Goal: Task Accomplishment & Management: Use online tool/utility

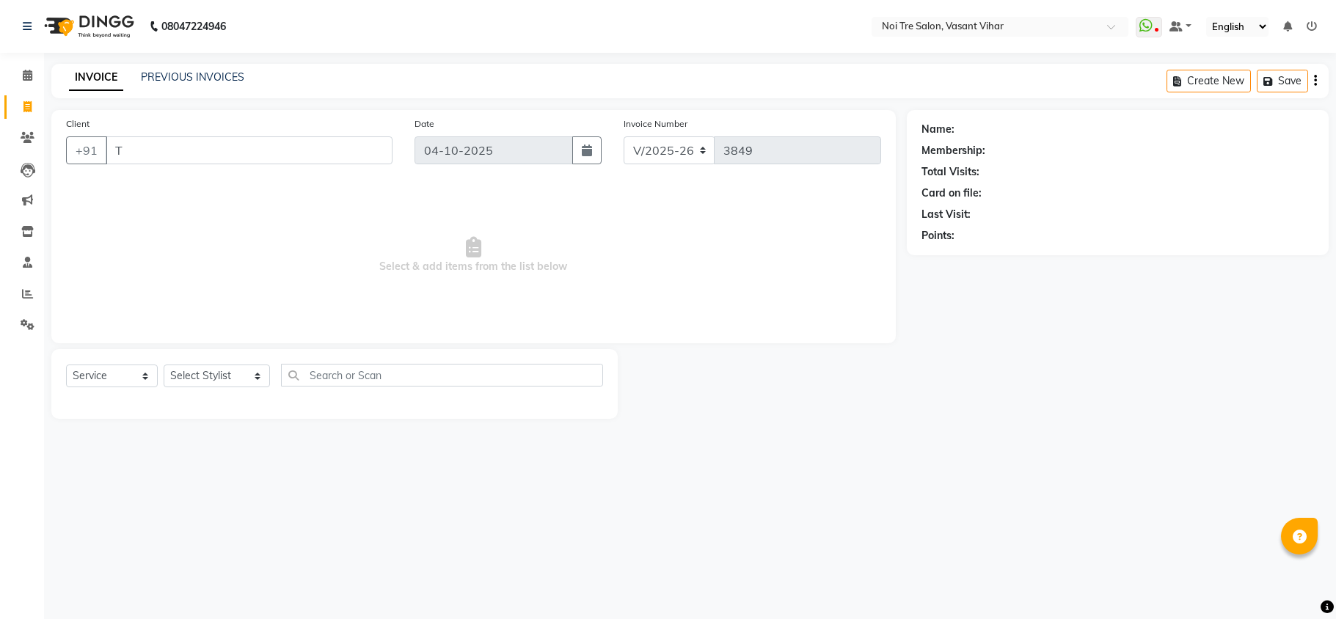
select select "3944"
select select "service"
drag, startPoint x: 0, startPoint y: 0, endPoint x: 0, endPoint y: 130, distance: 129.9
click at [0, 130] on app-home "08047224946 Select Location × Noi Tre Salon, [GEOGRAPHIC_DATA] Vihar WhatsApp S…" at bounding box center [668, 220] width 1336 height 441
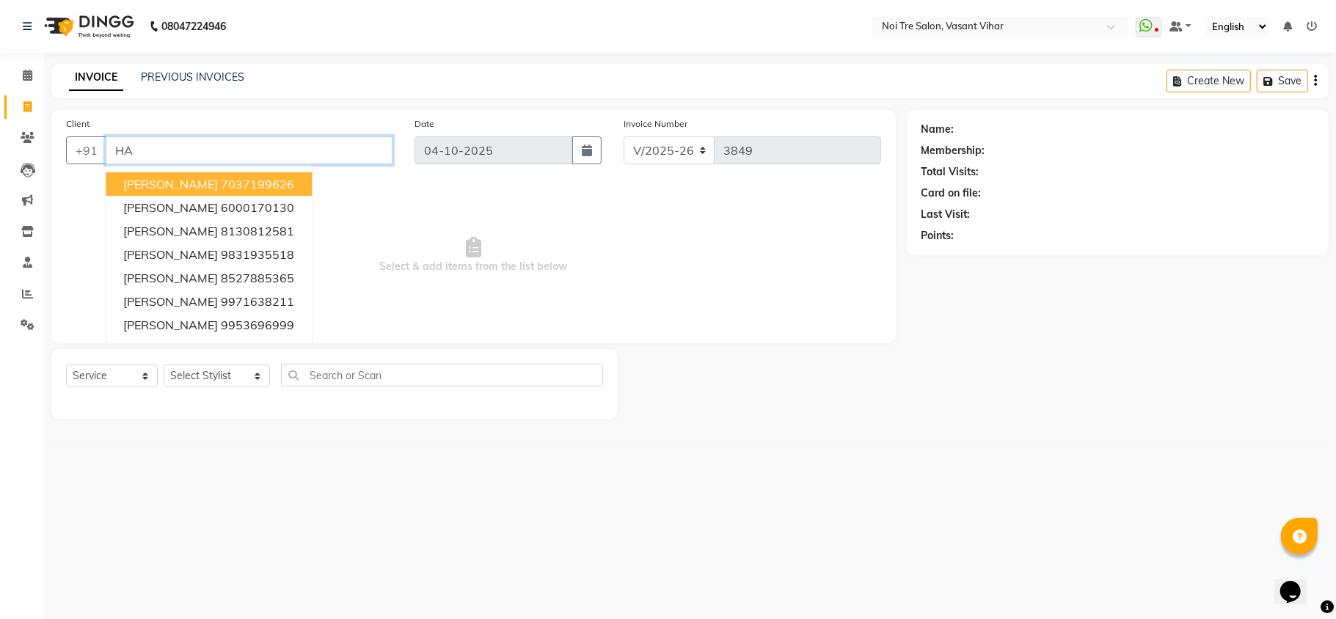
type input "H"
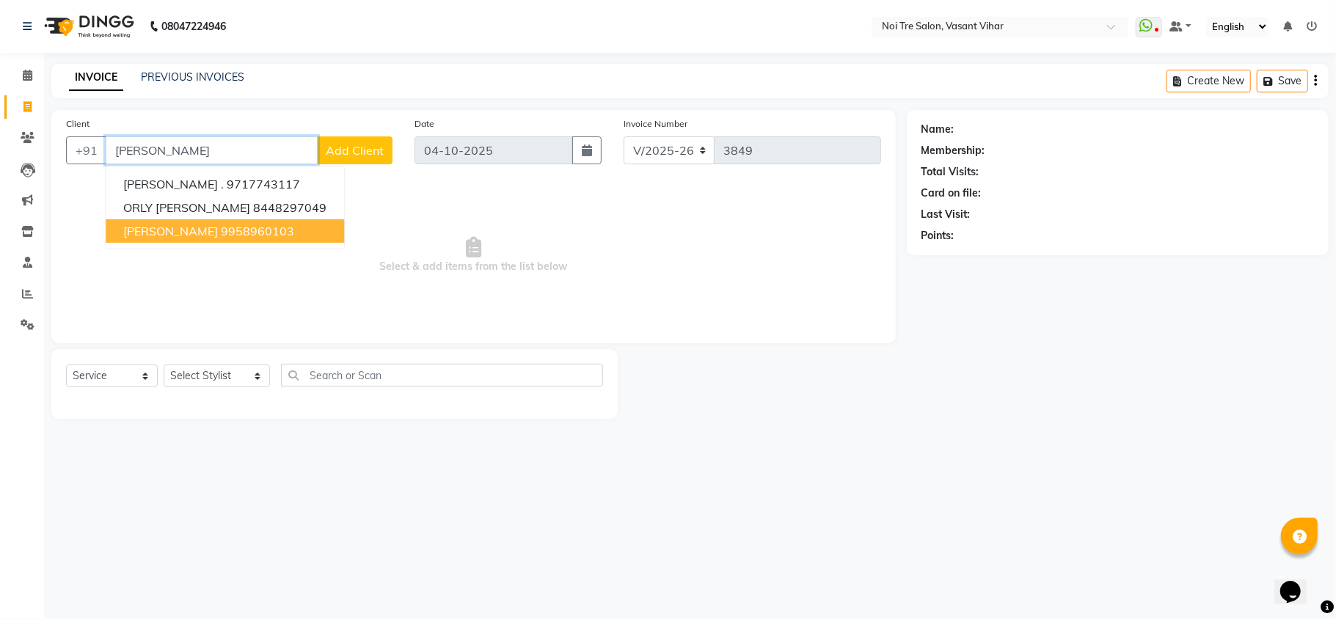
click at [173, 236] on span "[PERSON_NAME]" at bounding box center [170, 231] width 95 height 15
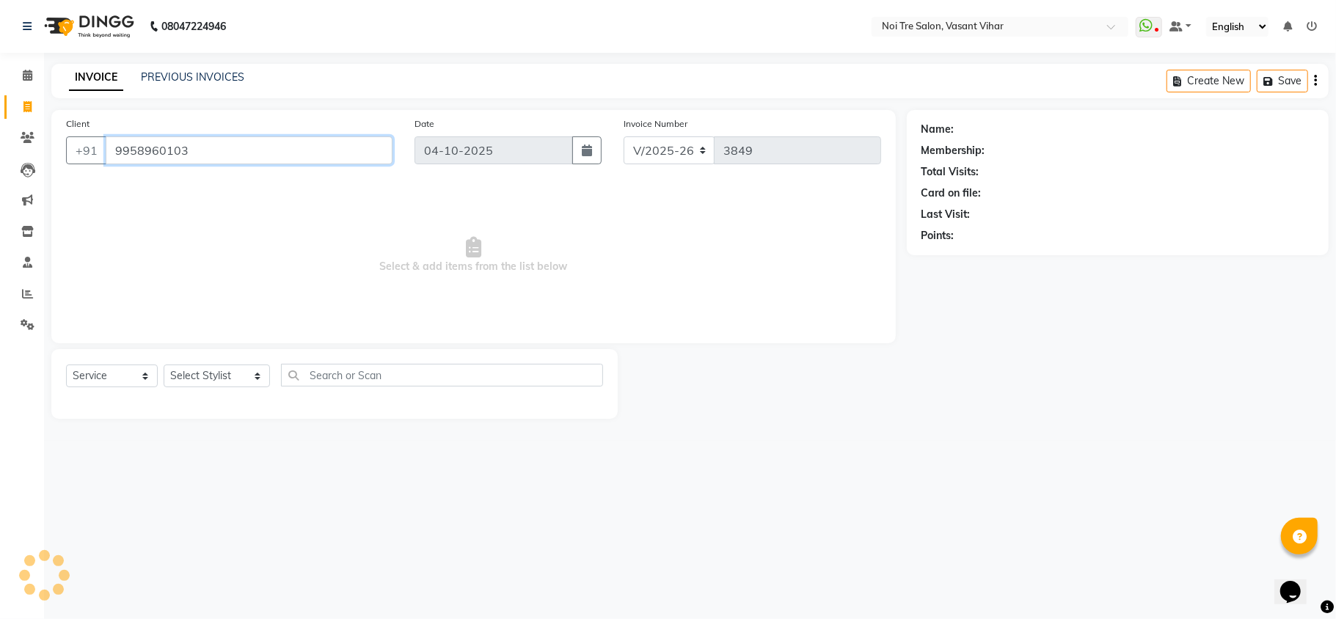
type input "9958960103"
drag, startPoint x: 98, startPoint y: 376, endPoint x: 97, endPoint y: 387, distance: 11.8
click at [98, 377] on select "Select Service Product Membership Package Voucher Prepaid Gift Card" at bounding box center [112, 376] width 92 height 23
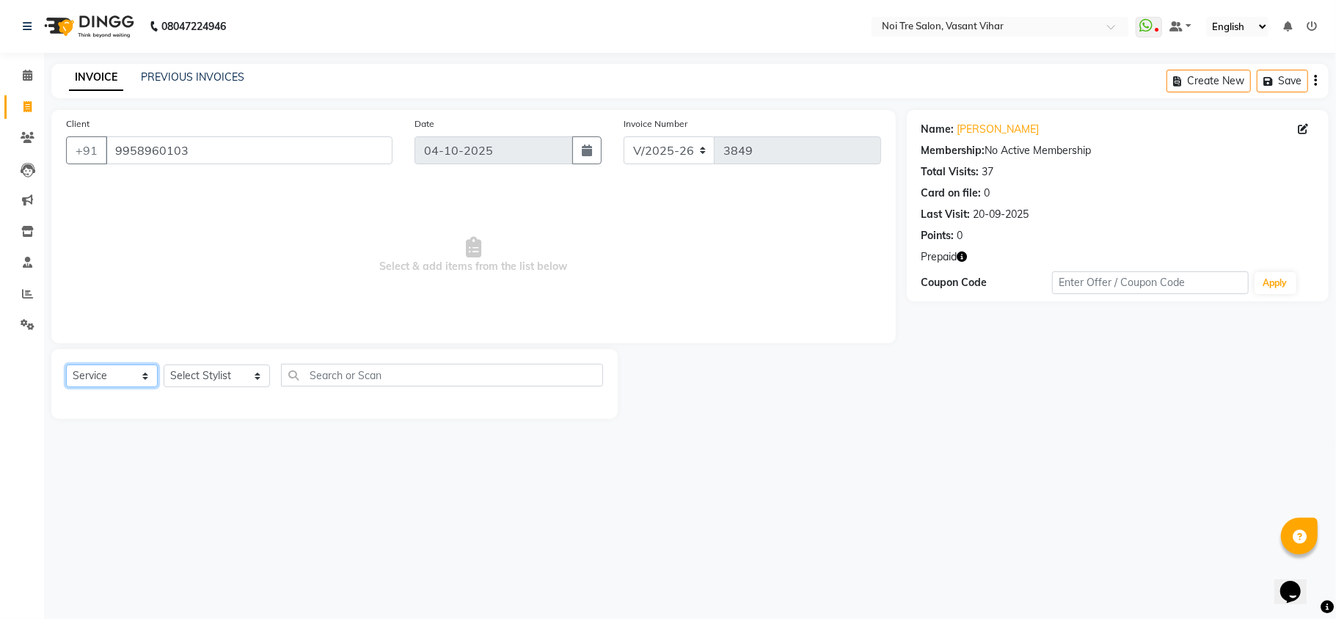
select select "P"
click at [66, 365] on select "Select Service Product Membership Package Voucher Prepaid Gift Card" at bounding box center [112, 376] width 92 height 23
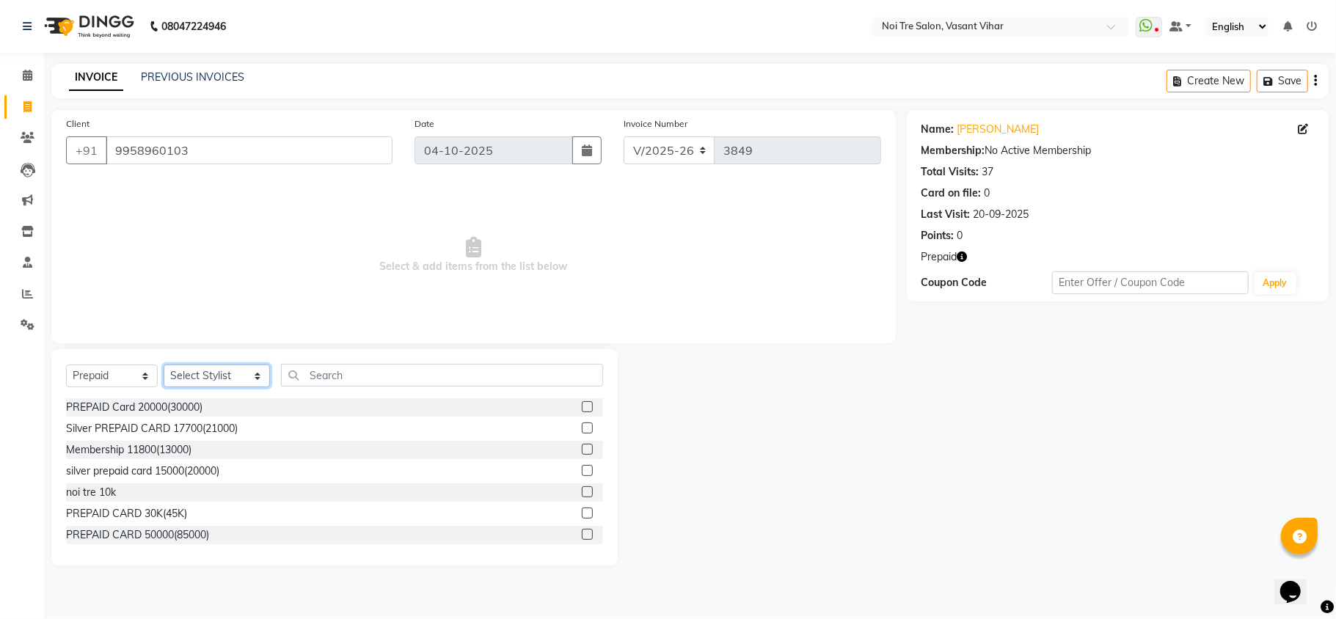
click at [191, 368] on select "Select Stylist Abhishek AMARNATH Asif DANISH(PUNJABI BAGH) DHARAM FAIZAN GEETA …" at bounding box center [217, 376] width 106 height 23
select select "20382"
click at [164, 365] on select "Select Stylist Abhishek AMARNATH Asif DANISH(PUNJABI BAGH) DHARAM FAIZAN GEETA …" at bounding box center [217, 376] width 106 height 23
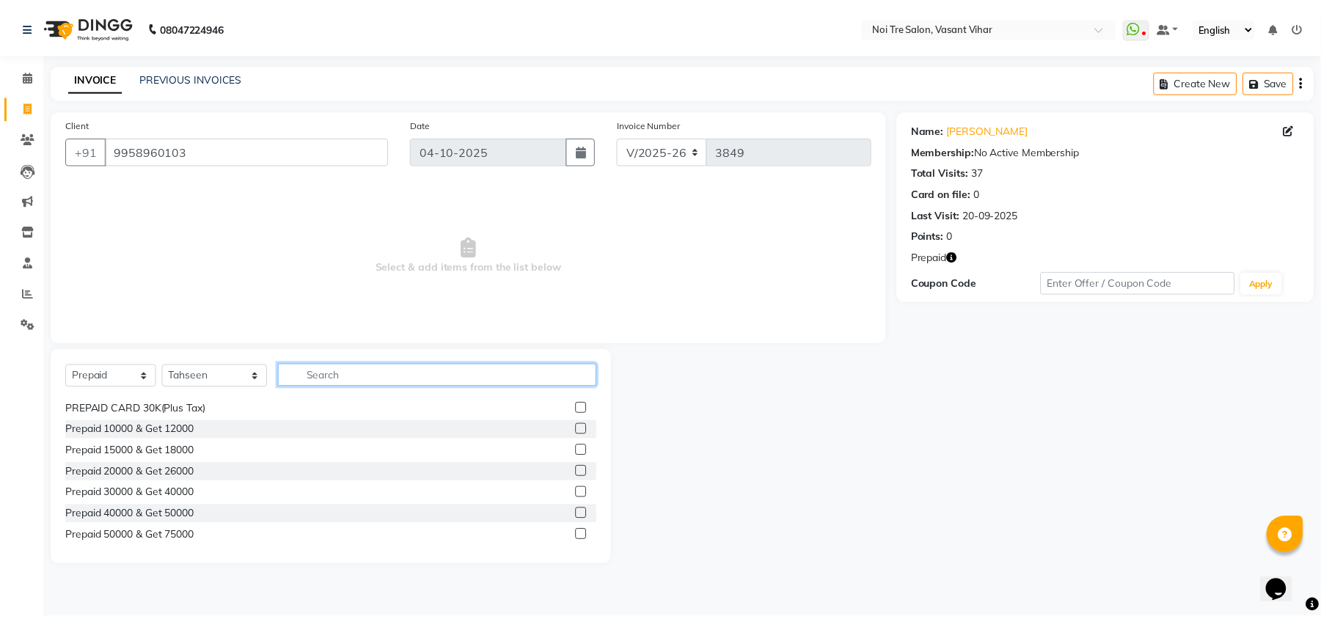
scroll to position [235, 0]
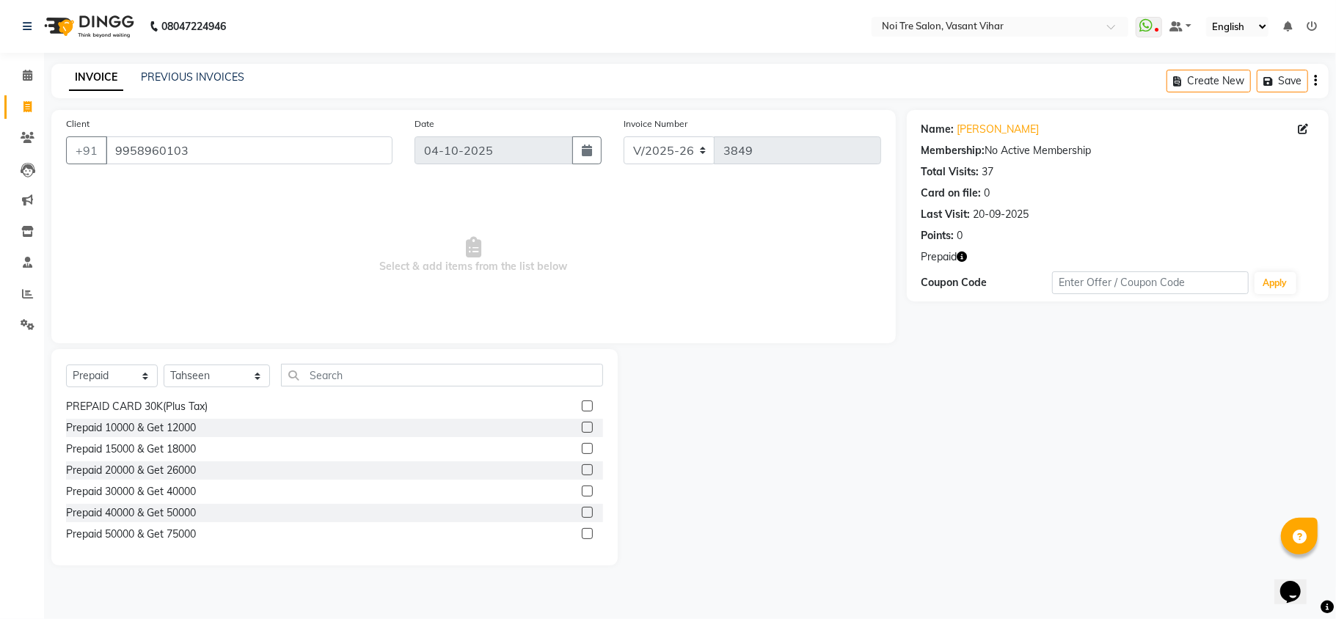
click at [582, 473] on label at bounding box center [587, 469] width 11 height 11
click at [582, 473] on input "checkbox" at bounding box center [587, 471] width 10 height 10
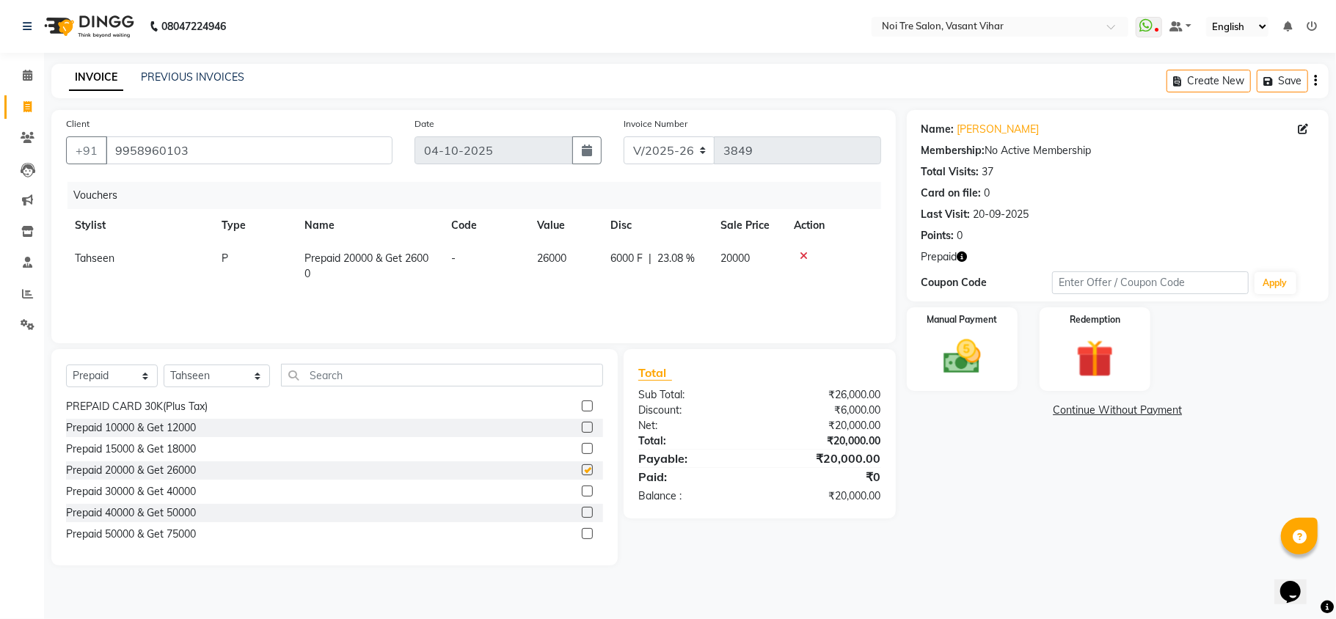
checkbox input "false"
click at [966, 261] on icon "button" at bounding box center [962, 257] width 10 height 10
click at [1125, 355] on img at bounding box center [1095, 359] width 64 height 48
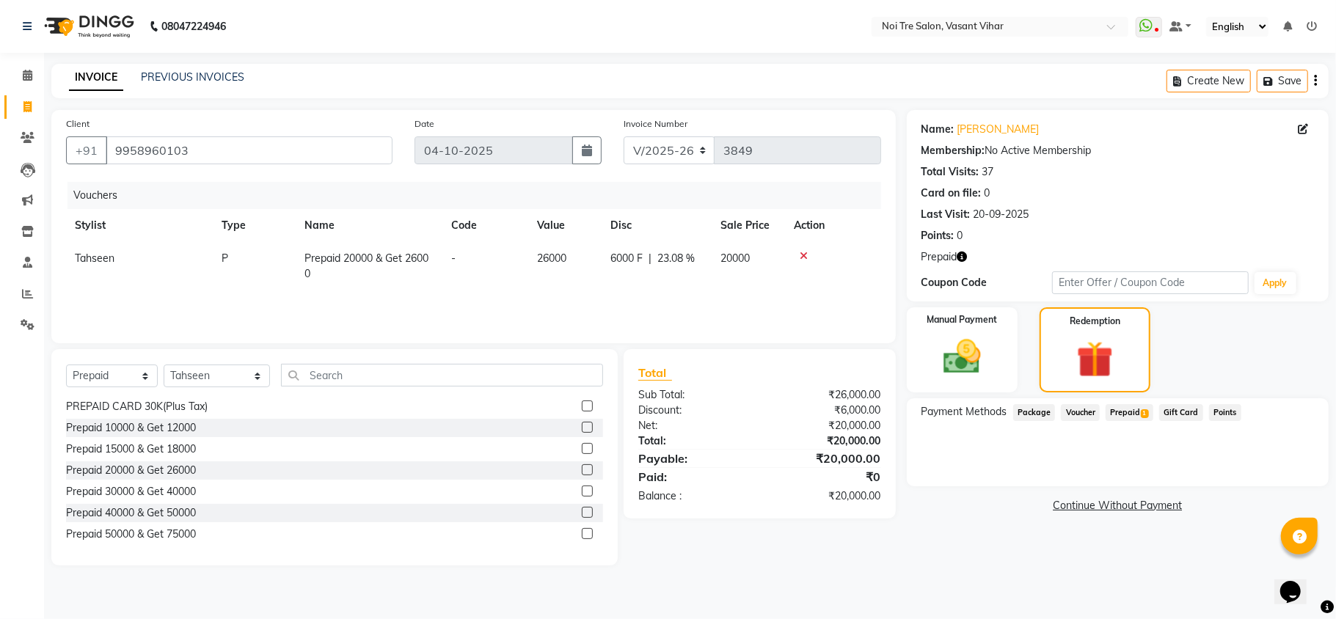
click at [1121, 418] on span "Prepaid 1" at bounding box center [1130, 412] width 48 height 17
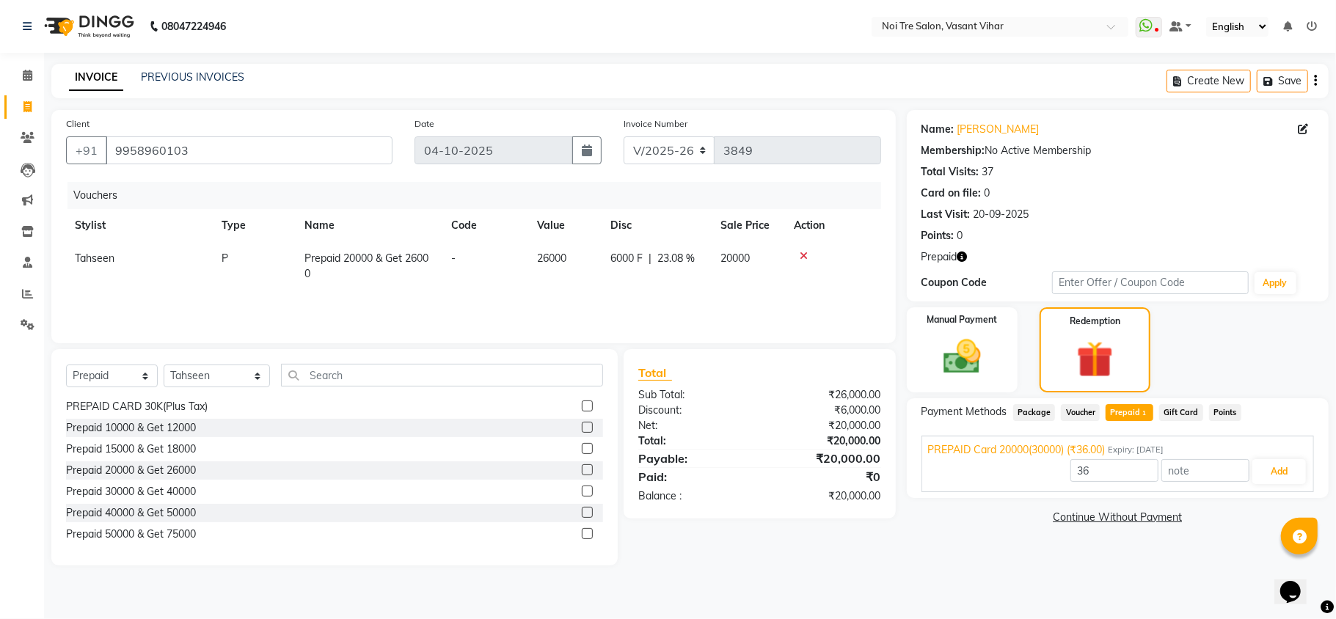
click at [858, 585] on main "INVOICE PREVIOUS INVOICES Create New Save Client +91 9958960103 Date 04-10-2025…" at bounding box center [690, 326] width 1292 height 524
click at [952, 315] on label "Manual Payment" at bounding box center [961, 319] width 73 height 14
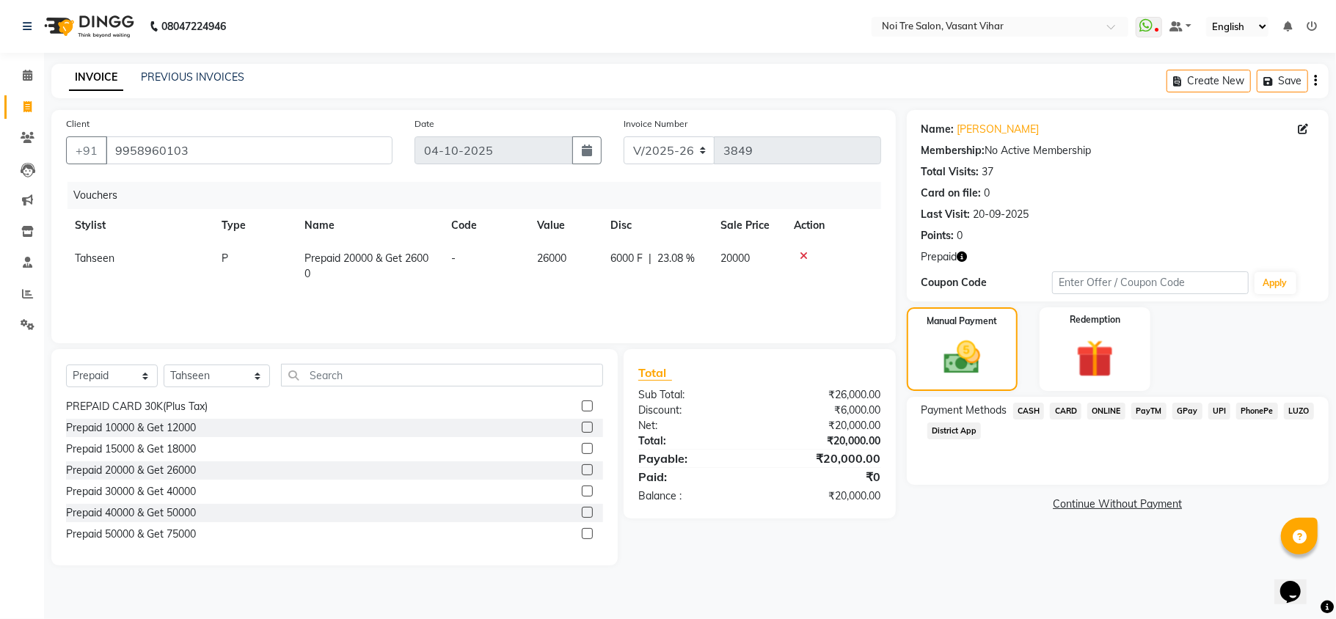
click at [1036, 411] on span "CASH" at bounding box center [1029, 411] width 32 height 17
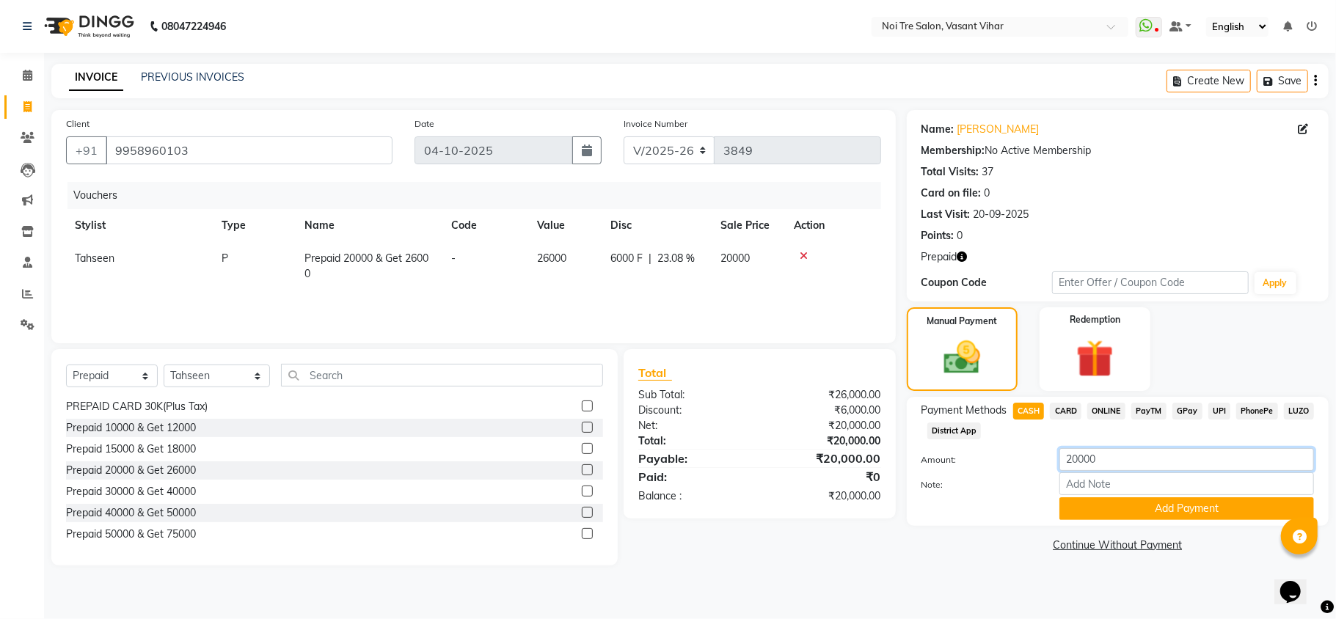
drag, startPoint x: 1109, startPoint y: 456, endPoint x: 850, endPoint y: 456, distance: 259.7
click at [876, 459] on div "Client +91 9958960103 Date 04-10-2025 Invoice Number V/2025 V/2025-26 3849 Vouc…" at bounding box center [689, 338] width 1299 height 456
type input "7000"
click at [1221, 517] on button "Add Payment" at bounding box center [1186, 508] width 255 height 23
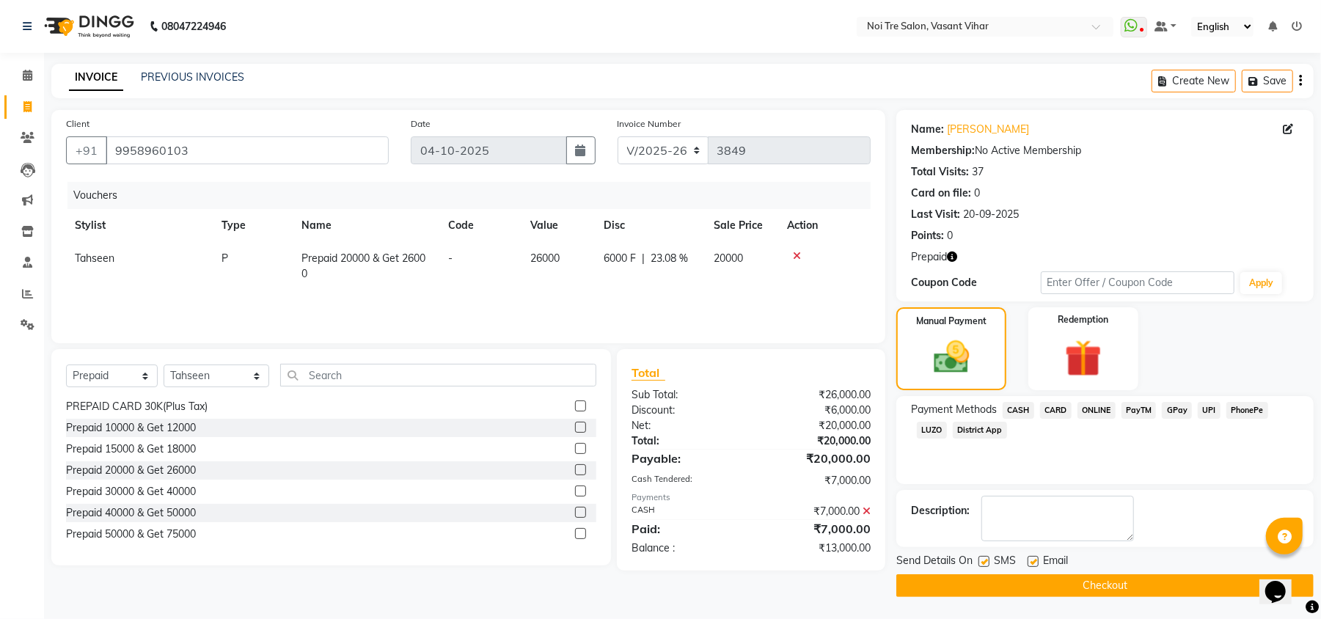
scroll to position [1, 0]
click at [1063, 585] on button "Checkout" at bounding box center [1105, 585] width 417 height 23
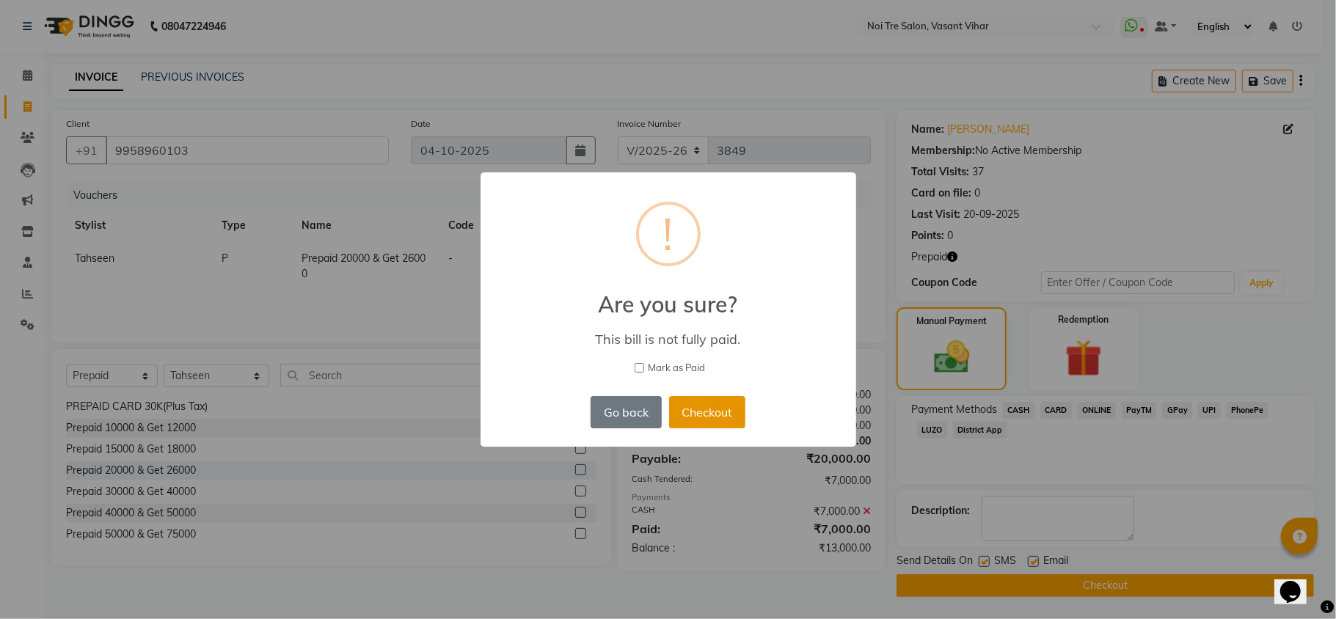
click at [728, 426] on button "Checkout" at bounding box center [707, 412] width 76 height 32
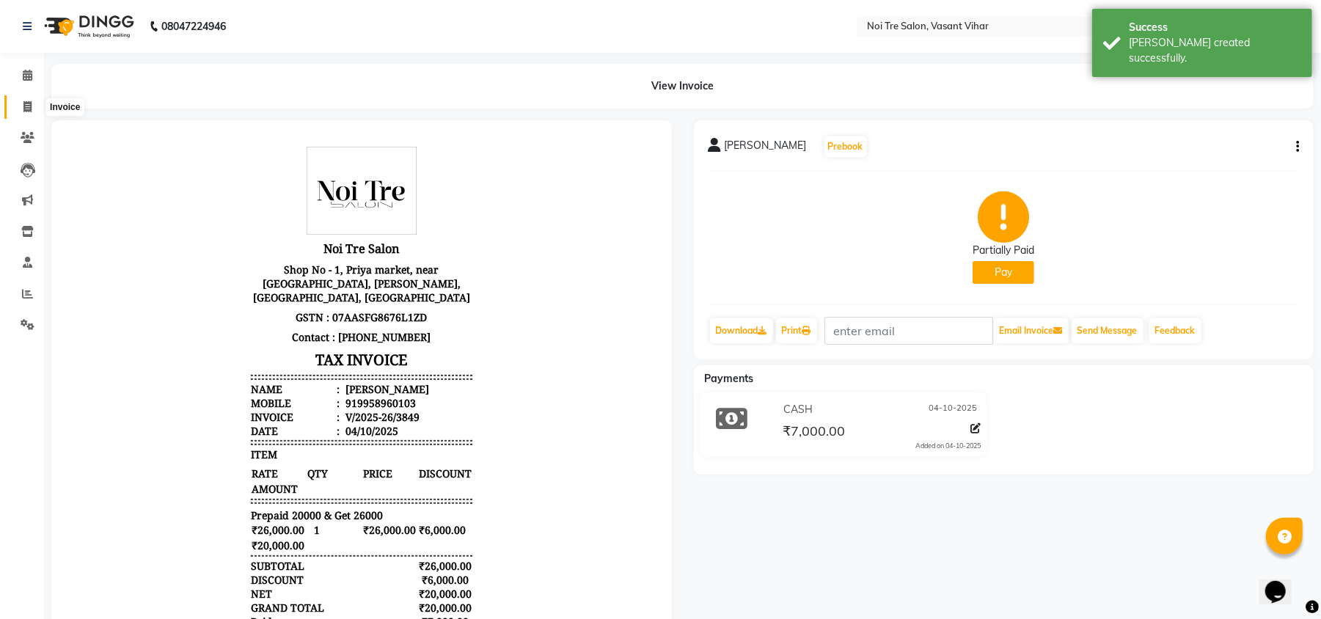
click at [27, 112] on icon at bounding box center [27, 106] width 8 height 11
select select "service"
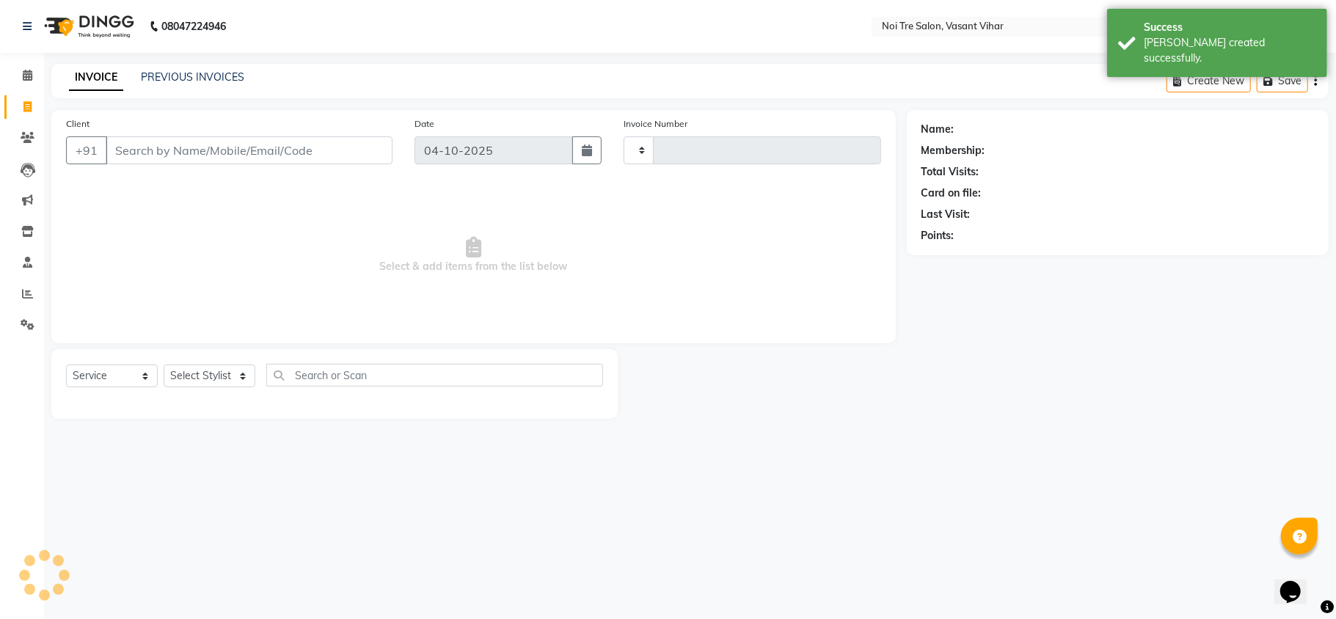
type input "3850"
select select "3944"
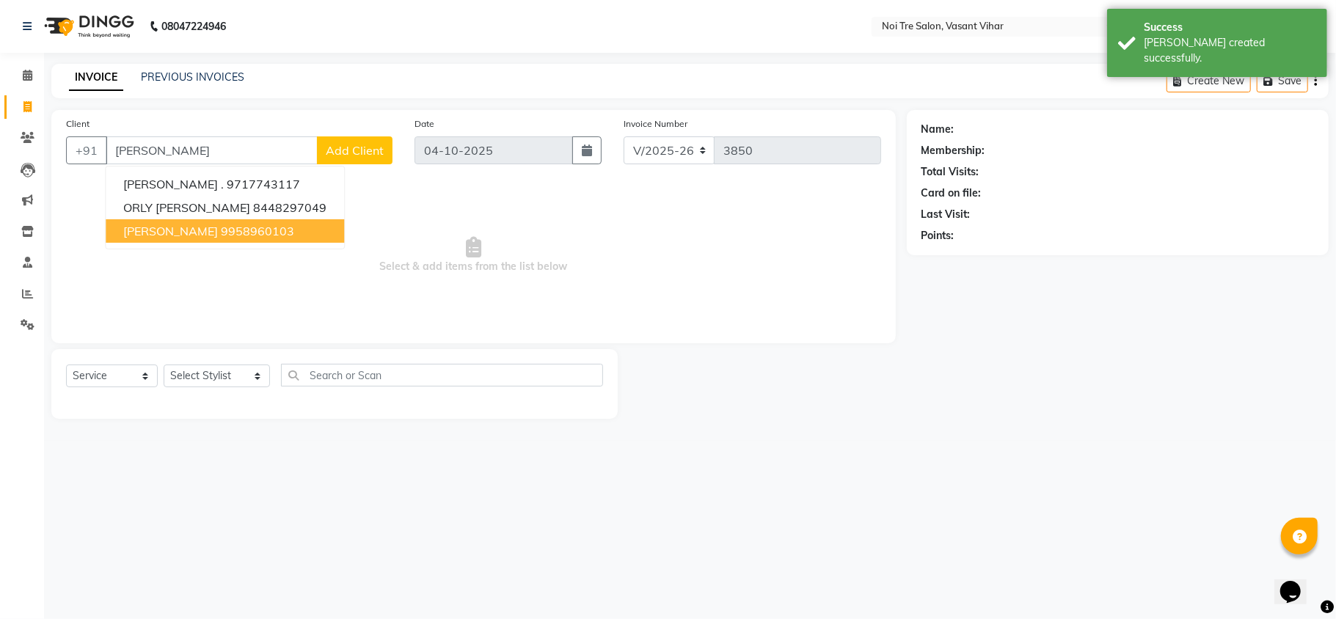
click at [222, 226] on ngb-highlight "9958960103" at bounding box center [257, 231] width 73 height 15
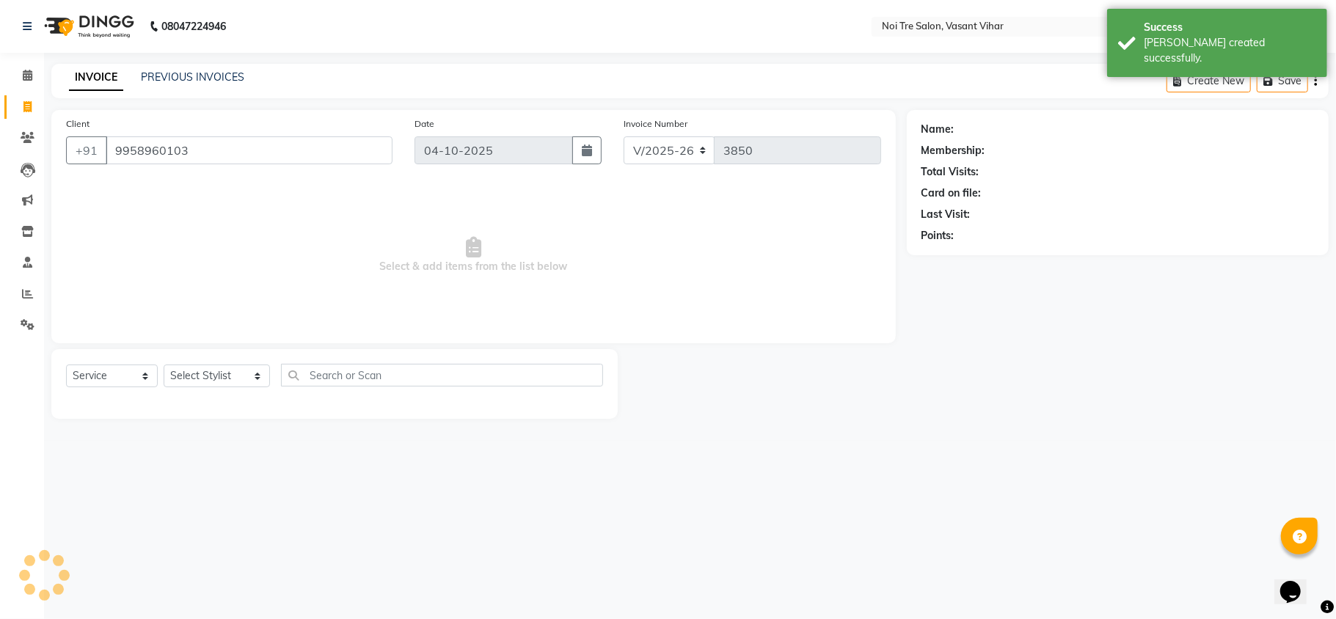
type input "9958960103"
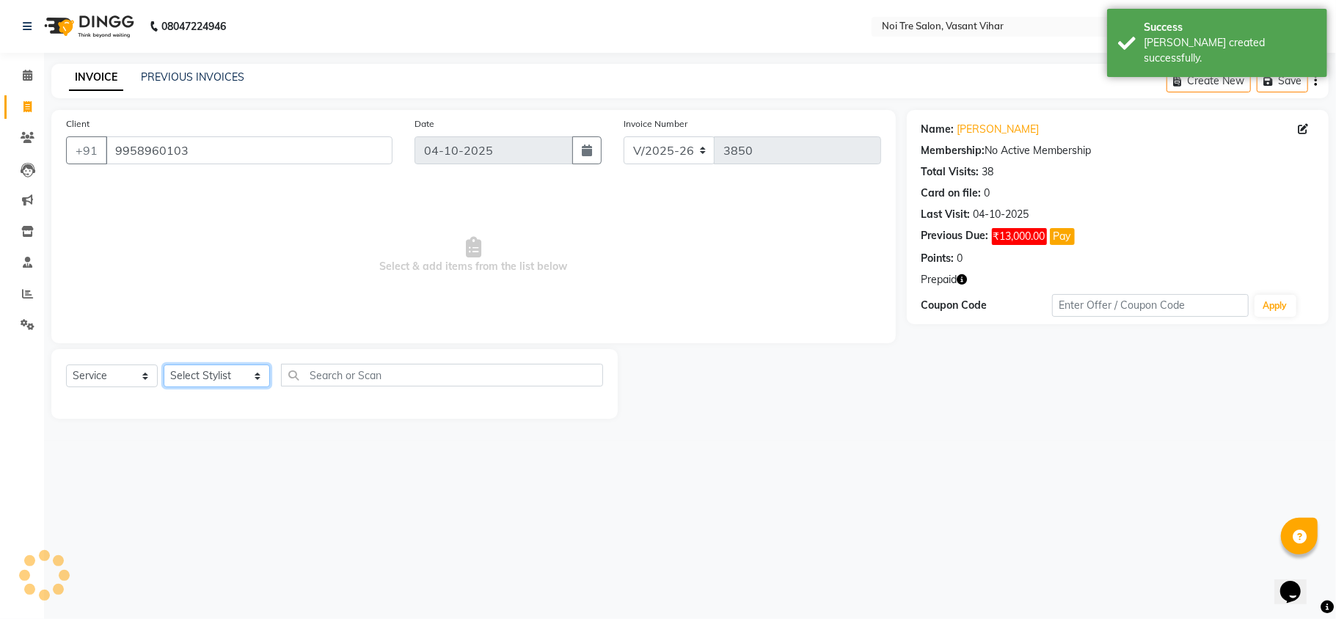
click at [186, 382] on select "Select Stylist [PERSON_NAME](PUNJABI BAGH) [PERSON_NAME] GEETA [PERSON_NAME] PD…" at bounding box center [217, 376] width 106 height 23
select select "20382"
click at [164, 365] on select "Select Stylist [PERSON_NAME](PUNJABI BAGH) [PERSON_NAME] GEETA [PERSON_NAME] PD…" at bounding box center [217, 376] width 106 height 23
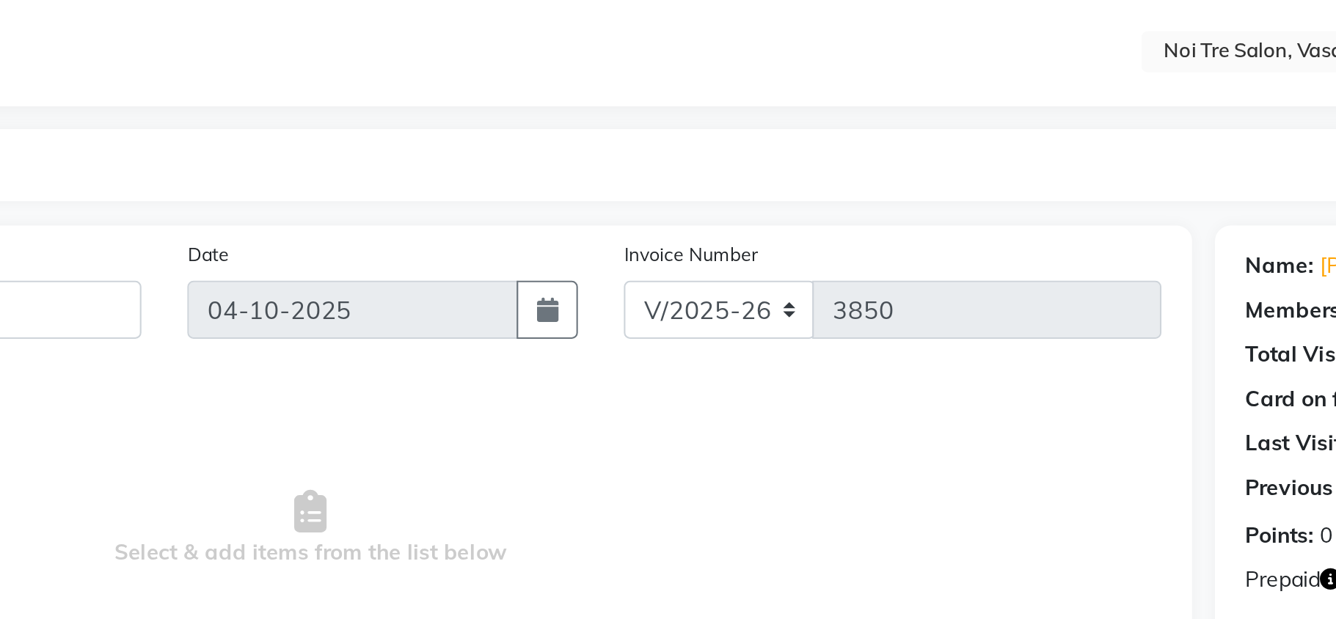
click at [840, 68] on div "INVOICE PREVIOUS INVOICES Create New Save" at bounding box center [689, 81] width 1277 height 34
click at [740, 232] on span "Select & add items from the list below" at bounding box center [473, 255] width 815 height 147
click at [398, 205] on span "Select & add items from the list below" at bounding box center [473, 255] width 815 height 147
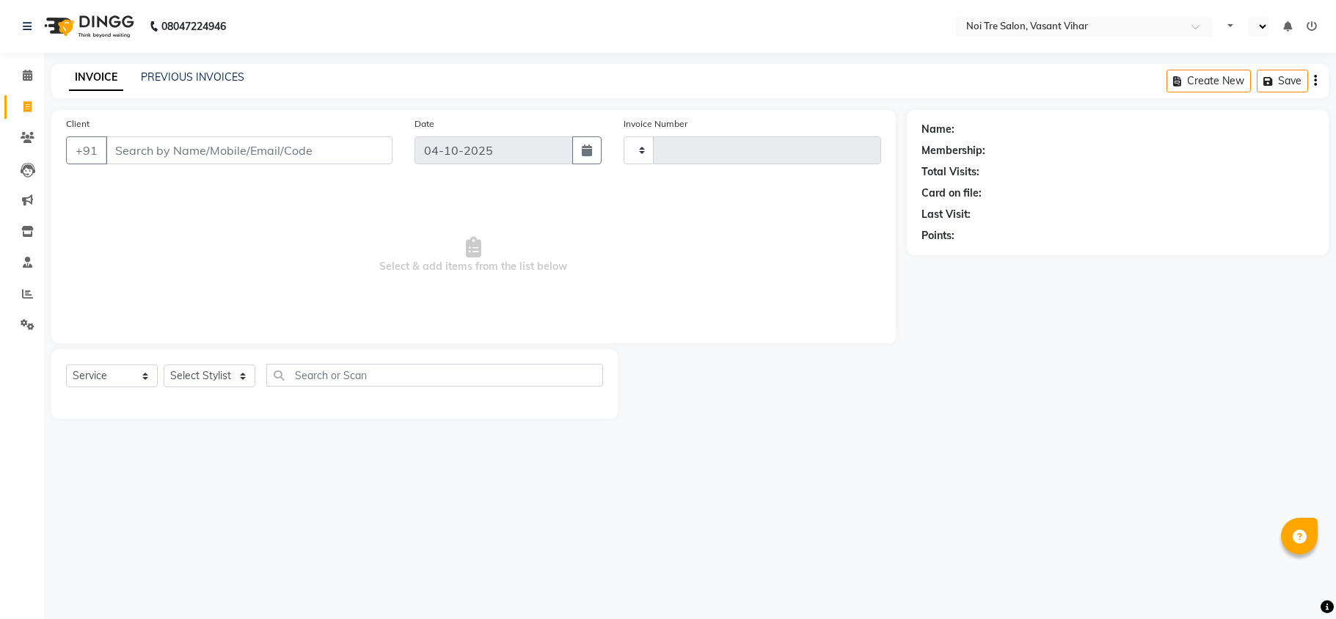
select select "service"
type input "3850"
select select "en"
select select "3944"
click at [311, 151] on input "Client" at bounding box center [249, 150] width 287 height 28
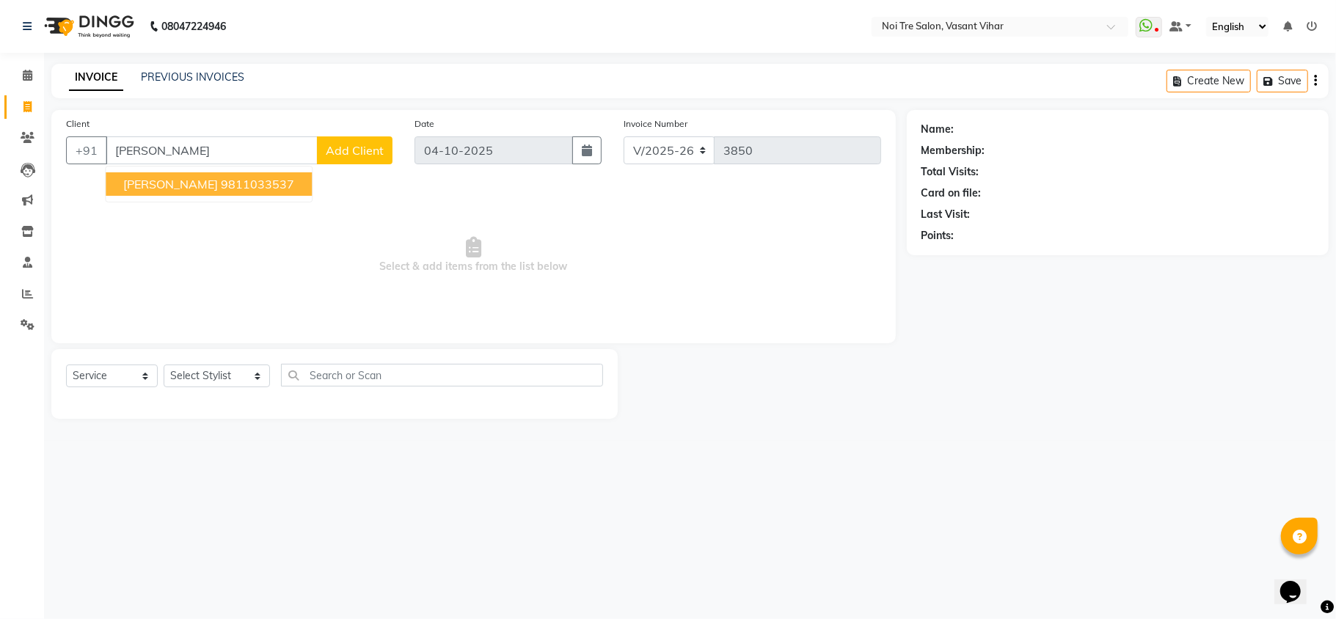
click at [213, 194] on button "vimi 9811033537" at bounding box center [209, 183] width 206 height 23
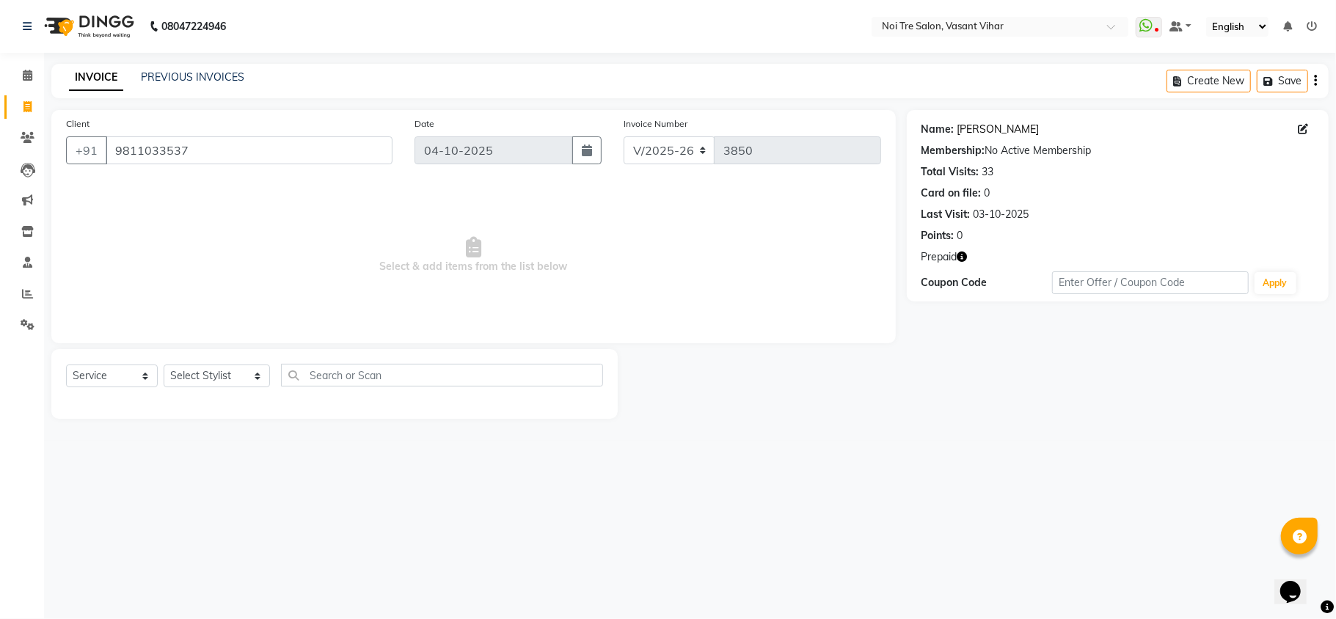
click at [957, 128] on link "Vimi" at bounding box center [998, 129] width 82 height 15
drag, startPoint x: 230, startPoint y: 153, endPoint x: 0, endPoint y: 101, distance: 236.2
click at [0, 104] on app-home "08047224946 Select Location × Noi Tre Salon, Vasant Vihar WhatsApp Status ✕ Sta…" at bounding box center [668, 220] width 1336 height 441
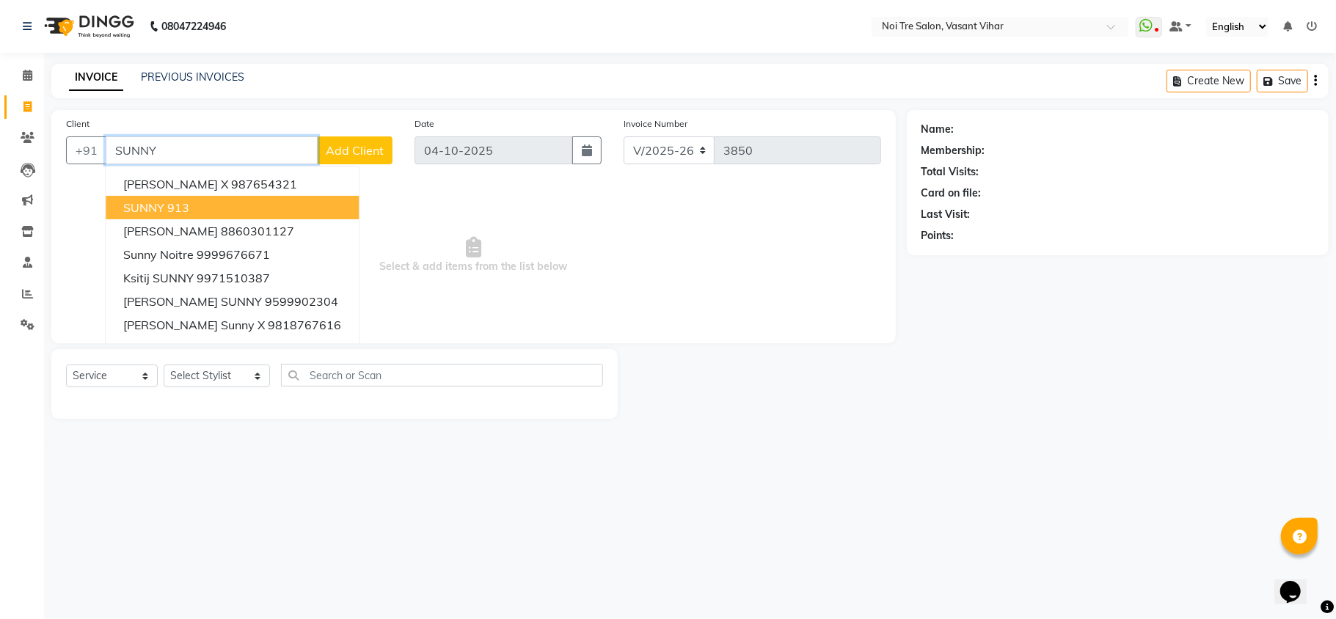
click at [153, 204] on span "SUNNY" at bounding box center [143, 207] width 41 height 15
type input "913"
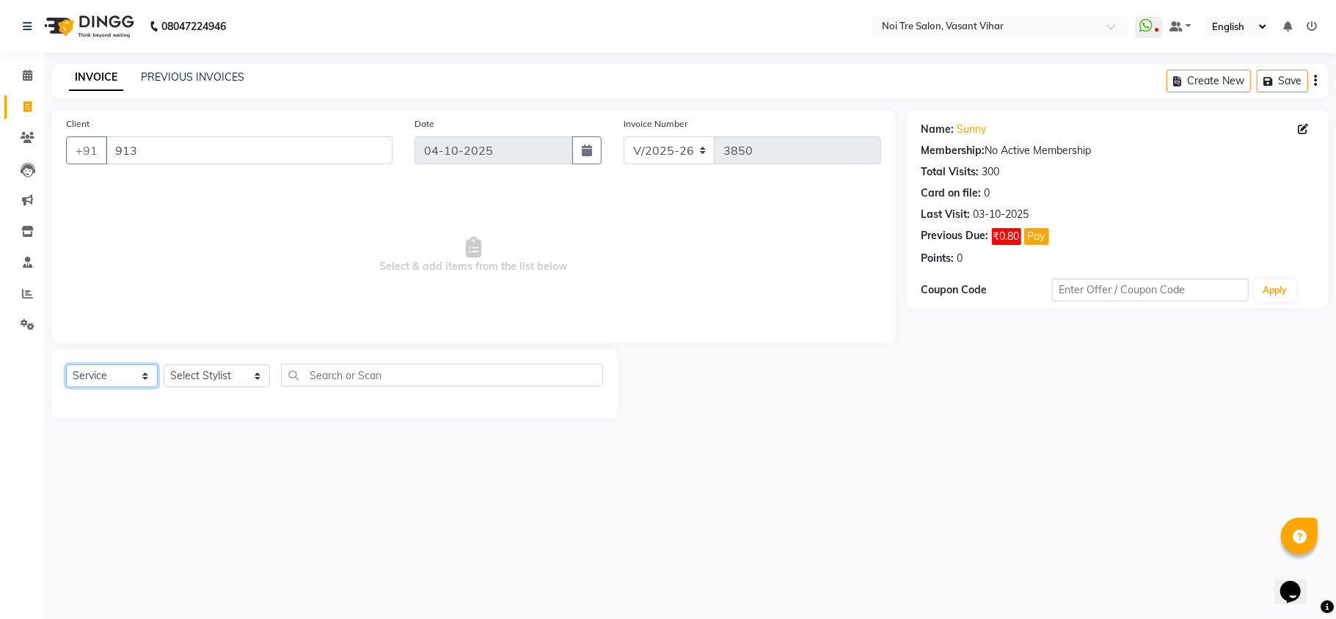
click at [139, 376] on select "Select Service Product Membership Package Voucher Prepaid Gift Card" at bounding box center [112, 376] width 92 height 23
click at [175, 371] on select "Select Stylist [PERSON_NAME](PUNJABI BAGH) [PERSON_NAME] GEETA [PERSON_NAME] PD…" at bounding box center [217, 376] width 106 height 23
click at [164, 365] on select "Select Stylist Abhishek AMARNATH Asif DANISH(PUNJABI BAGH) DHARAM FAIZAN GEETA …" at bounding box center [217, 376] width 106 height 23
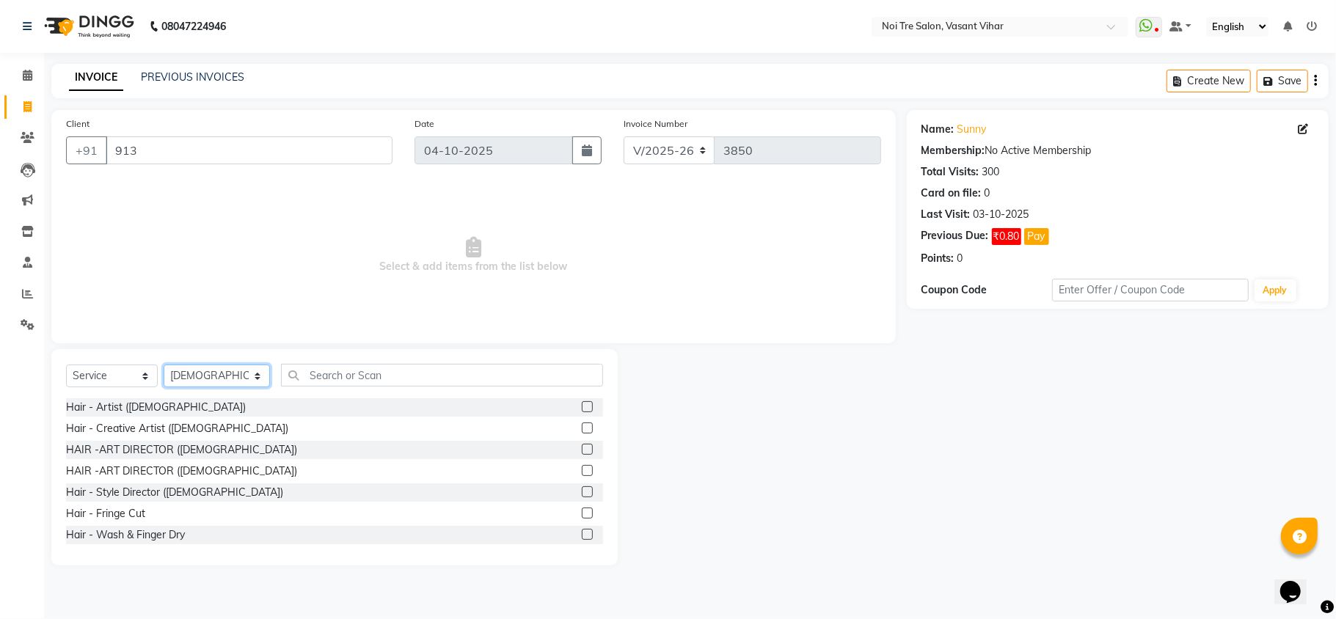
select select "20380"
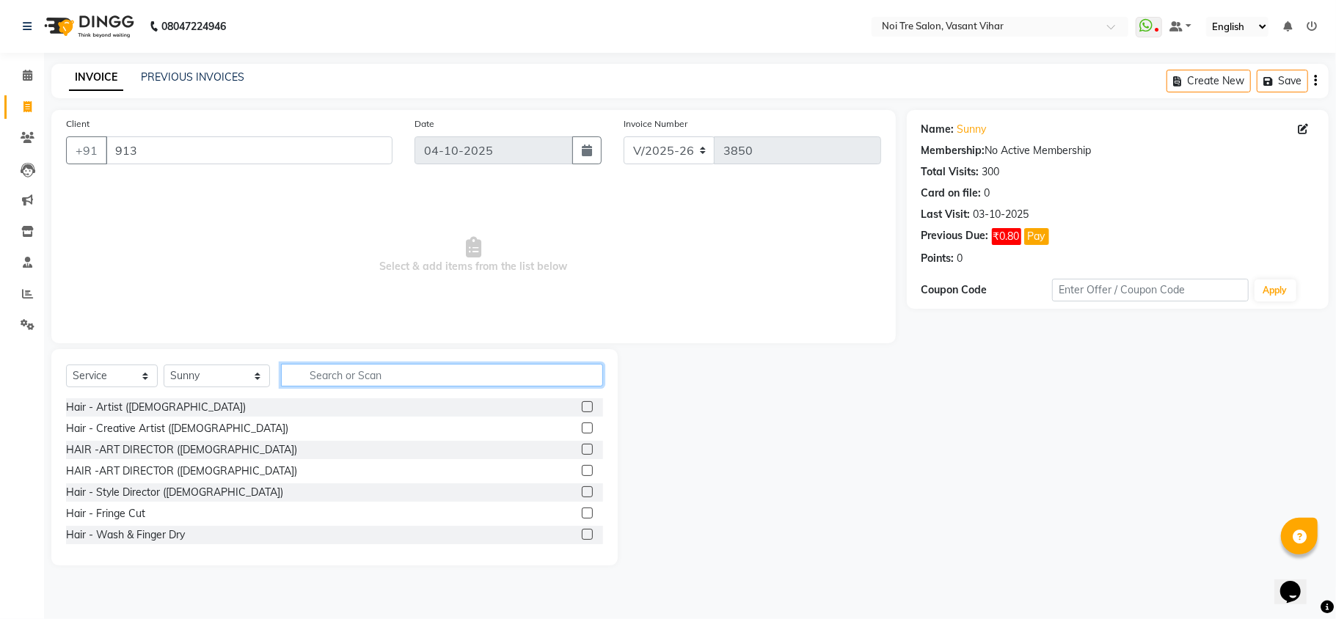
type input "`"
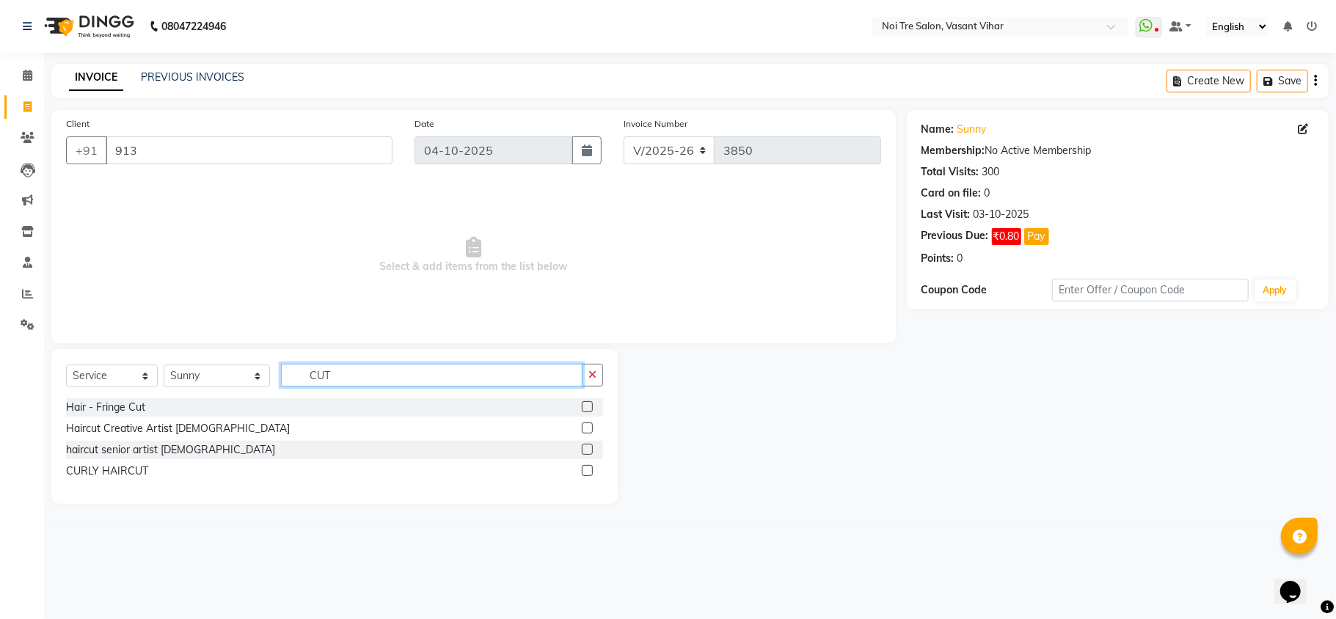
type input "CUT"
click at [591, 432] on label at bounding box center [587, 428] width 11 height 11
click at [591, 432] on input "checkbox" at bounding box center [587, 429] width 10 height 10
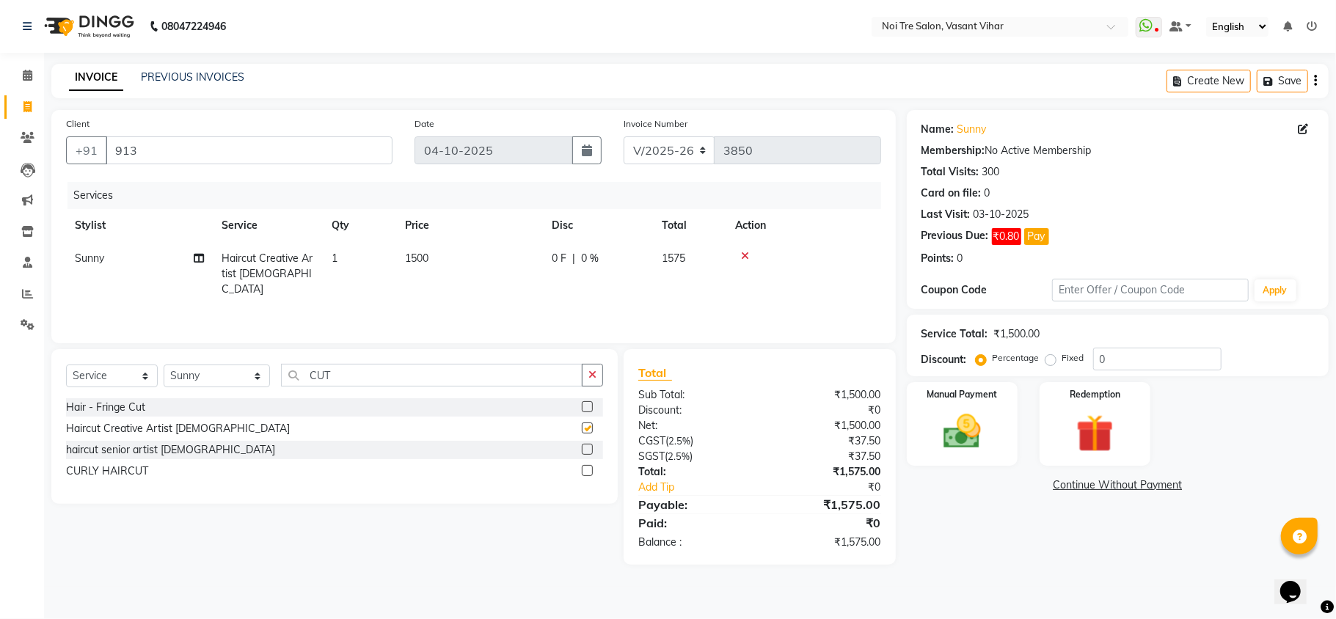
checkbox input "false"
click at [461, 260] on td "1500" at bounding box center [469, 274] width 147 height 64
select select "20380"
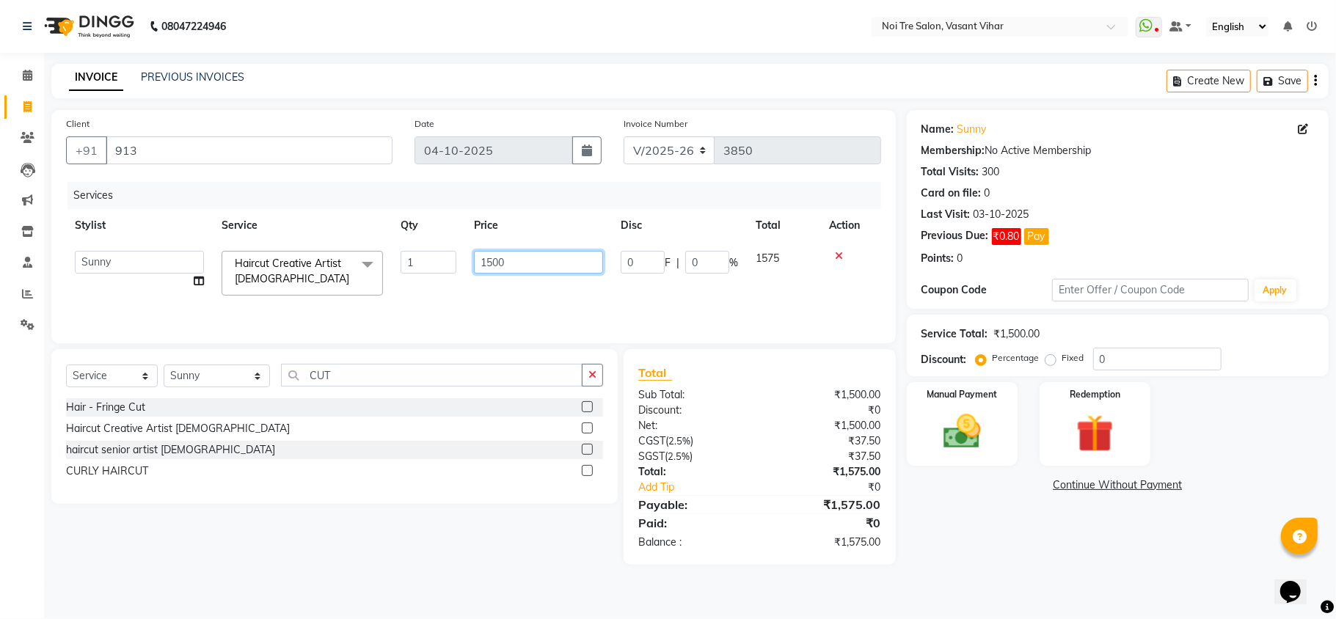
drag, startPoint x: 470, startPoint y: 260, endPoint x: 321, endPoint y: 207, distance: 157.3
click at [339, 210] on table "Stylist Service Qty Price Disc Total Action Abhishek AMARNATH Asif DANISH(PUNJA…" at bounding box center [473, 256] width 815 height 95
type input "850"
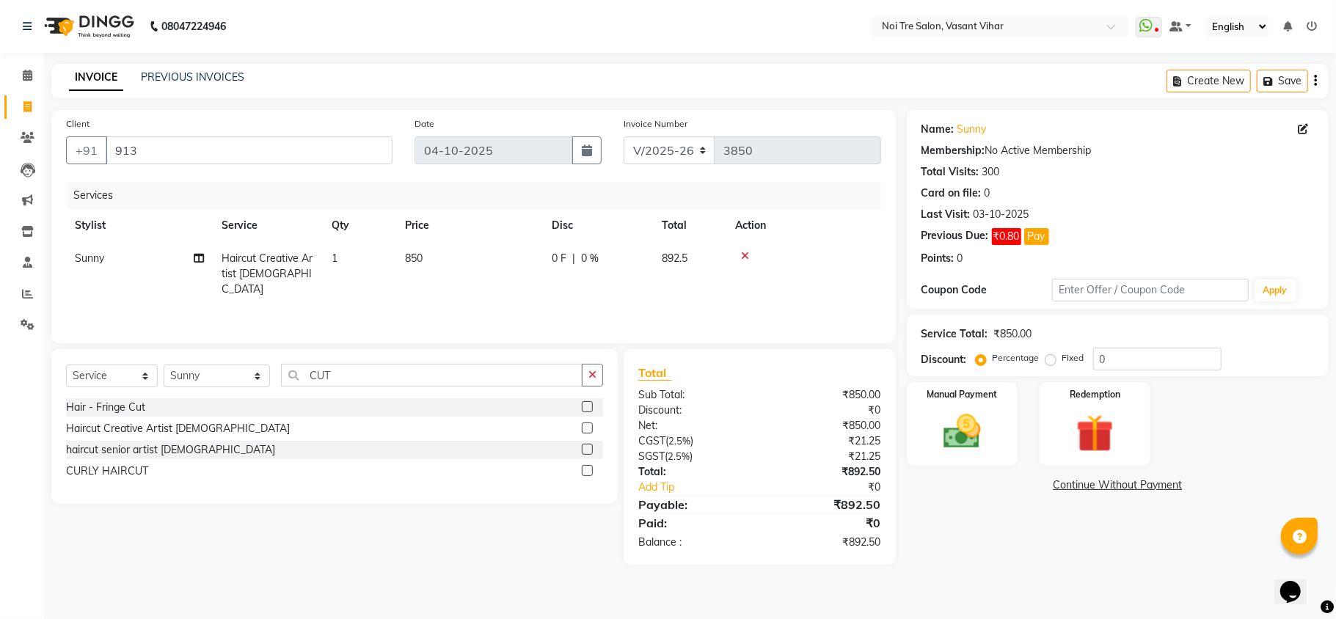
click at [831, 313] on div "Services Stylist Service Qty Price Disc Total Action Sunny Haircut Creative Art…" at bounding box center [473, 255] width 815 height 147
click at [1062, 365] on label "Fixed" at bounding box center [1073, 357] width 22 height 13
click at [1048, 363] on input "Fixed" at bounding box center [1053, 358] width 10 height 10
radio input "true"
drag, startPoint x: 1123, startPoint y: 362, endPoint x: 960, endPoint y: 362, distance: 162.1
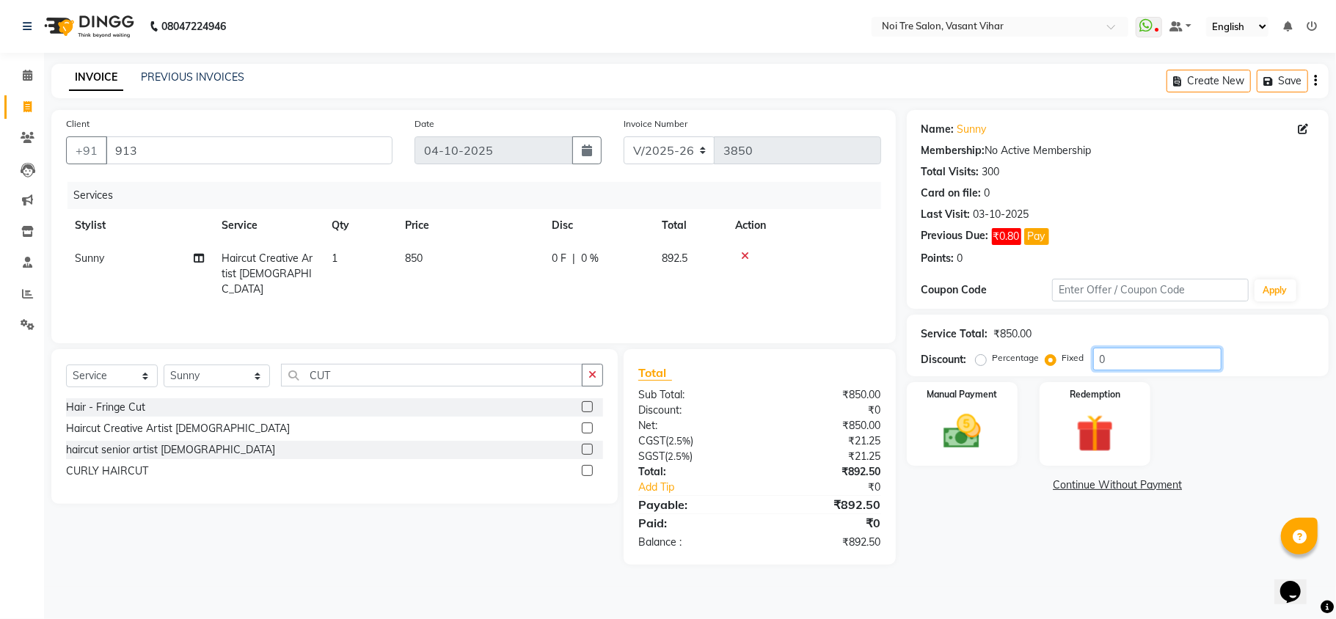
click at [960, 362] on div "Discount: Percentage Fixed 0" at bounding box center [1118, 359] width 393 height 23
type input "42.50"
click at [966, 450] on img at bounding box center [962, 431] width 64 height 45
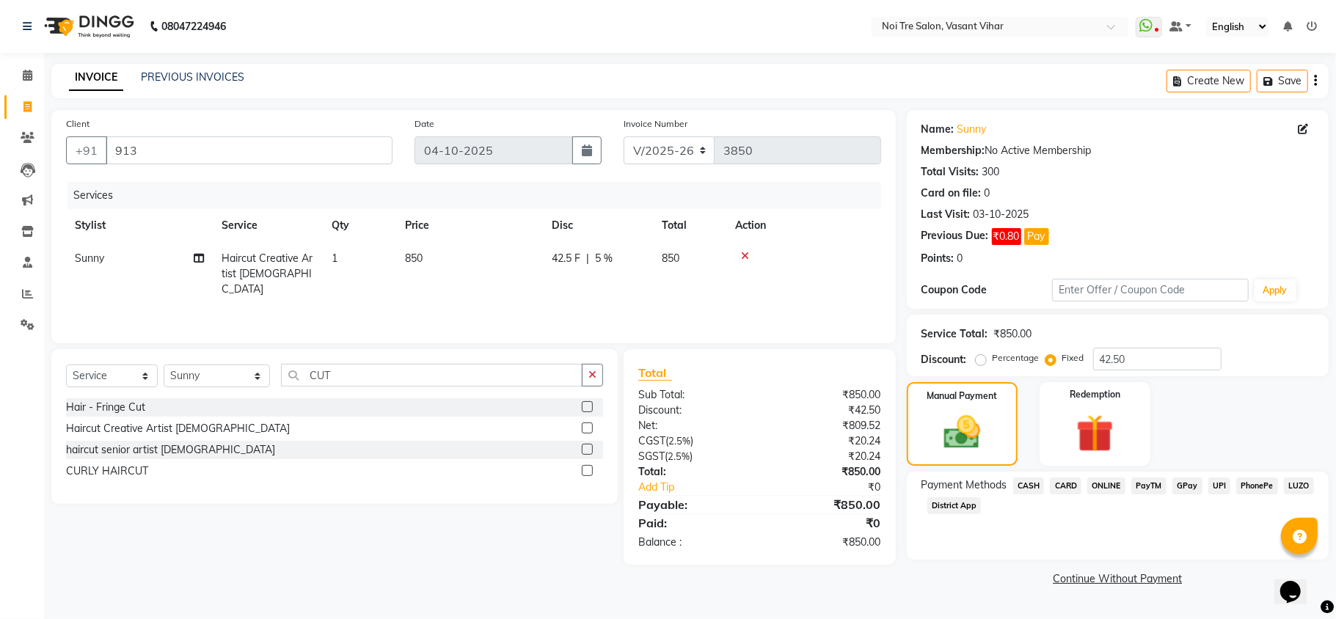
click at [1037, 479] on span "CASH" at bounding box center [1029, 486] width 32 height 17
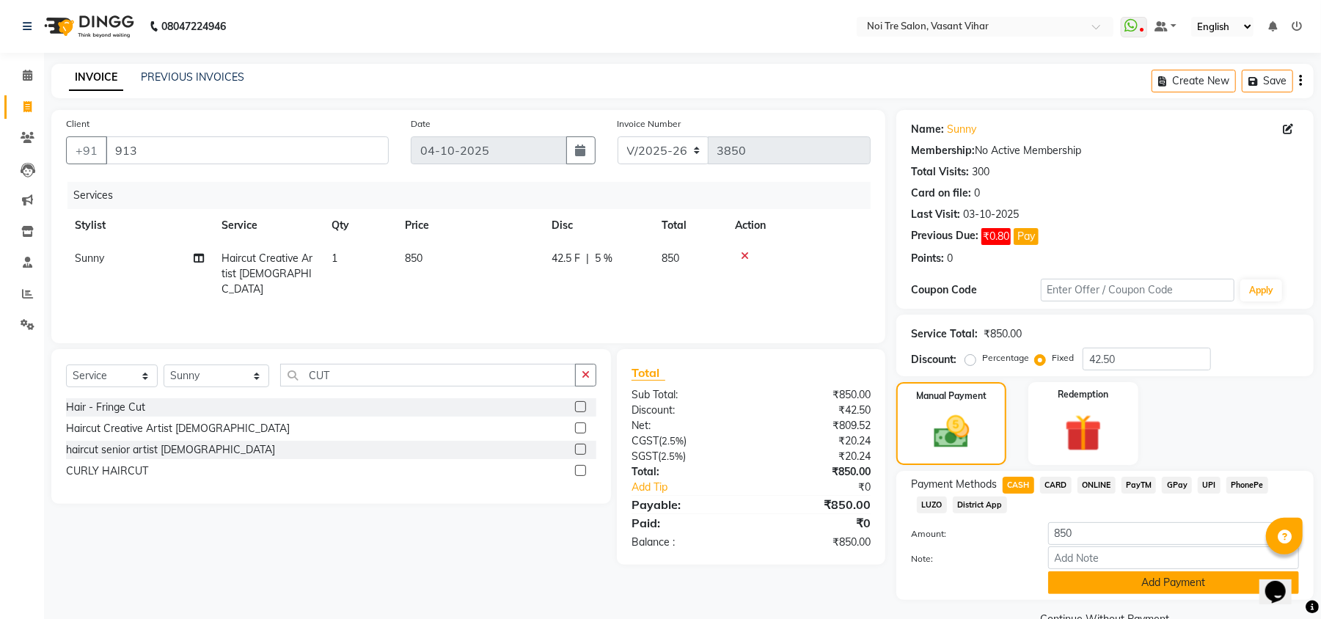
click at [1110, 574] on button "Add Payment" at bounding box center [1173, 583] width 251 height 23
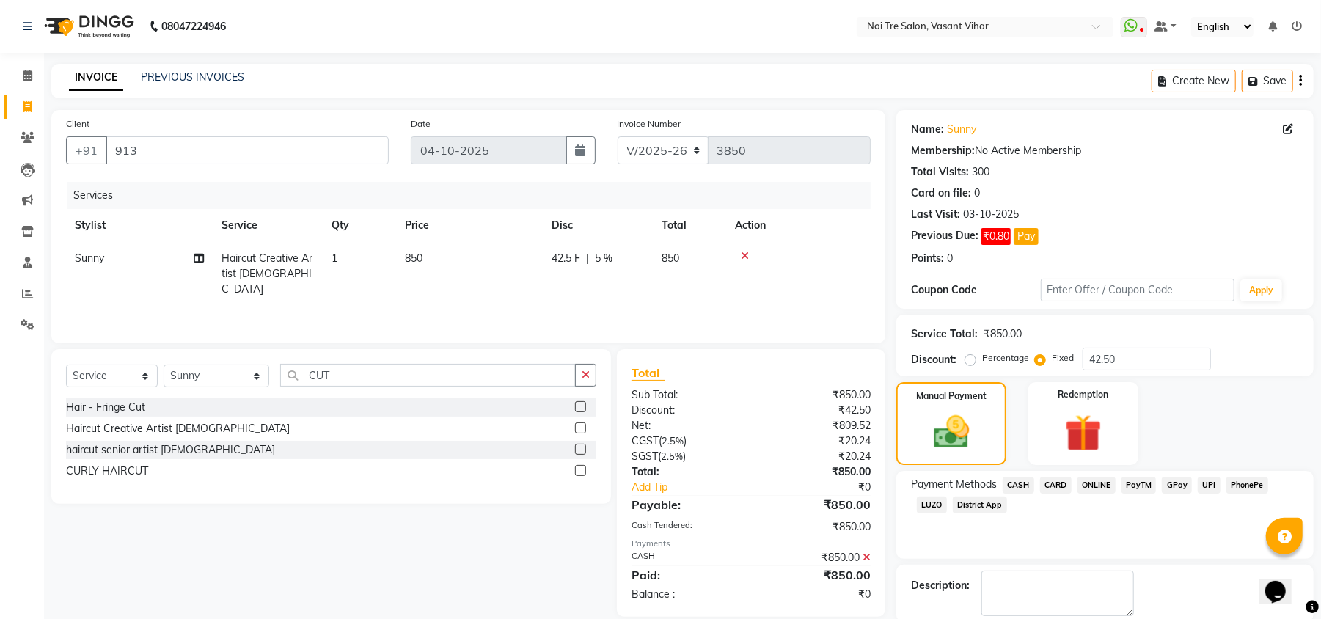
scroll to position [76, 0]
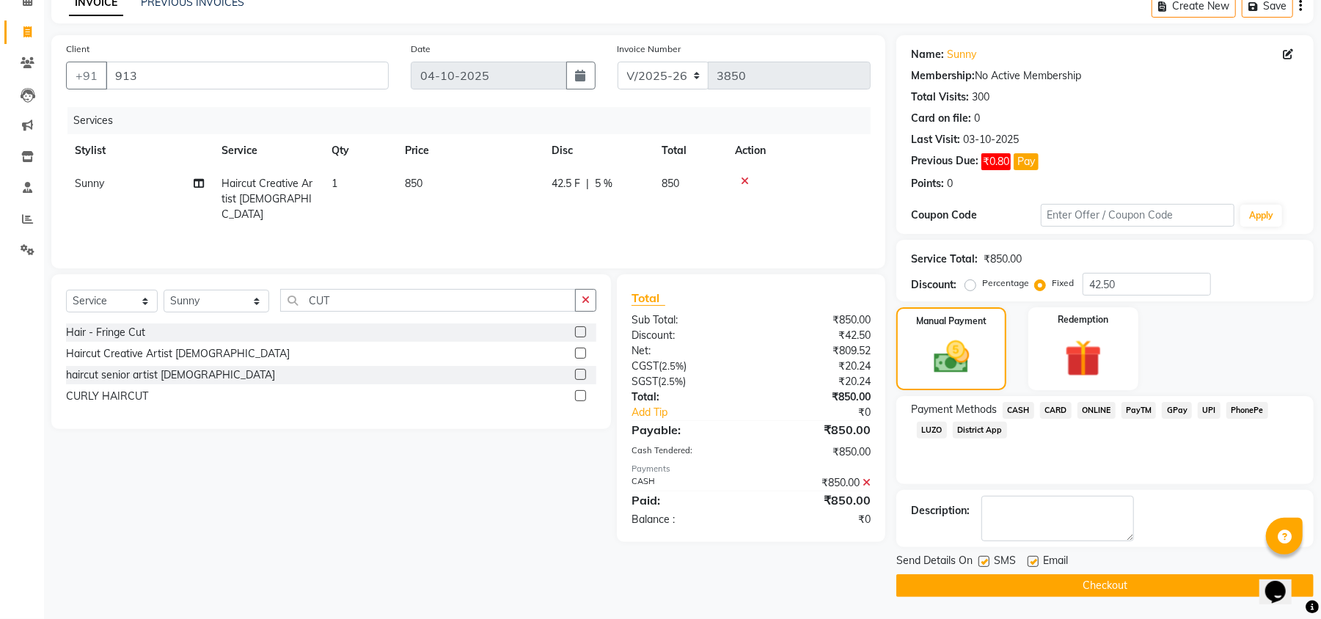
click at [1189, 580] on button "Checkout" at bounding box center [1105, 585] width 417 height 23
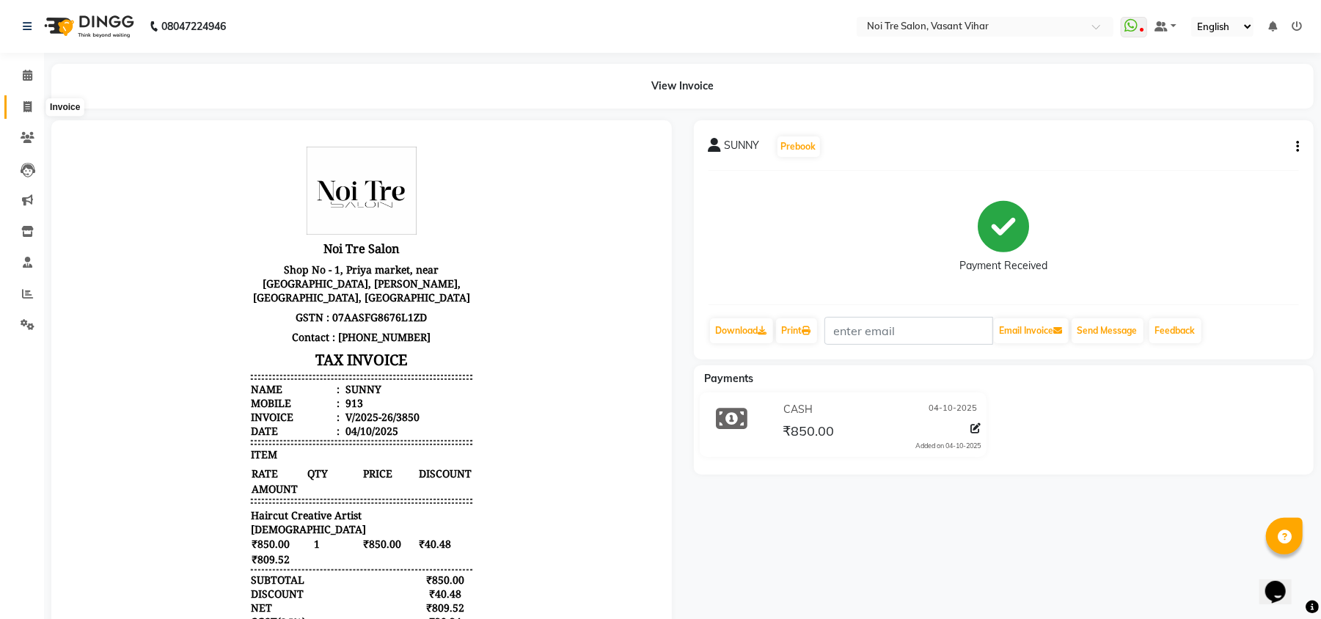
click at [26, 107] on icon at bounding box center [27, 106] width 8 height 11
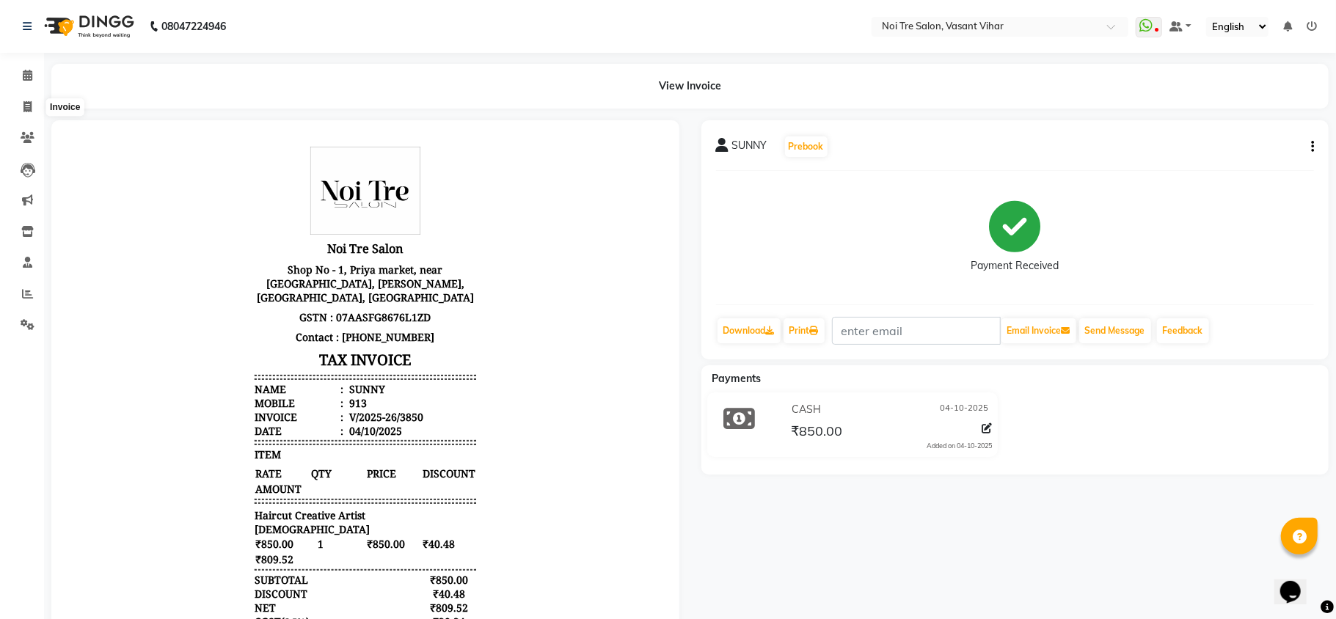
select select "3944"
select select "service"
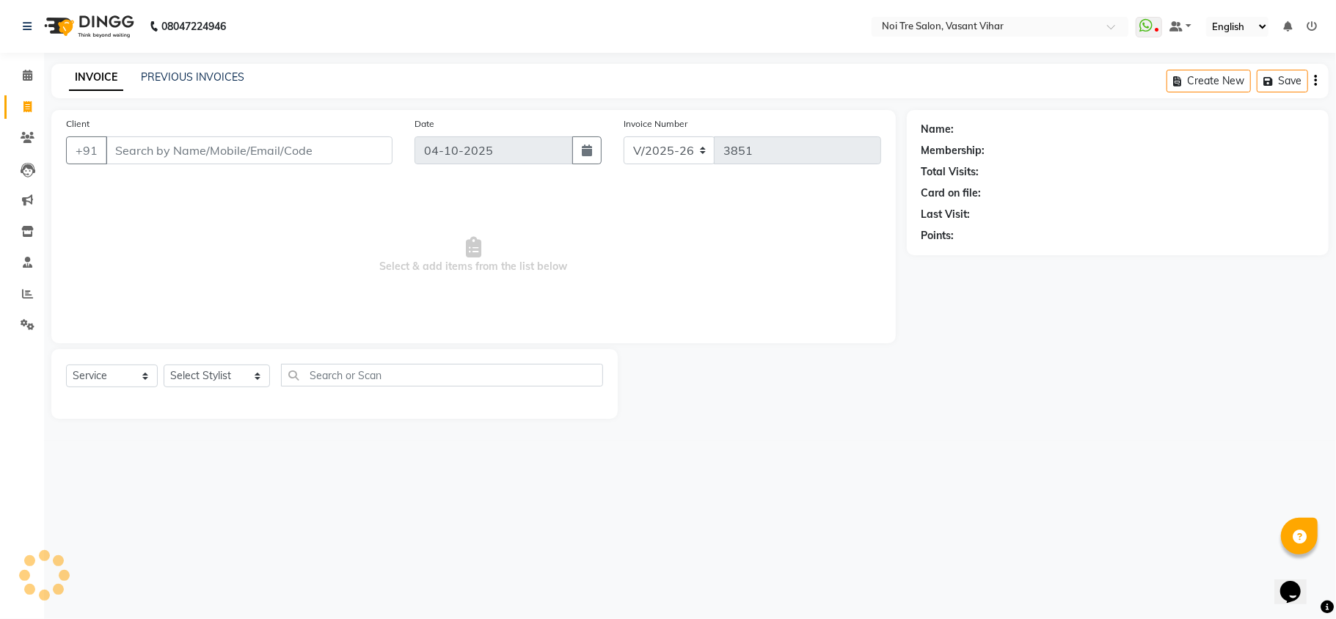
click at [170, 153] on input "Client" at bounding box center [249, 150] width 287 height 28
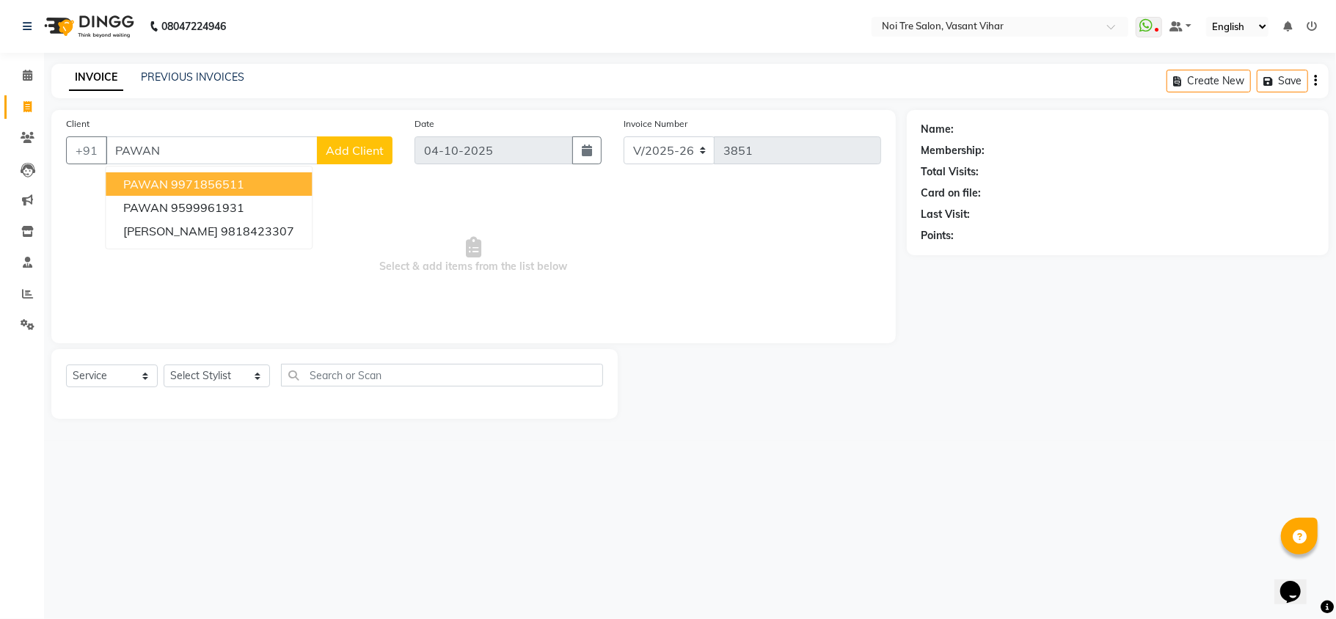
click at [204, 177] on ngb-highlight "9971856511" at bounding box center [207, 184] width 73 height 15
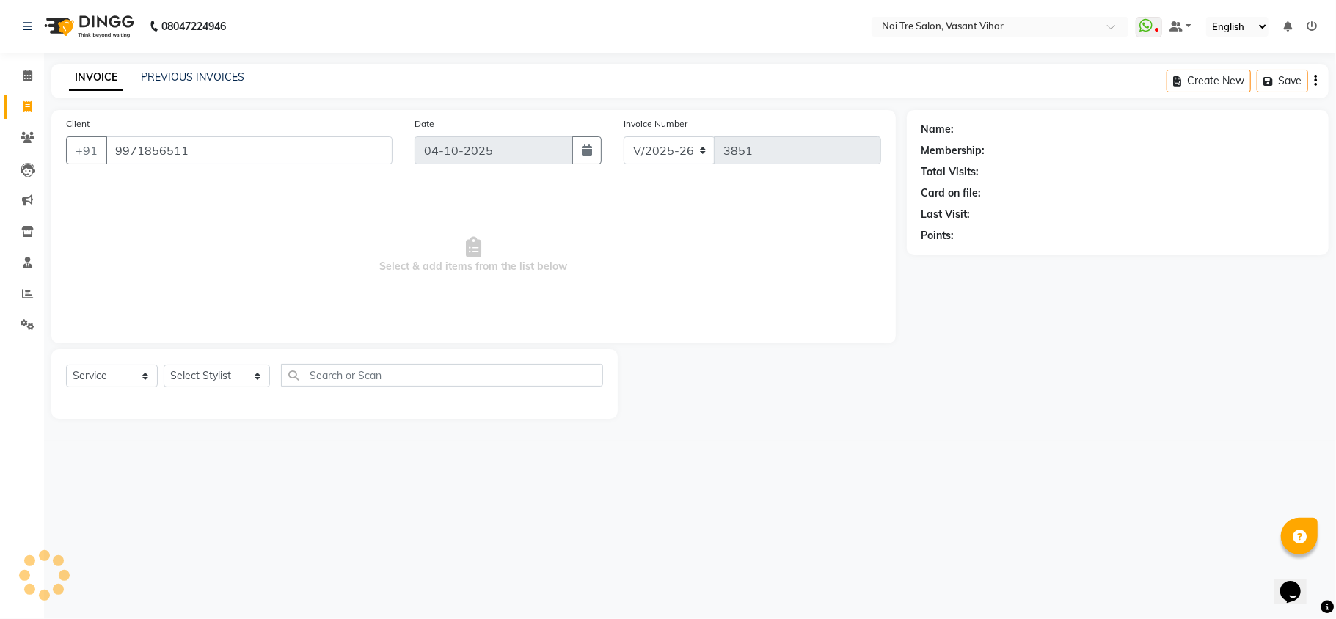
type input "9971856511"
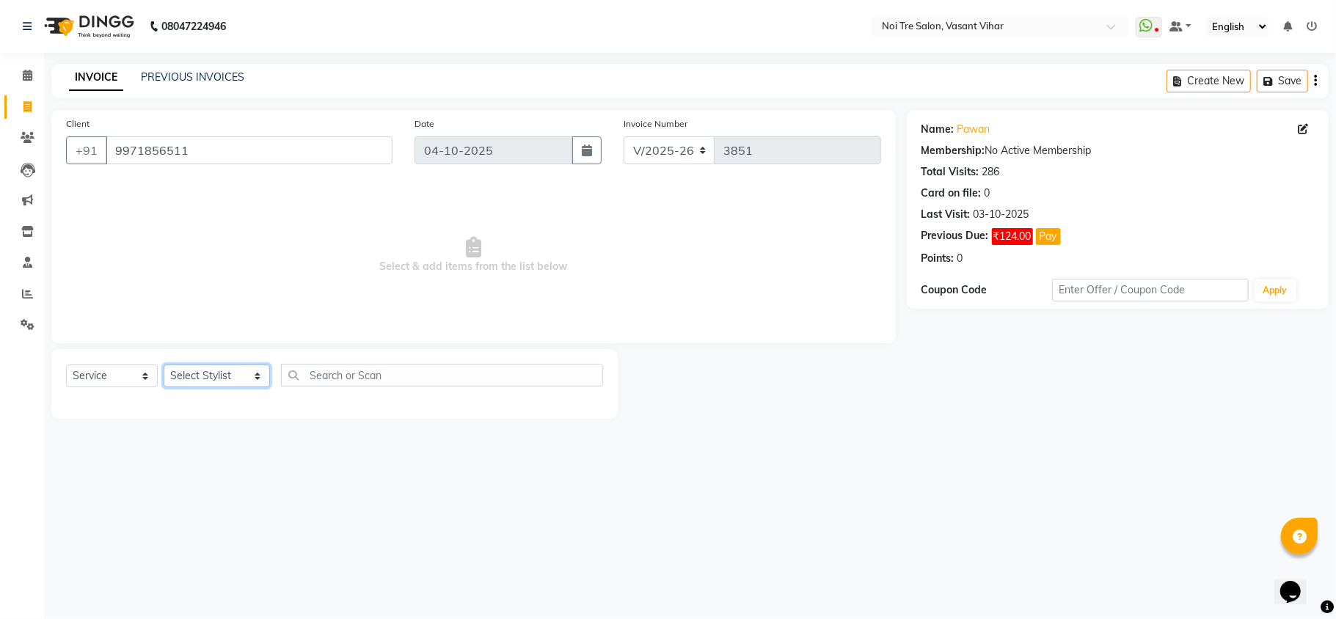
click at [188, 370] on select "Select Stylist Abhishek AMARNATH Asif DANISH(PUNJABI BAGH) DHARAM FAIZAN GEETA …" at bounding box center [217, 376] width 106 height 23
select select "20382"
click at [164, 365] on select "Select Stylist Abhishek AMARNATH Asif DANISH(PUNJABI BAGH) DHARAM FAIZAN GEETA …" at bounding box center [217, 376] width 106 height 23
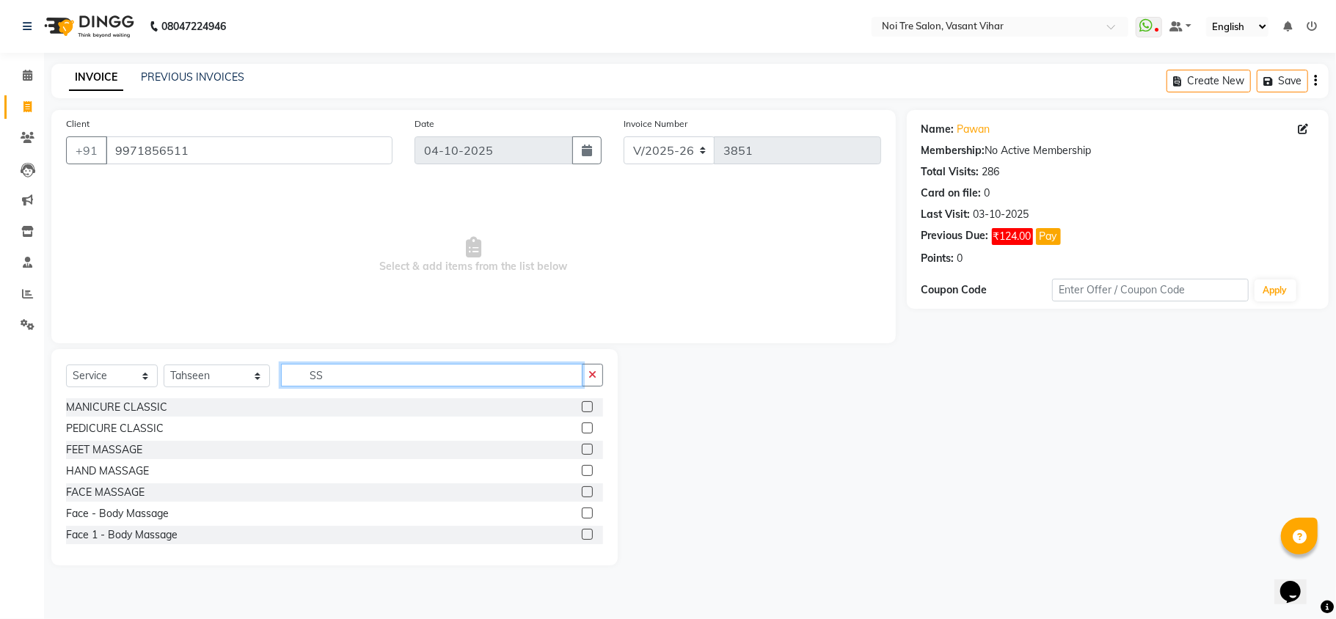
type input "SS"
click at [200, 395] on div "Select Service Product Membership Package Voucher Prepaid Gift Card Select Styl…" at bounding box center [334, 381] width 537 height 34
click at [186, 374] on select "Select Stylist [PERSON_NAME](PUNJABI BAGH) [PERSON_NAME] GEETA [PERSON_NAME] PD…" at bounding box center [217, 376] width 106 height 23
select select "20380"
click at [164, 365] on select "Select Stylist [PERSON_NAME](PUNJABI BAGH) [PERSON_NAME] GEETA [PERSON_NAME] PD…" at bounding box center [217, 376] width 106 height 23
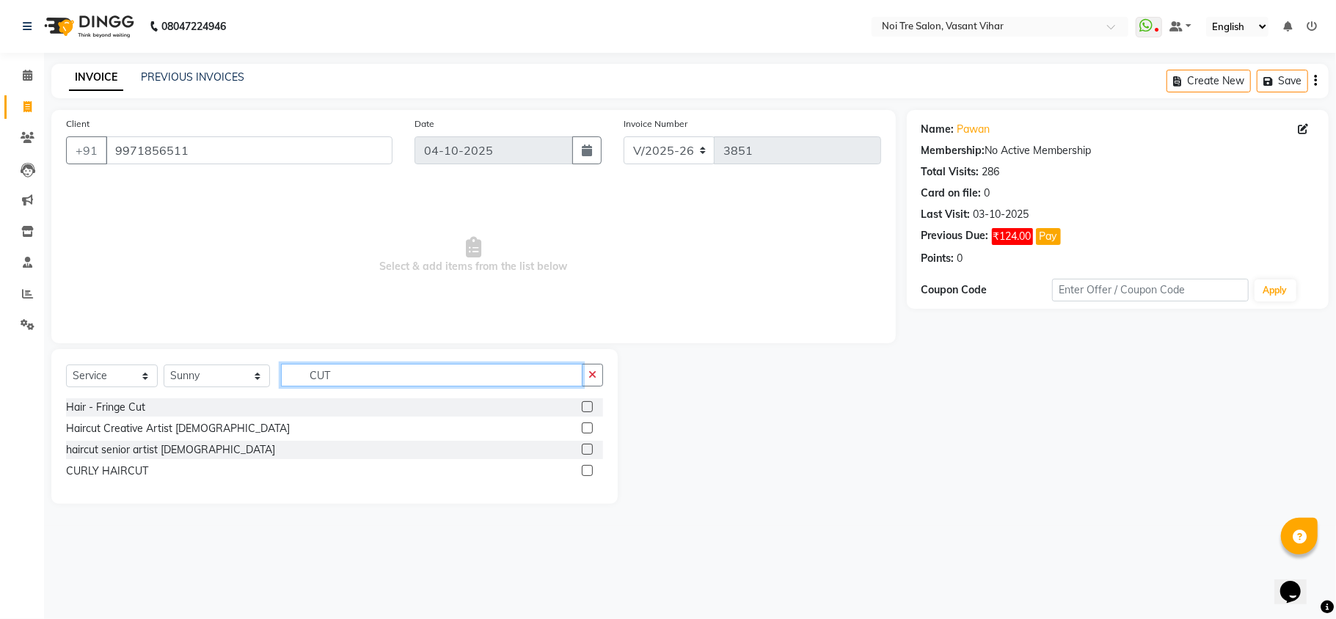
type input "CUT"
click at [591, 426] on label at bounding box center [587, 428] width 11 height 11
click at [591, 426] on input "checkbox" at bounding box center [587, 429] width 10 height 10
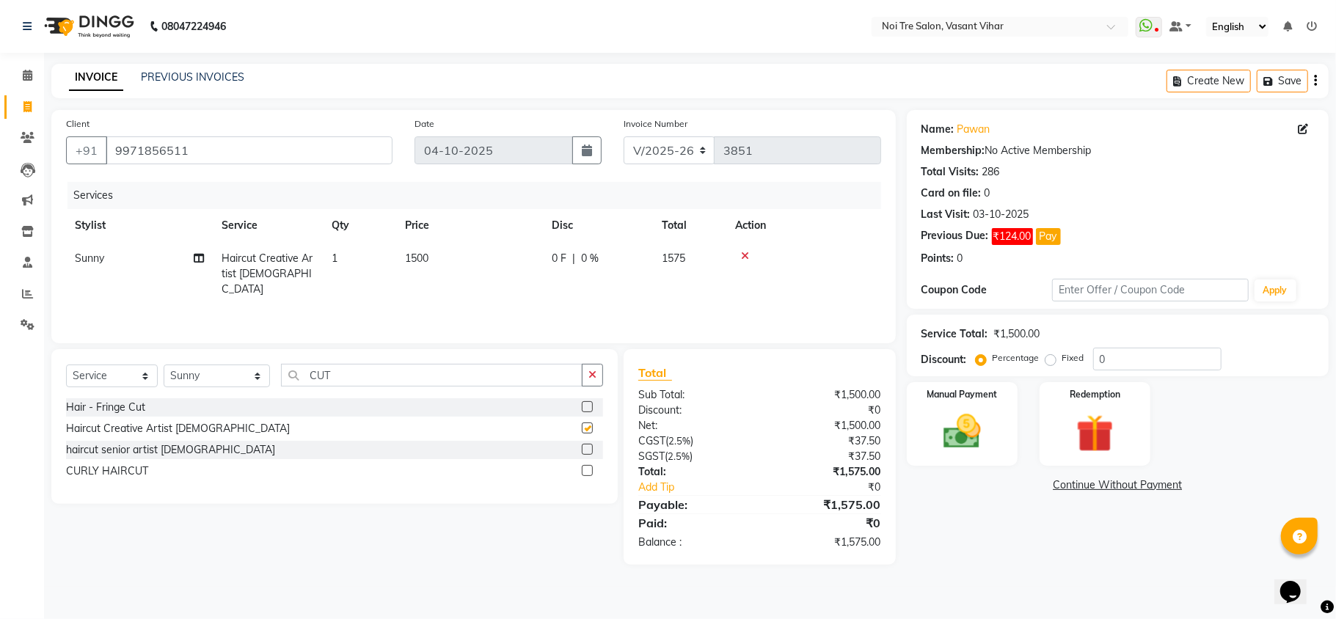
checkbox input "false"
click at [459, 256] on td "1500" at bounding box center [469, 274] width 147 height 64
select select "20380"
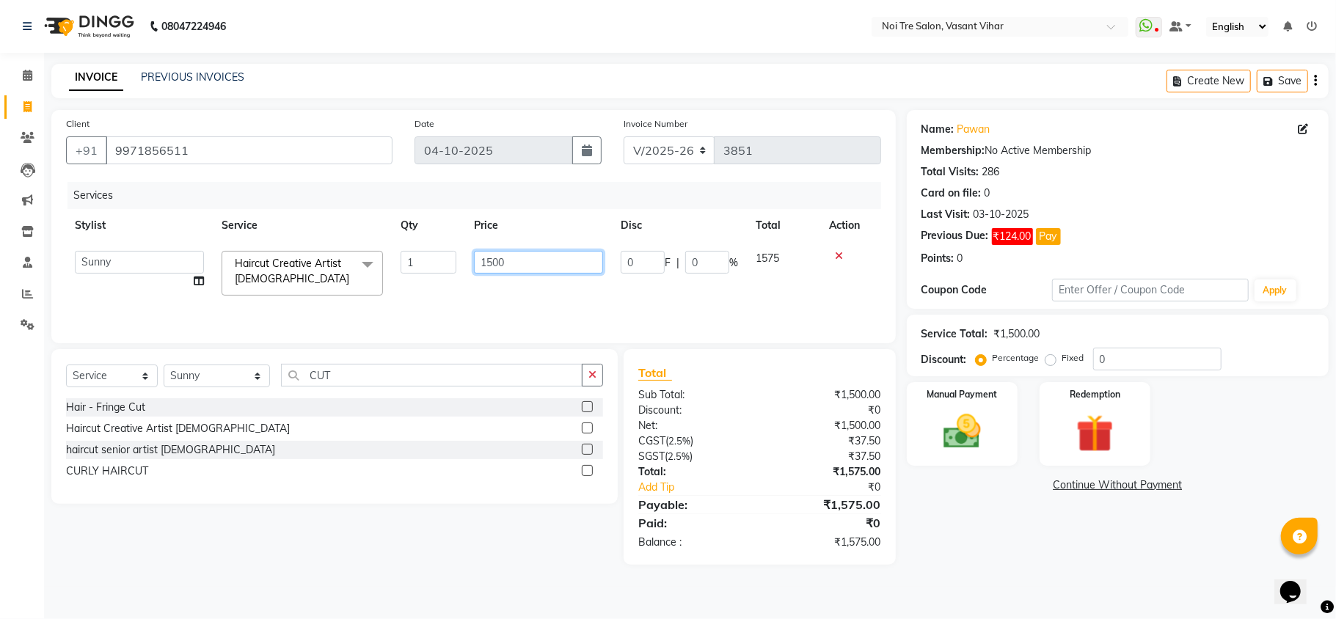
click at [531, 269] on input "1500" at bounding box center [538, 262] width 129 height 23
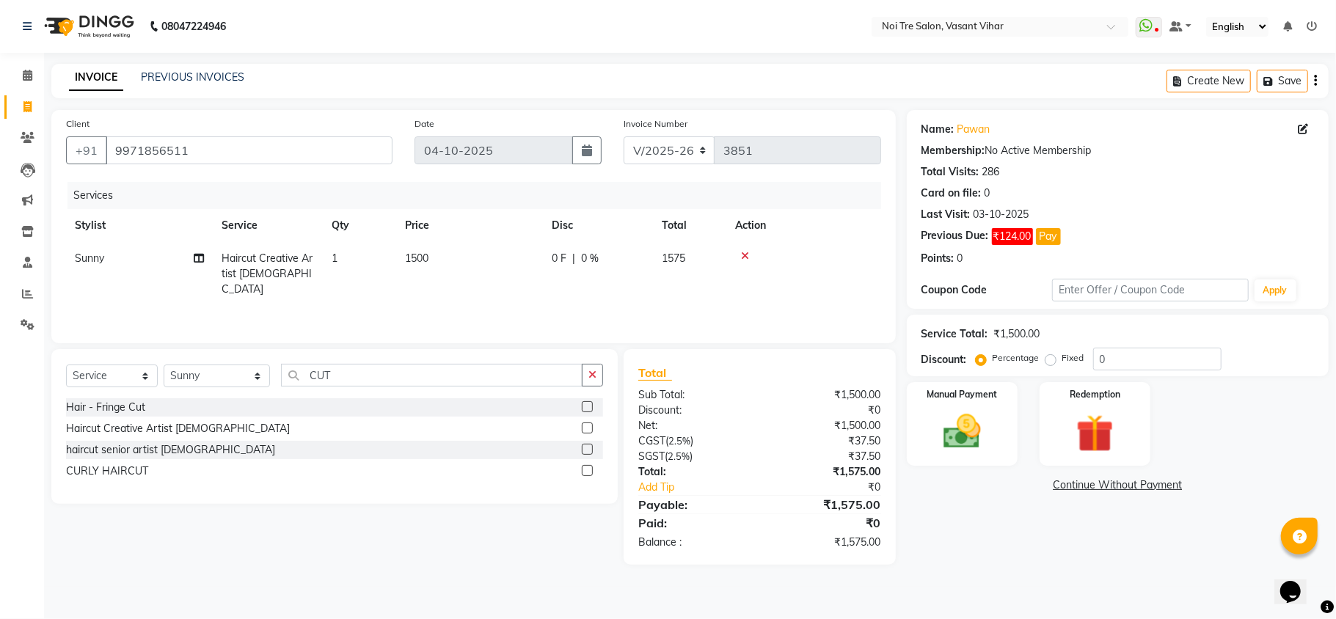
drag, startPoint x: 574, startPoint y: 282, endPoint x: 282, endPoint y: 186, distance: 307.0
click at [282, 186] on div "Services Stylist Service Qty Price Disc Total Action Sunny Haircut Creative Art…" at bounding box center [473, 255] width 815 height 147
click at [500, 249] on td "1500" at bounding box center [469, 274] width 147 height 64
select select "20380"
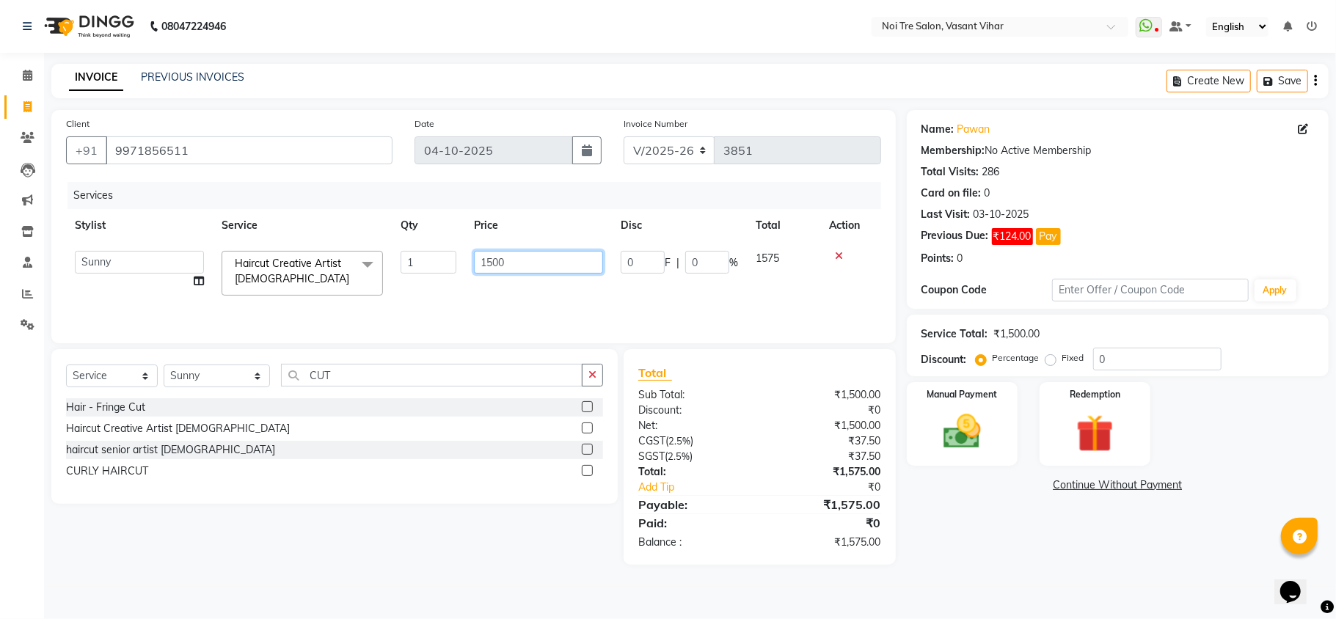
drag, startPoint x: 520, startPoint y: 266, endPoint x: 391, endPoint y: 249, distance: 130.1
click at [391, 249] on tr "Abhishek AMARNATH Asif DANISH(PUNJABI BAGH) DHARAM FAIZAN GEETA Kamal Karan PDC…" at bounding box center [473, 273] width 815 height 62
type input "950"
click at [1062, 365] on label "Fixed" at bounding box center [1073, 357] width 22 height 13
click at [1048, 363] on input "Fixed" at bounding box center [1053, 358] width 10 height 10
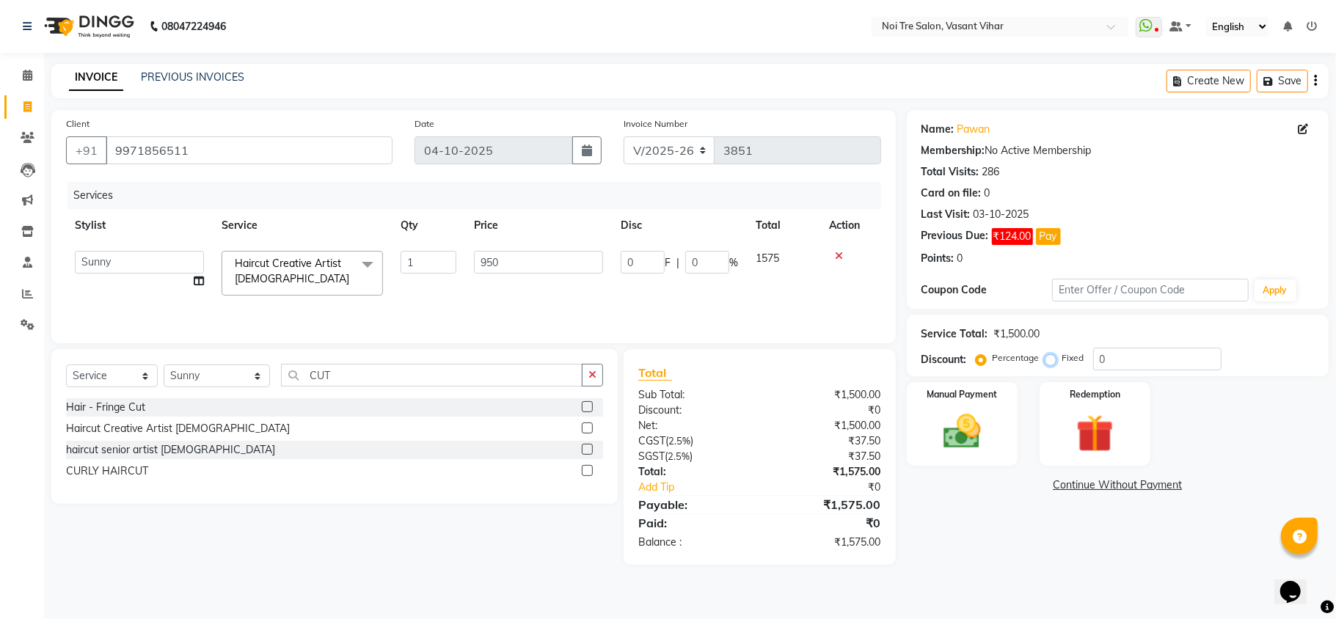
radio input "true"
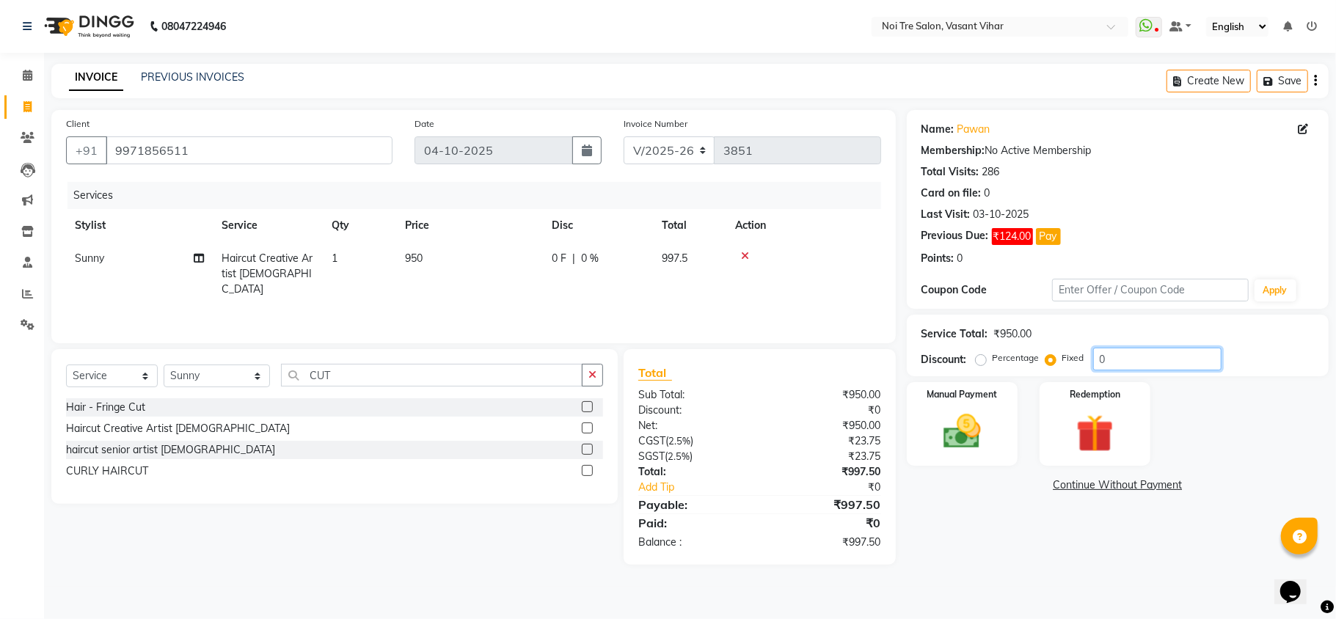
drag, startPoint x: 1107, startPoint y: 355, endPoint x: 1004, endPoint y: 336, distance: 104.5
click at [1018, 342] on div "Service Total: ₹950.00 Discount: Percentage Fixed 0" at bounding box center [1118, 346] width 393 height 50
type input "47.50"
click at [978, 402] on div "Manual Payment" at bounding box center [962, 424] width 115 height 87
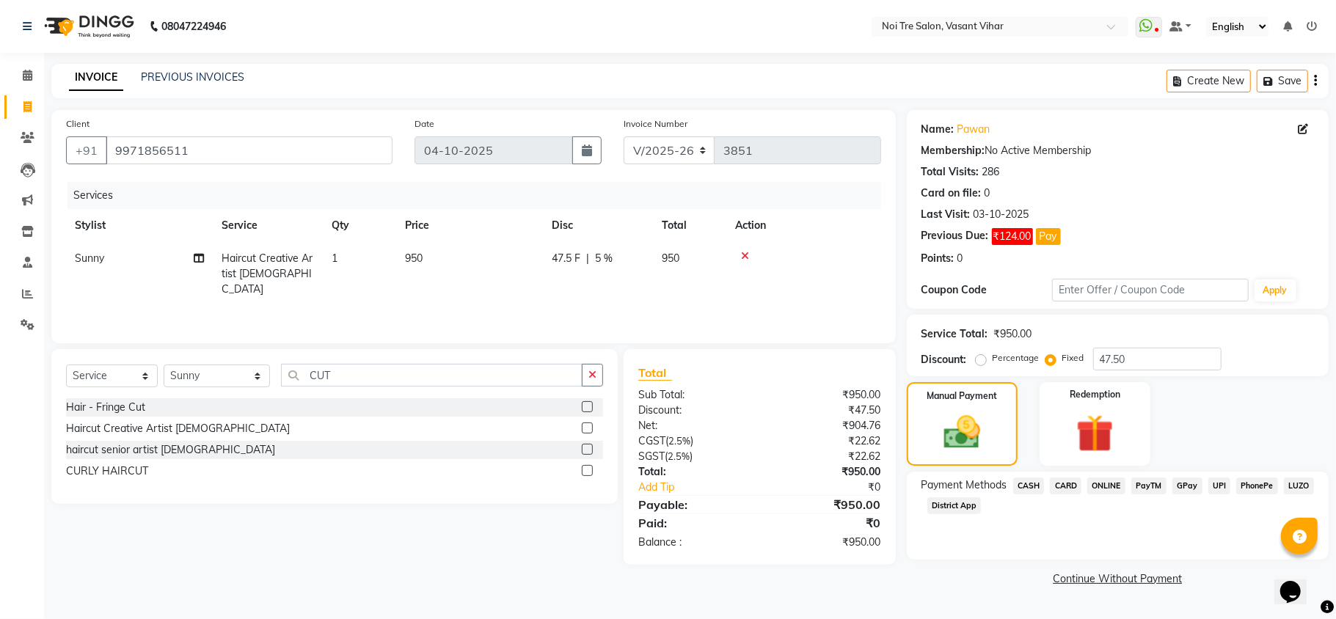
click at [1064, 487] on span "CARD" at bounding box center [1066, 486] width 32 height 17
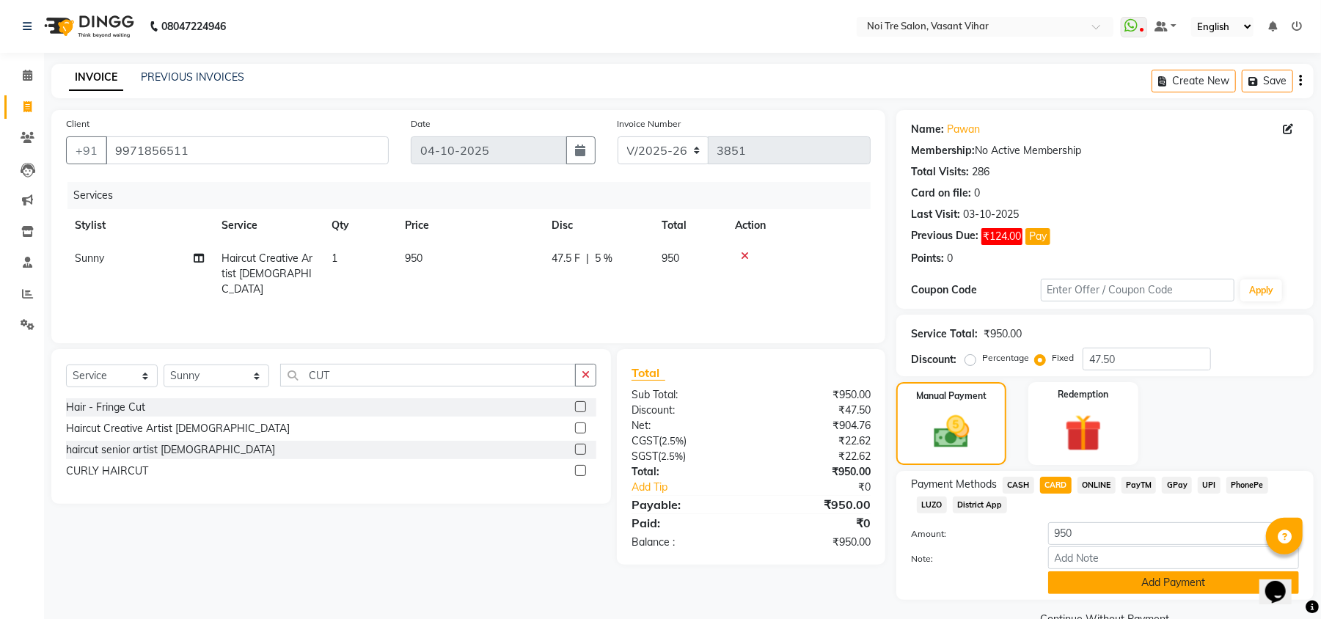
click at [1145, 591] on button "Add Payment" at bounding box center [1173, 583] width 251 height 23
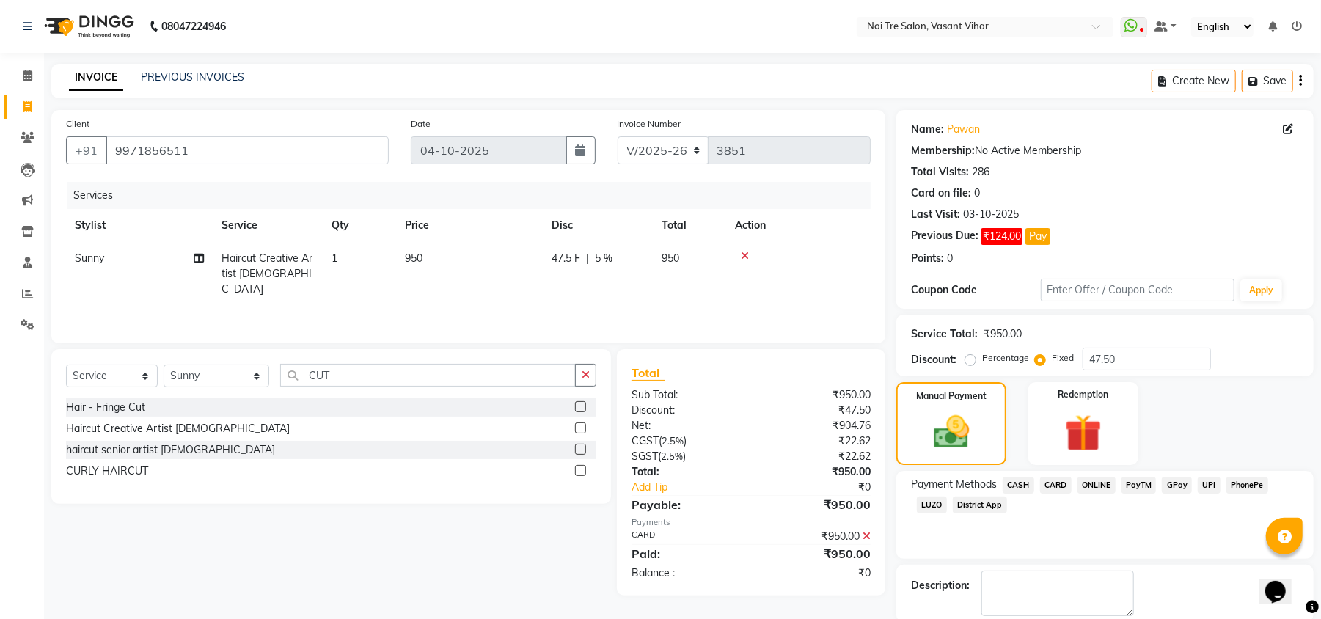
scroll to position [76, 0]
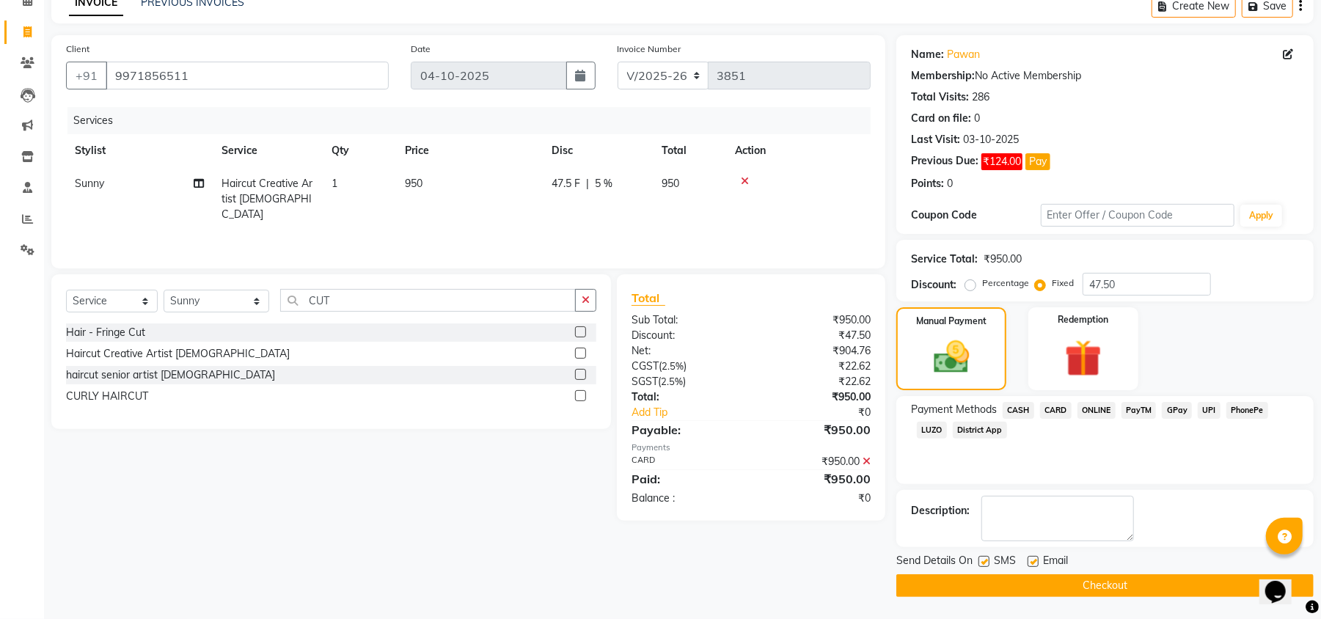
click at [1183, 585] on button "Checkout" at bounding box center [1105, 585] width 417 height 23
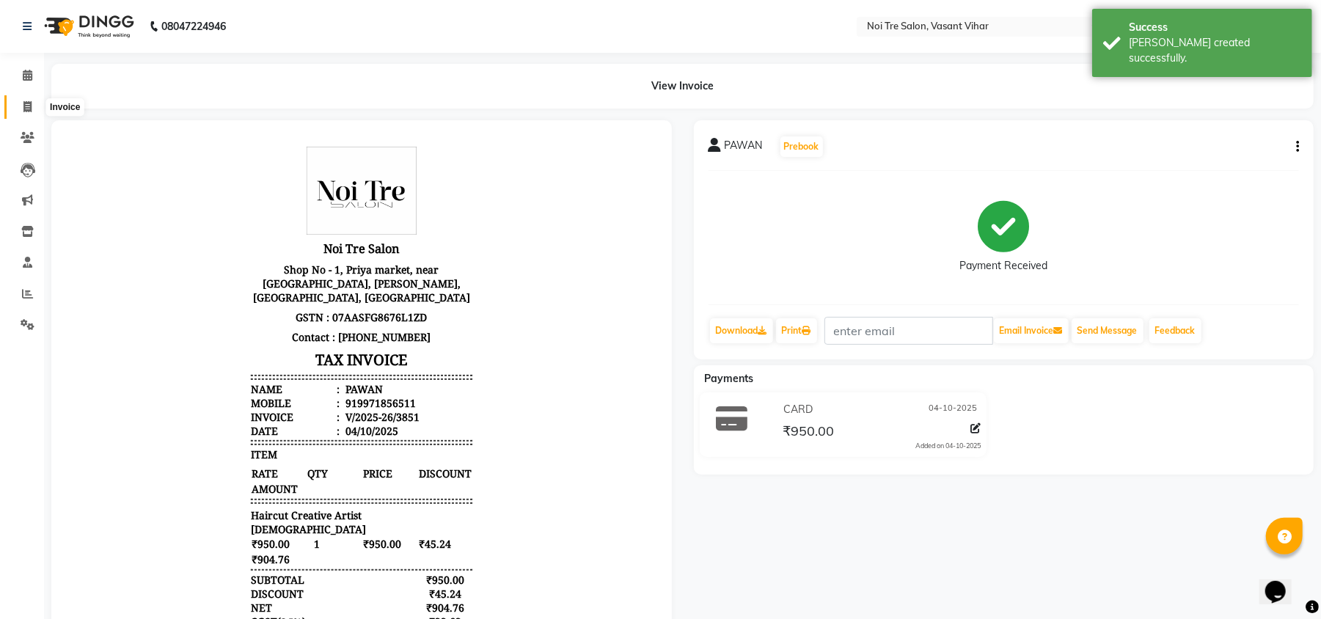
click at [32, 114] on span at bounding box center [28, 107] width 26 height 17
select select "3944"
select select "service"
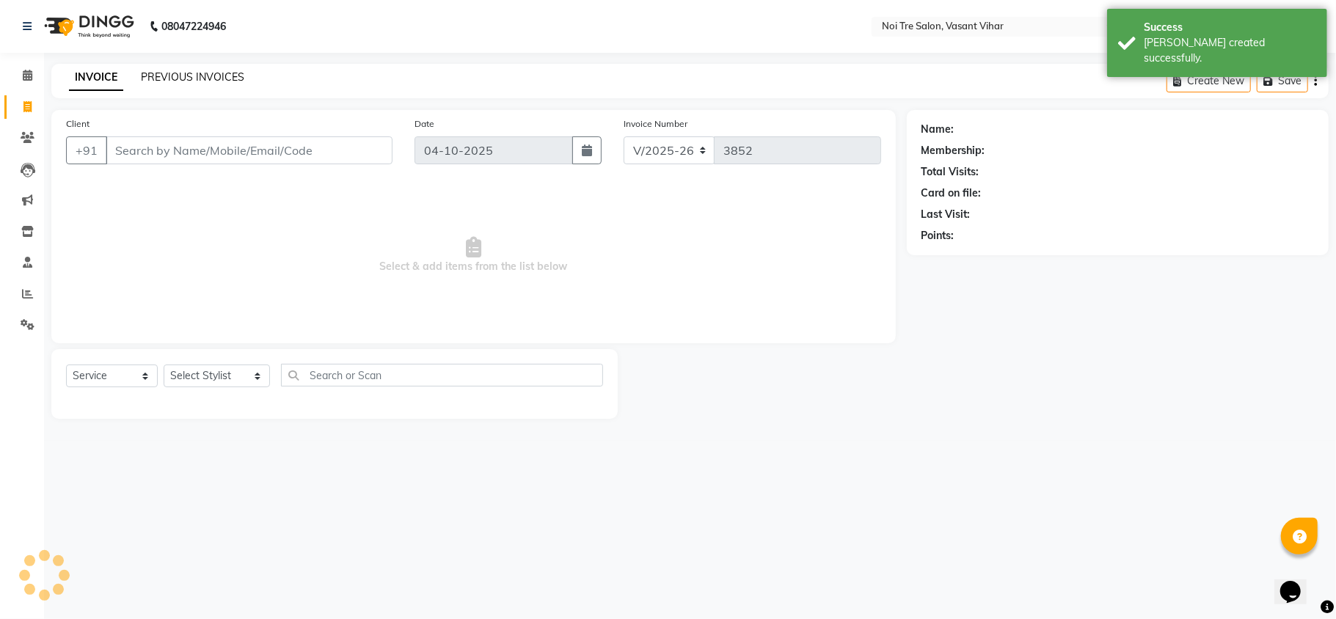
click at [216, 70] on link "PREVIOUS INVOICES" at bounding box center [192, 76] width 103 height 13
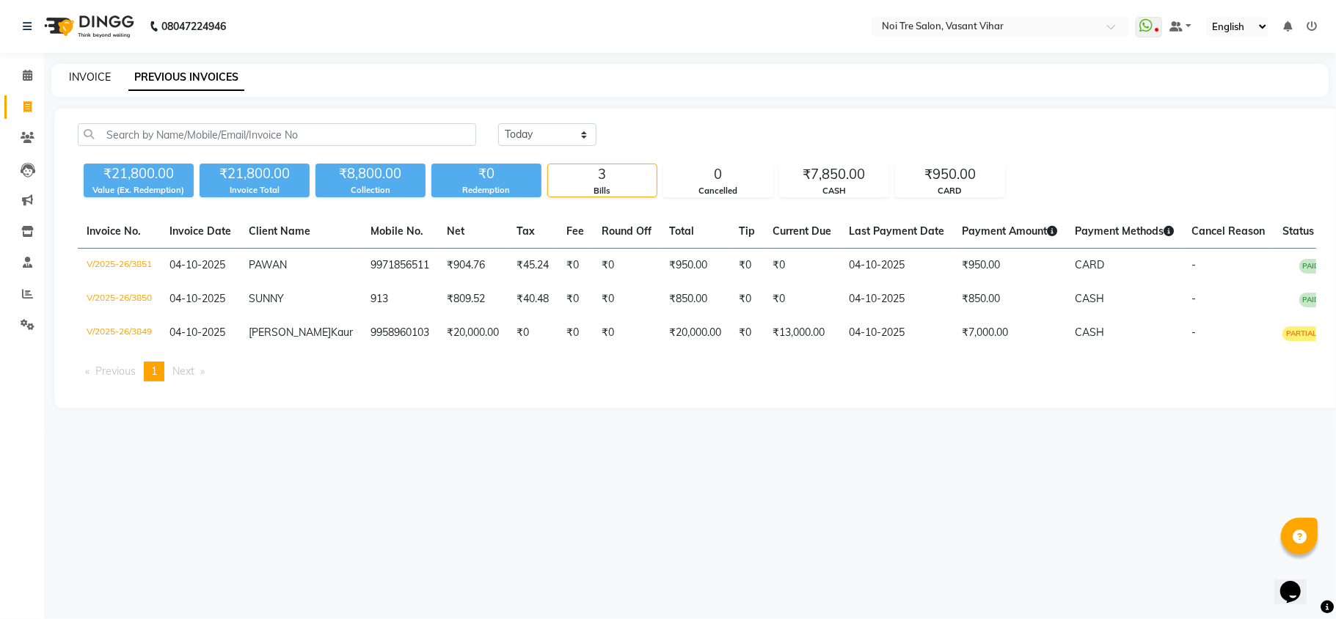
click at [98, 78] on link "INVOICE" at bounding box center [90, 76] width 42 height 13
select select "service"
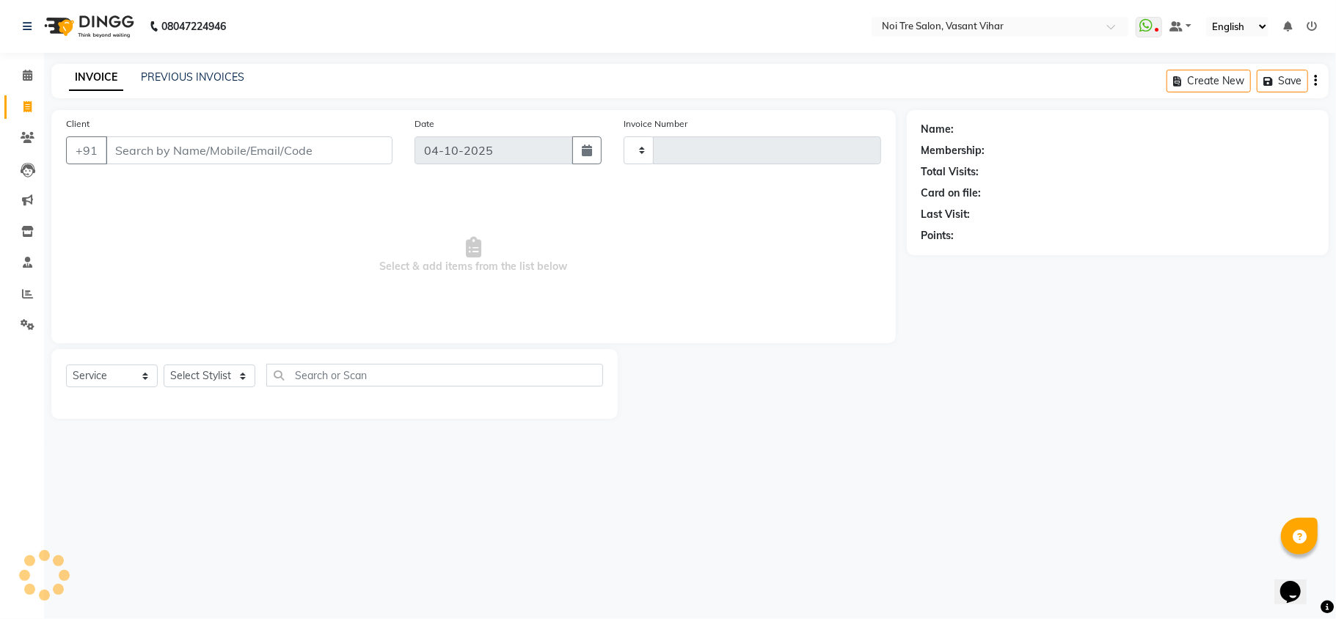
type input "3852"
select select "3944"
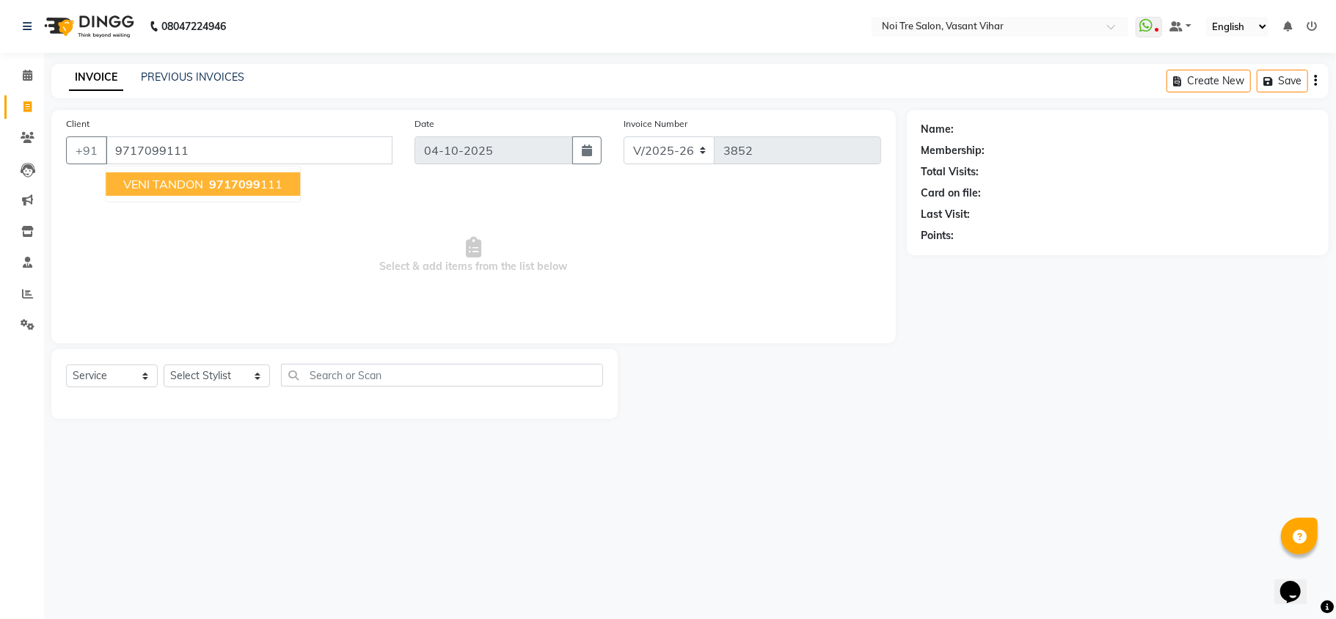
type input "9717099111"
click at [213, 189] on span "9717099" at bounding box center [234, 184] width 51 height 15
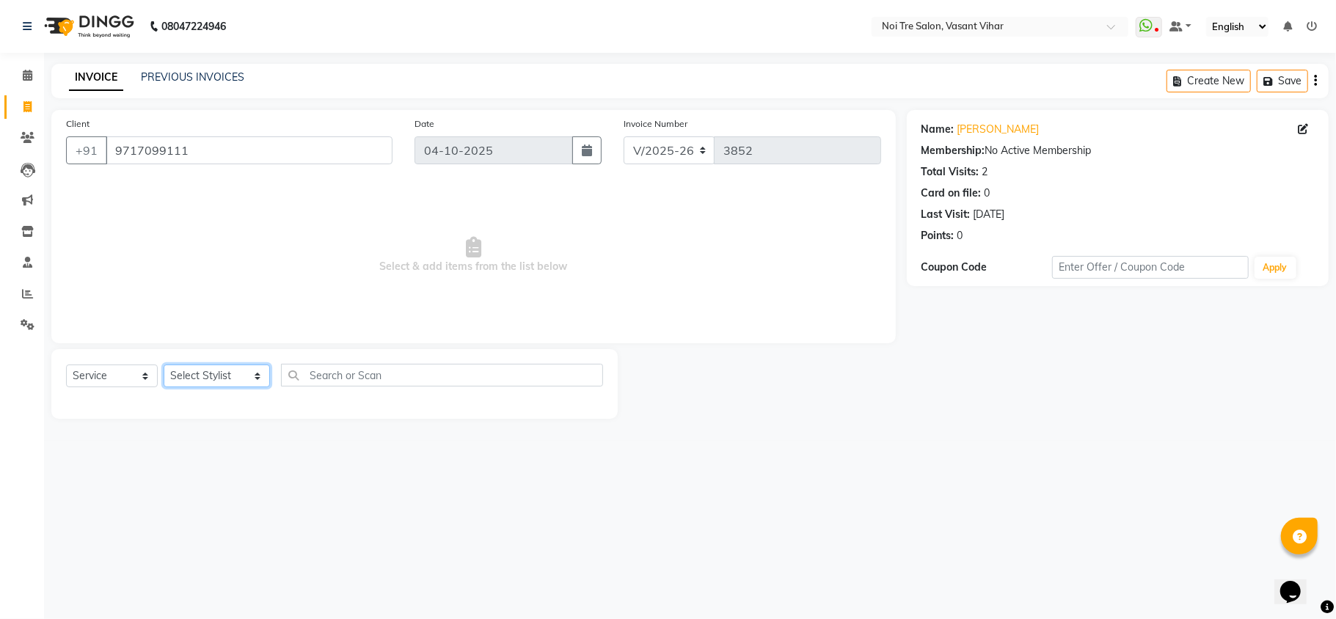
click at [180, 370] on select "Select Stylist [PERSON_NAME](PUNJABI BAGH) [PERSON_NAME] GEETA [PERSON_NAME] PD…" at bounding box center [217, 376] width 106 height 23
select select "20382"
click at [164, 365] on select "Select Stylist [PERSON_NAME](PUNJABI BAGH) [PERSON_NAME] GEETA [PERSON_NAME] PD…" at bounding box center [217, 376] width 106 height 23
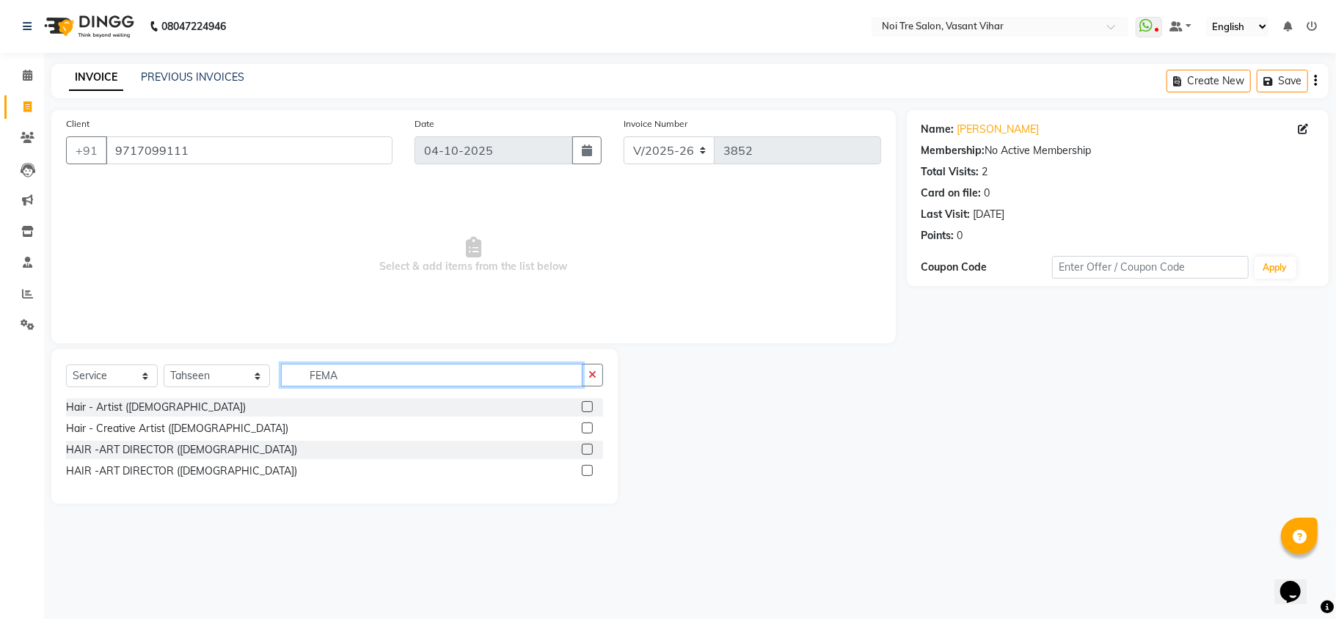
type input "FEMA"
click at [585, 430] on label at bounding box center [587, 428] width 11 height 11
click at [585, 430] on input "checkbox" at bounding box center [587, 429] width 10 height 10
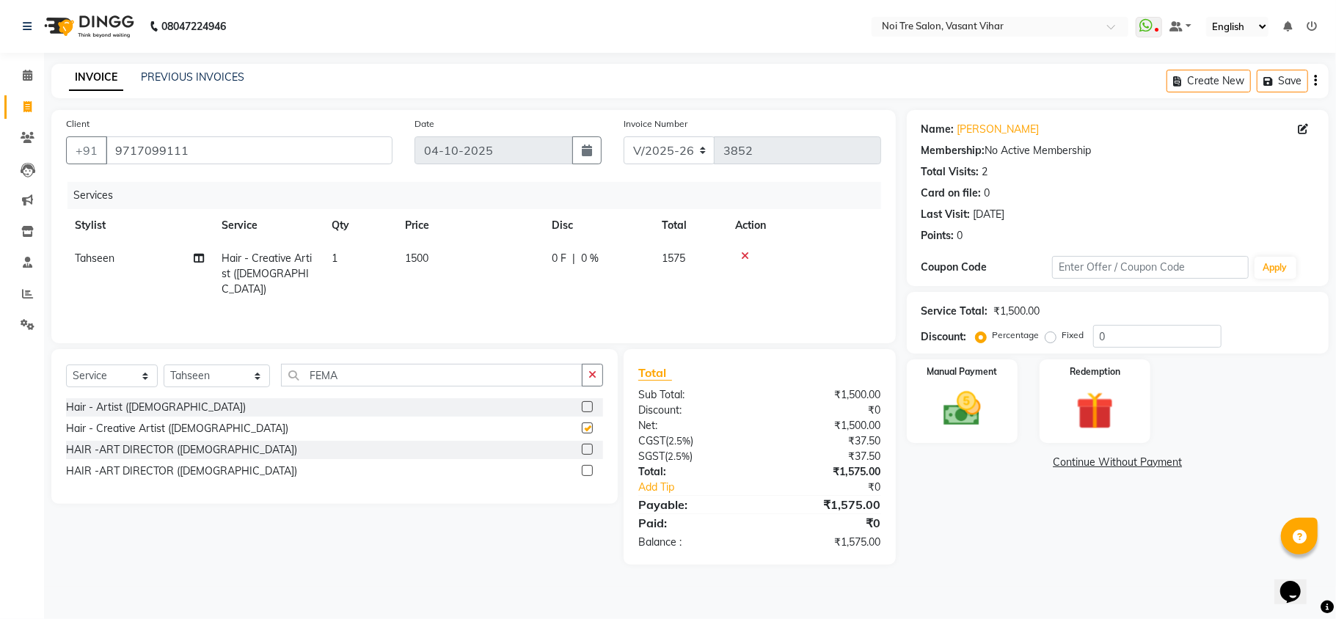
checkbox input "false"
click at [475, 261] on td "1500" at bounding box center [469, 274] width 147 height 64
select select "20382"
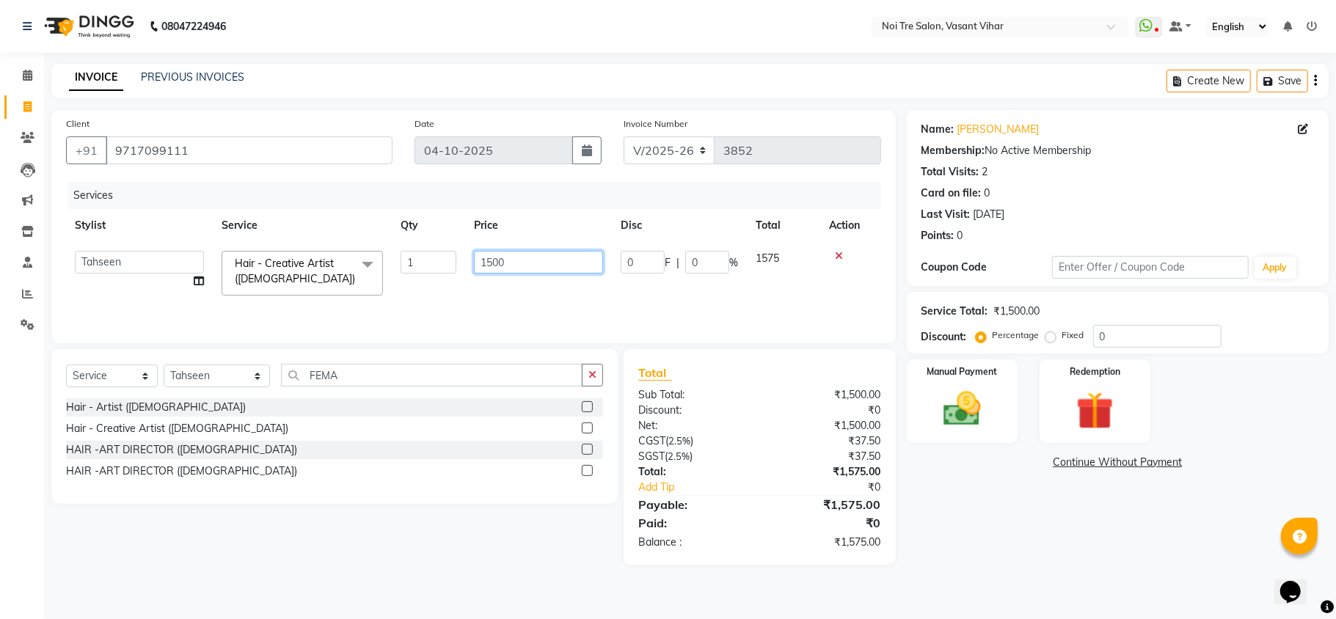
drag, startPoint x: 587, startPoint y: 267, endPoint x: 285, endPoint y: 267, distance: 301.6
click at [285, 267] on tr "Abhishek AMARNATH Asif DANISH(PUNJABI BAGH) DHARAM FAIZAN GEETA Kamal Karan PDC…" at bounding box center [473, 273] width 815 height 62
type input "1770"
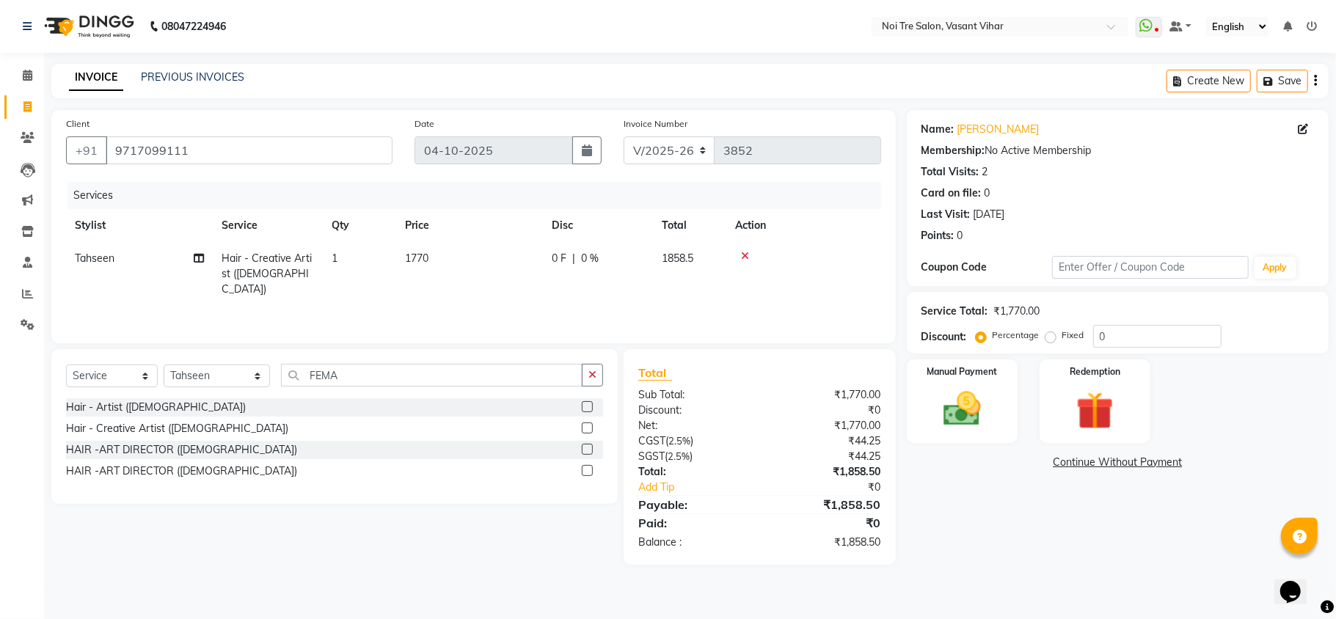
click at [531, 299] on div "Services Stylist Service Qty Price Disc Total Action Tahseen Hair - Creative Ar…" at bounding box center [473, 255] width 815 height 147
click at [1062, 340] on label "Fixed" at bounding box center [1073, 335] width 22 height 13
click at [1055, 340] on input "Fixed" at bounding box center [1053, 335] width 10 height 10
radio input "true"
drag, startPoint x: 1121, startPoint y: 332, endPoint x: 981, endPoint y: 321, distance: 140.6
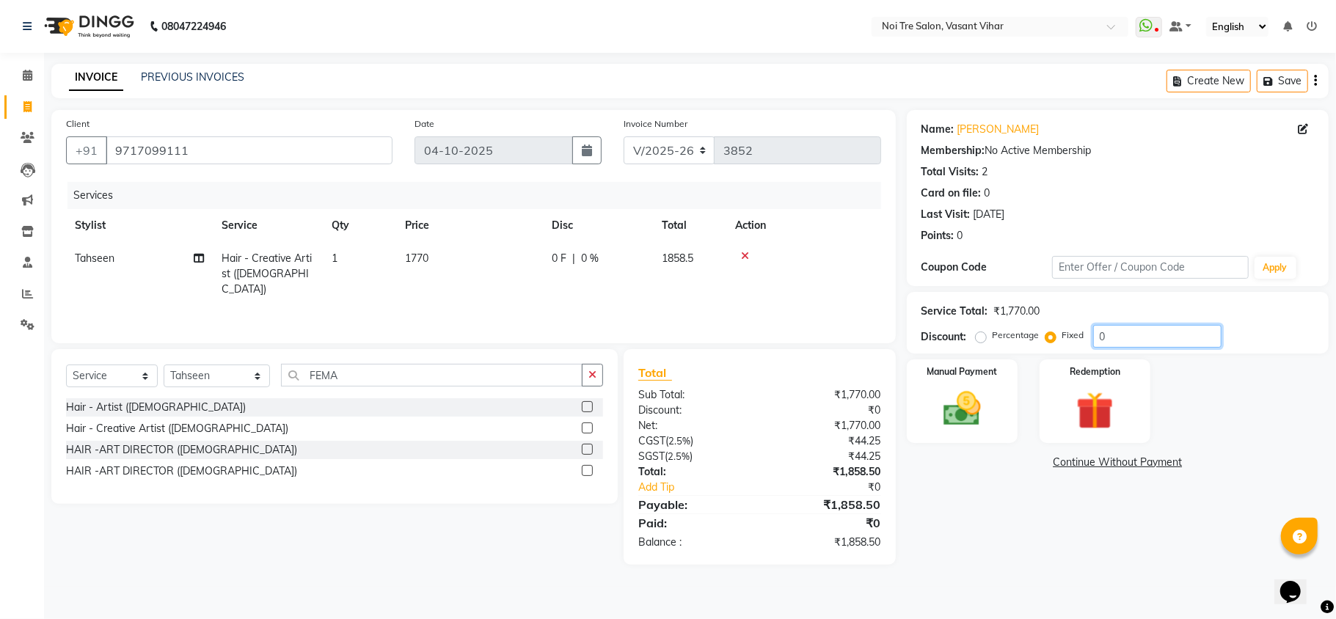
click at [987, 324] on div "Service Total: ₹1,770.00 Discount: Percentage Fixed 0" at bounding box center [1118, 323] width 393 height 50
type input "88.50"
click at [961, 387] on img at bounding box center [962, 409] width 64 height 45
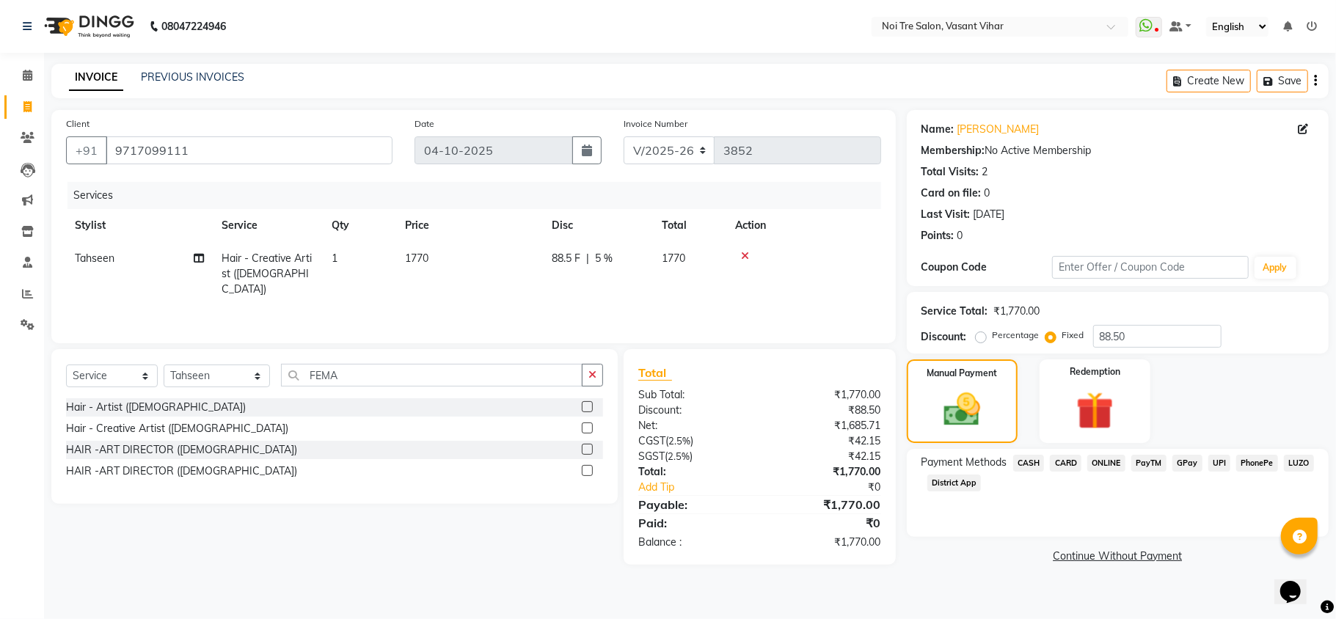
click at [1057, 465] on span "CARD" at bounding box center [1066, 463] width 32 height 17
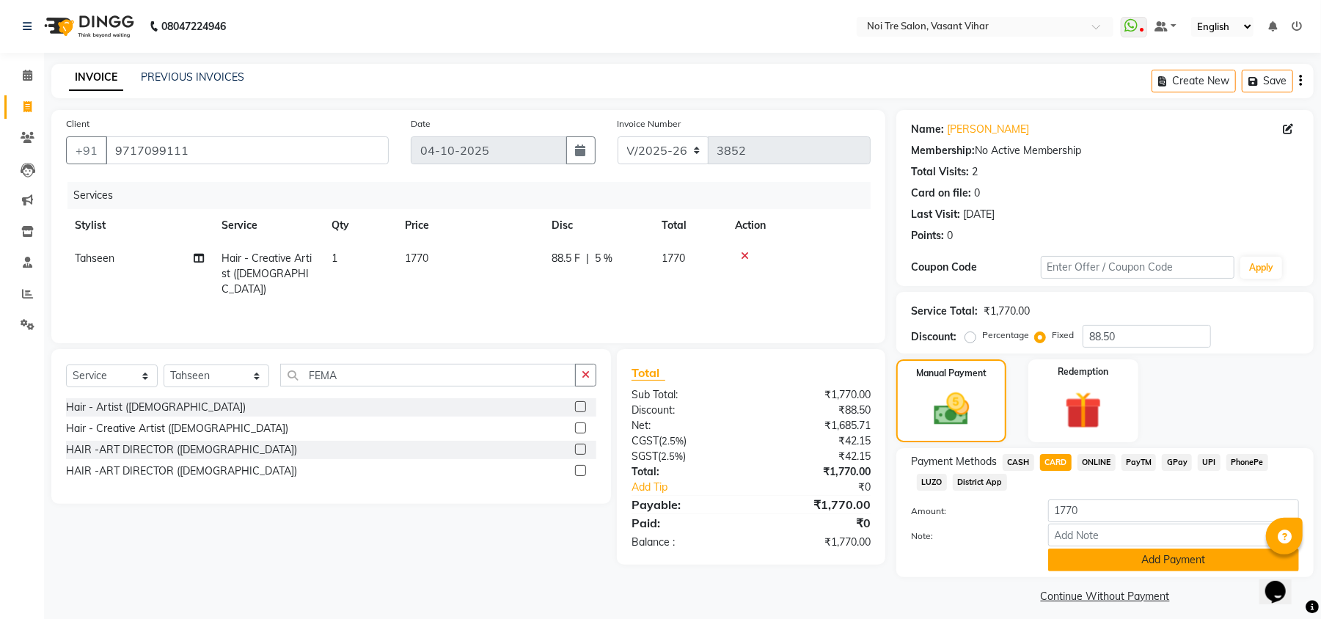
click at [1201, 558] on button "Add Payment" at bounding box center [1173, 560] width 251 height 23
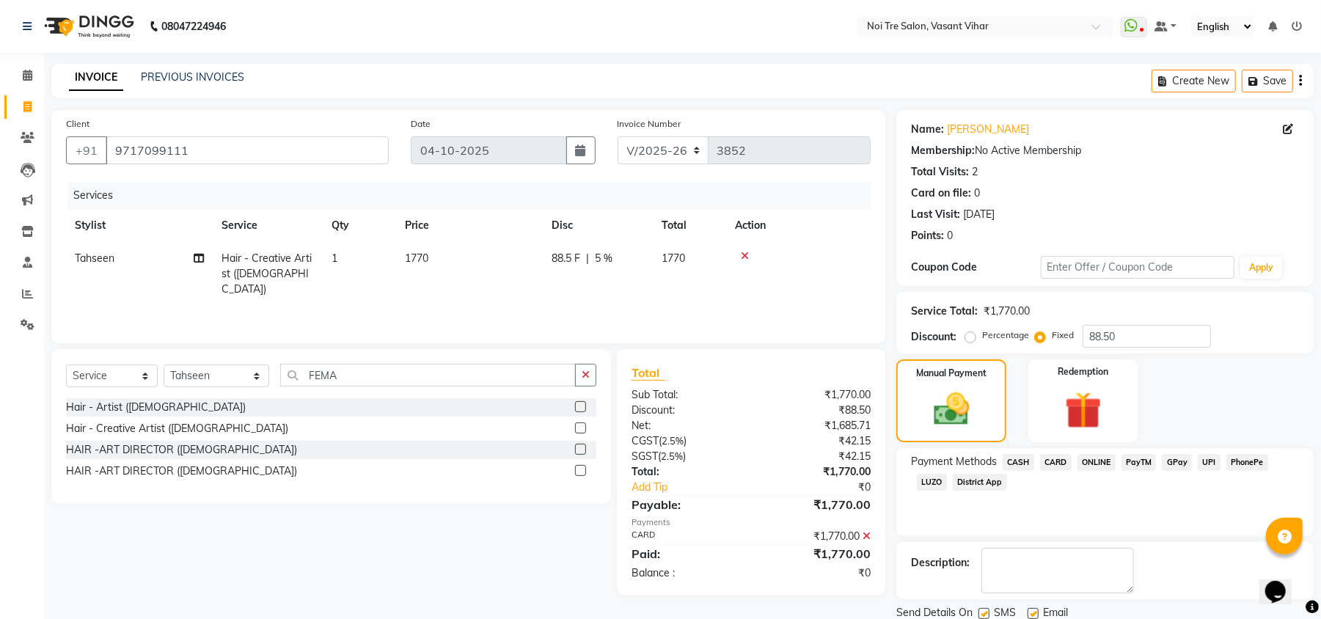
scroll to position [54, 0]
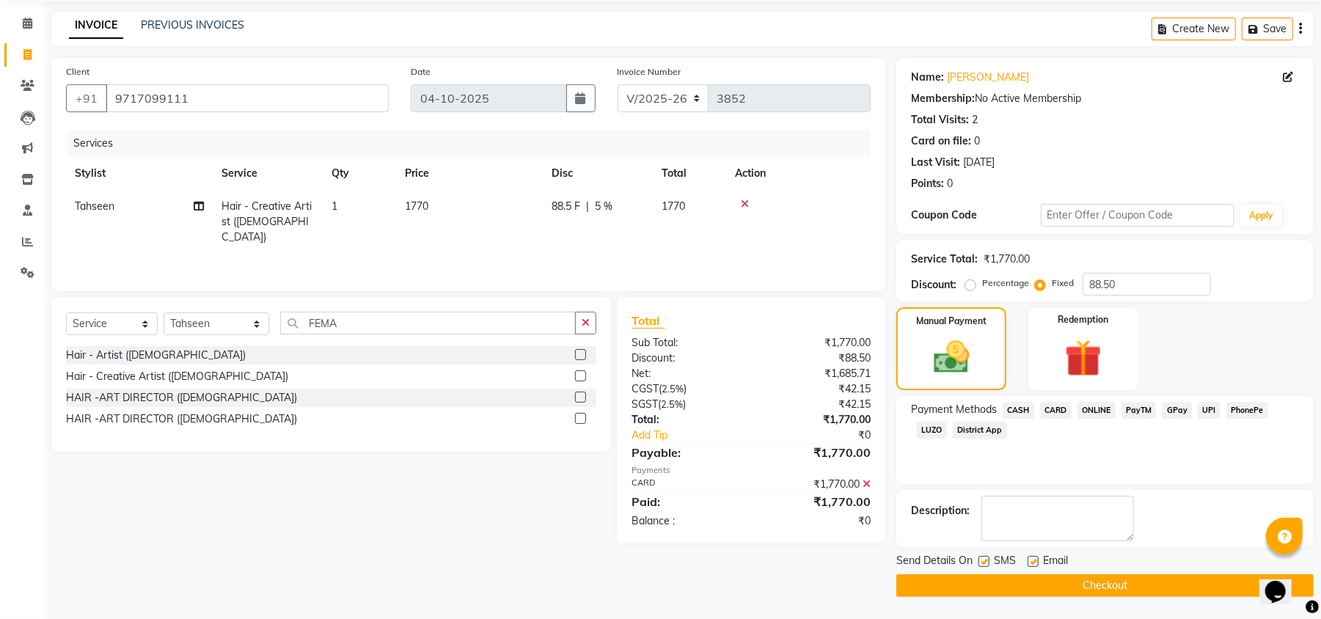
click at [1154, 582] on button "Checkout" at bounding box center [1105, 585] width 417 height 23
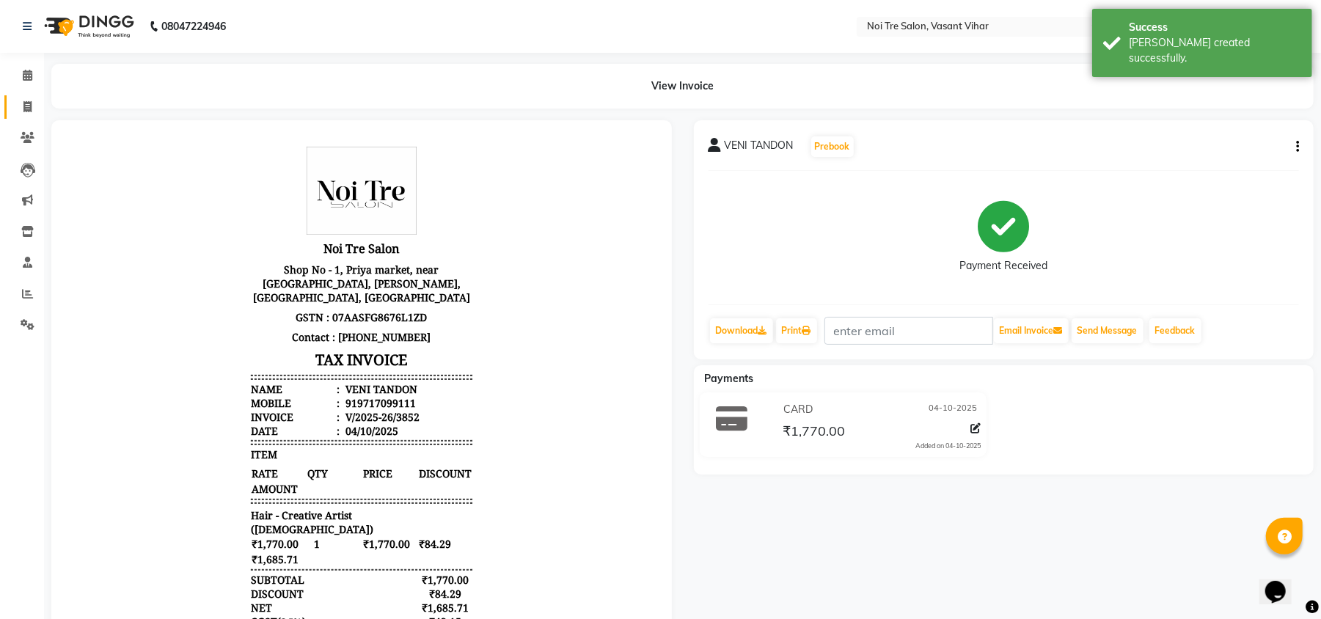
click at [12, 116] on link "Invoice" at bounding box center [21, 107] width 35 height 24
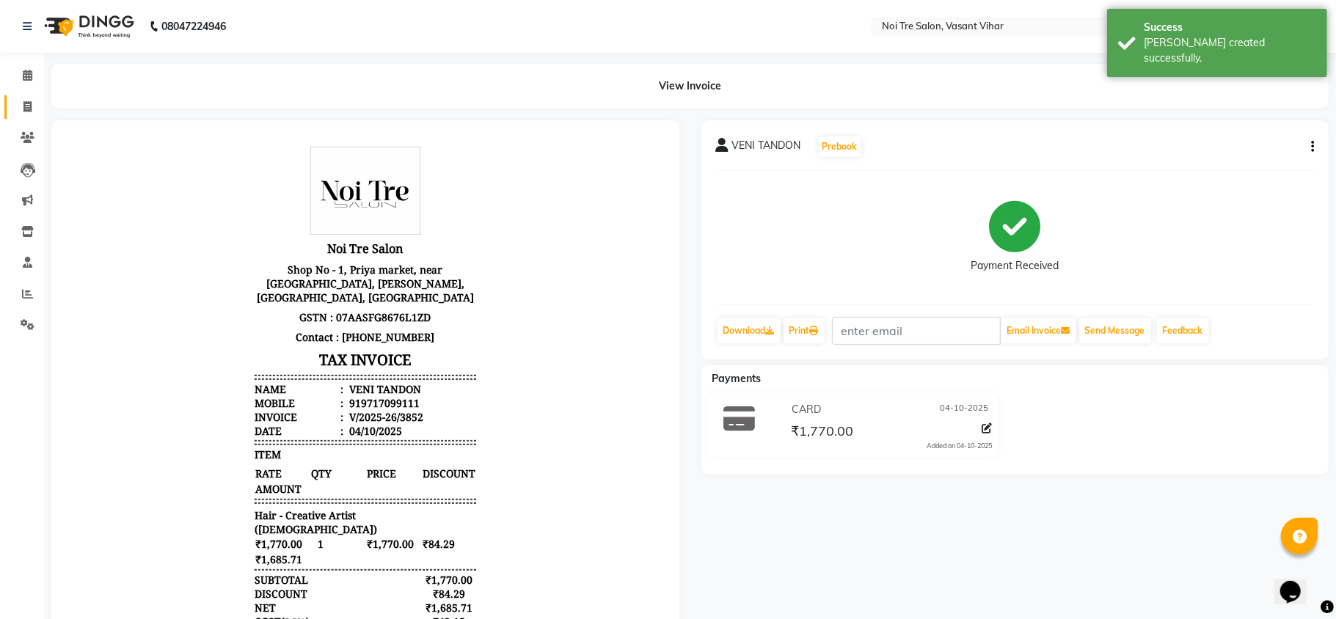
select select "service"
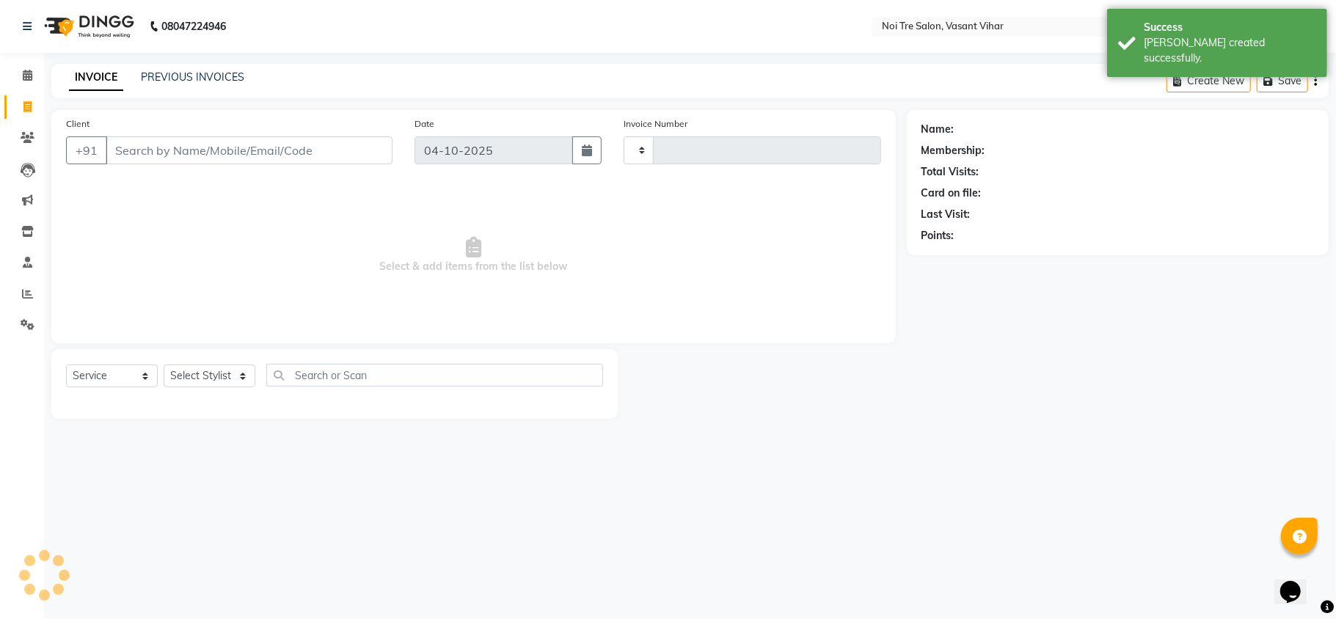
type input "3853"
select select "3944"
click at [218, 68] on div "INVOICE PREVIOUS INVOICES Create New Save" at bounding box center [689, 81] width 1277 height 34
click at [210, 80] on link "PREVIOUS INVOICES" at bounding box center [192, 76] width 103 height 13
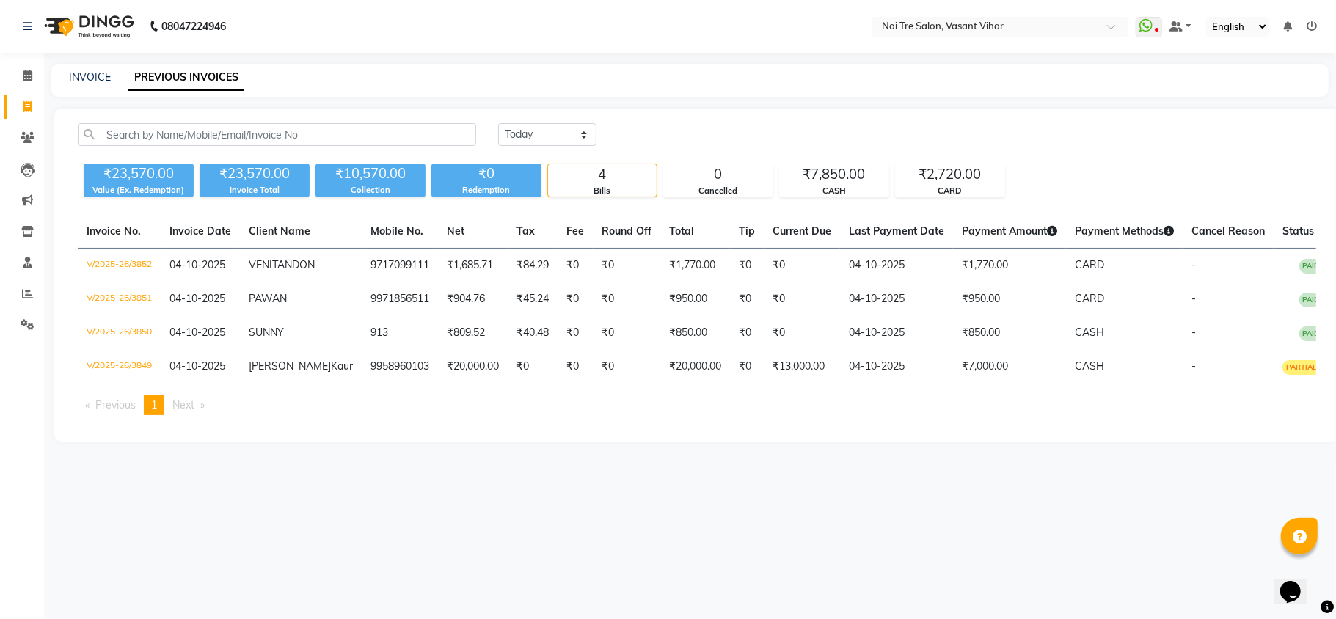
click at [837, 53] on div "08047224946 Select Location × Noi Tre Salon, Vasant Vihar WhatsApp Status ✕ Sta…" at bounding box center [668, 309] width 1336 height 619
click at [984, 505] on div "08047224946 Select Location × Noi Tre Salon, Vasant Vihar WhatsApp Status ✕ Sta…" at bounding box center [668, 309] width 1336 height 619
click at [87, 71] on link "INVOICE" at bounding box center [90, 76] width 42 height 13
select select "service"
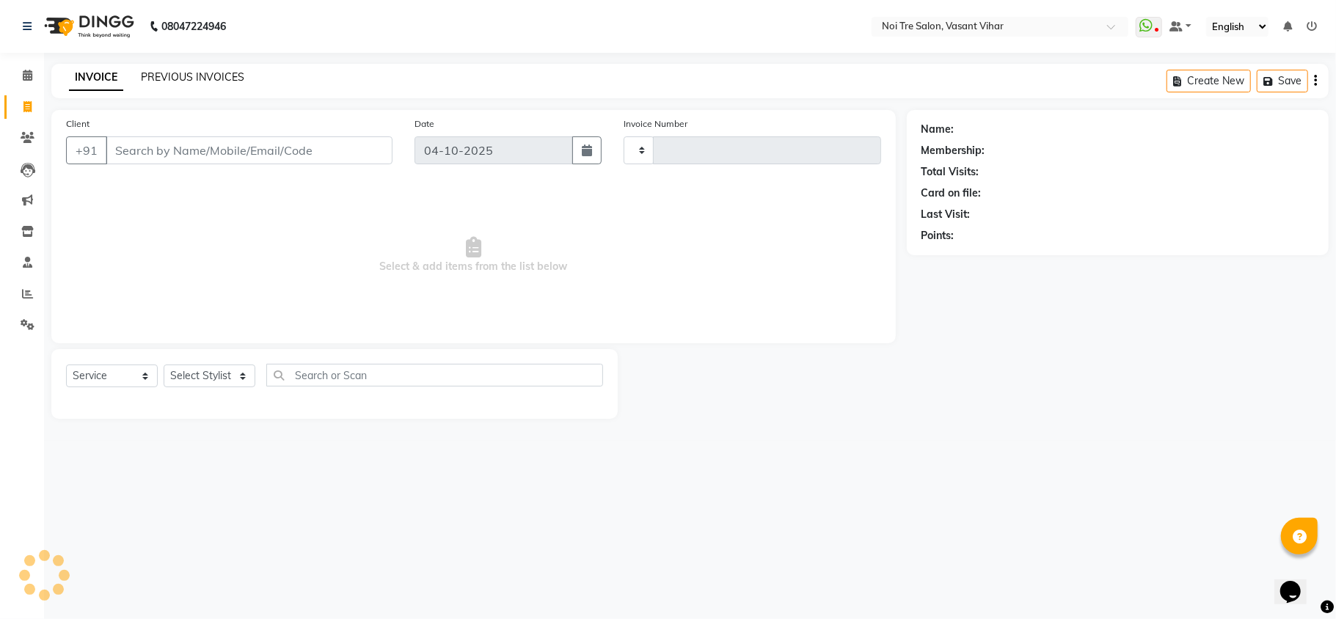
type input "3853"
select select "3944"
click at [227, 79] on link "PREVIOUS INVOICES" at bounding box center [192, 76] width 103 height 13
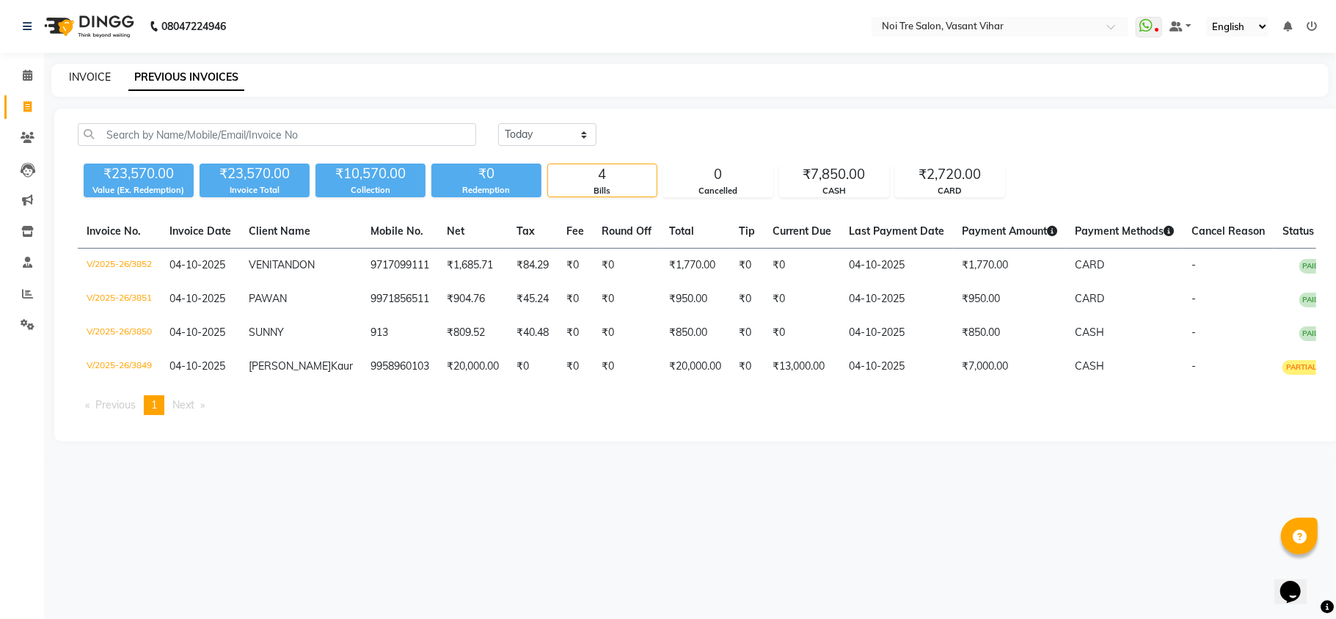
click at [92, 81] on link "INVOICE" at bounding box center [90, 76] width 42 height 13
select select "3944"
select select "service"
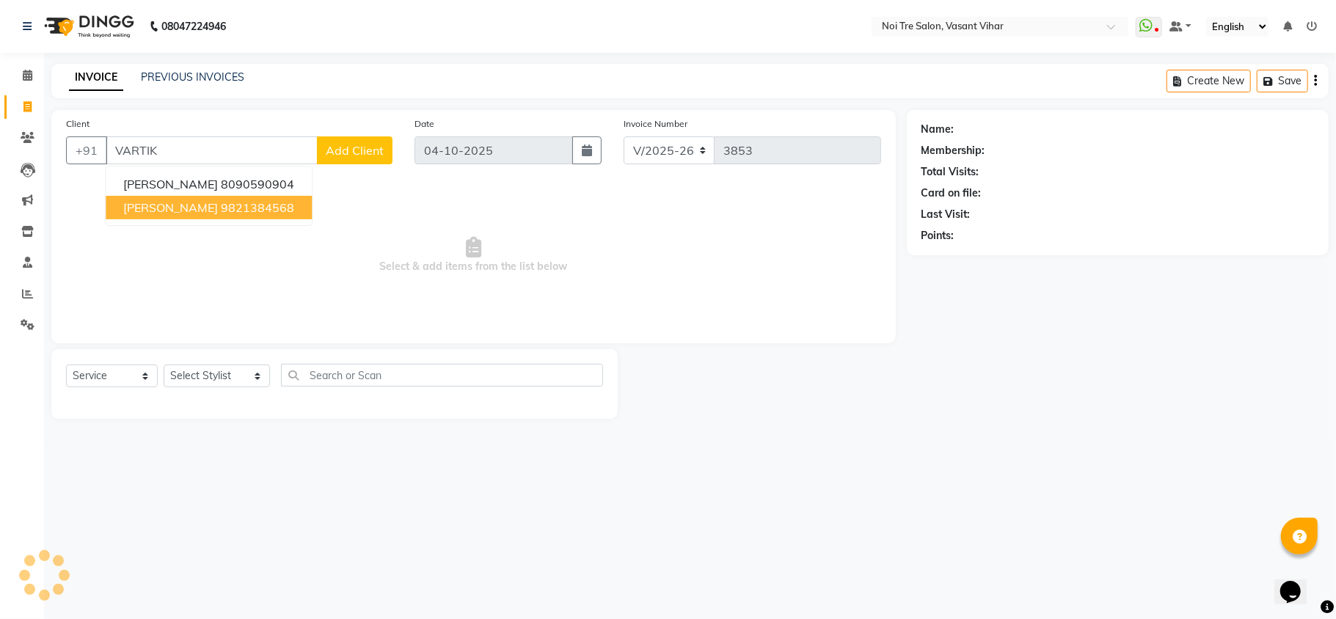
type input "VARTIK"
click at [330, 239] on span "Select & add items from the list below" at bounding box center [473, 255] width 815 height 147
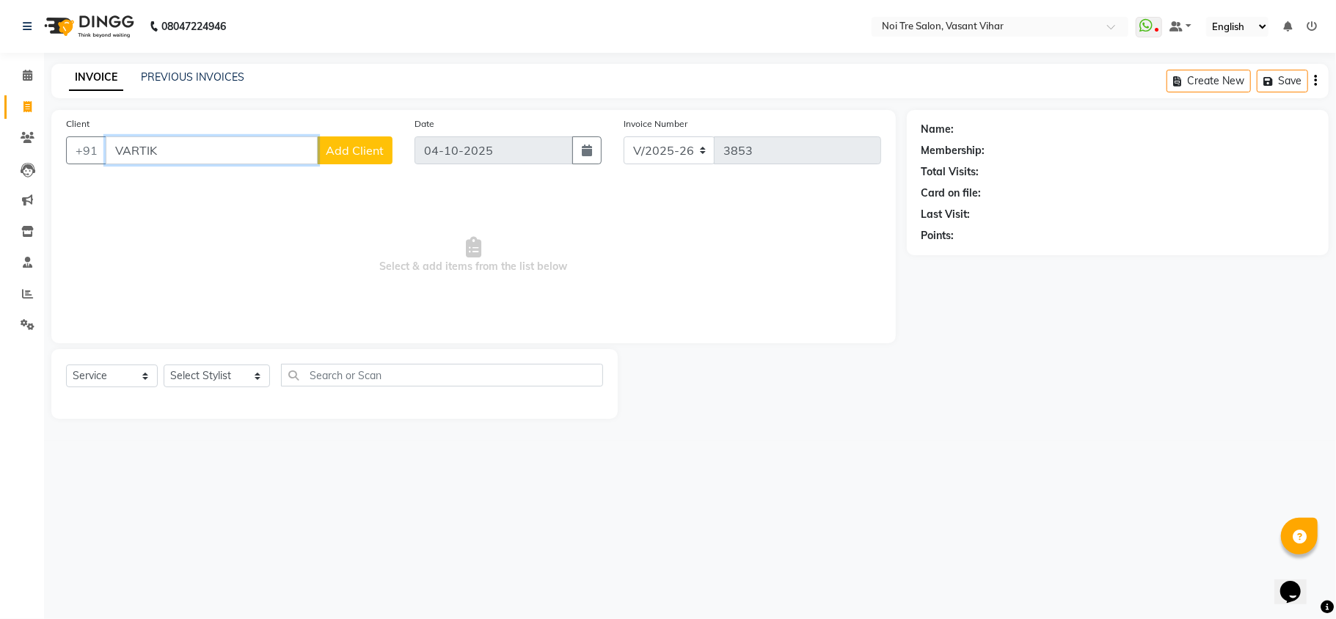
drag, startPoint x: 261, startPoint y: 144, endPoint x: 0, endPoint y: 125, distance: 261.9
click at [0, 131] on app-home "08047224946 Select Location × Noi Tre Salon, Vasant Vihar WhatsApp Status ✕ Sta…" at bounding box center [668, 220] width 1336 height 441
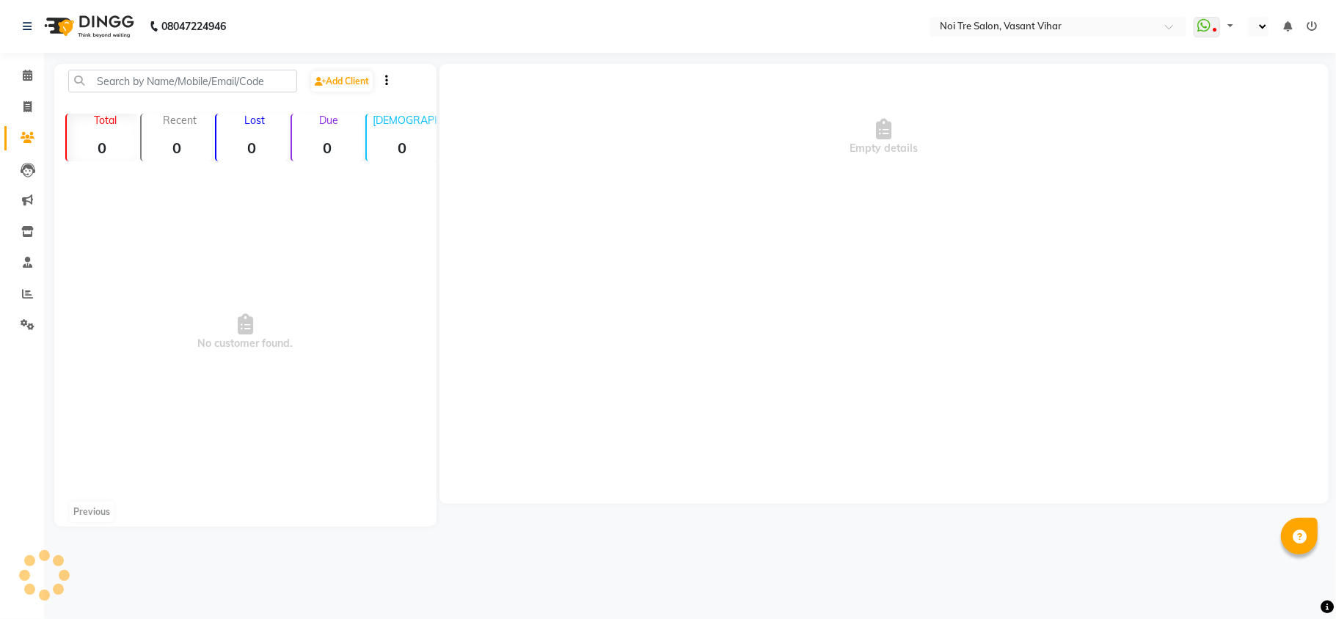
select select "en"
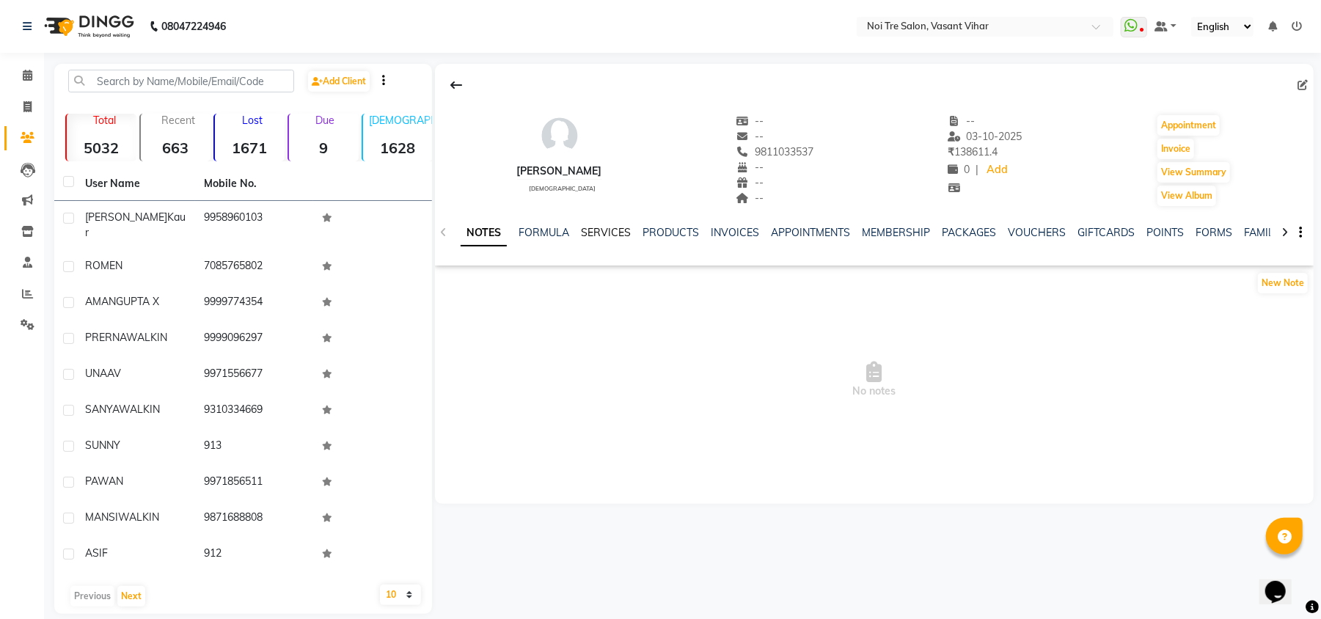
click at [611, 229] on link "SERVICES" at bounding box center [606, 232] width 50 height 13
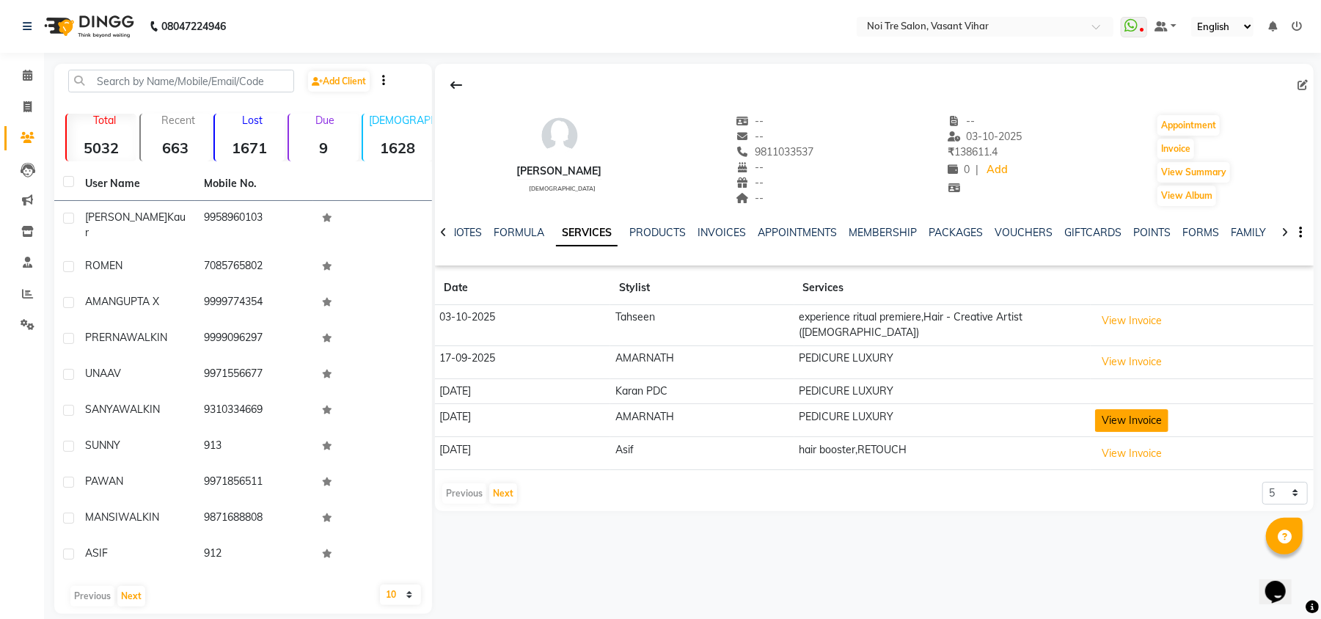
click at [1110, 415] on button "View Invoice" at bounding box center [1131, 420] width 73 height 23
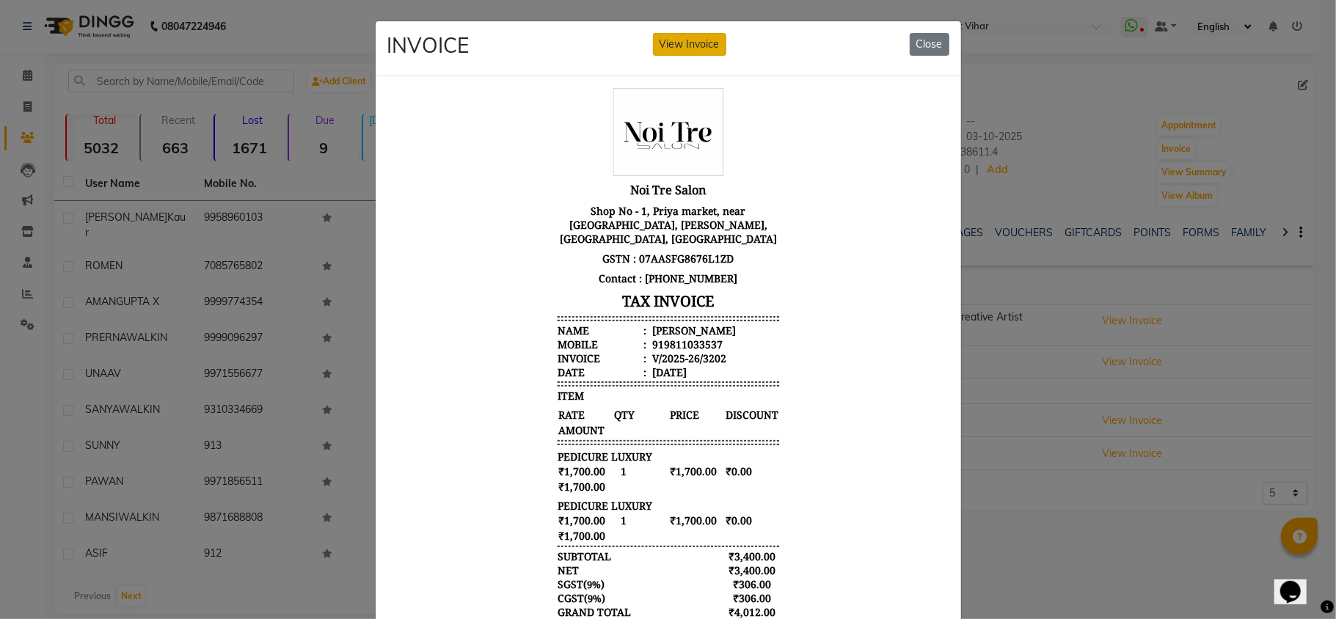
click at [716, 48] on button "View Invoice" at bounding box center [689, 44] width 73 height 23
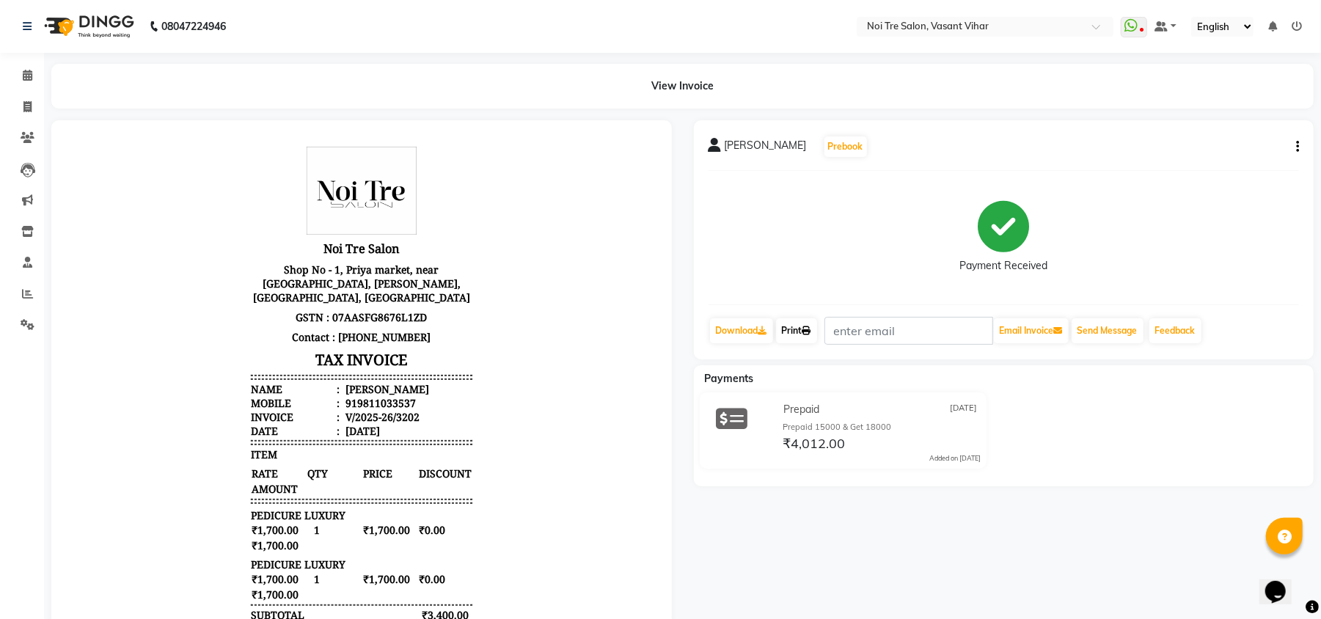
click at [808, 338] on link "Print" at bounding box center [796, 330] width 41 height 25
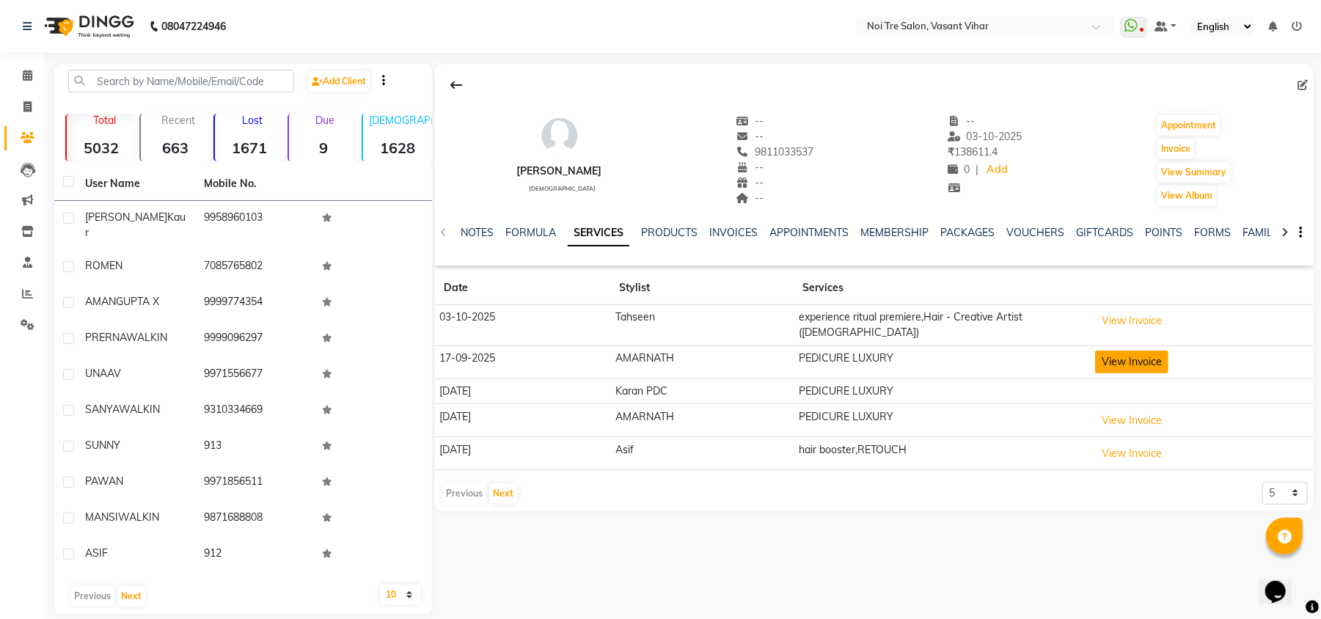
click at [1127, 354] on button "View Invoice" at bounding box center [1131, 362] width 73 height 23
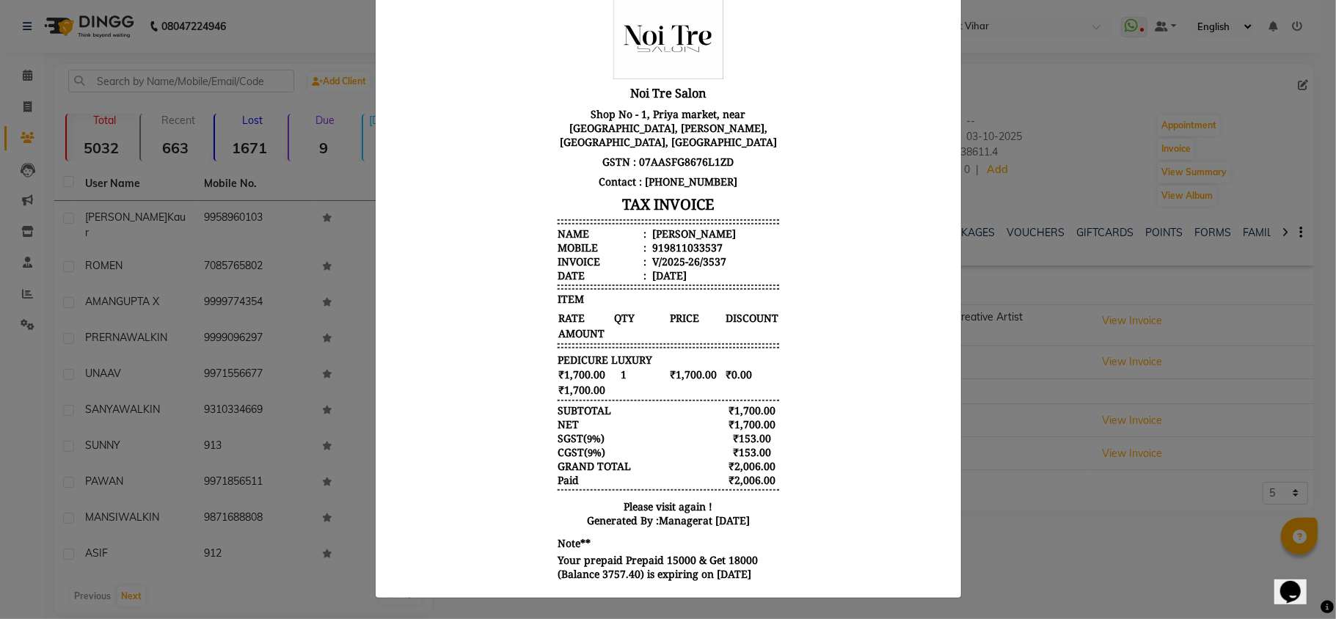
scroll to position [12, 0]
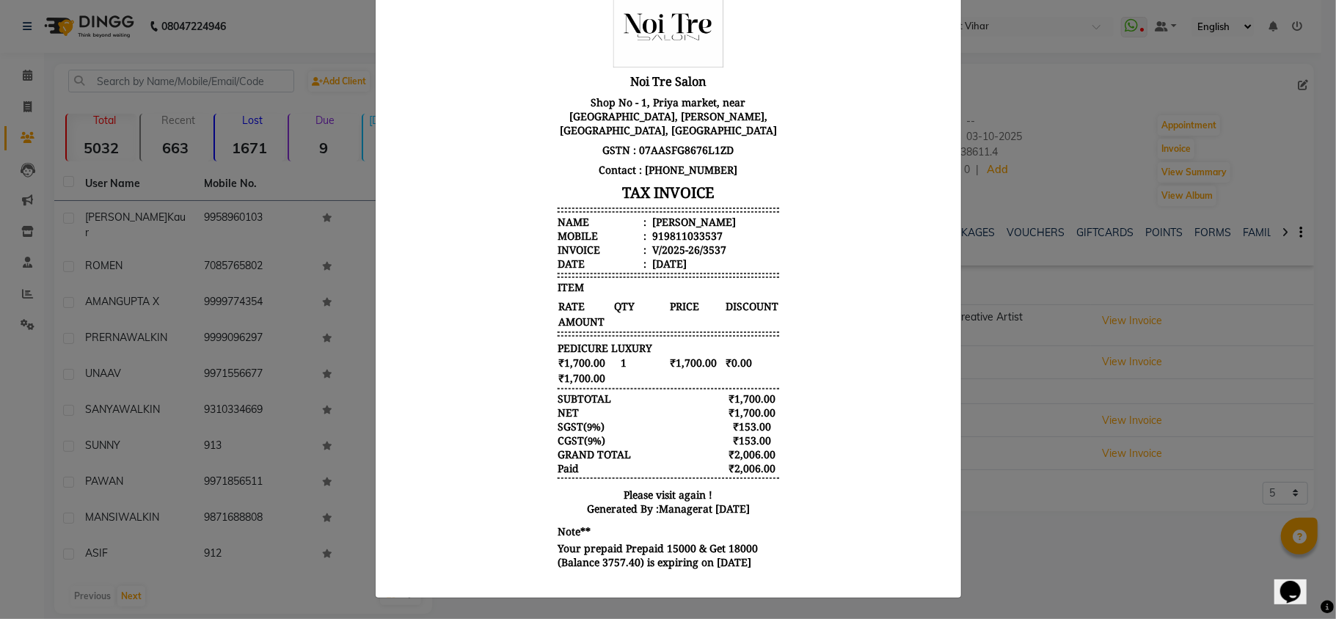
drag, startPoint x: 927, startPoint y: 268, endPoint x: 1324, endPoint y: 340, distance: 404.2
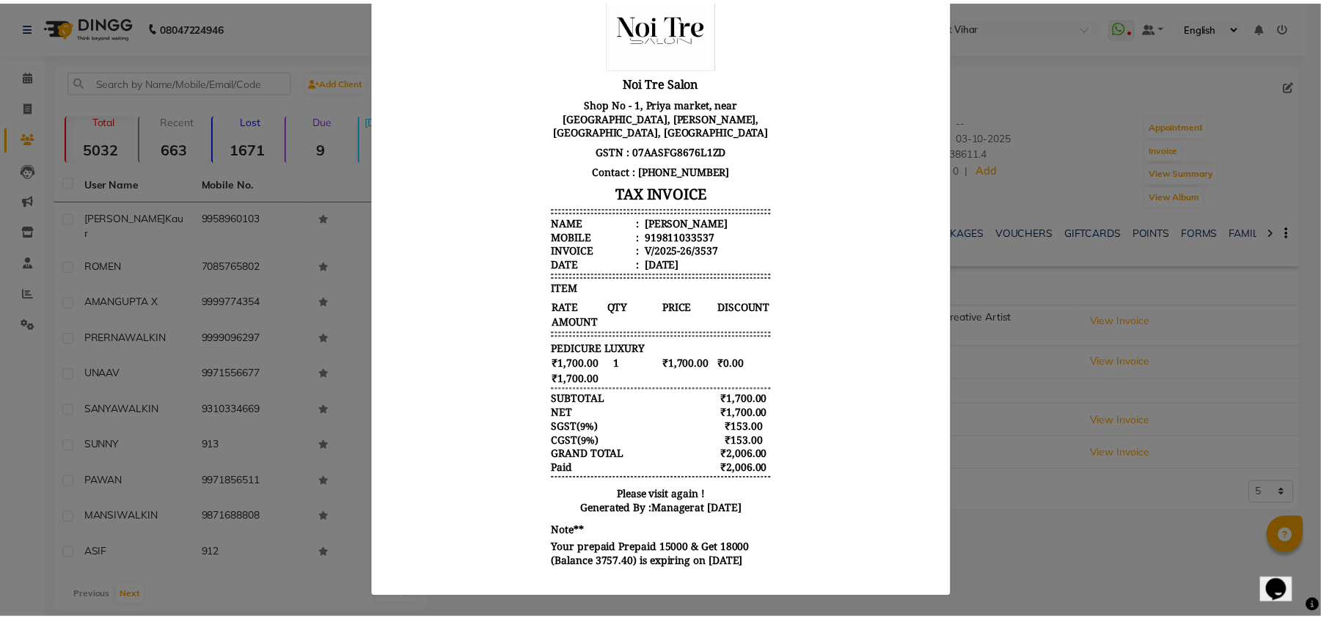
scroll to position [0, 0]
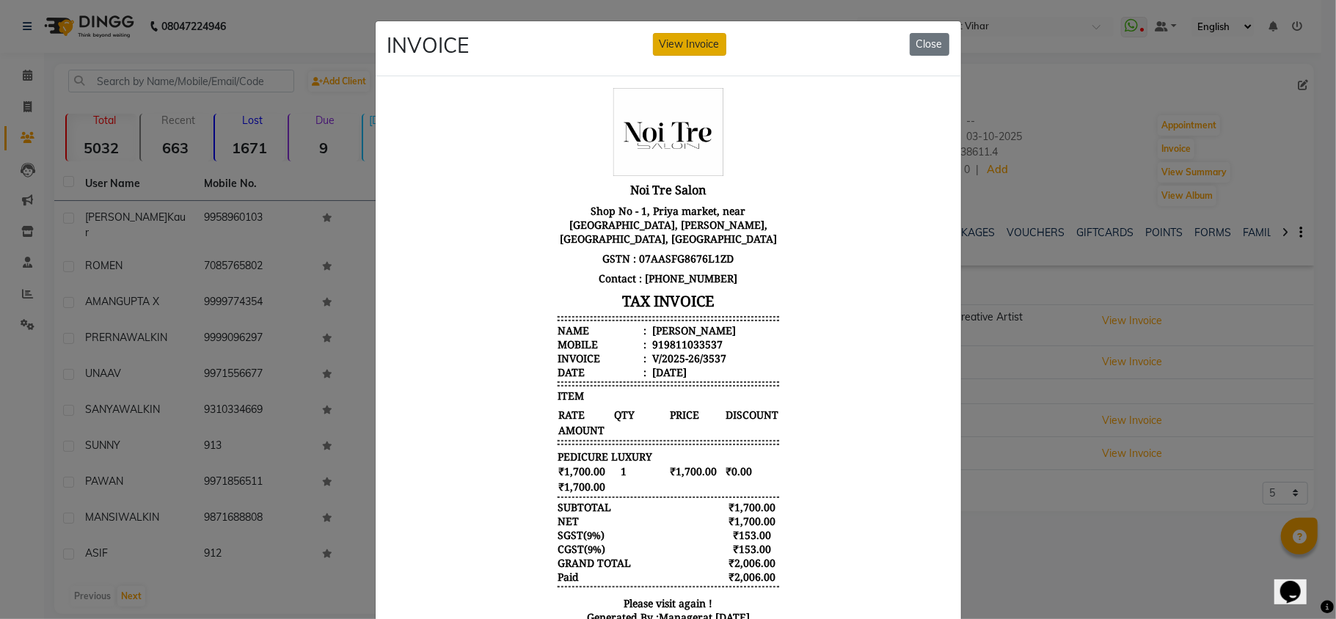
click at [706, 43] on button "View Invoice" at bounding box center [689, 44] width 73 height 23
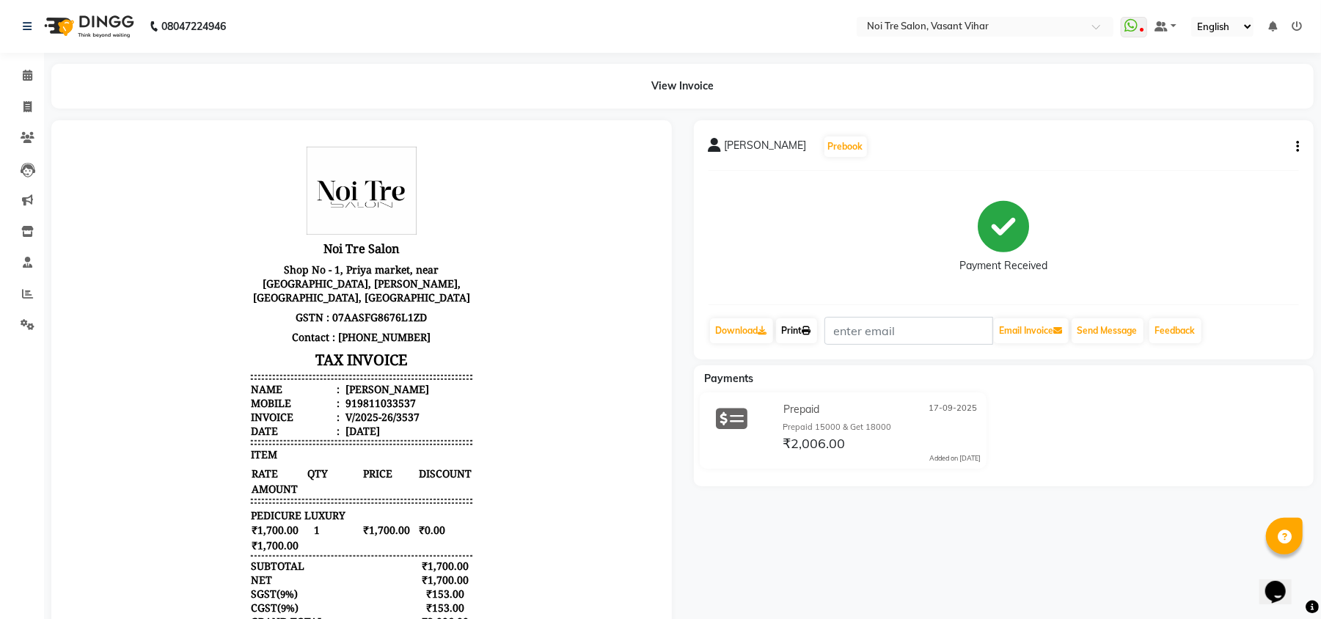
click at [811, 333] on icon at bounding box center [807, 330] width 9 height 9
click at [34, 109] on span at bounding box center [28, 107] width 26 height 17
select select "service"
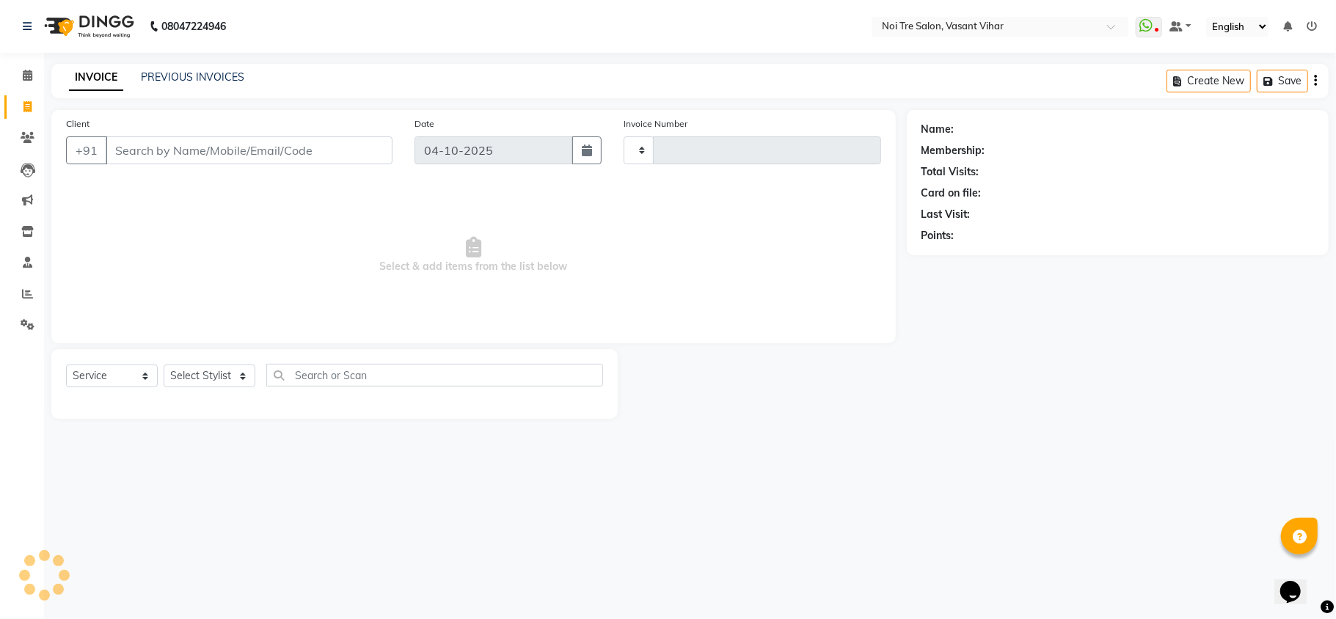
type input "3853"
select select "3944"
click at [154, 82] on link "PREVIOUS INVOICES" at bounding box center [192, 76] width 103 height 13
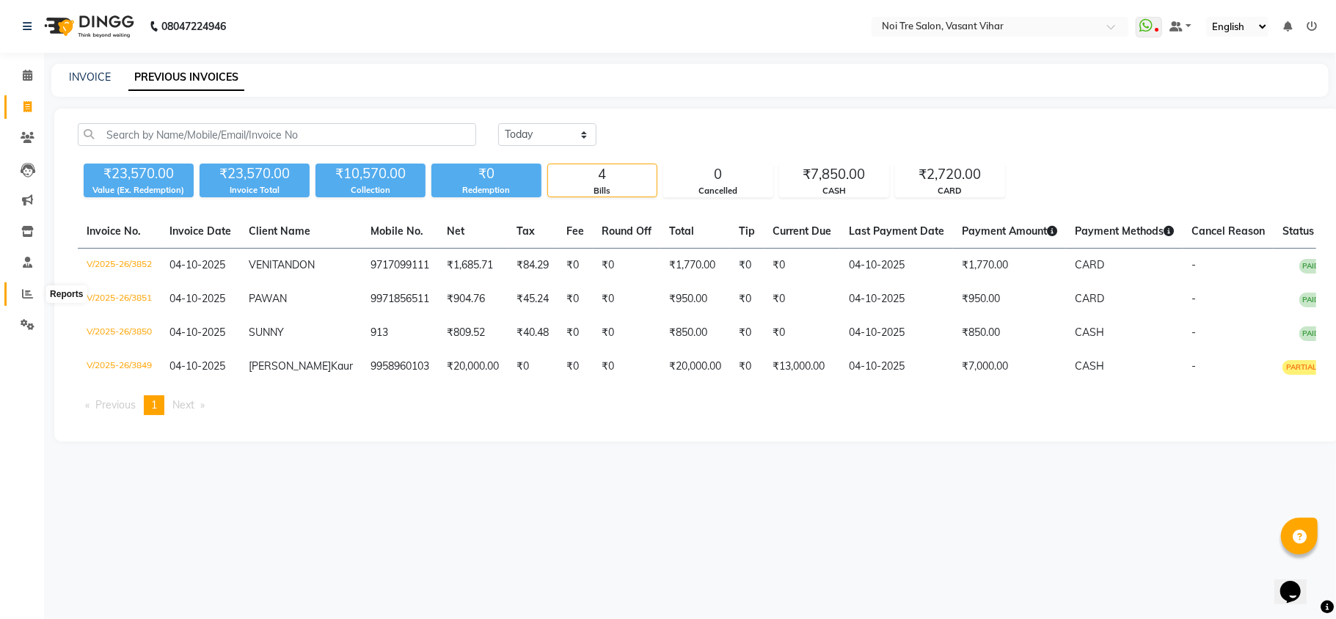
drag, startPoint x: 18, startPoint y: 285, endPoint x: 28, endPoint y: 282, distance: 10.7
click at [18, 286] on span at bounding box center [28, 294] width 26 height 17
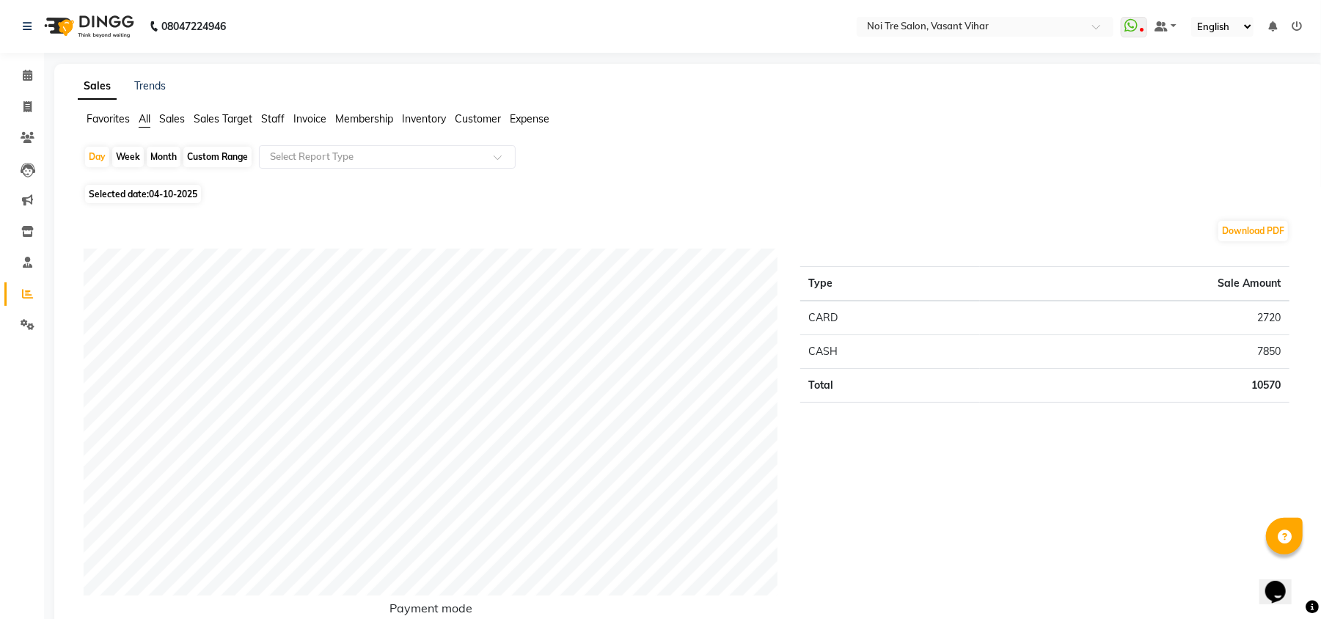
click at [277, 128] on div "Favorites All Sales Sales Target Staff Invoice Membership Inventory Customer Ex…" at bounding box center [690, 126] width 1246 height 28
click at [277, 123] on span "Staff" at bounding box center [272, 118] width 23 height 13
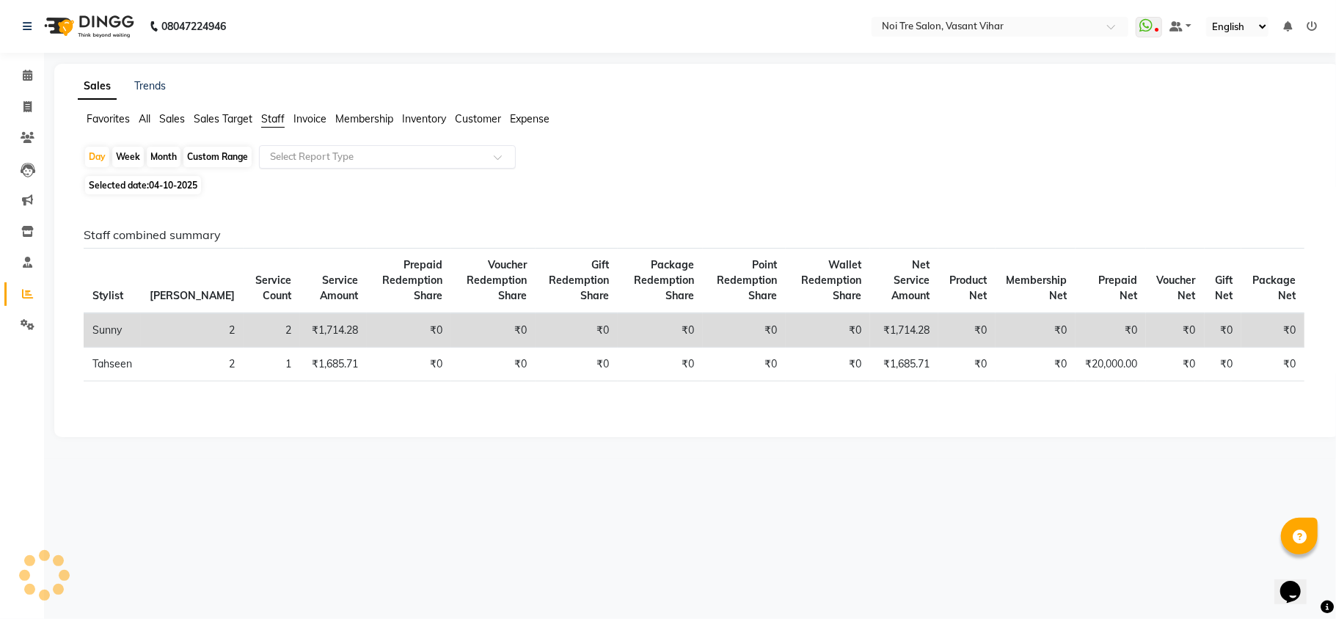
click at [311, 156] on input "text" at bounding box center [372, 157] width 211 height 15
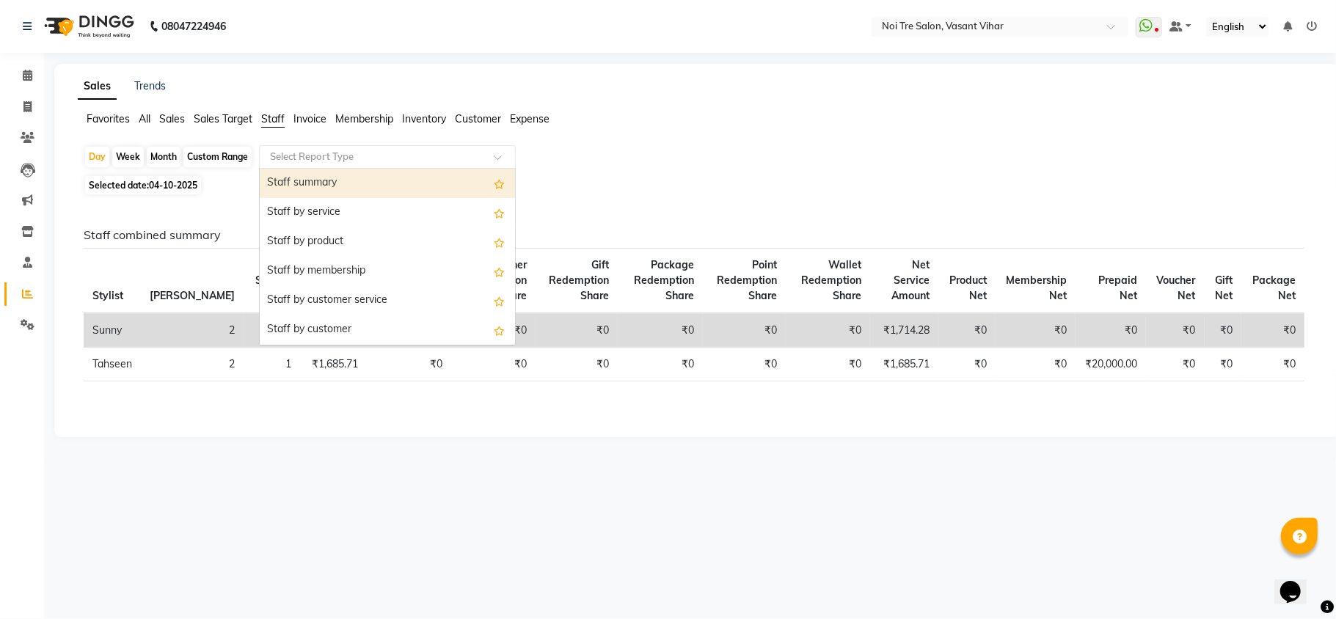
click at [305, 175] on div "Staff summary" at bounding box center [387, 183] width 255 height 29
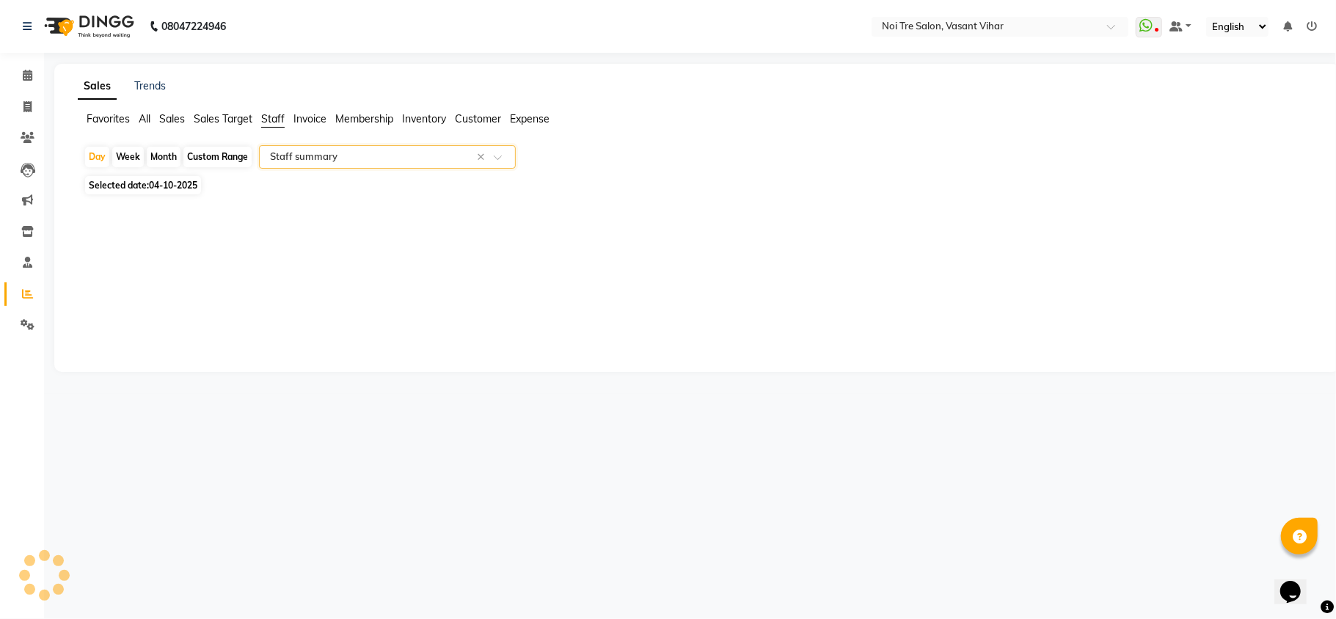
click at [157, 160] on div "Month" at bounding box center [164, 157] width 34 height 21
select select "full_report"
select select "csv"
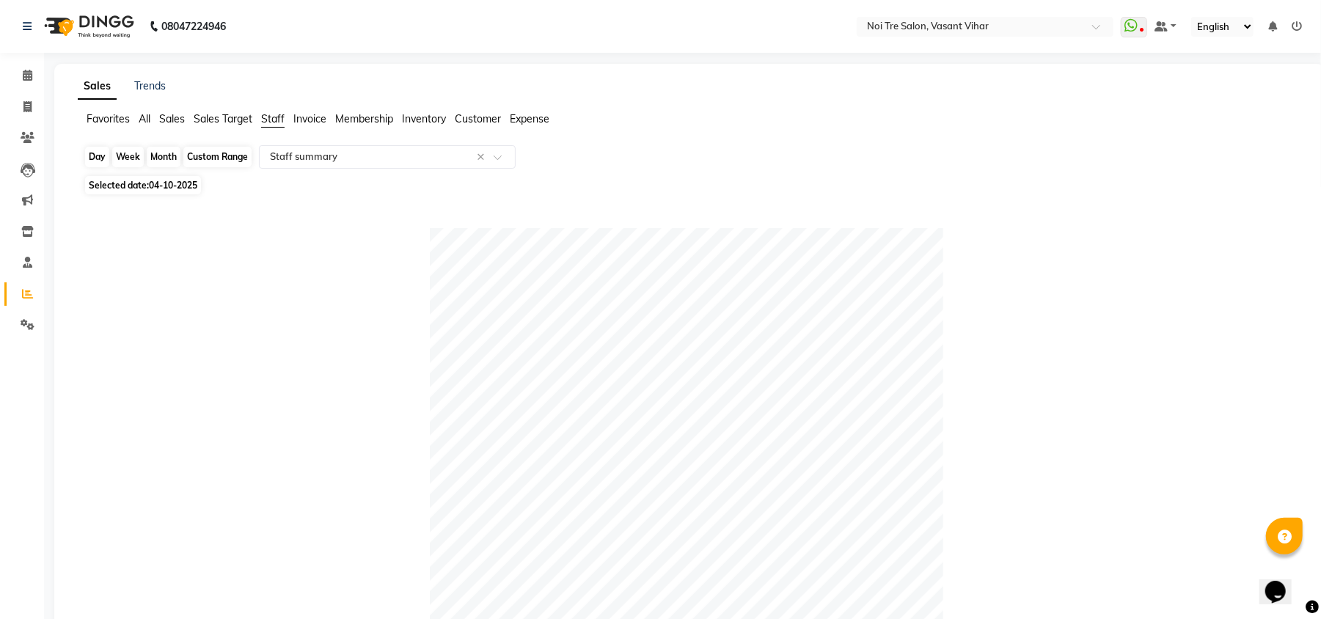
click at [166, 161] on div "Month" at bounding box center [164, 157] width 34 height 21
select select "10"
select select "2025"
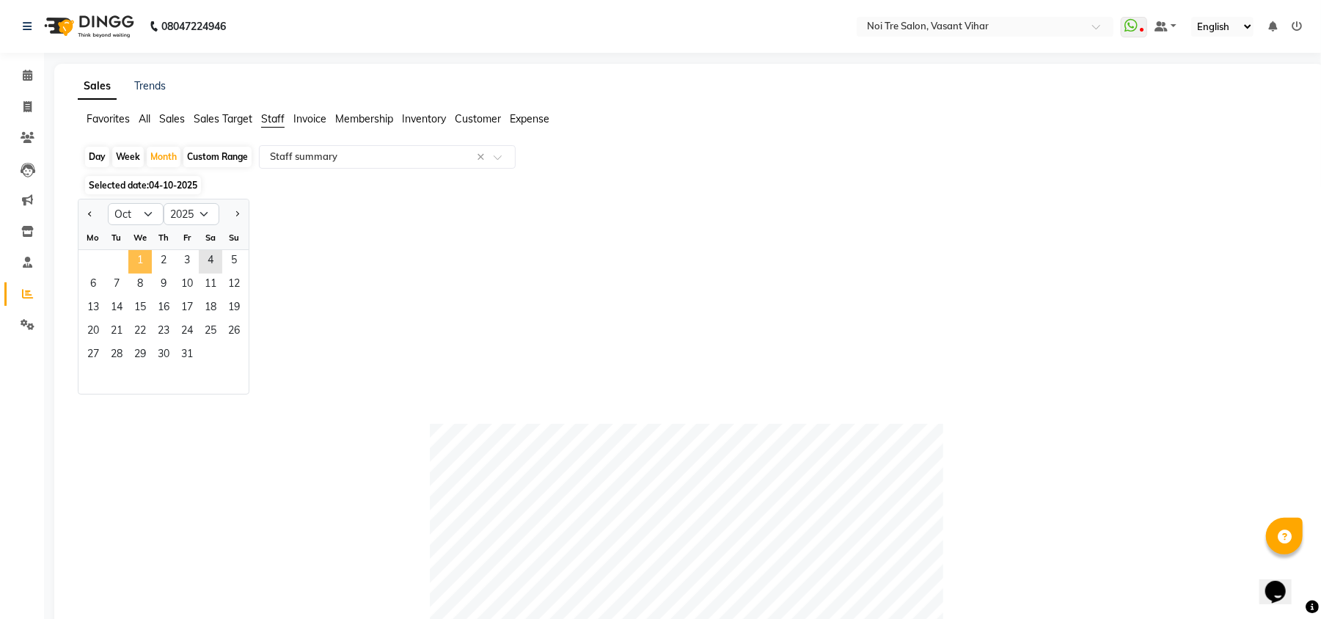
click at [139, 262] on span "1" at bounding box center [139, 261] width 23 height 23
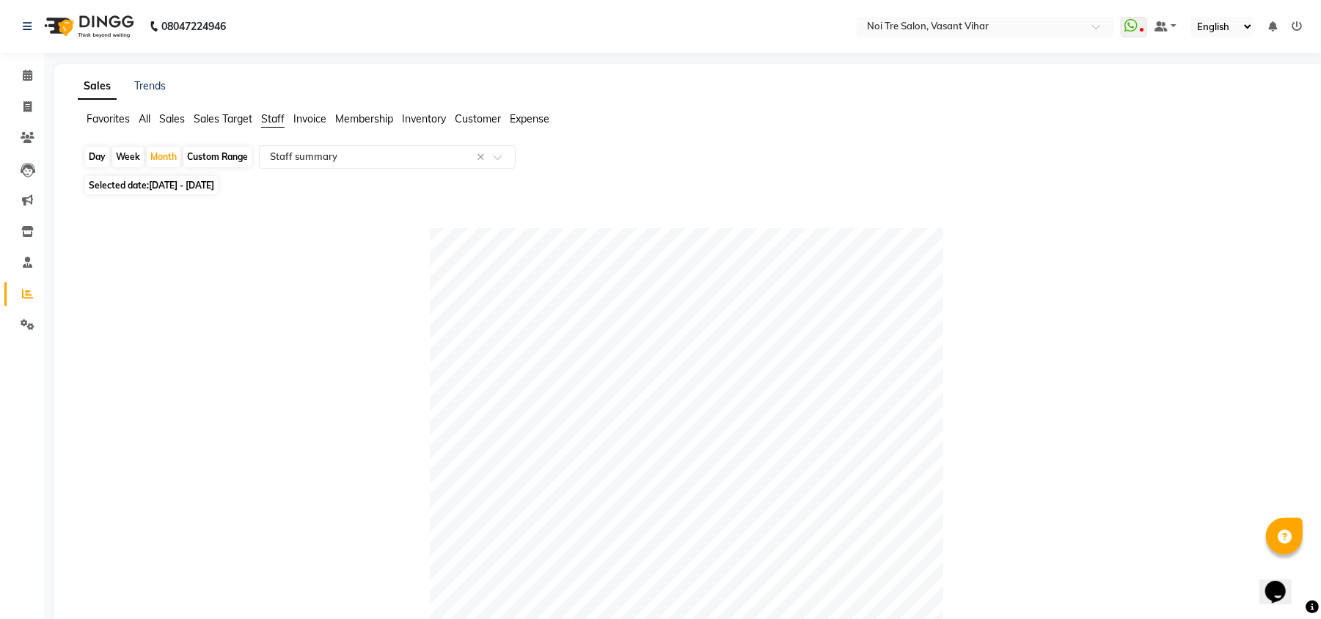
click at [95, 159] on div "Day" at bounding box center [97, 157] width 24 height 21
select select "10"
select select "2025"
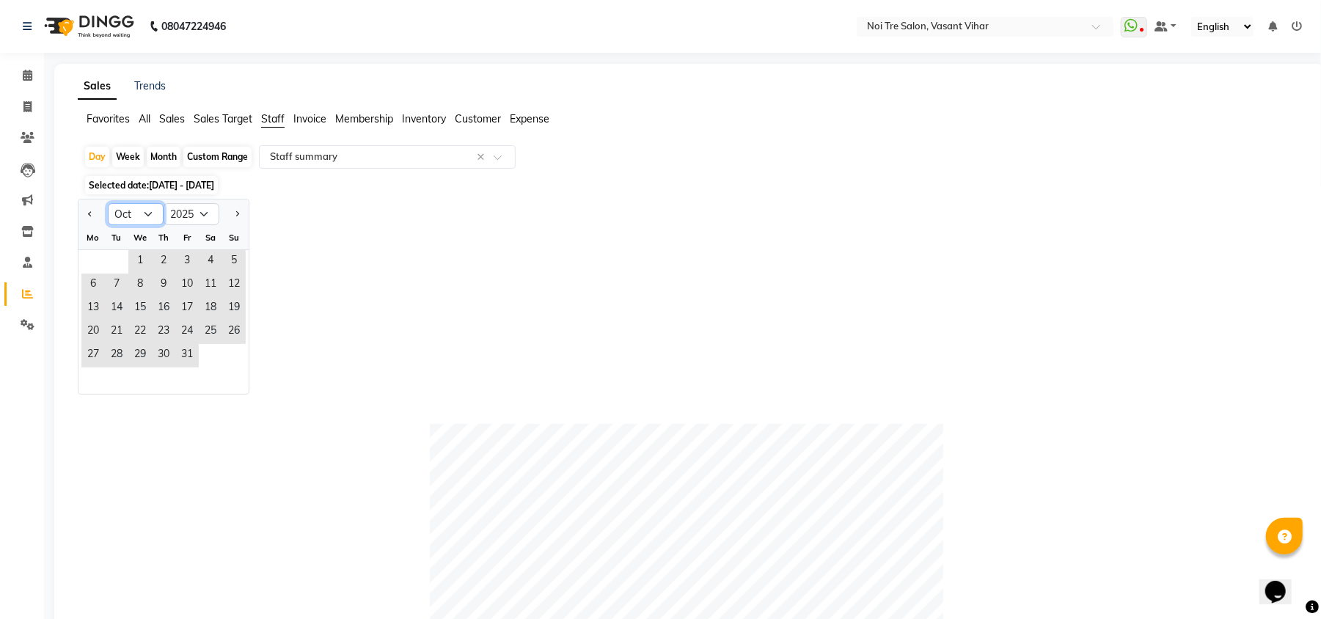
click at [128, 211] on select "Jan Feb Mar Apr May Jun Jul Aug Sep Oct Nov Dec" at bounding box center [136, 214] width 56 height 22
select select "9"
click at [108, 204] on select "Jan Feb Mar Apr May Jun Jul Aug Sep Oct Nov Dec" at bounding box center [136, 214] width 56 height 22
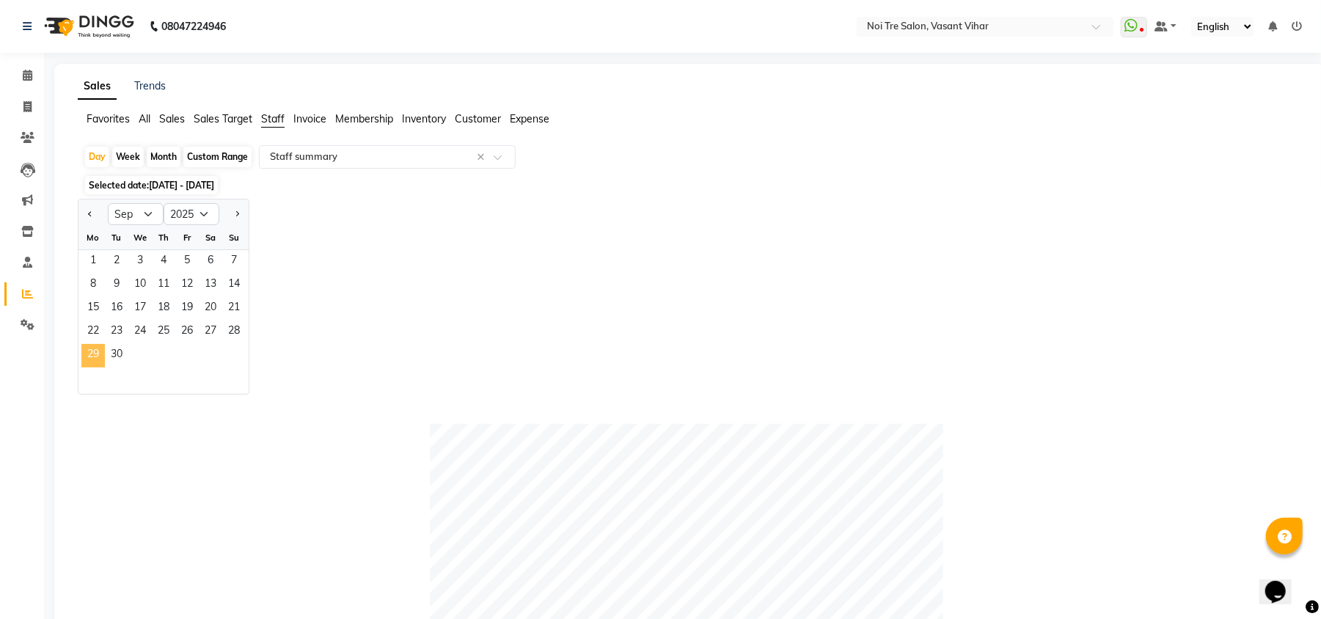
click at [92, 359] on span "29" at bounding box center [92, 355] width 23 height 23
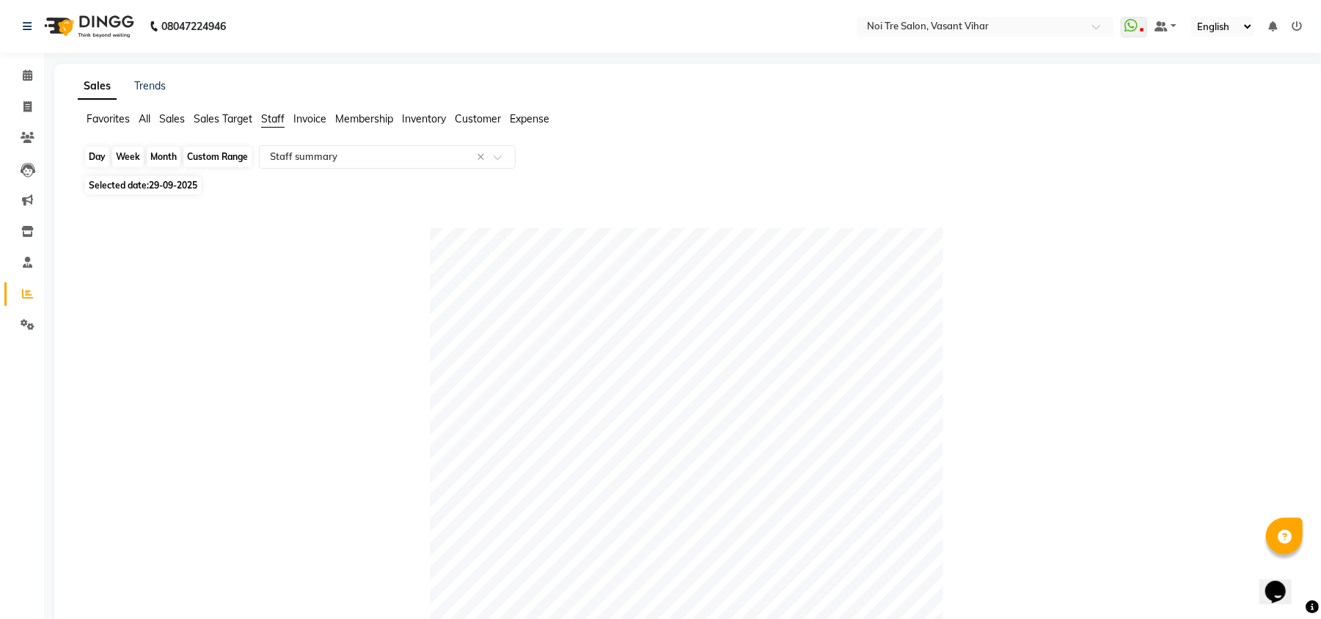
click at [97, 160] on div "Day" at bounding box center [97, 157] width 24 height 21
select select "9"
select select "2025"
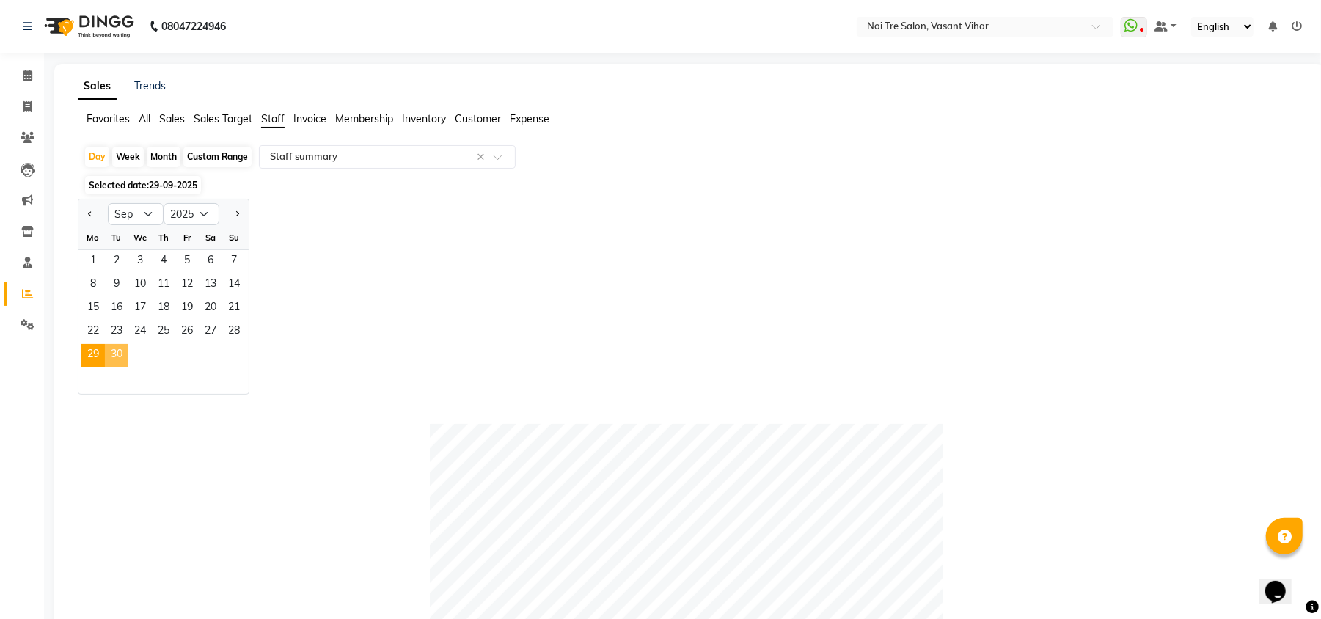
click at [115, 349] on span "30" at bounding box center [116, 355] width 23 height 23
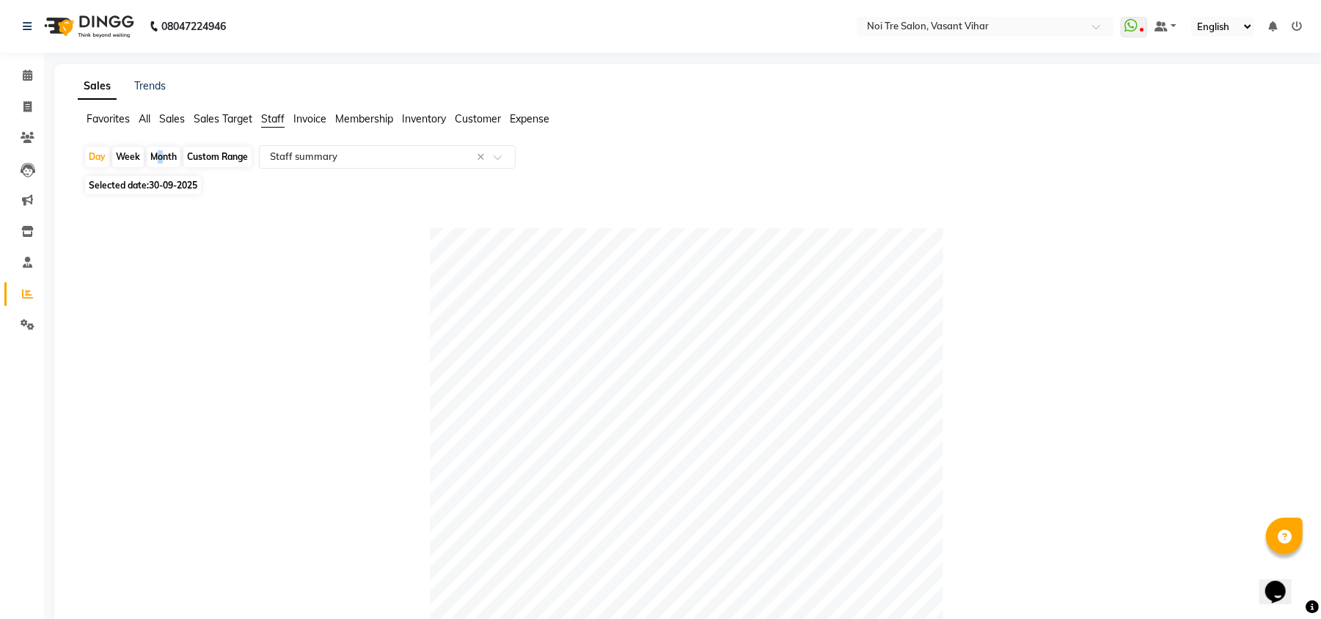
click at [153, 154] on div "Month" at bounding box center [164, 157] width 34 height 21
select select "9"
select select "2025"
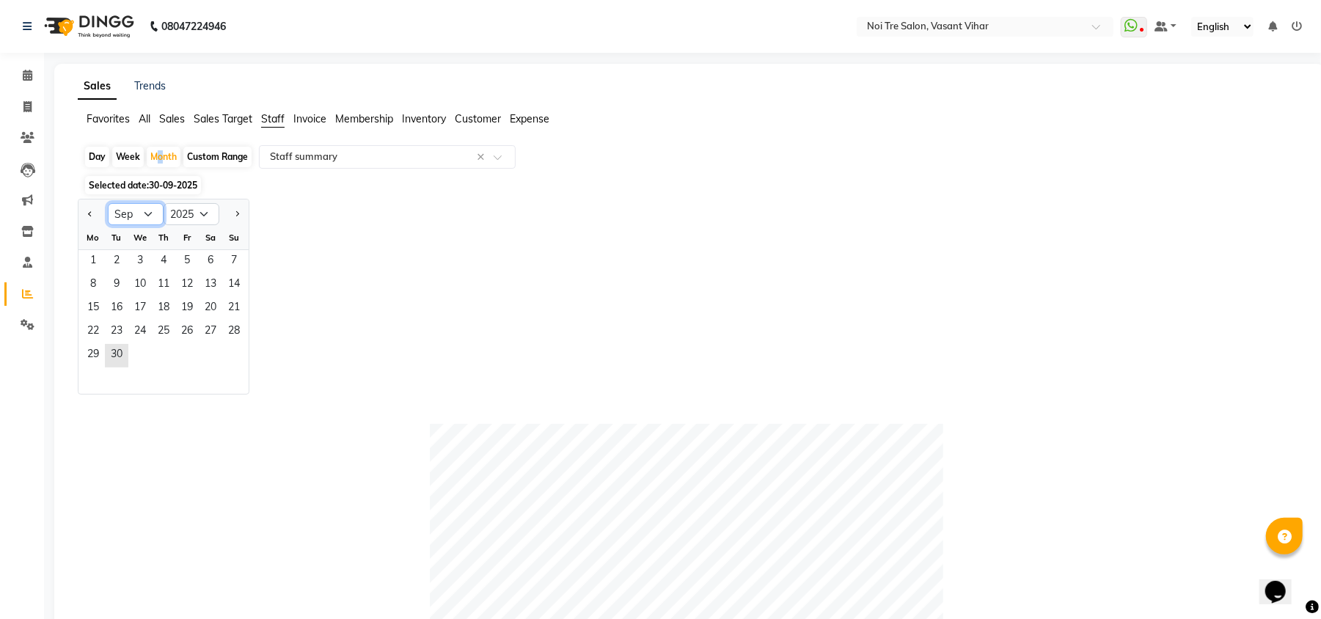
click at [142, 209] on select "Jan Feb Mar Apr May Jun Jul Aug Sep Oct Nov Dec" at bounding box center [136, 214] width 56 height 22
select select "10"
click at [108, 204] on select "Jan Feb Mar Apr May Jun Jul Aug Sep Oct Nov Dec" at bounding box center [136, 214] width 56 height 22
click at [136, 252] on span "1" at bounding box center [139, 261] width 23 height 23
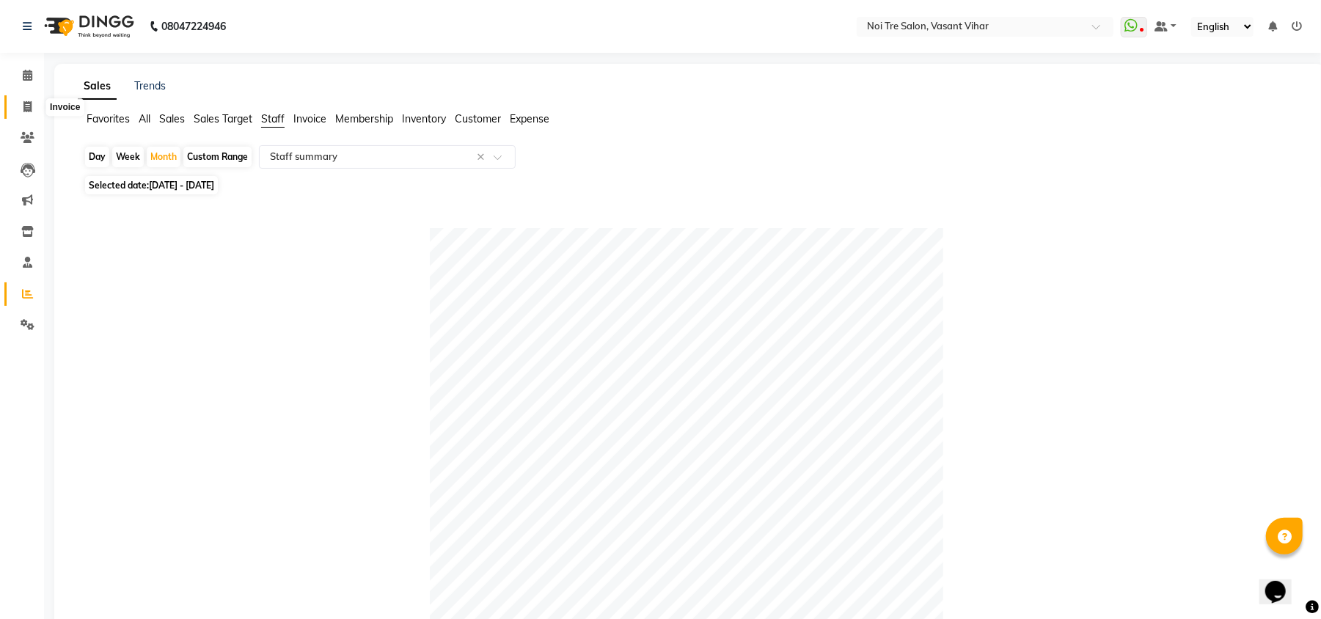
click at [35, 101] on span at bounding box center [28, 107] width 26 height 17
select select "service"
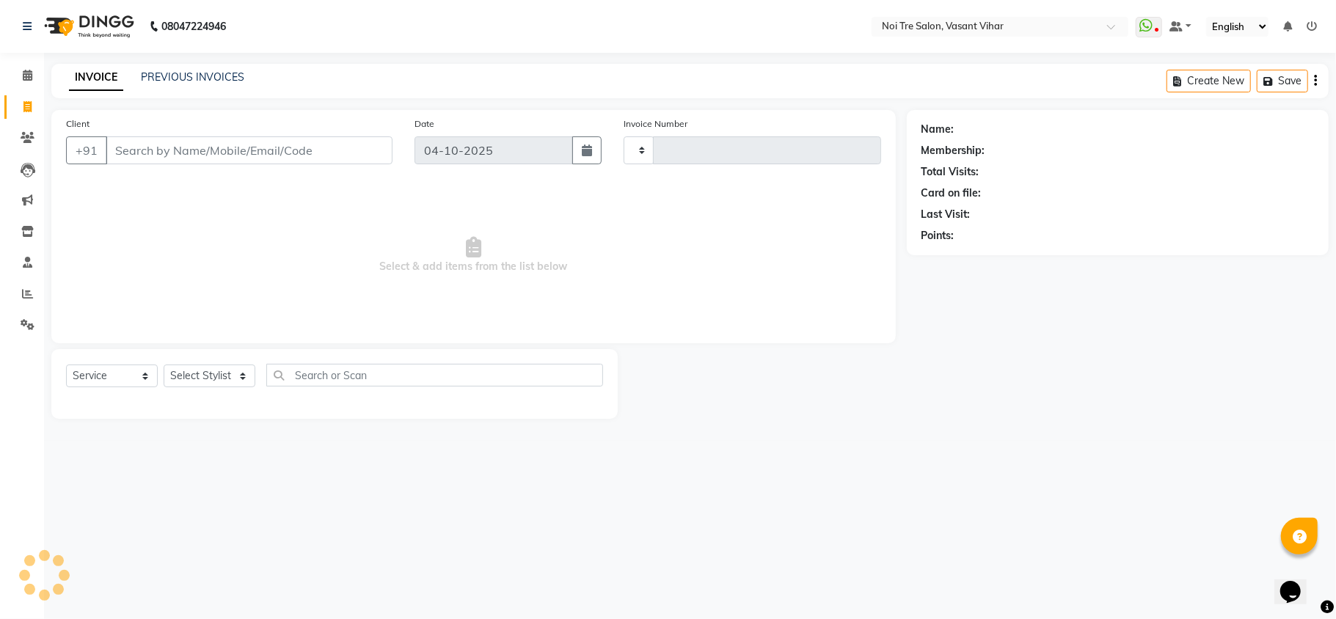
type input "3853"
select select "3944"
click at [163, 80] on link "PREVIOUS INVOICES" at bounding box center [192, 76] width 103 height 13
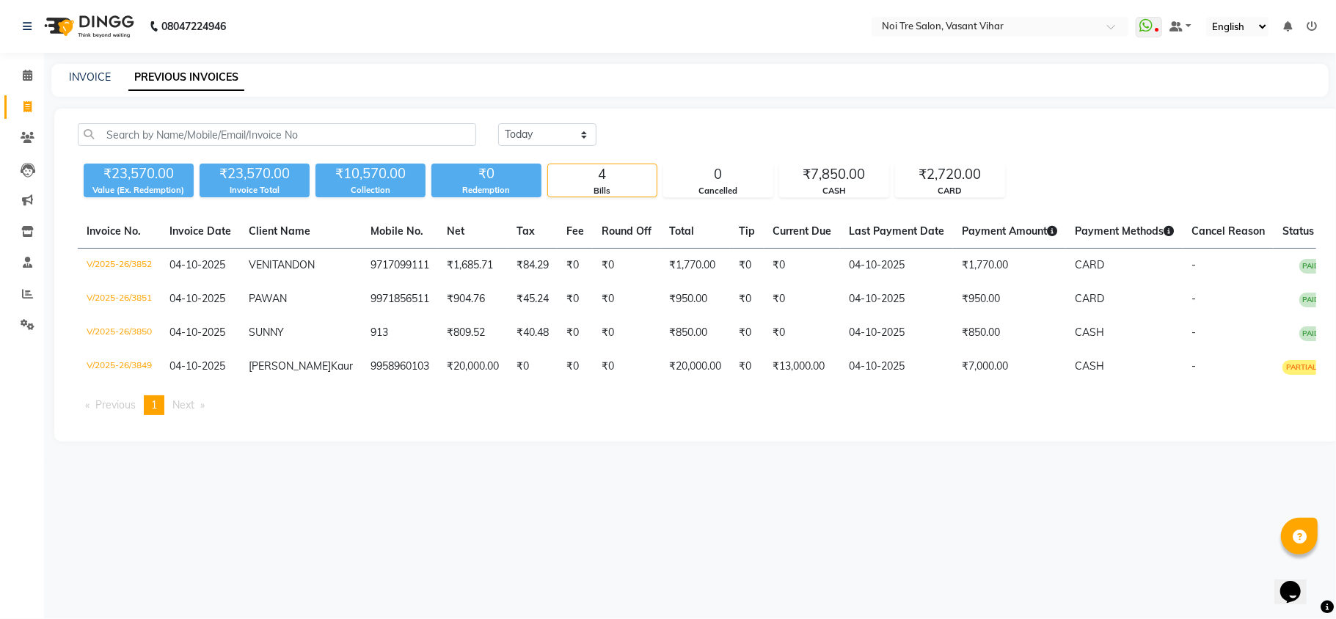
click at [729, 51] on nav "08047224946 Select Location × Noi Tre Salon, Vasant Vihar WhatsApp Status ✕ Sta…" at bounding box center [668, 26] width 1336 height 53
click at [91, 80] on link "INVOICE" at bounding box center [90, 76] width 42 height 13
select select "service"
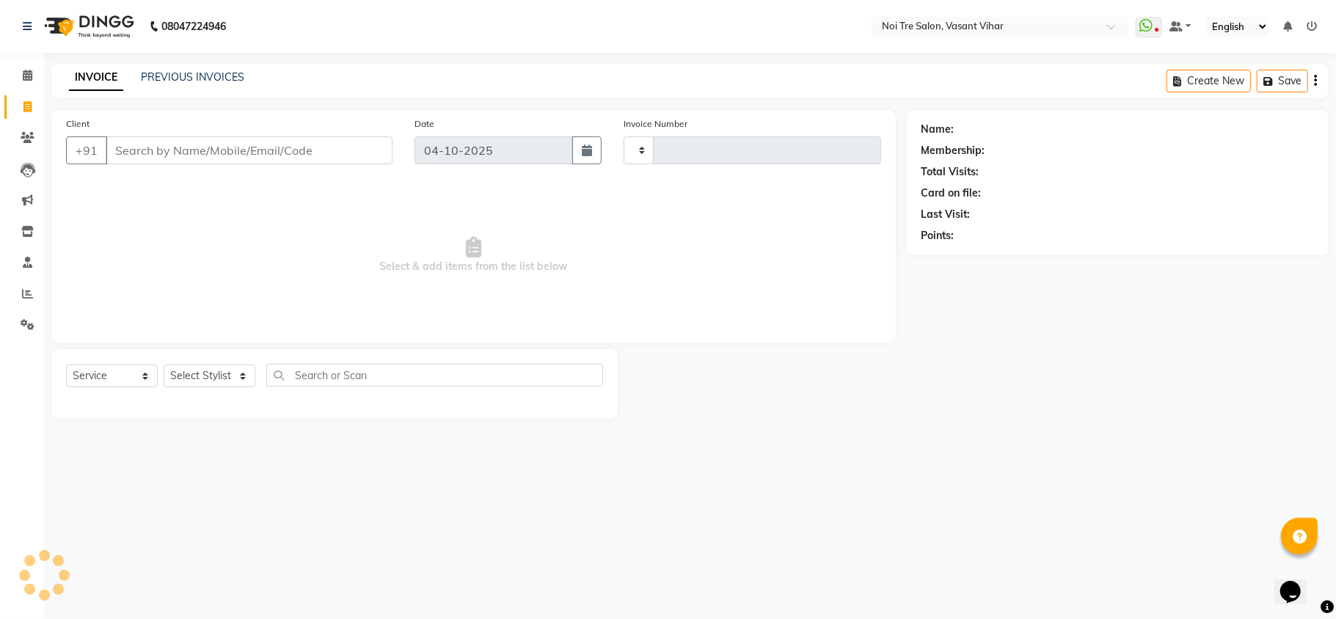
type input "3853"
select select "3944"
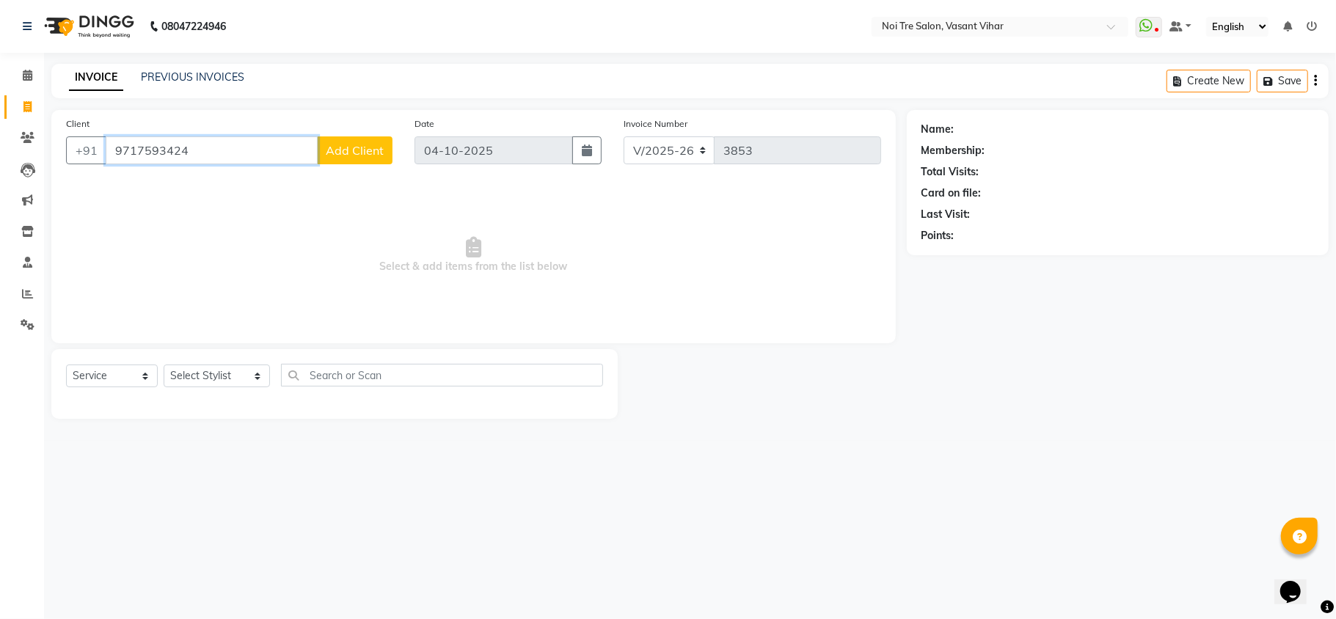
paste input "15105797541"
click at [236, 186] on ngb-highlight "+1 5105797541" at bounding box center [274, 184] width 104 height 15
type input "5105797541"
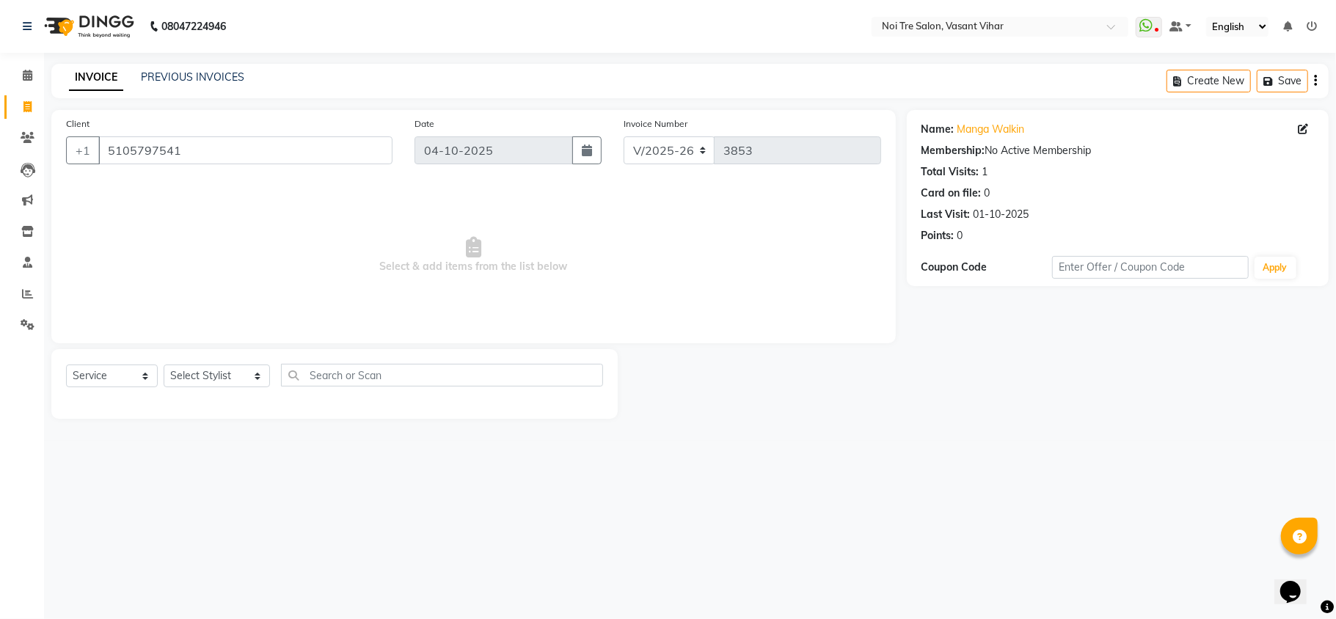
click at [990, 121] on div "Name: Manga Walkin Membership: No Active Membership Total Visits: 1 Card on fil…" at bounding box center [1118, 180] width 393 height 128
click at [992, 132] on link "Manga Walkin" at bounding box center [991, 129] width 68 height 15
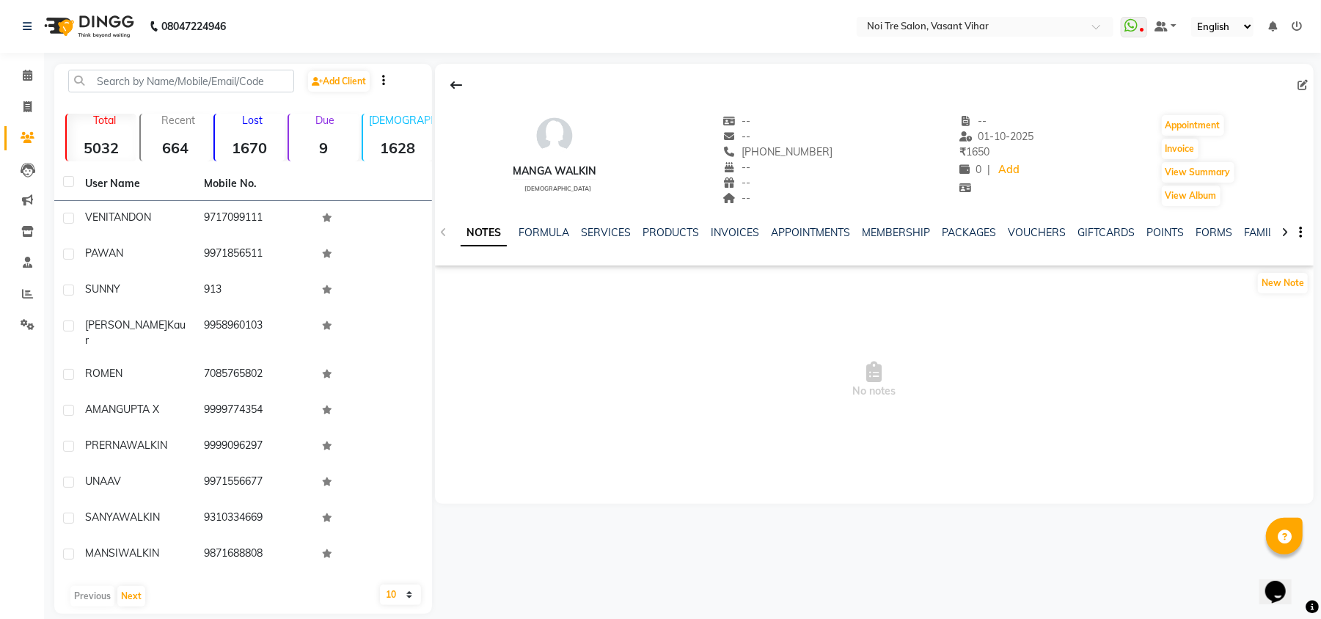
click at [600, 244] on div "NOTES FORMULA SERVICES PRODUCTS INVOICES APPOINTMENTS MEMBERSHIP PACKAGES VOUCH…" at bounding box center [857, 238] width 792 height 27
click at [600, 233] on link "SERVICES" at bounding box center [606, 232] width 50 height 13
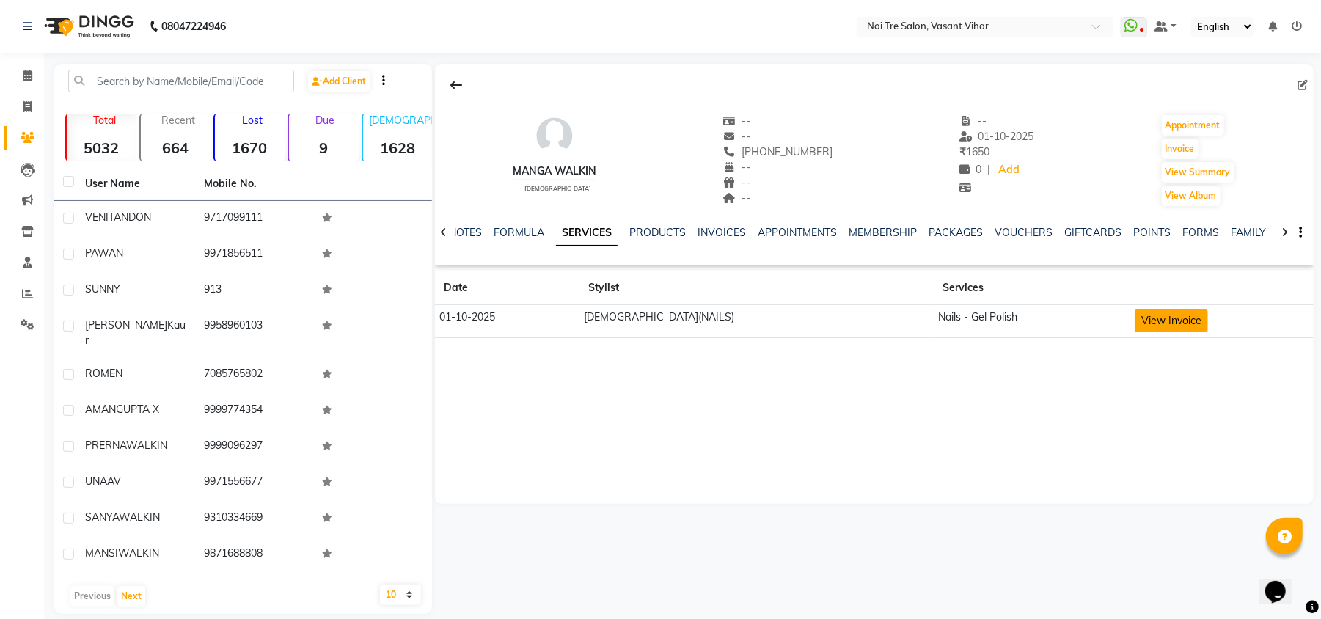
click at [1149, 324] on button "View Invoice" at bounding box center [1171, 321] width 73 height 23
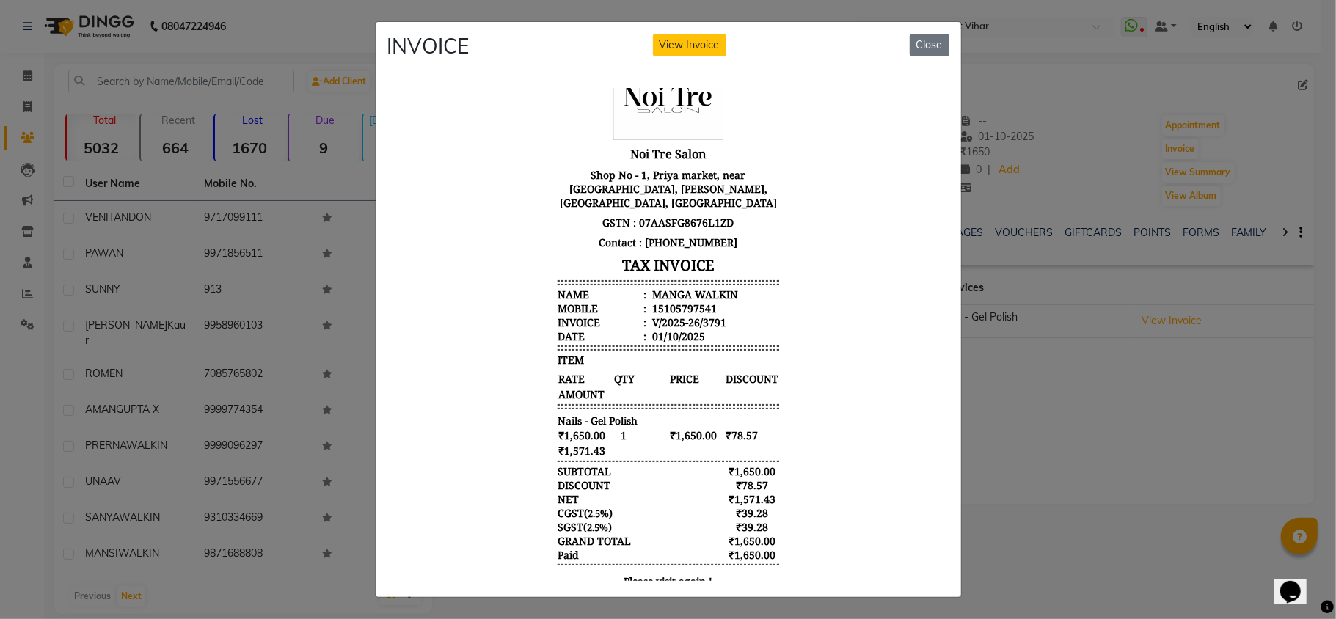
scroll to position [88, 0]
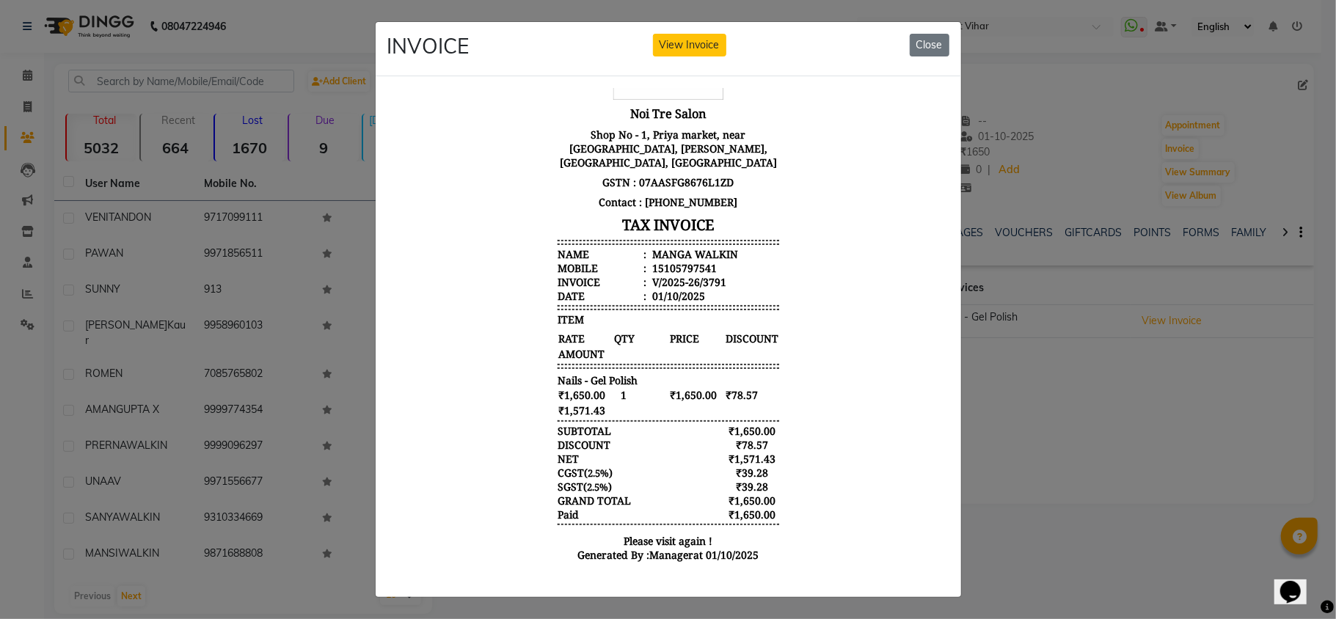
drag, startPoint x: 921, startPoint y: 277, endPoint x: 1314, endPoint y: 565, distance: 487.2
click at [1227, 449] on ngb-modal-window "INVOICE View Invoice Close" at bounding box center [668, 309] width 1336 height 619
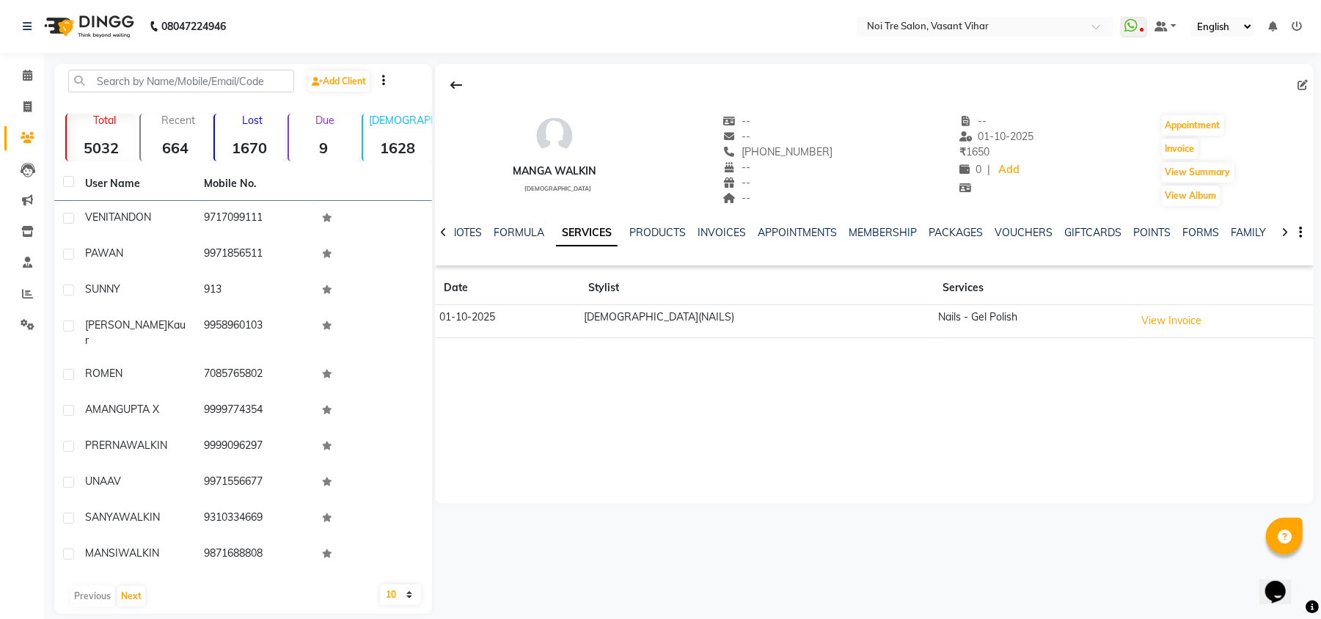
click at [68, 101] on div "Invoice" at bounding box center [64, 108] width 37 height 18
click at [18, 103] on span at bounding box center [28, 107] width 26 height 17
select select "3944"
select select "service"
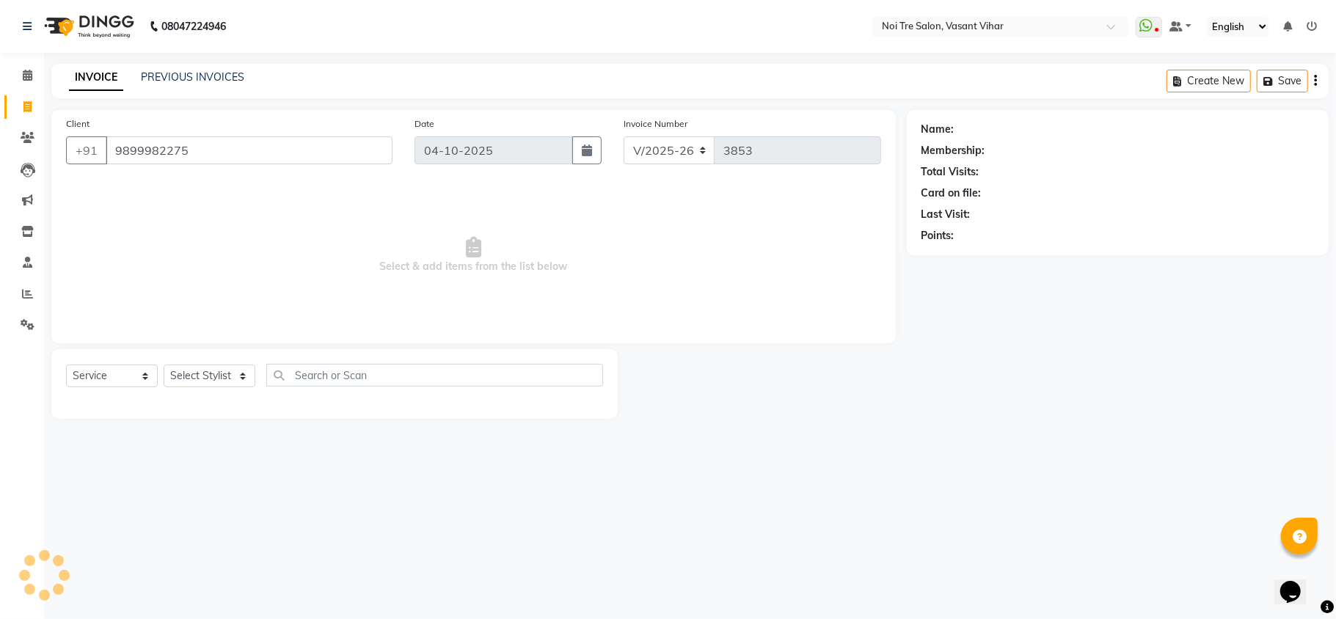
type input "9899982275"
click at [986, 133] on link "Jyoti Walkin" at bounding box center [985, 129] width 56 height 15
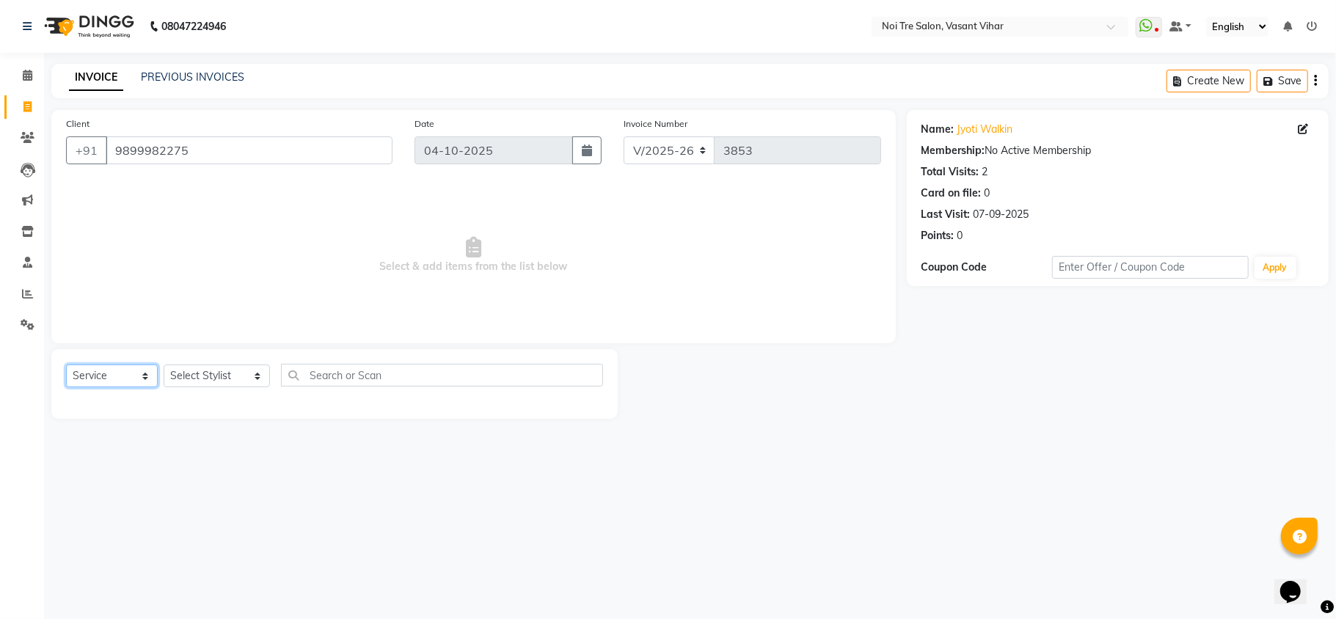
click at [121, 382] on select "Select Service Product Membership Package Voucher Prepaid Gift Card" at bounding box center [112, 376] width 92 height 23
select select "product"
click at [66, 365] on select "Select Service Product Membership Package Voucher Prepaid Gift Card" at bounding box center [112, 376] width 92 height 23
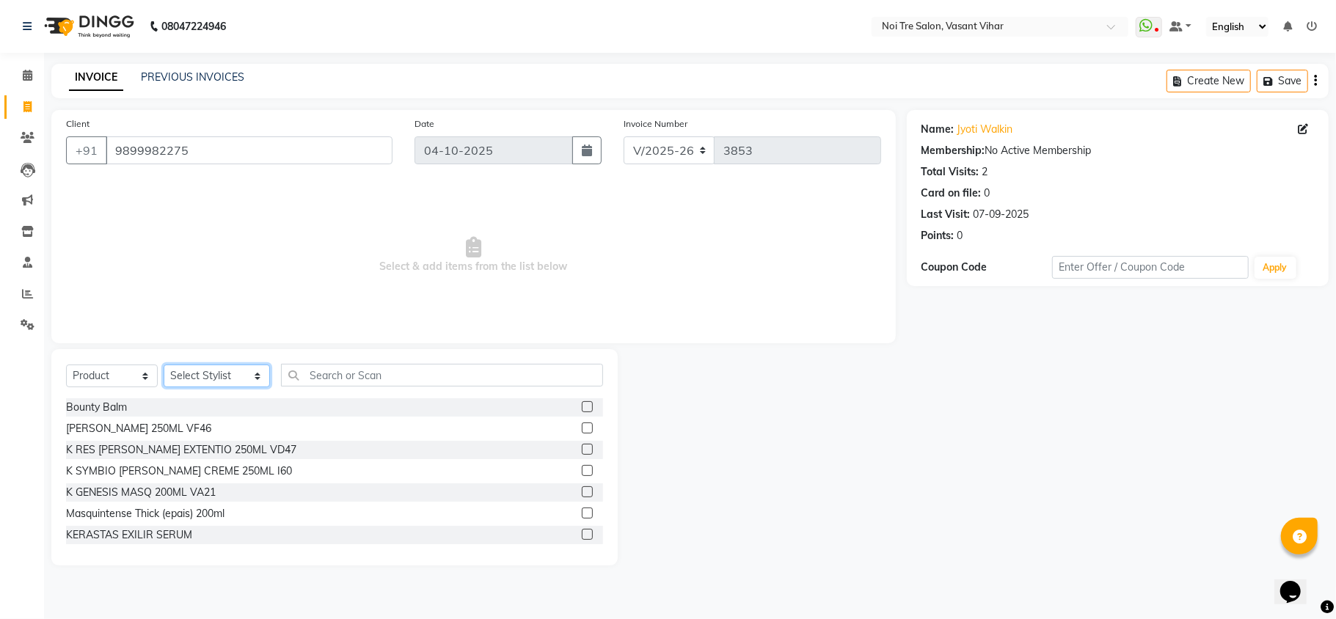
click at [230, 371] on select "Select Stylist Abhishek AMARNATH Asif DANISH(PUNJABI BAGH) DHARAM FAIZAN GEETA …" at bounding box center [217, 376] width 106 height 23
select select "24923"
click at [164, 365] on select "Select Stylist Abhishek AMARNATH Asif DANISH(PUNJABI BAGH) DHARAM FAIZAN GEETA …" at bounding box center [217, 376] width 106 height 23
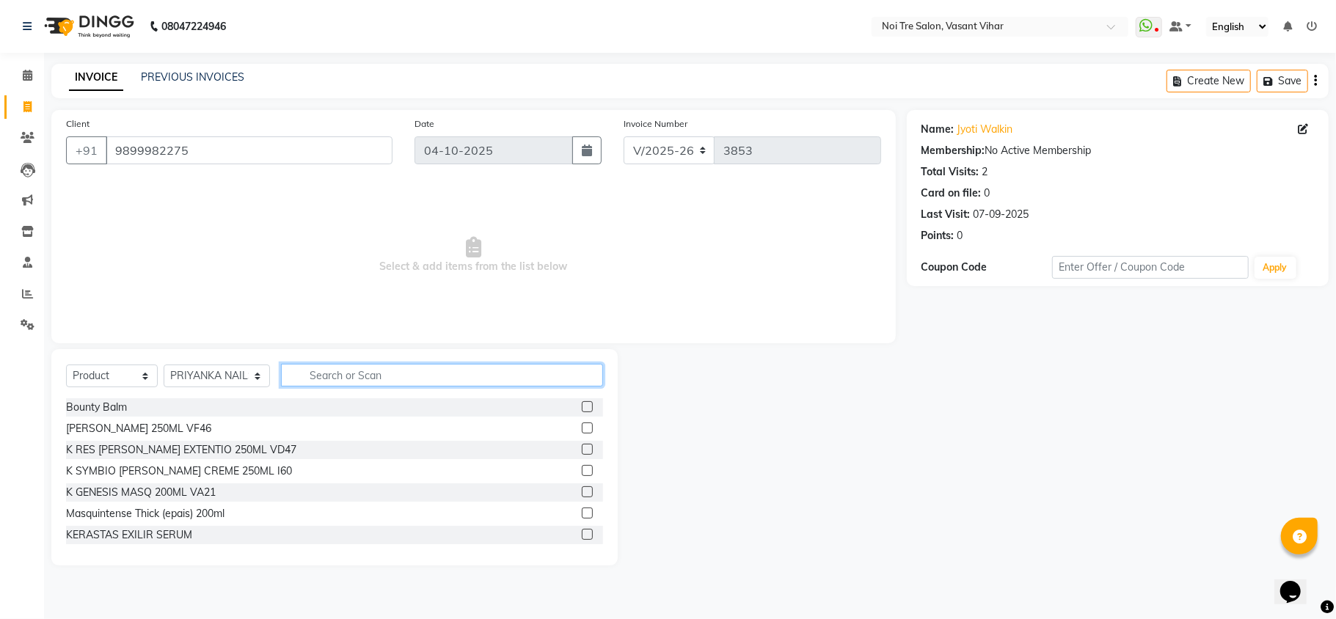
click at [456, 373] on input "text" at bounding box center [442, 375] width 322 height 23
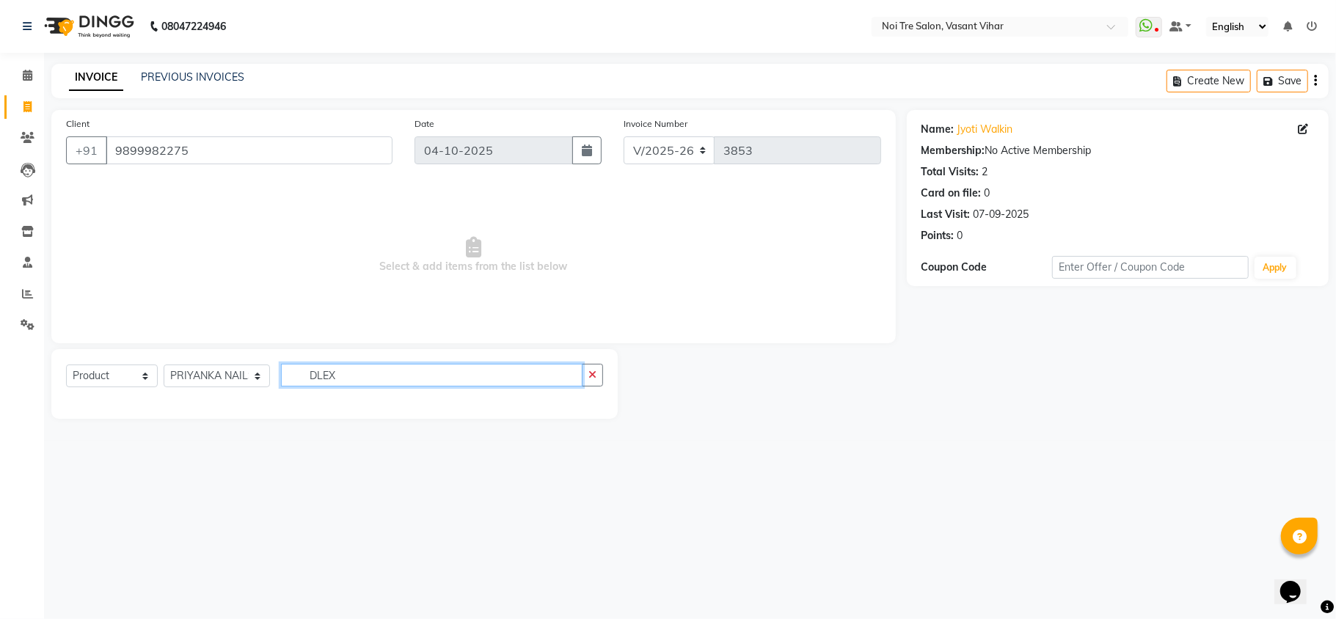
drag, startPoint x: 450, startPoint y: 373, endPoint x: 0, endPoint y: 368, distance: 449.8
click at [0, 371] on app-home "08047224946 Select Location × Noi Tre Salon, Vasant Vihar WhatsApp Status ✕ Sta…" at bounding box center [668, 220] width 1336 height 441
type input "FLEX"
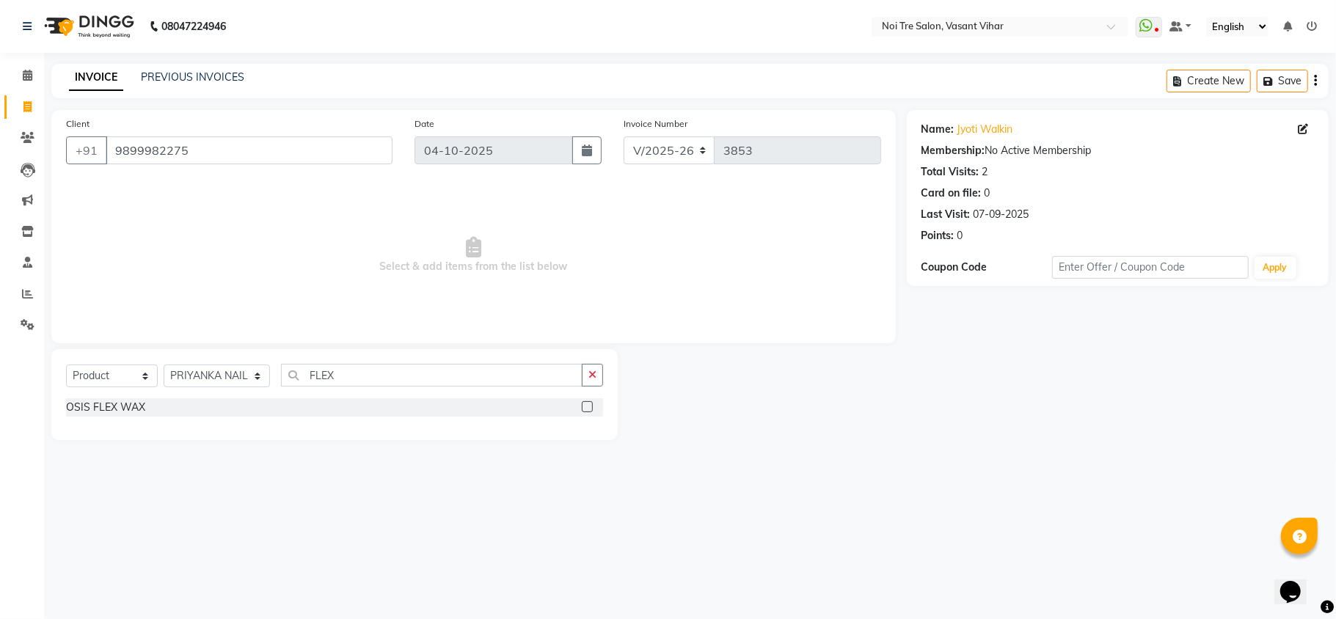
click at [588, 404] on label at bounding box center [587, 406] width 11 height 11
click at [588, 404] on input "checkbox" at bounding box center [587, 408] width 10 height 10
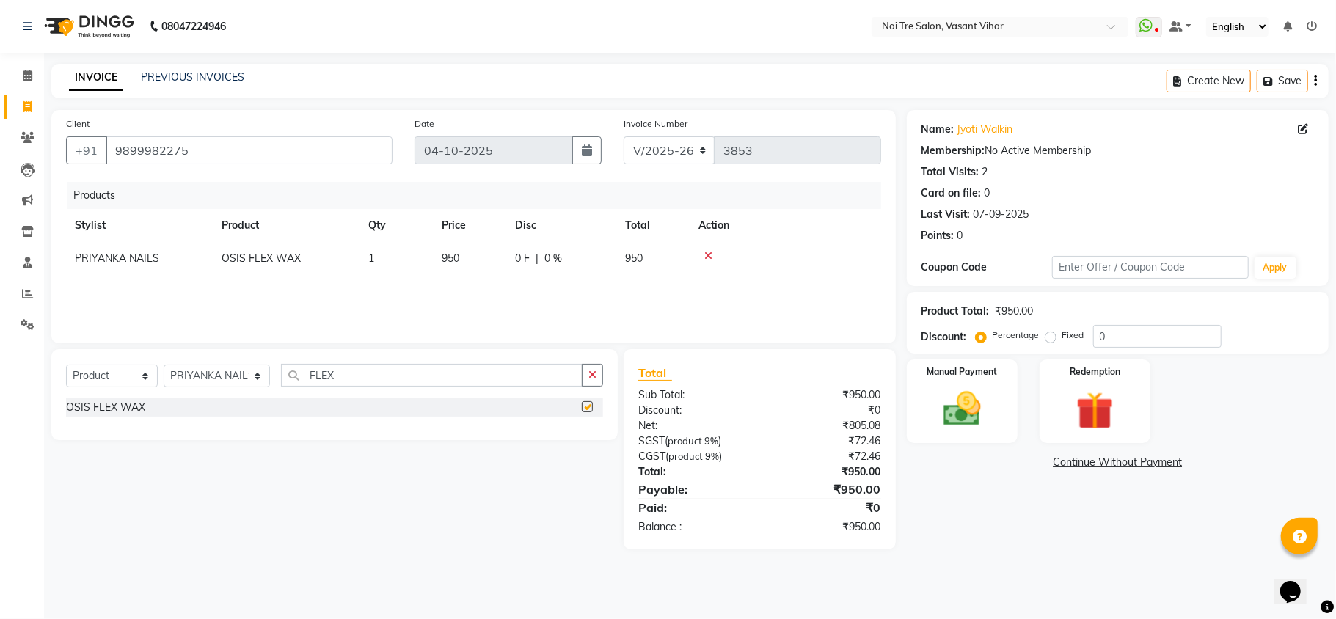
checkbox input "false"
click at [799, 233] on th "Action" at bounding box center [785, 225] width 191 height 33
click at [710, 251] on icon at bounding box center [708, 256] width 8 height 10
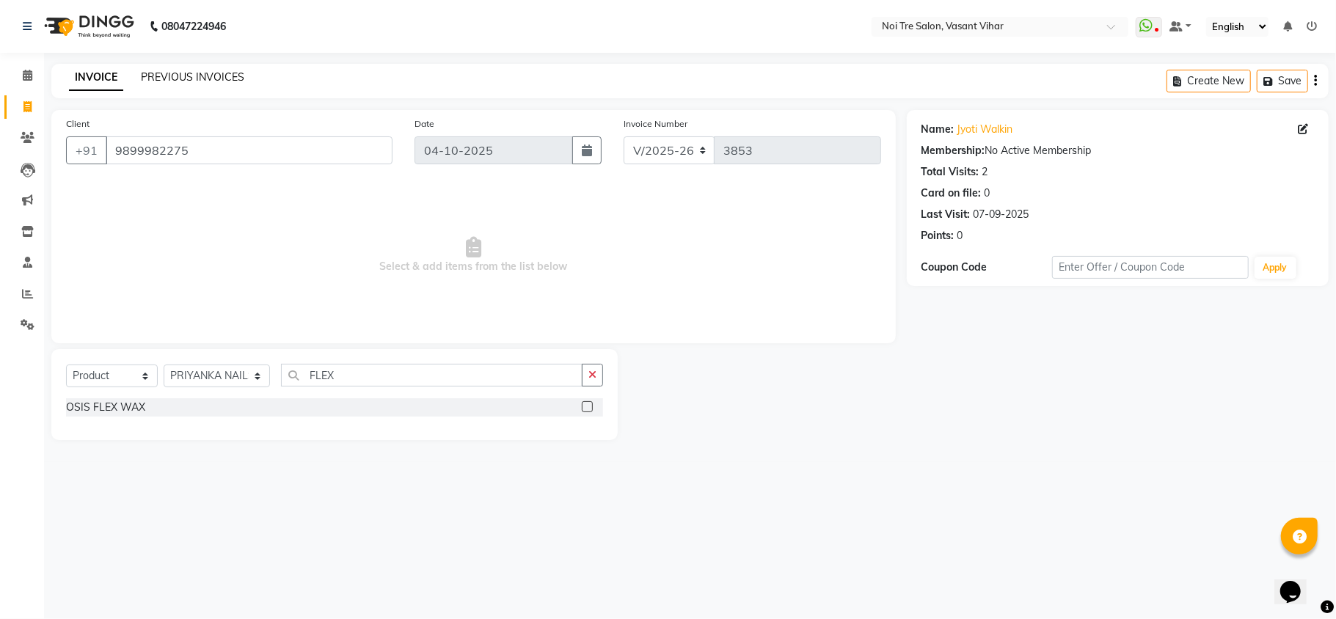
click at [182, 72] on link "PREVIOUS INVOICES" at bounding box center [192, 76] width 103 height 13
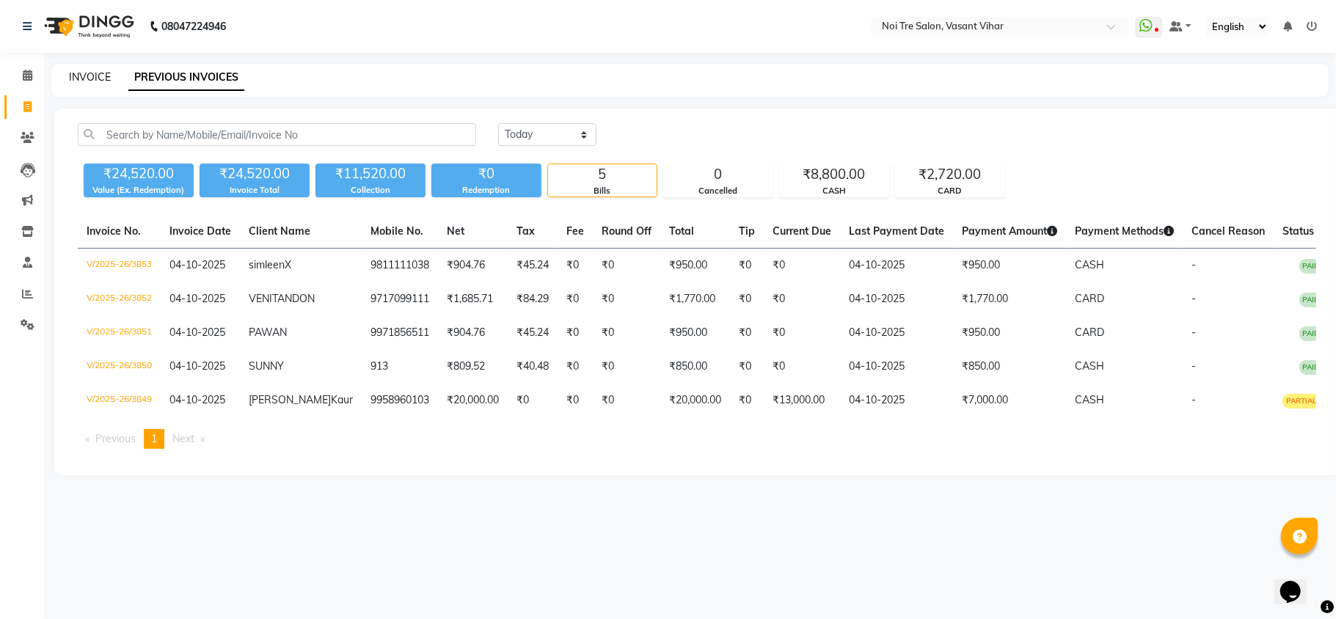
click at [94, 79] on link "INVOICE" at bounding box center [90, 76] width 42 height 13
select select "service"
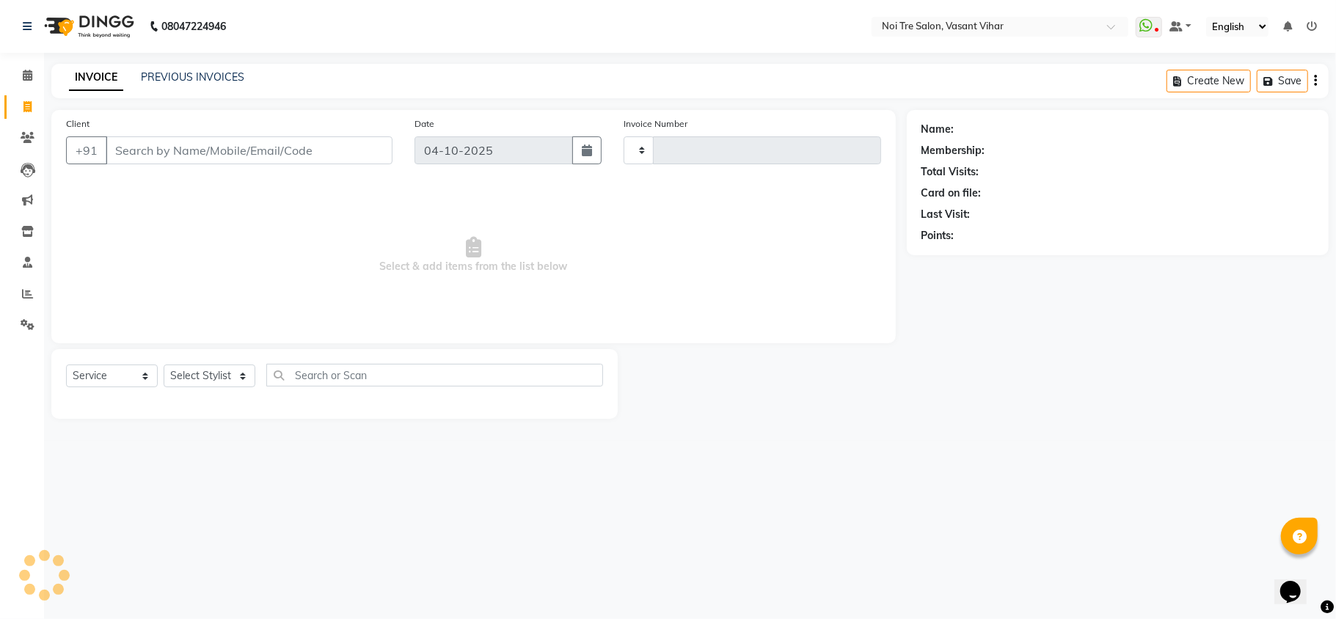
type input "3854"
select select "3944"
type input "9873250892"
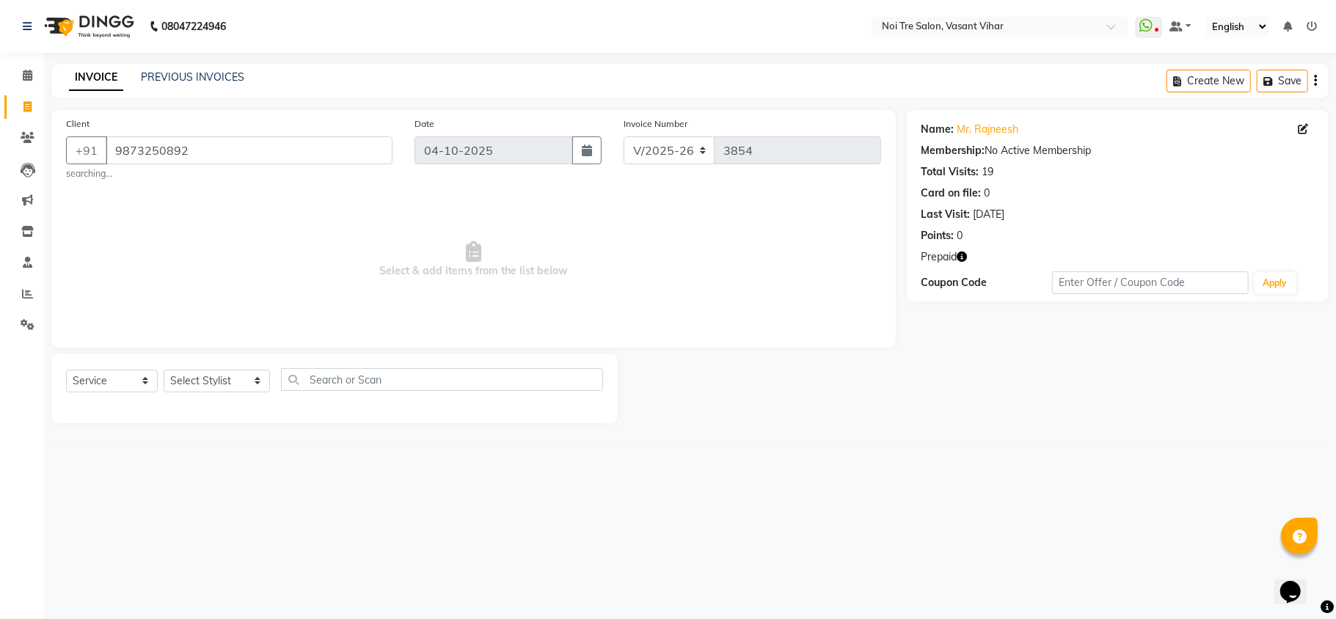
click at [963, 262] on icon "button" at bounding box center [962, 257] width 10 height 10
drag, startPoint x: 204, startPoint y: 153, endPoint x: 0, endPoint y: 153, distance: 204.0
click at [0, 153] on app-home "08047224946 Select Location × Noi Tre Salon, Vasant Vihar WhatsApp Status ✕ Sta…" at bounding box center [668, 222] width 1336 height 445
paste input "310334669"
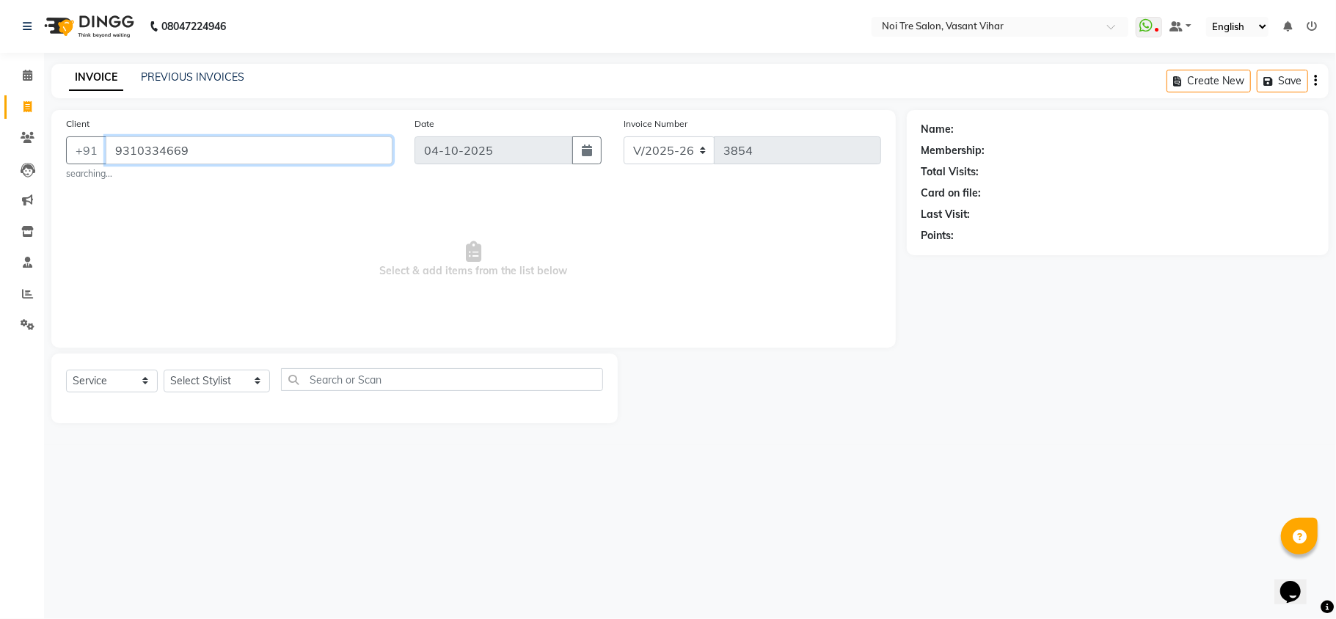
type input "9310334669"
click at [942, 125] on div "Name:" at bounding box center [938, 129] width 33 height 15
click at [969, 125] on link "Sanya Walkin" at bounding box center [989, 129] width 65 height 15
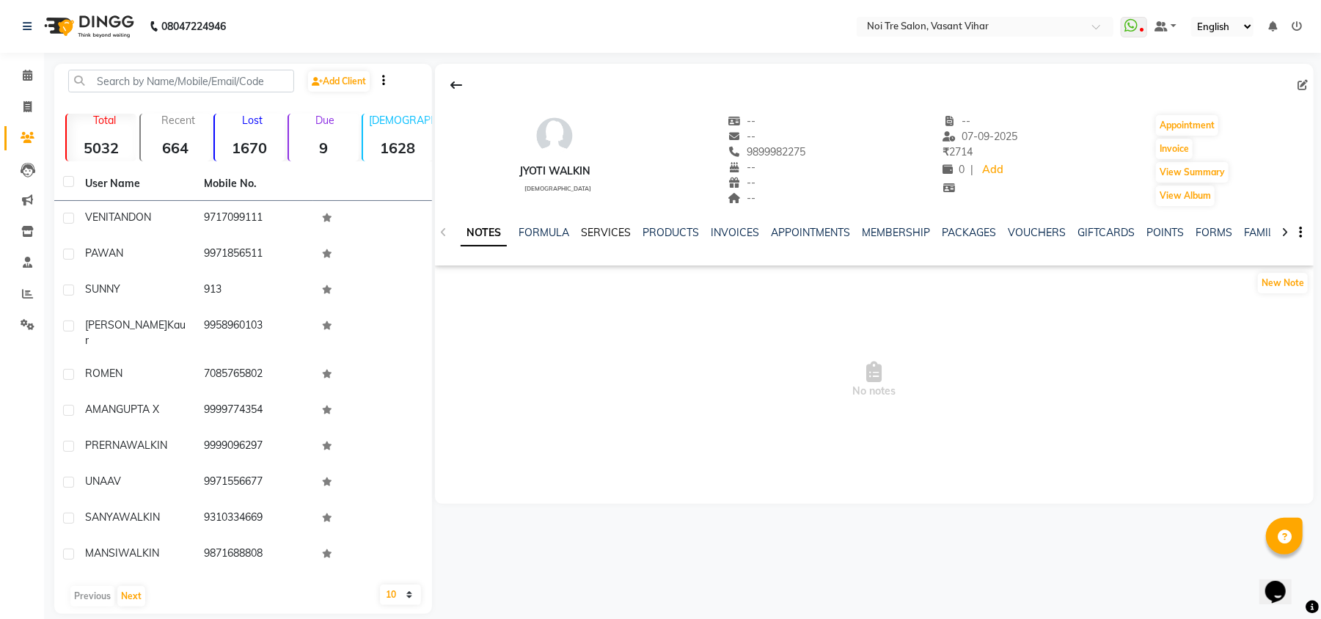
click at [602, 233] on link "SERVICES" at bounding box center [606, 232] width 50 height 13
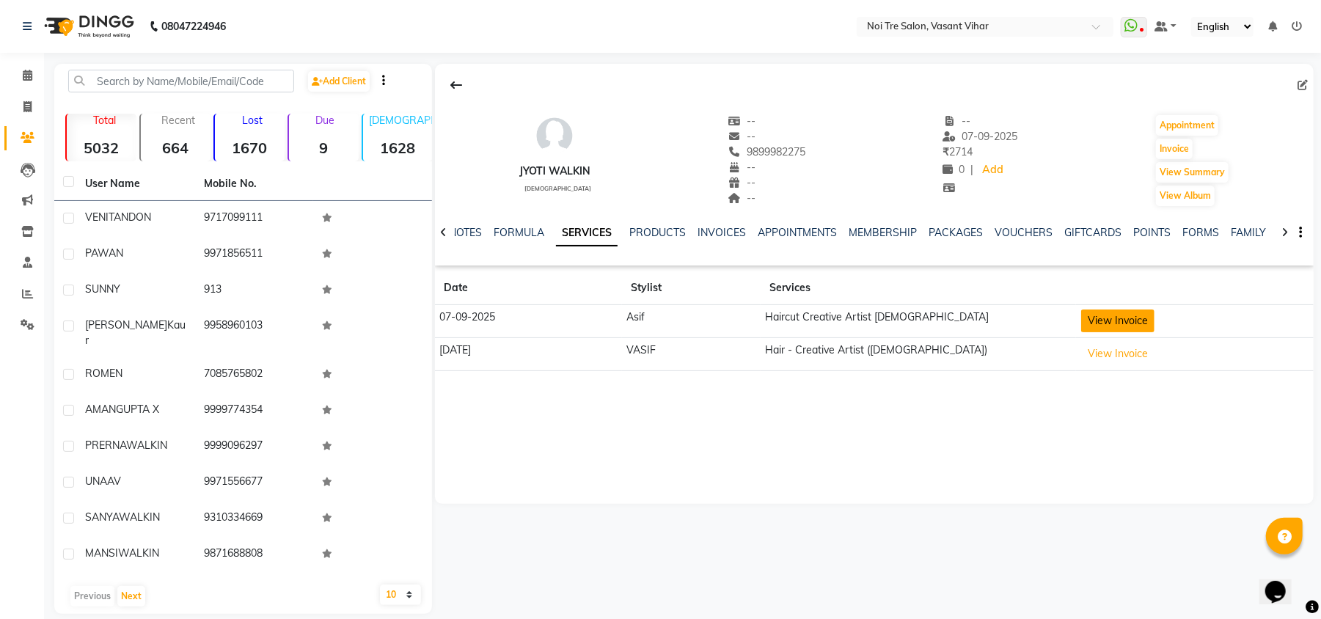
click at [1149, 321] on button "View Invoice" at bounding box center [1117, 321] width 73 height 23
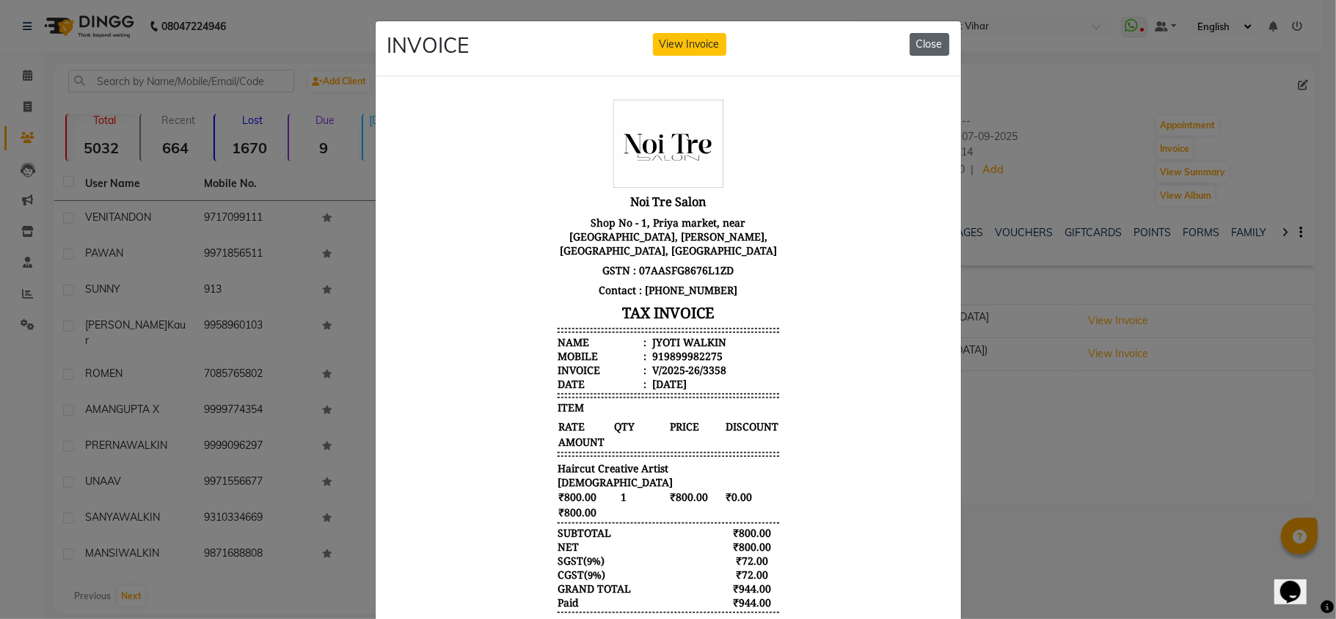
click at [902, 41] on div "INVOICE View Invoice Close" at bounding box center [668, 48] width 585 height 55
drag, startPoint x: 905, startPoint y: 45, endPoint x: 911, endPoint y: 56, distance: 11.8
click at [911, 50] on button "Close" at bounding box center [930, 44] width 40 height 23
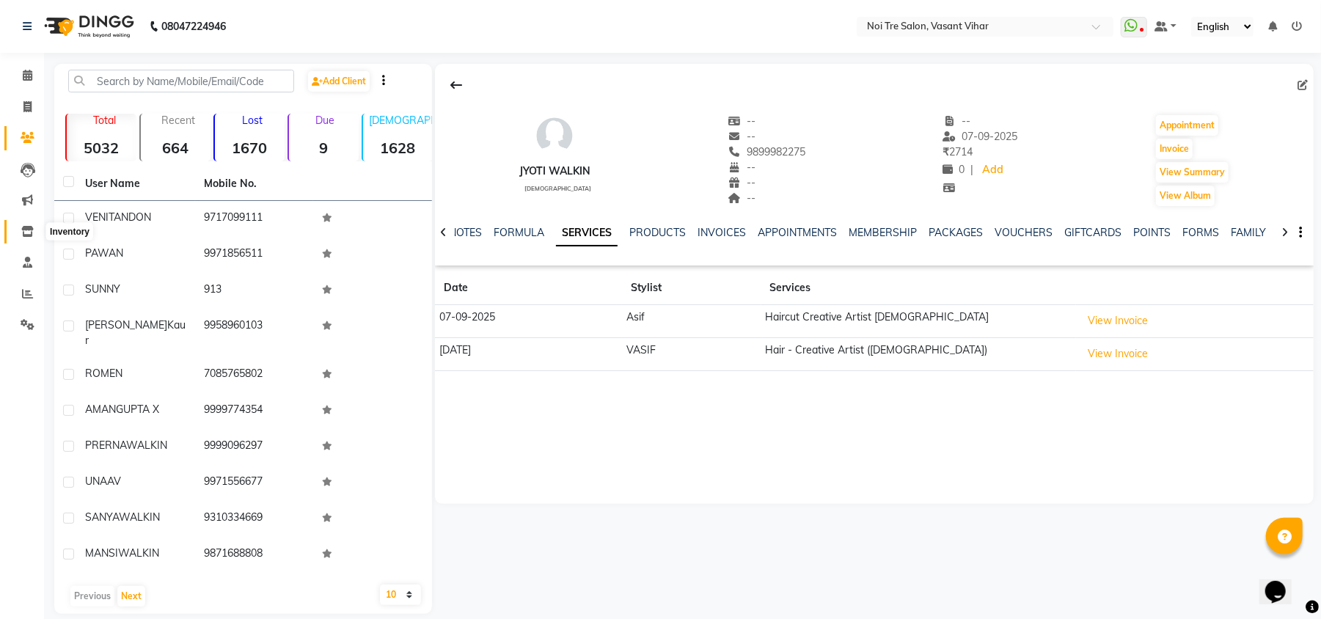
click at [27, 233] on icon at bounding box center [27, 231] width 12 height 11
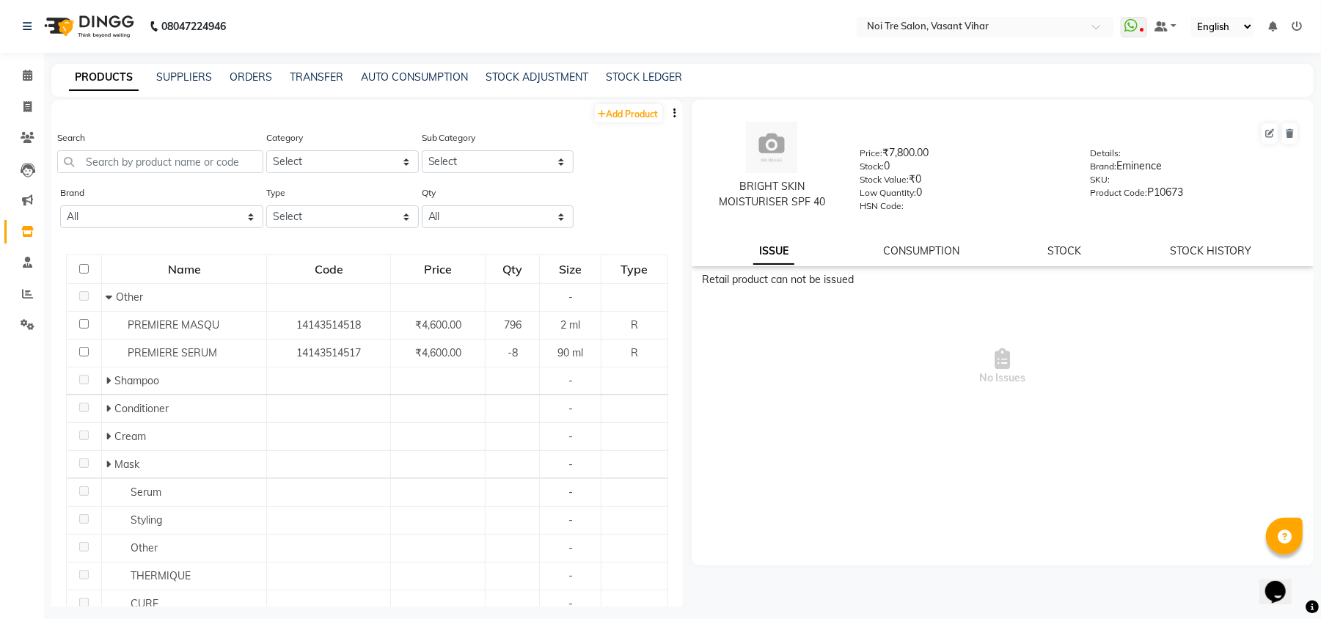
click at [668, 114] on button "button" at bounding box center [675, 113] width 15 height 15
click at [628, 106] on div "IMPORT" at bounding box center [615, 104] width 48 height 18
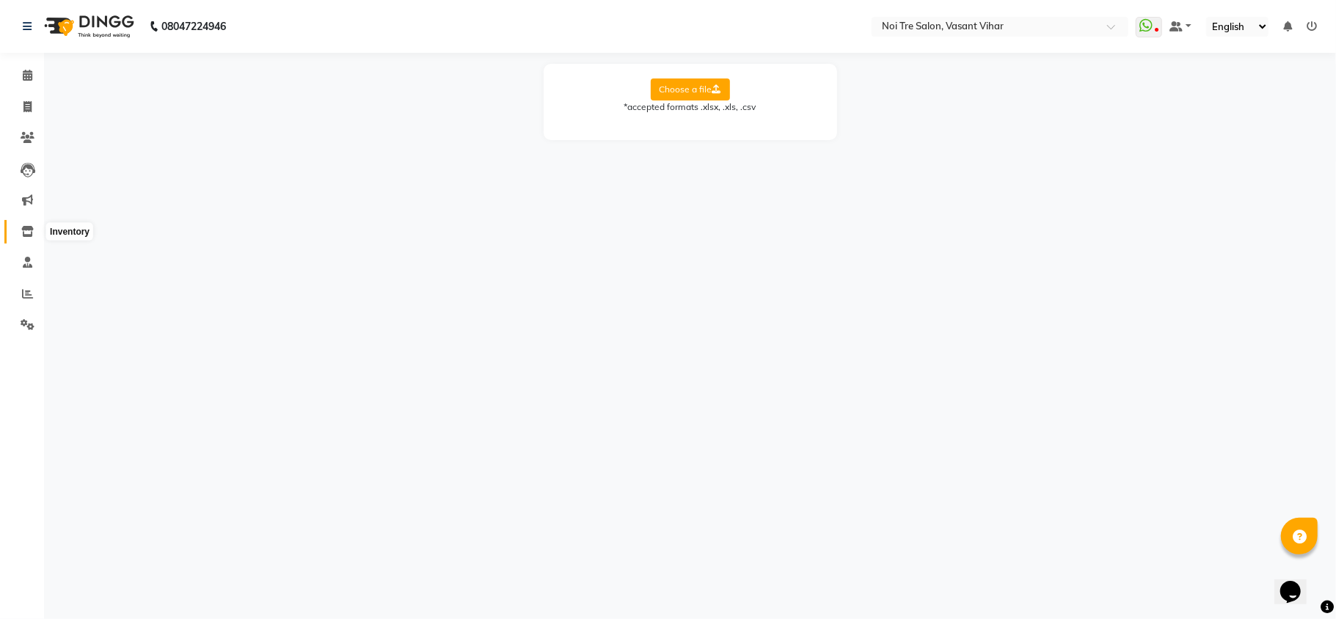
click at [28, 227] on icon at bounding box center [27, 231] width 12 height 11
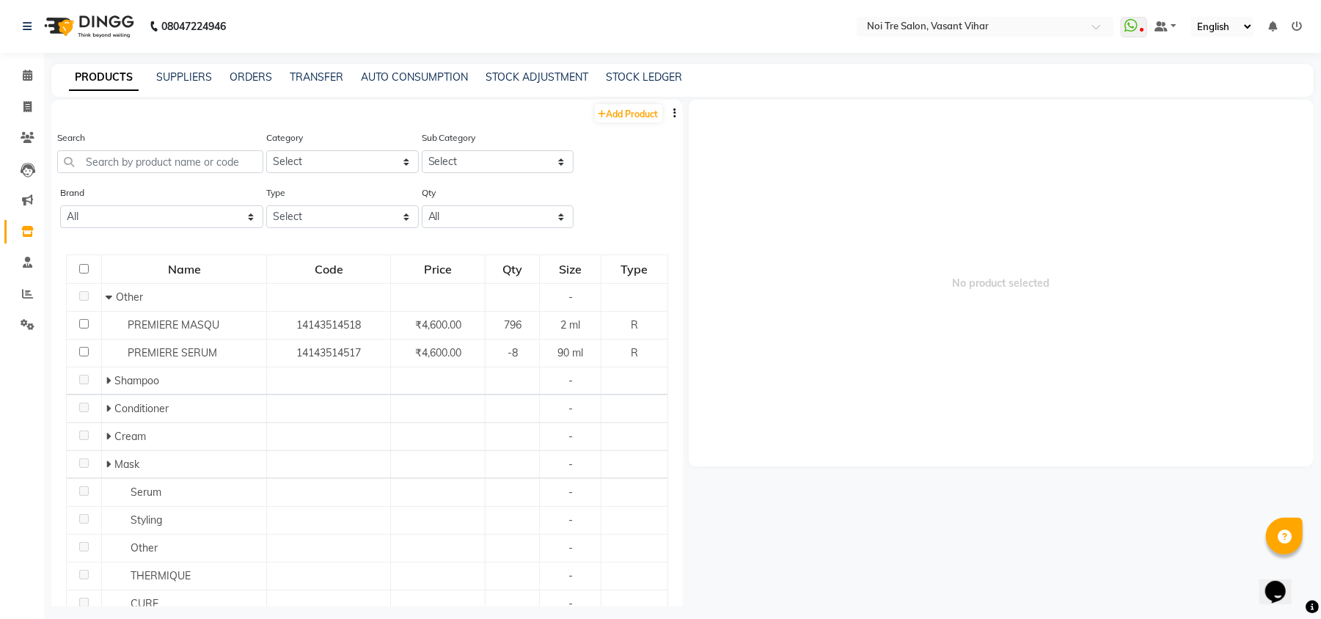
click at [668, 106] on button "button" at bounding box center [675, 113] width 15 height 15
click at [627, 119] on div "EXPORT" at bounding box center [615, 122] width 48 height 18
click at [1212, 291] on span "No product selected" at bounding box center [1002, 283] width 626 height 367
click at [18, 107] on span at bounding box center [28, 107] width 26 height 17
select select "service"
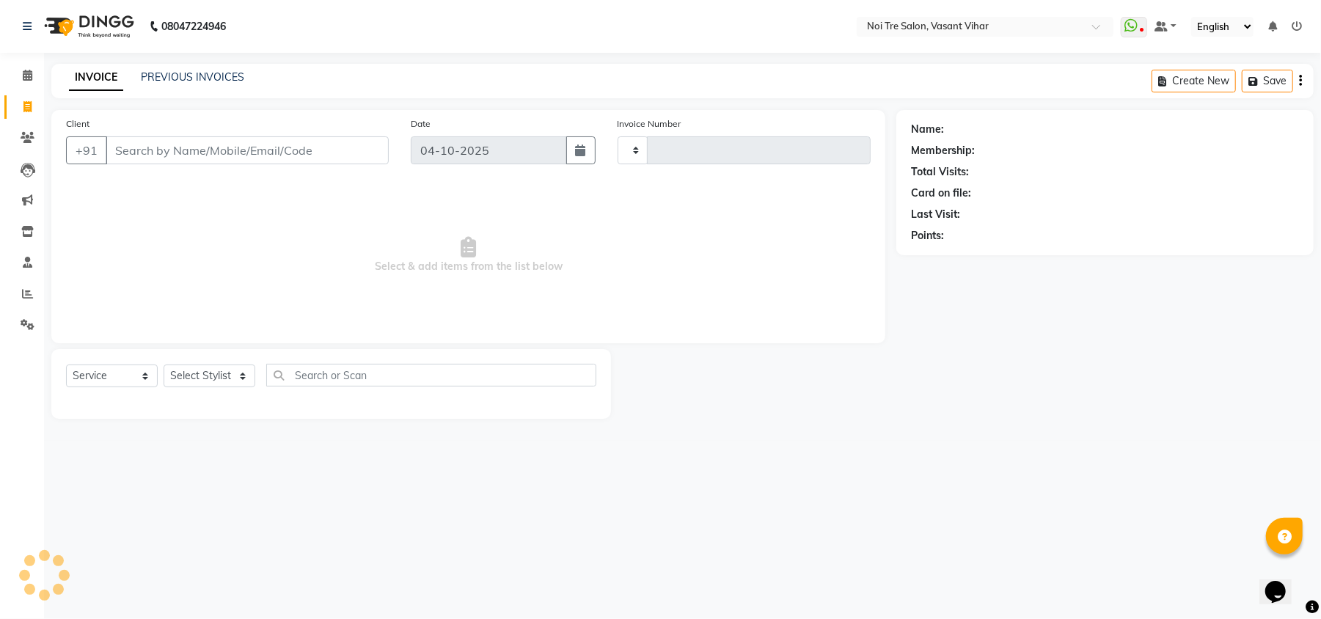
type input "3853"
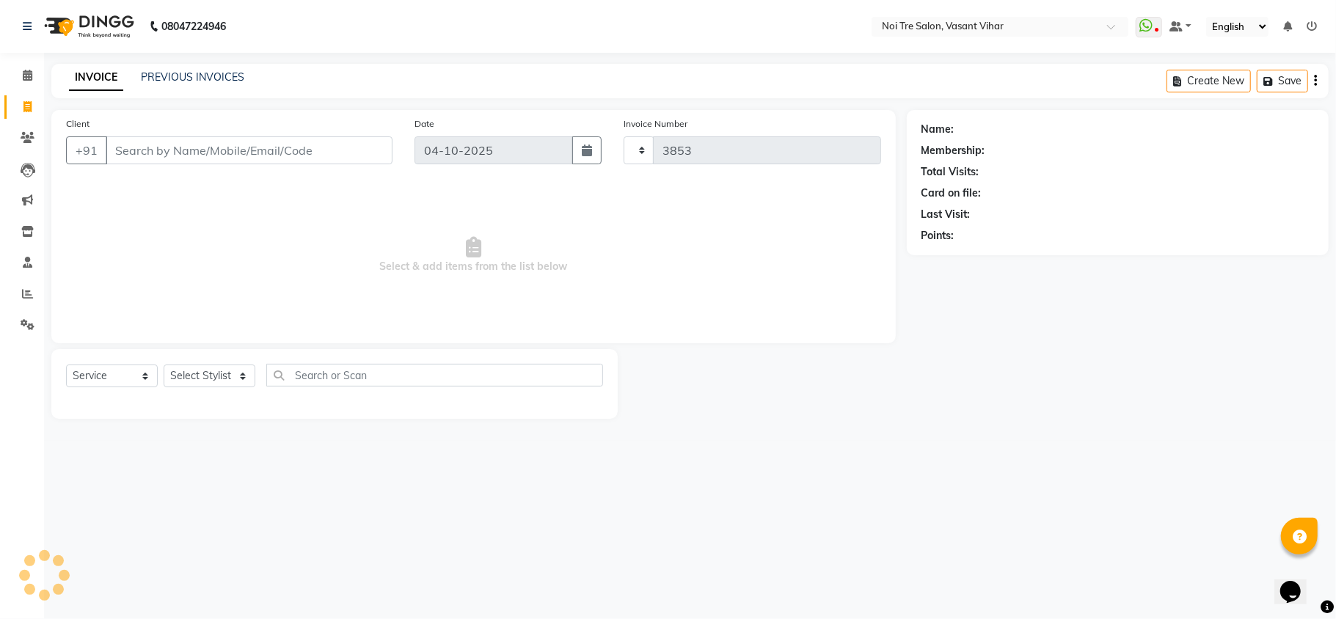
select select "3944"
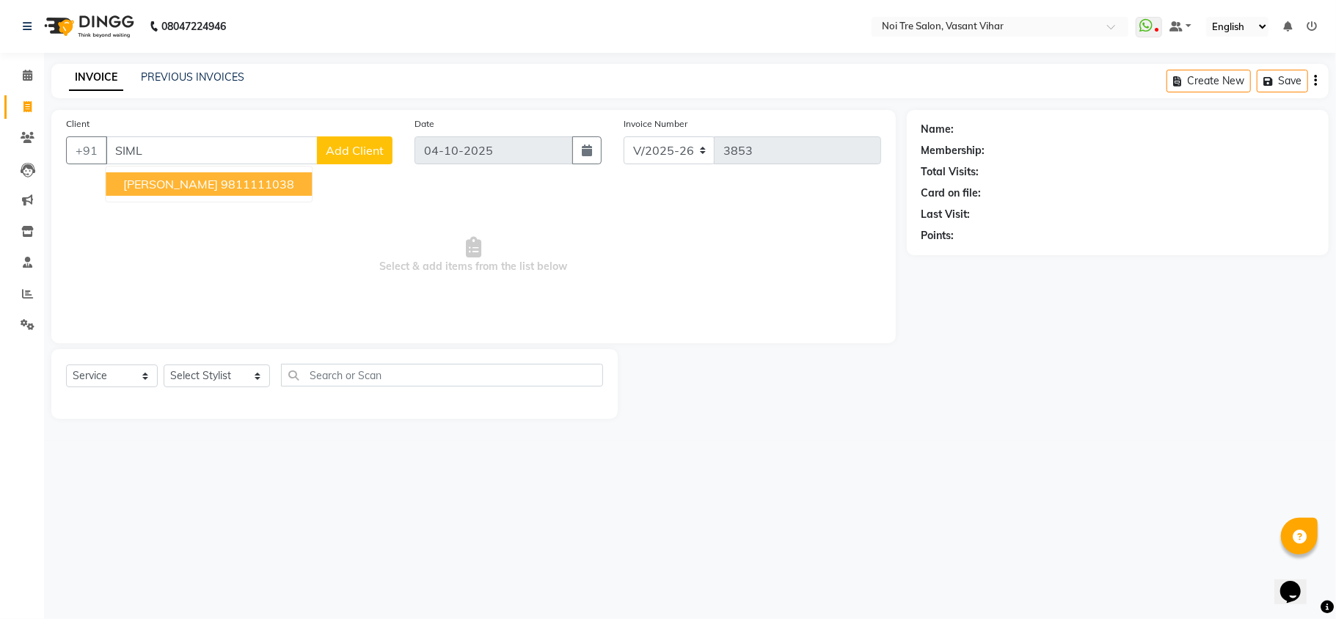
click at [221, 186] on ngb-highlight "9811111038" at bounding box center [257, 184] width 73 height 15
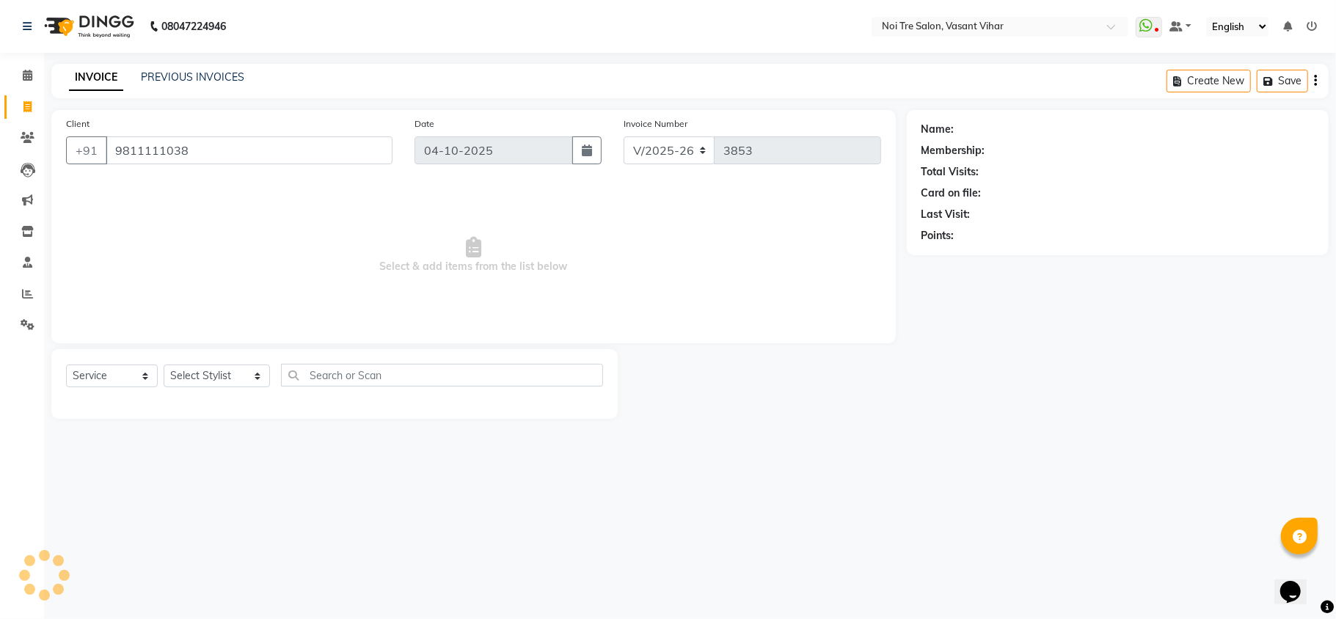
type input "9811111038"
select select "1: Object"
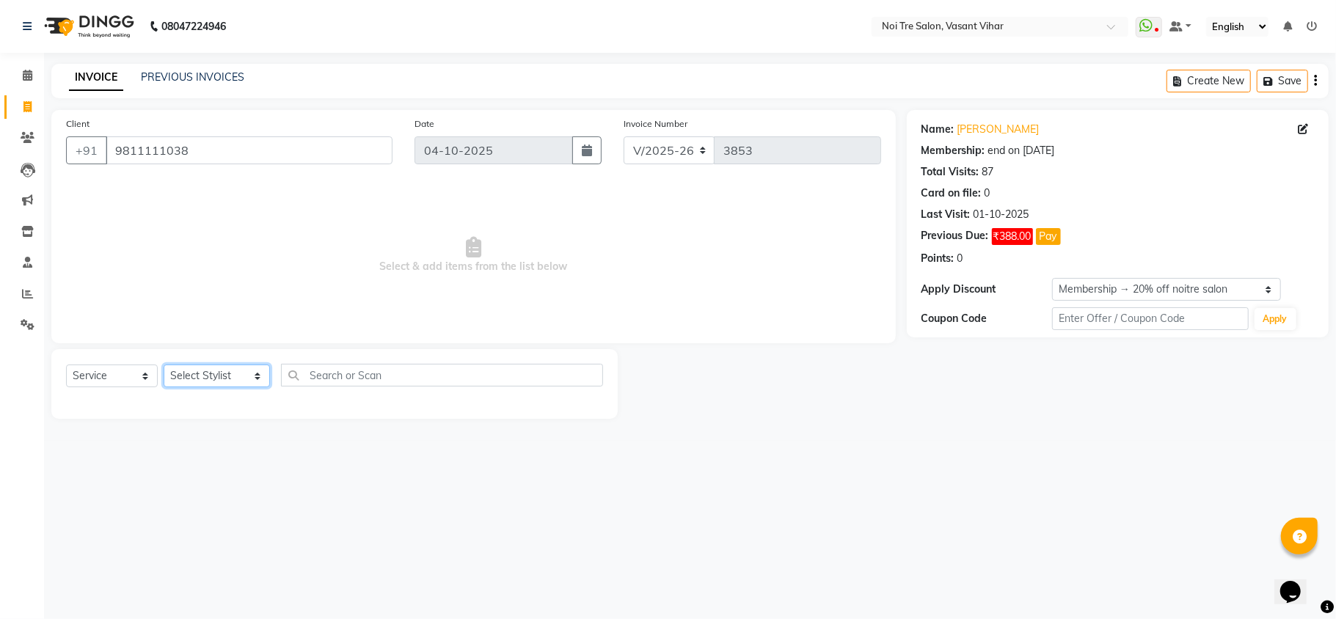
click at [201, 371] on select "Select Stylist [PERSON_NAME](PUNJABI BAGH) [PERSON_NAME] GEETA [PERSON_NAME] PD…" at bounding box center [217, 376] width 106 height 23
select select "20382"
click at [164, 365] on select "Select Stylist [PERSON_NAME](PUNJABI BAGH) [PERSON_NAME] GEETA [PERSON_NAME] PD…" at bounding box center [217, 376] width 106 height 23
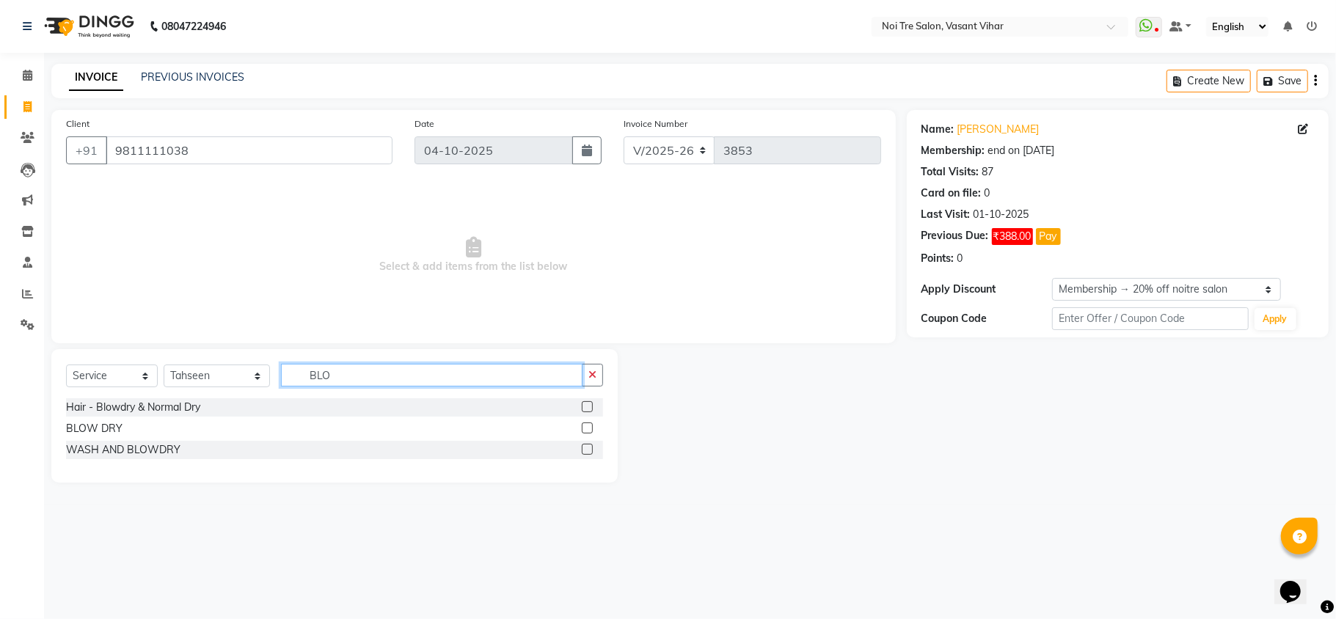
type input "BLO"
click at [587, 429] on label at bounding box center [587, 428] width 11 height 11
click at [587, 429] on input "checkbox" at bounding box center [587, 429] width 10 height 10
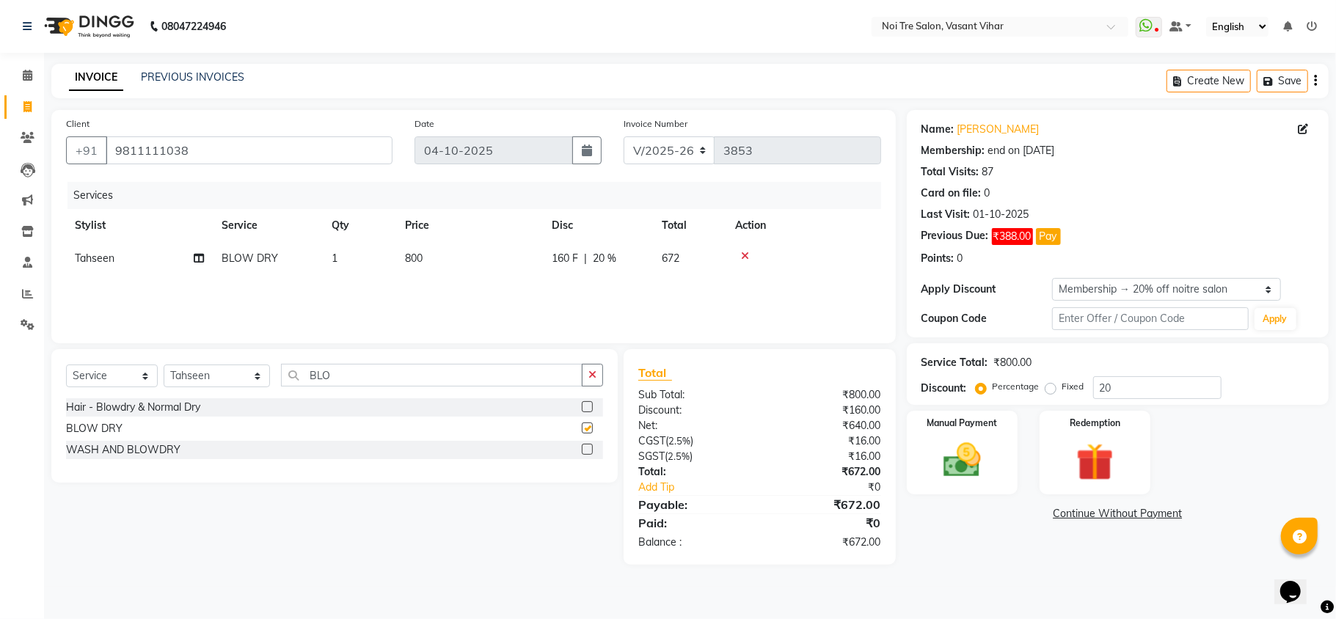
checkbox input "false"
click at [467, 263] on td "800" at bounding box center [469, 258] width 147 height 33
select select "20382"
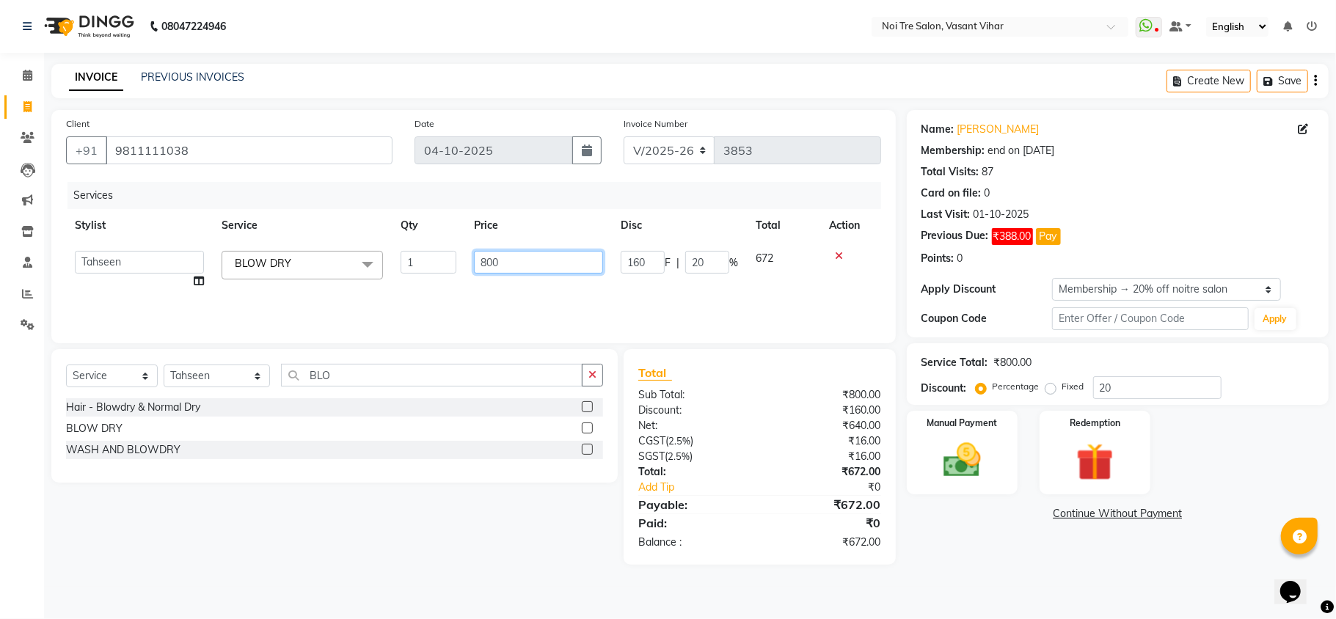
drag, startPoint x: 467, startPoint y: 263, endPoint x: 318, endPoint y: 238, distance: 150.9
click at [324, 242] on tr "[PERSON_NAME](PUNJABI BAGH) [PERSON_NAME] GEETA [PERSON_NAME] PDC [PERSON_NAME]…" at bounding box center [473, 270] width 815 height 56
type input "944"
click at [949, 550] on div "Name: [PERSON_NAME] Membership: end on [DATE] Total Visits: 87 Card on file: 0 …" at bounding box center [1123, 337] width 433 height 455
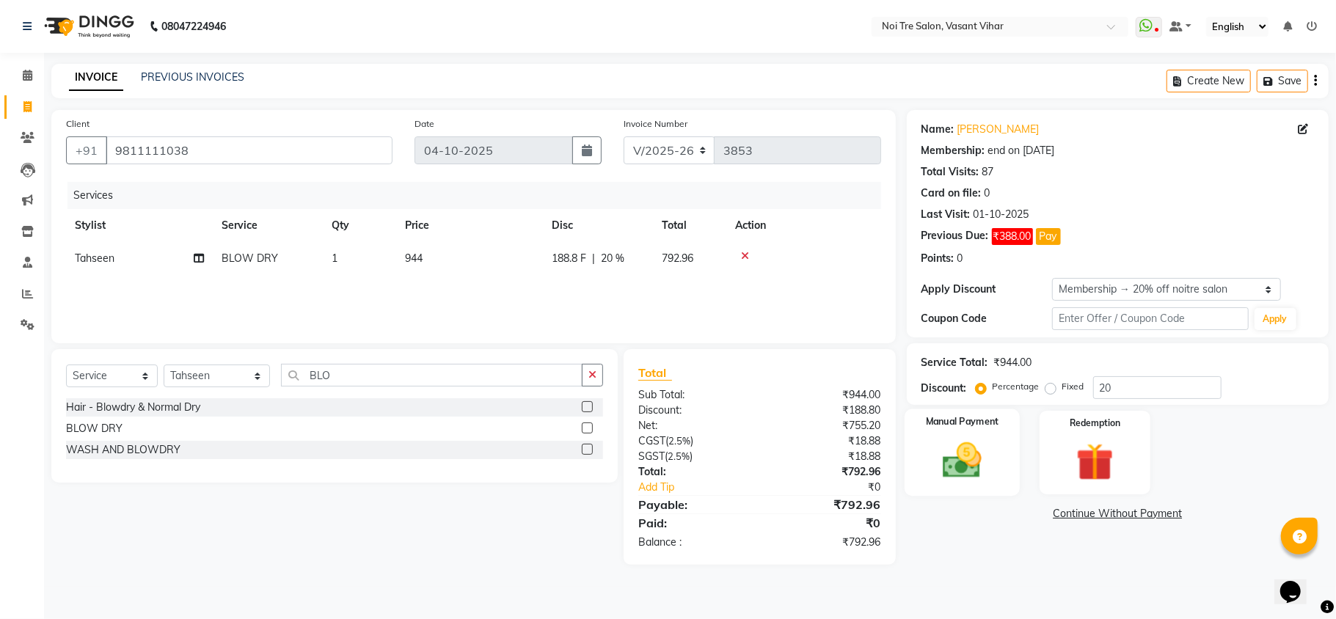
click at [974, 467] on img at bounding box center [962, 460] width 64 height 45
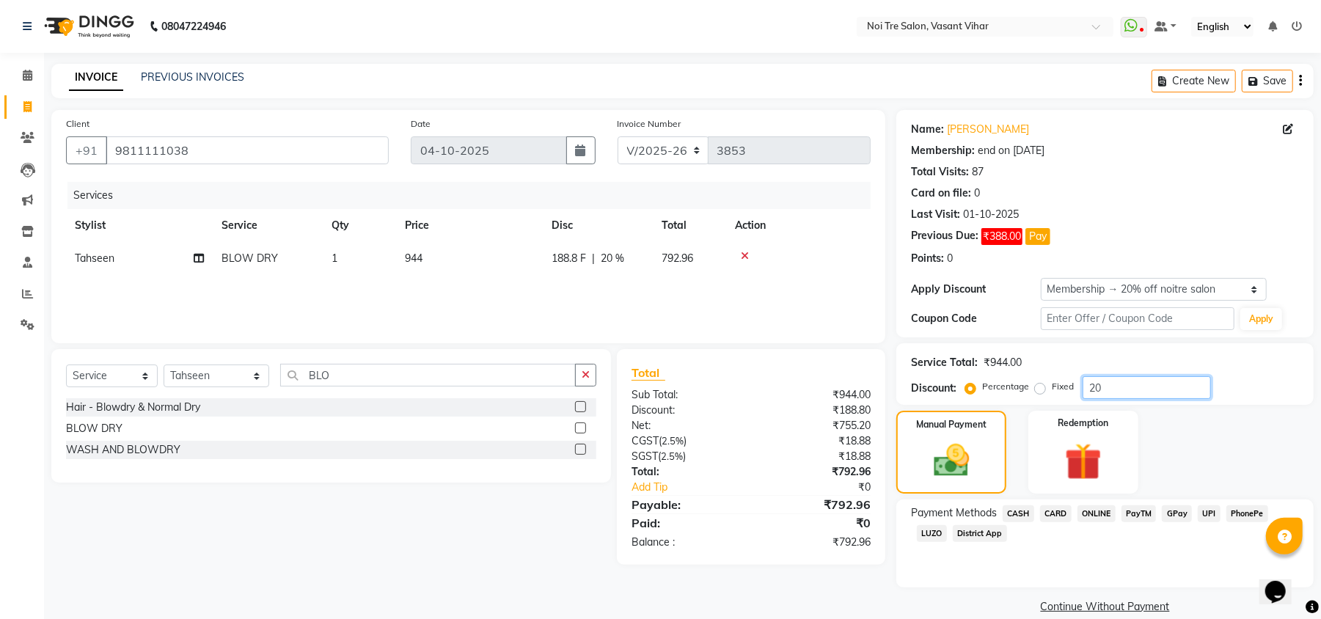
drag, startPoint x: 1124, startPoint y: 388, endPoint x: 831, endPoint y: 358, distance: 294.3
click at [901, 361] on div "Service Total: ₹944.00 Discount: Percentage Fixed 20" at bounding box center [1105, 374] width 417 height 62
type input "0"
type input "41"
click at [1052, 389] on label "Fixed" at bounding box center [1063, 386] width 22 height 13
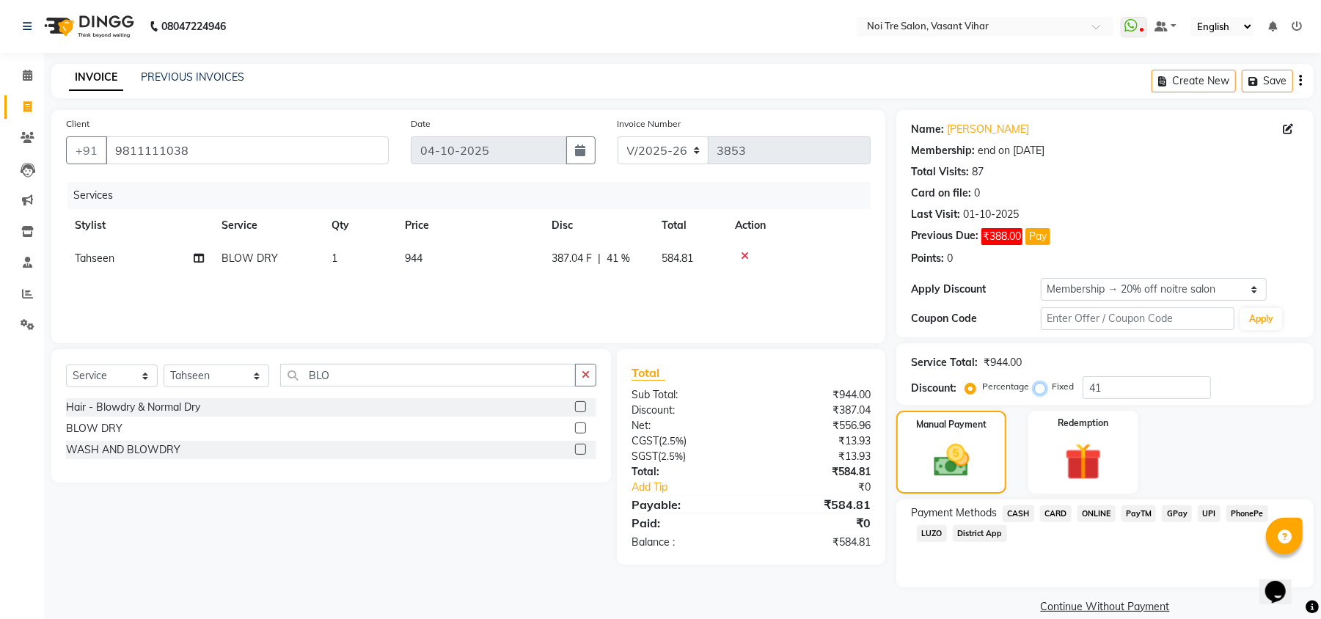
click at [1038, 389] on input "Fixed" at bounding box center [1043, 387] width 10 height 10
radio input "true"
click at [1119, 386] on input "41" at bounding box center [1147, 387] width 128 height 23
type input "41.20"
click at [1016, 515] on span "CASH" at bounding box center [1019, 514] width 32 height 17
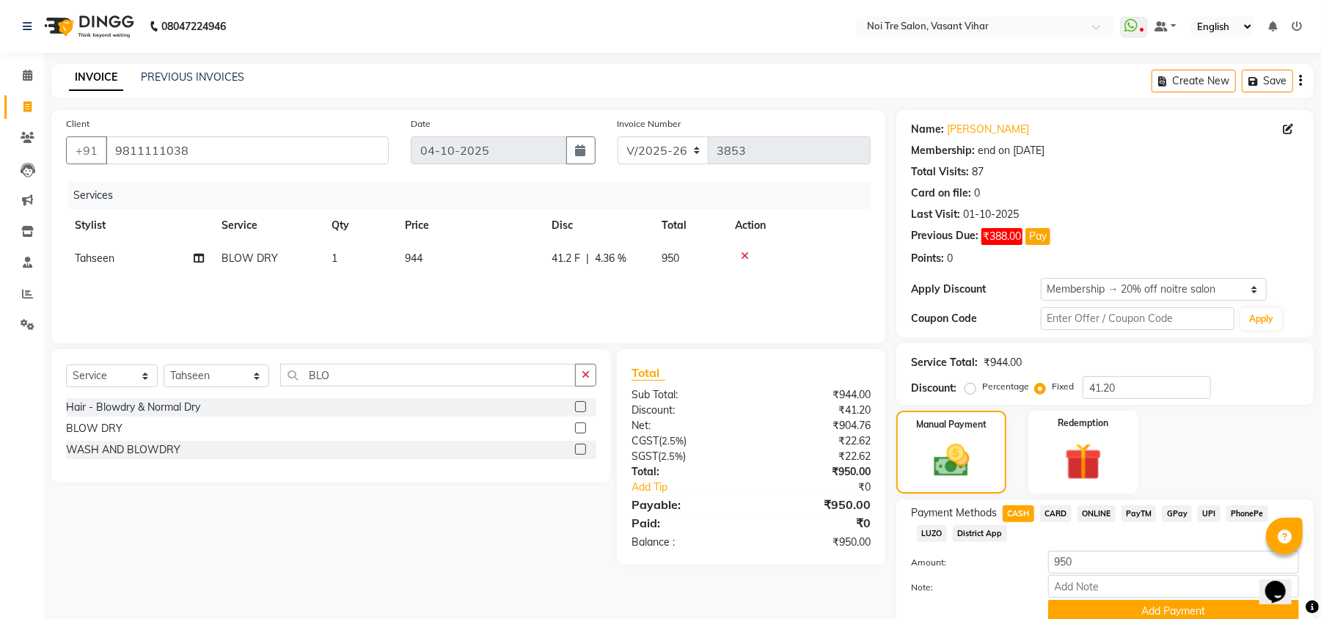
scroll to position [63, 0]
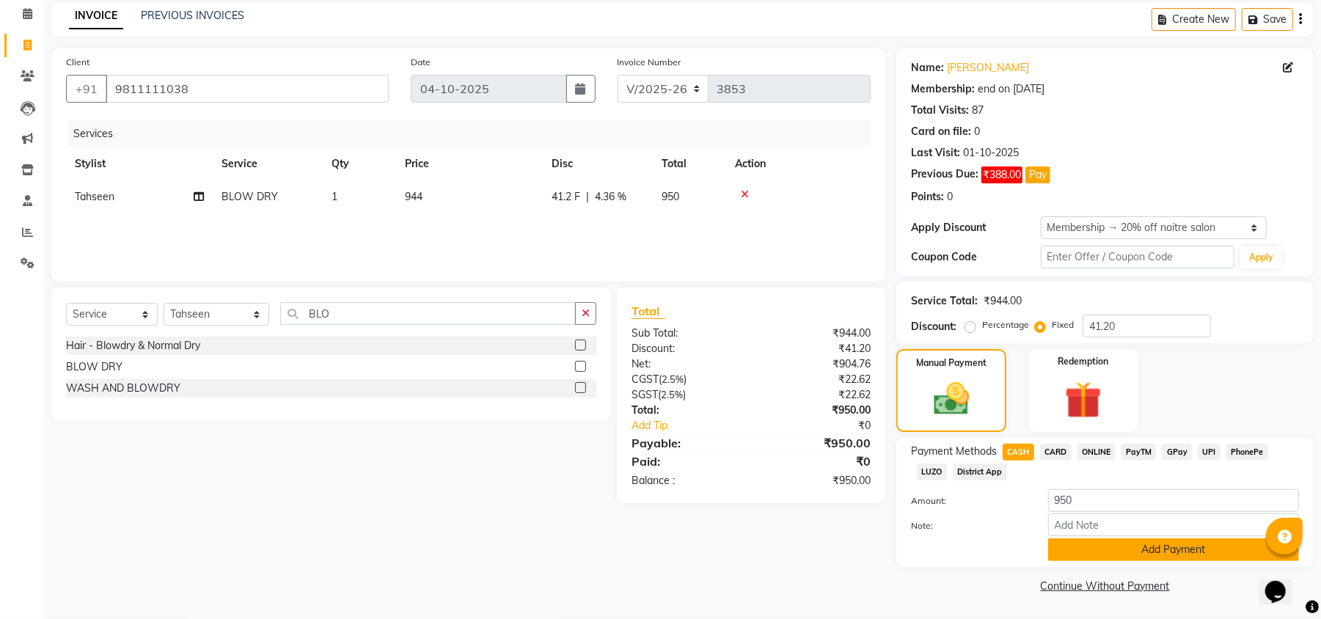
click at [1154, 553] on button "Add Payment" at bounding box center [1173, 550] width 251 height 23
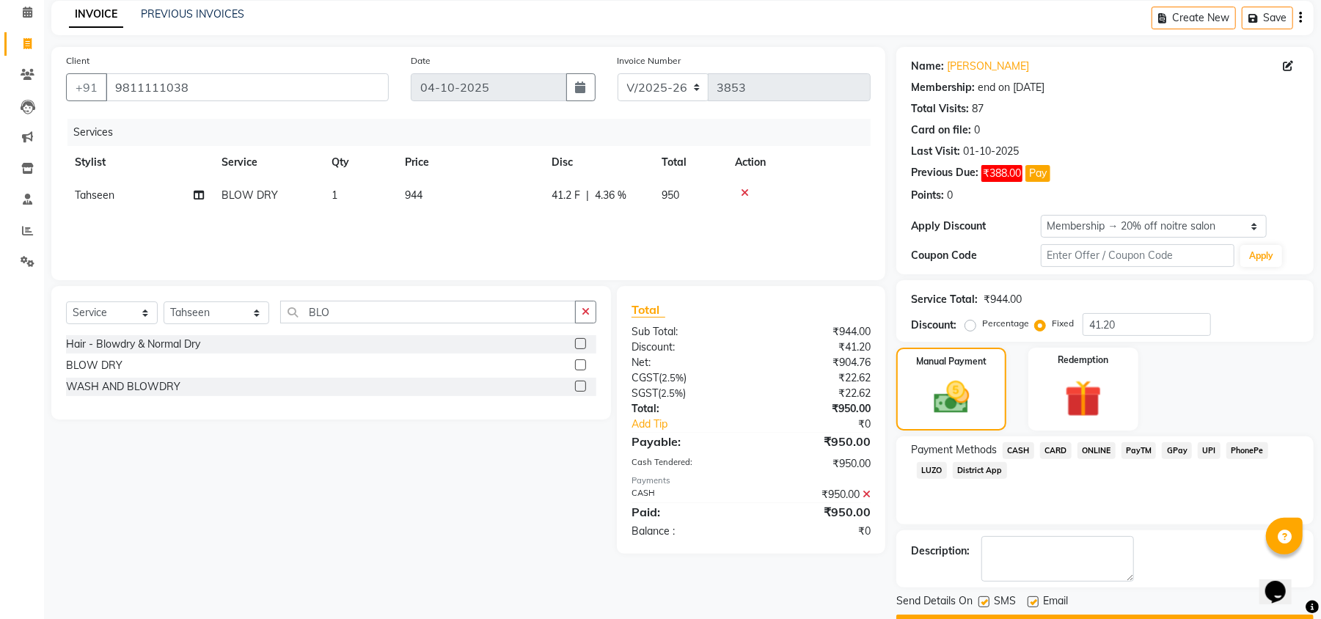
scroll to position [106, 0]
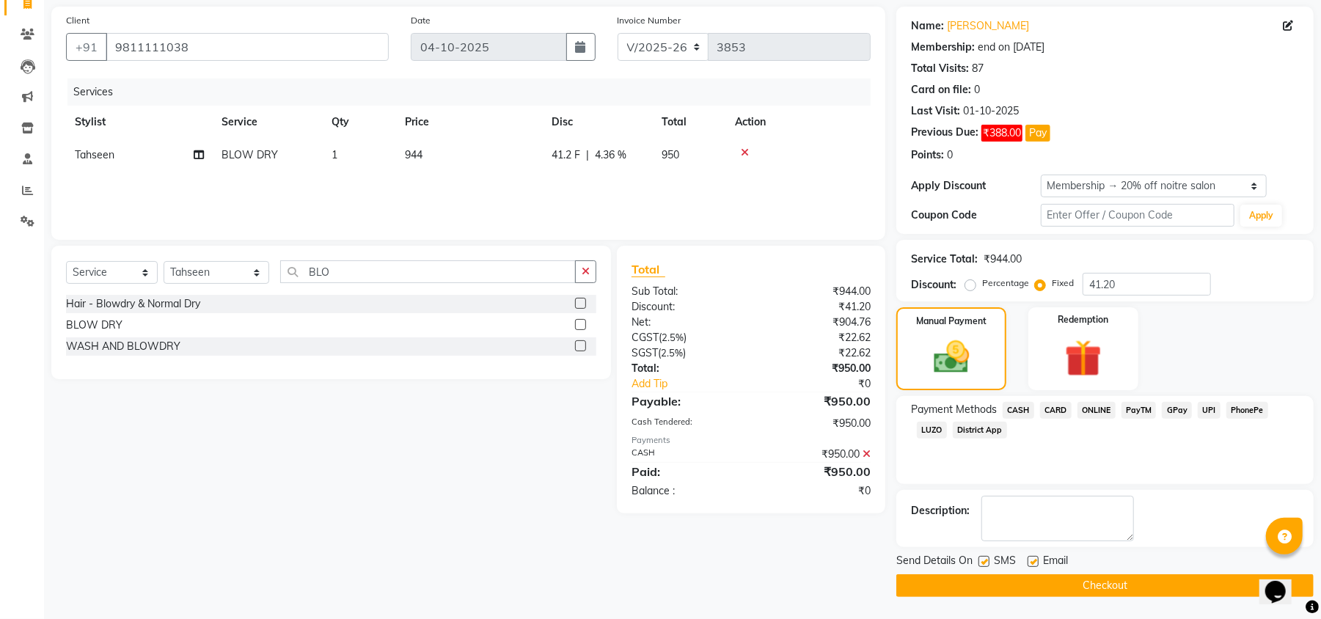
click at [1034, 561] on label at bounding box center [1033, 561] width 11 height 11
click at [1034, 561] on input "checkbox" at bounding box center [1033, 563] width 10 height 10
checkbox input "false"
click at [982, 561] on label at bounding box center [984, 561] width 11 height 11
click at [982, 561] on input "checkbox" at bounding box center [984, 563] width 10 height 10
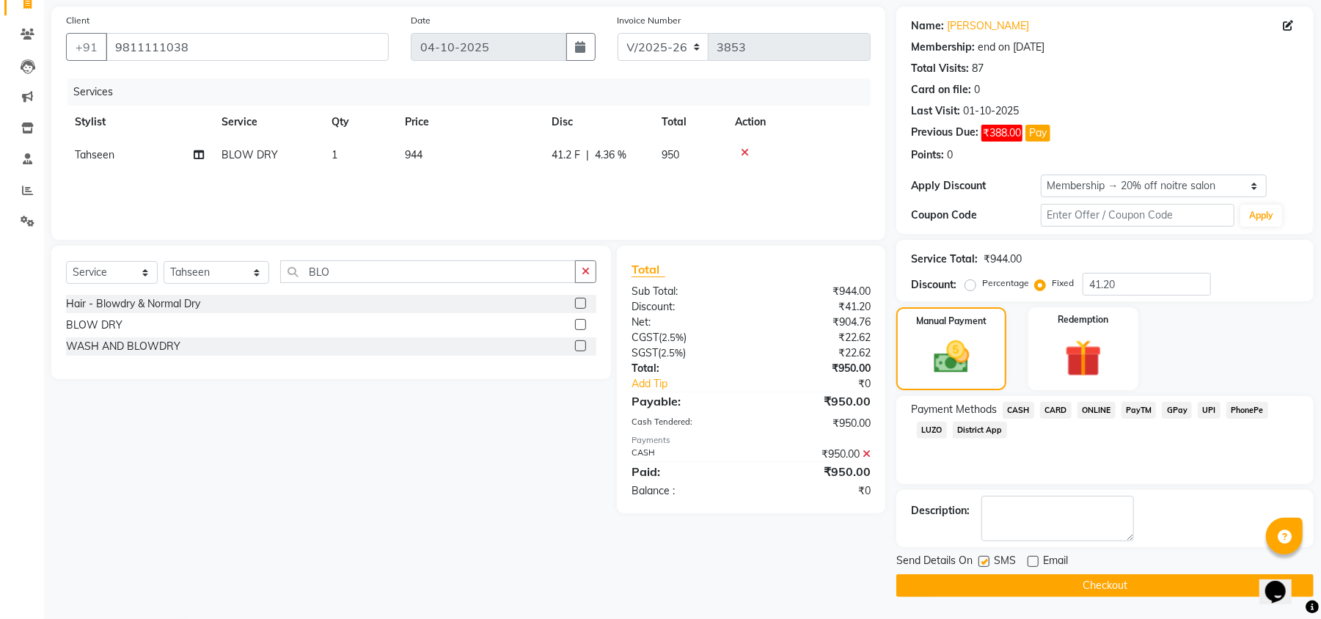
checkbox input "false"
click at [1010, 593] on button "Checkout" at bounding box center [1105, 585] width 417 height 23
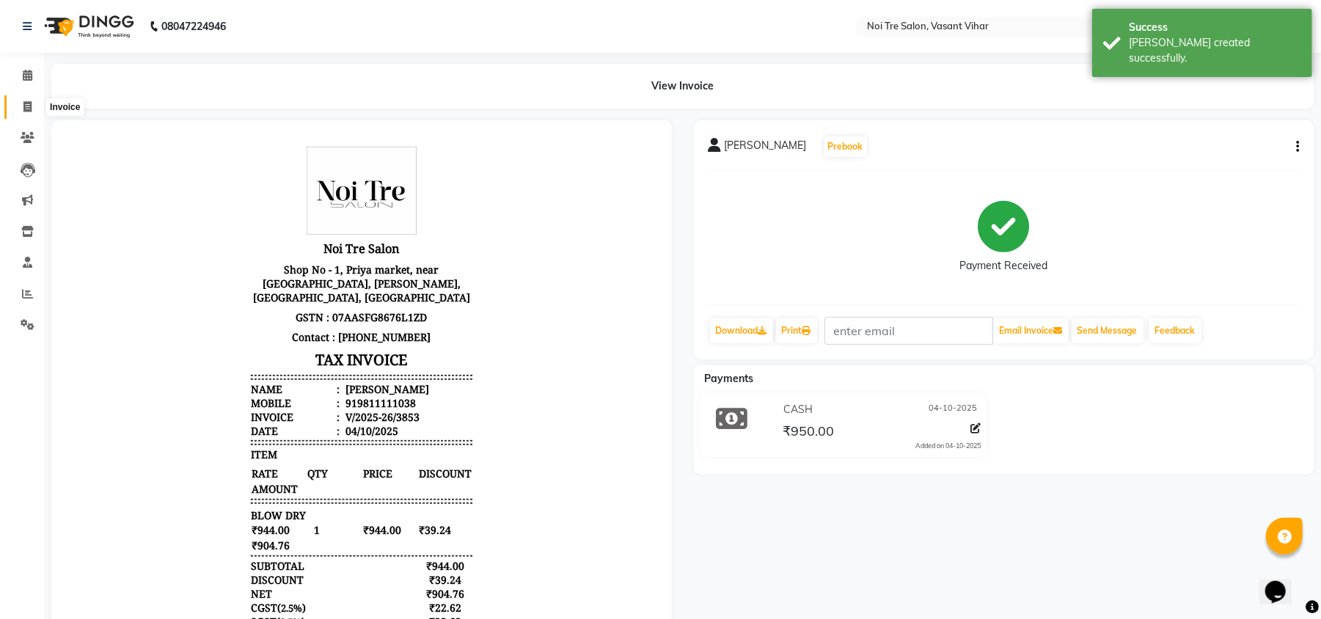
click at [21, 109] on span at bounding box center [28, 107] width 26 height 17
select select "service"
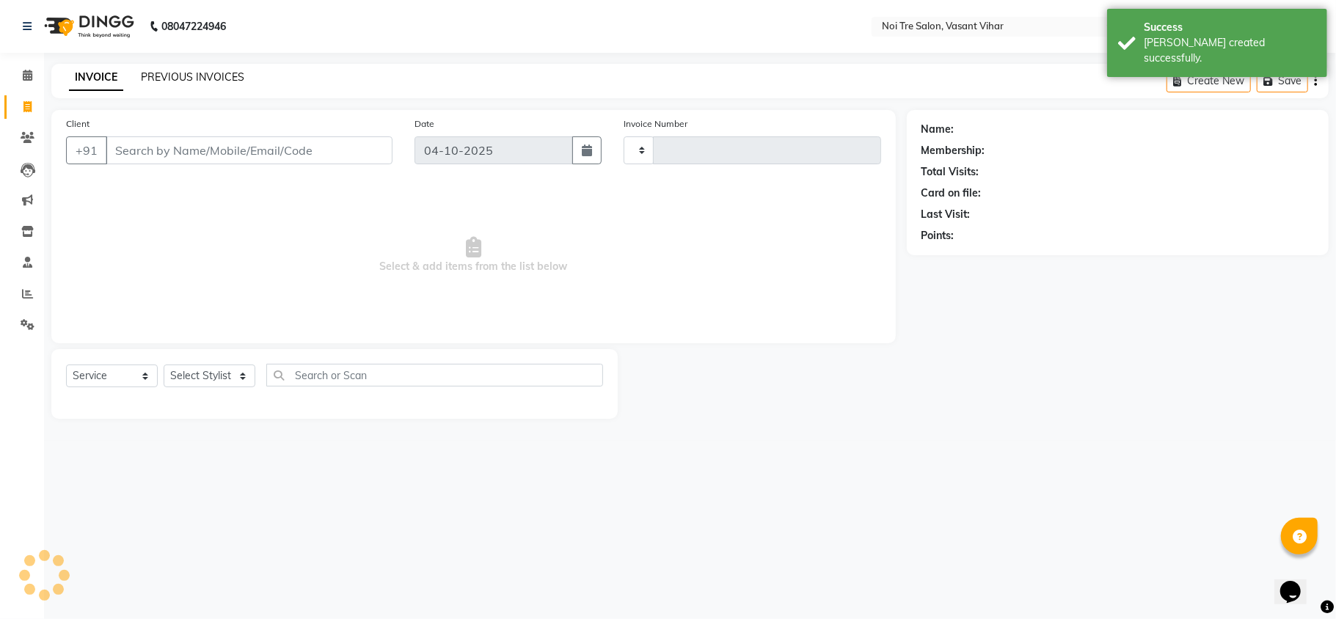
type input "3854"
select select "3944"
click at [160, 73] on link "PREVIOUS INVOICES" at bounding box center [192, 76] width 103 height 13
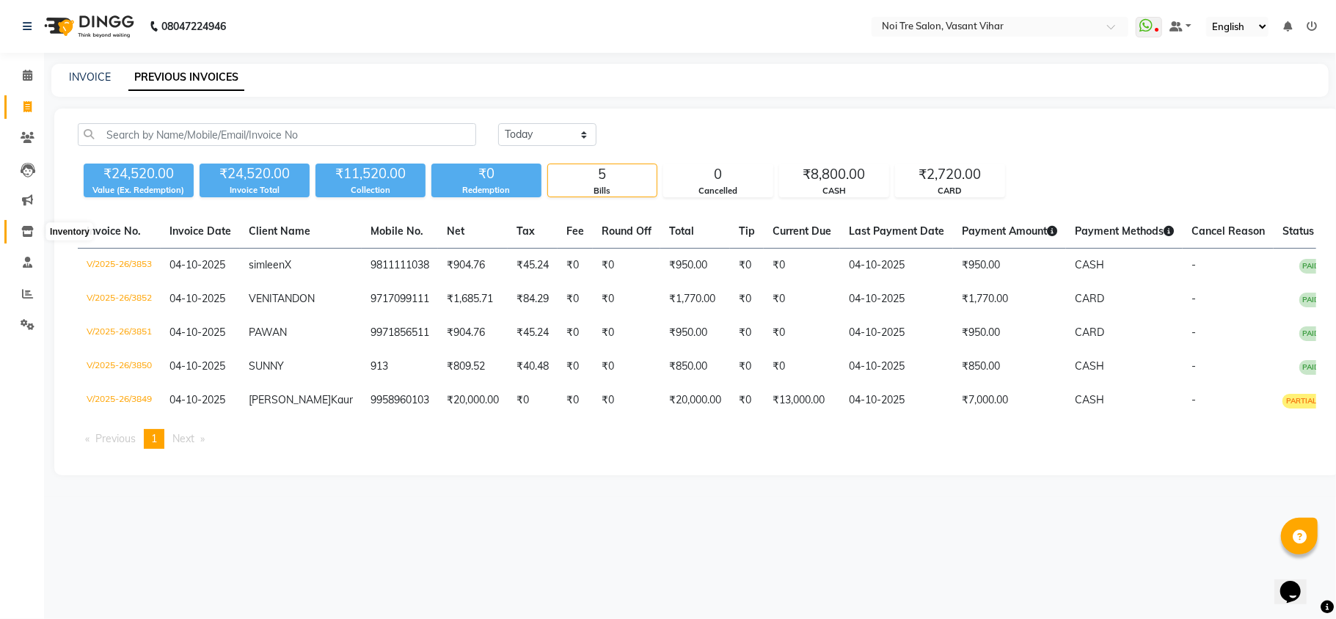
click at [25, 238] on span at bounding box center [28, 232] width 26 height 17
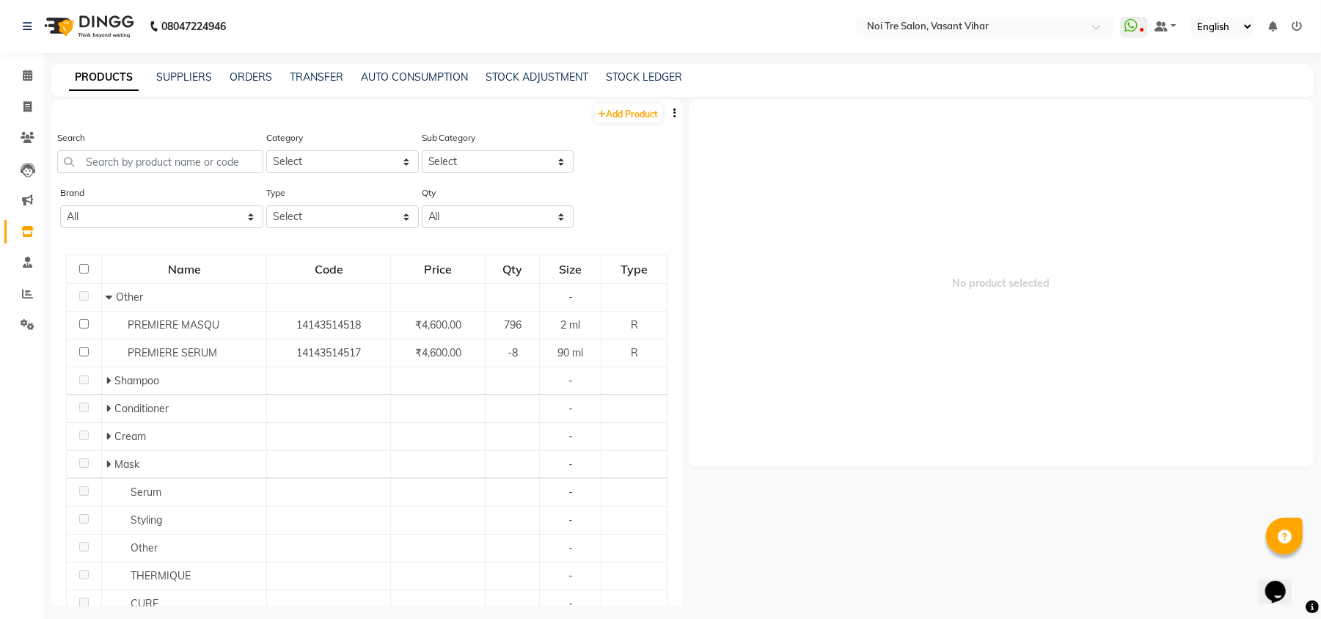
click at [668, 110] on button "button" at bounding box center [675, 113] width 15 height 15
click at [628, 106] on div "IMPORT" at bounding box center [615, 104] width 48 height 18
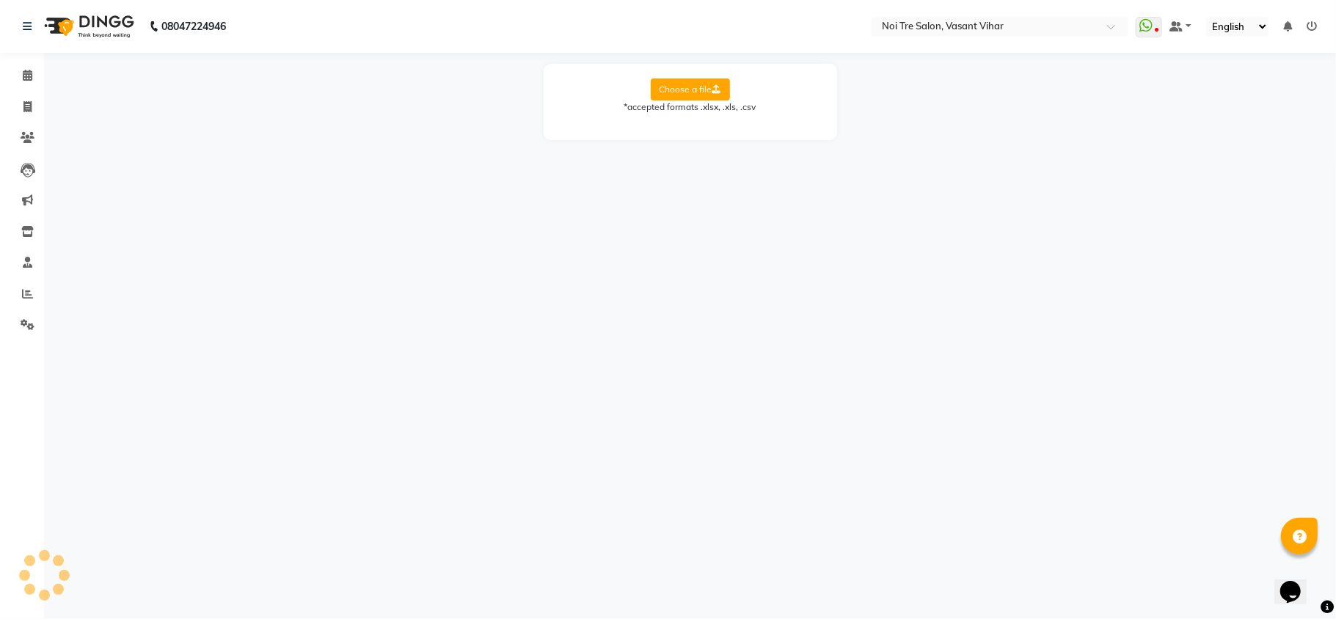
click at [693, 88] on label "Choose a file" at bounding box center [690, 90] width 79 height 22
click at [0, 0] on input "Choose a file" at bounding box center [0, 0] width 0 height 0
click at [757, 136] on select "Select Sheet Sheet1" at bounding box center [756, 136] width 110 height 23
select select "Sheet1"
click at [701, 125] on select "Select Sheet Sheet1" at bounding box center [756, 136] width 110 height 23
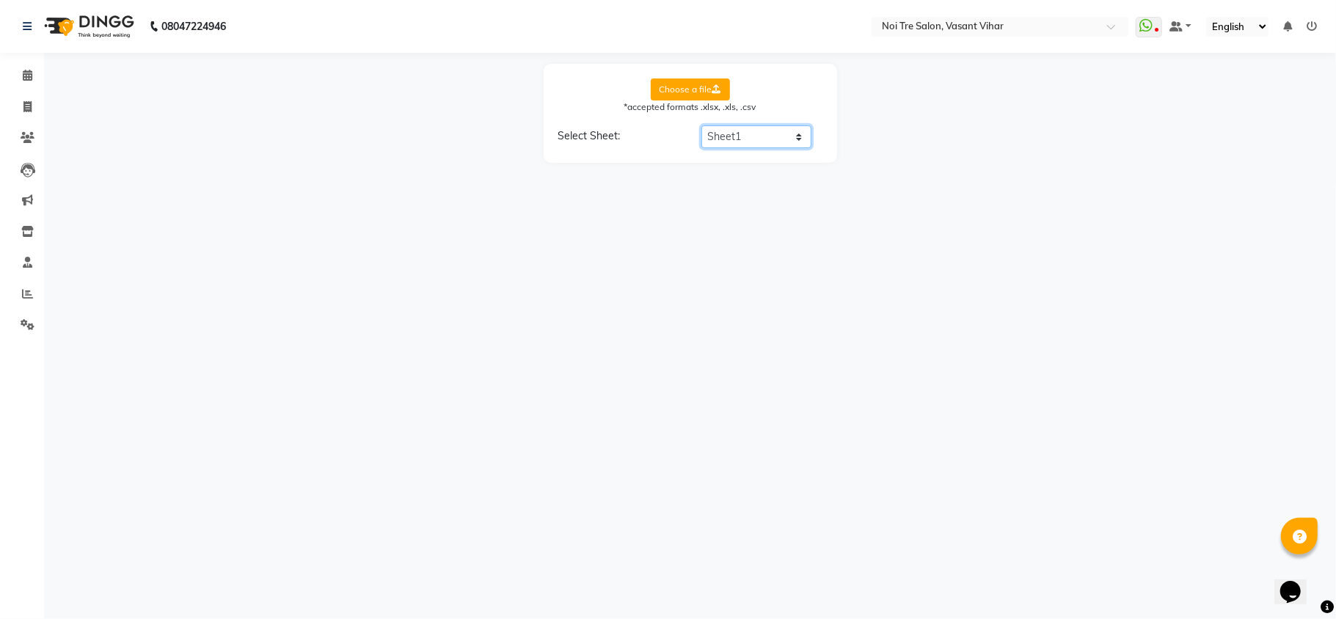
select select "product name"
select select "product code"
select select "product category"
select select "product sub-category"
select select "quantity"
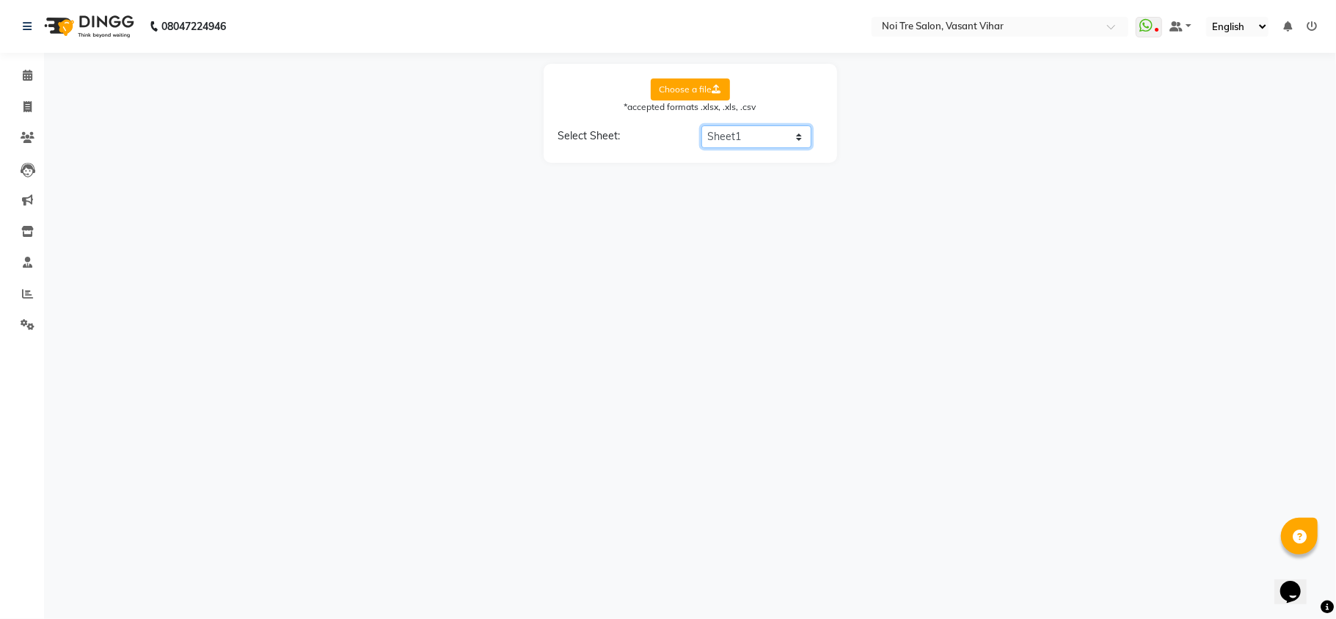
select select "price"
select select "cost"
select select "tax group"
select select "tax inclusive"
select select "size"
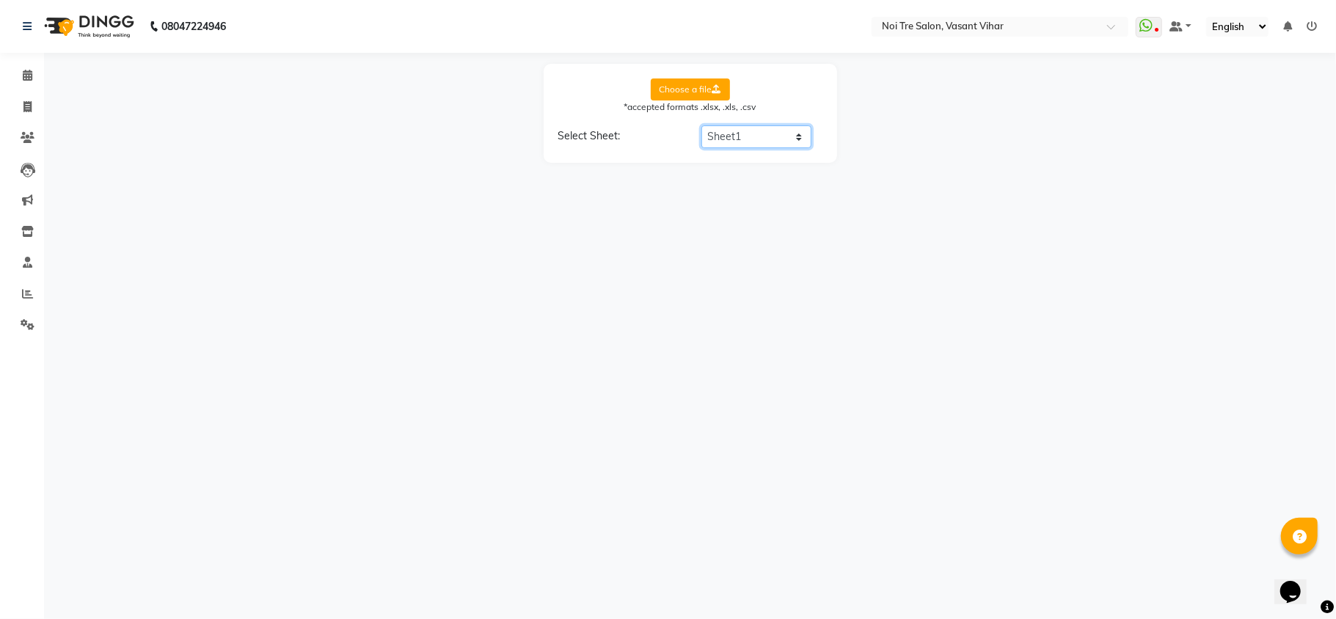
select select "unit"
select select "sku"
select select "brand"
select select "sac code"
select select "description"
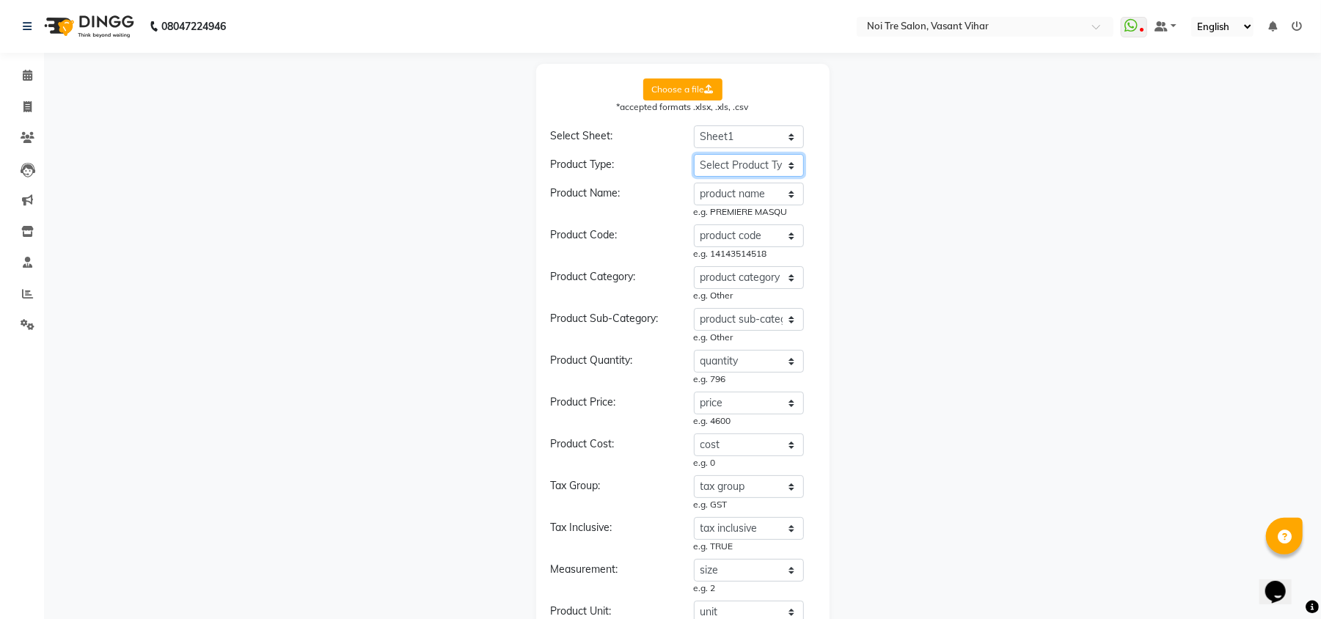
click at [744, 167] on select "Select Product Type product name product code product category product sub-cate…" at bounding box center [749, 165] width 110 height 23
select select "type"
click at [694, 154] on select "Select Product Type product name product code product category product sub-cate…" at bounding box center [749, 165] width 110 height 23
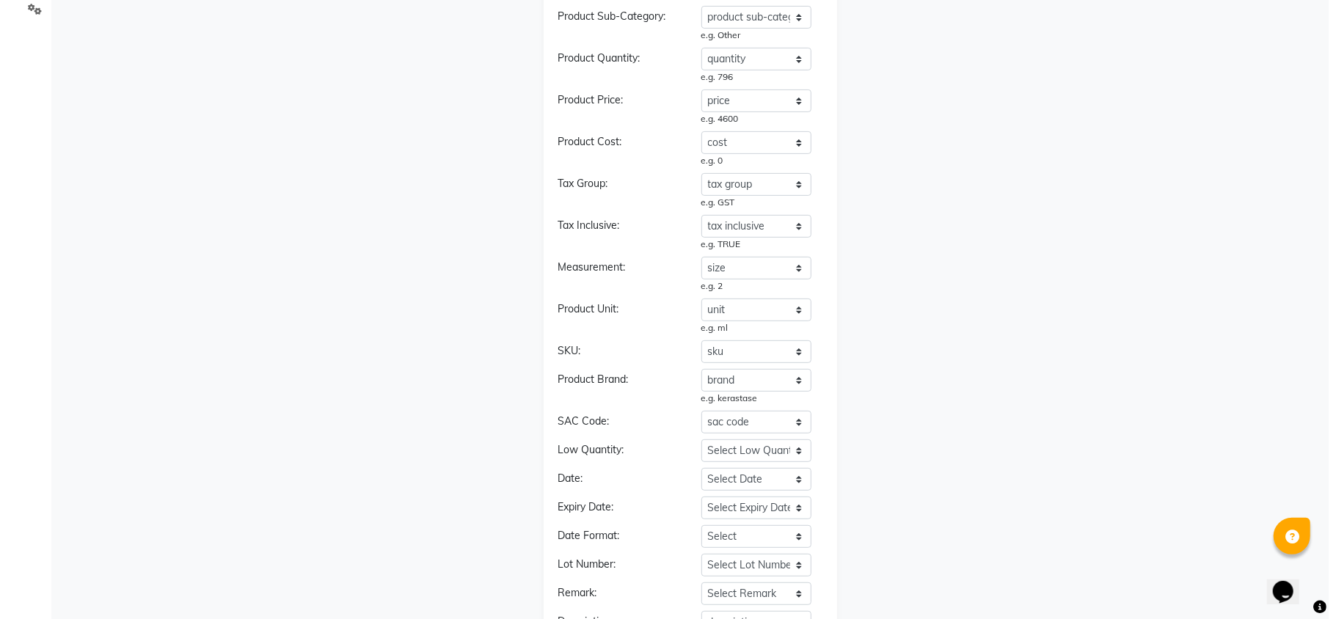
scroll to position [401, 0]
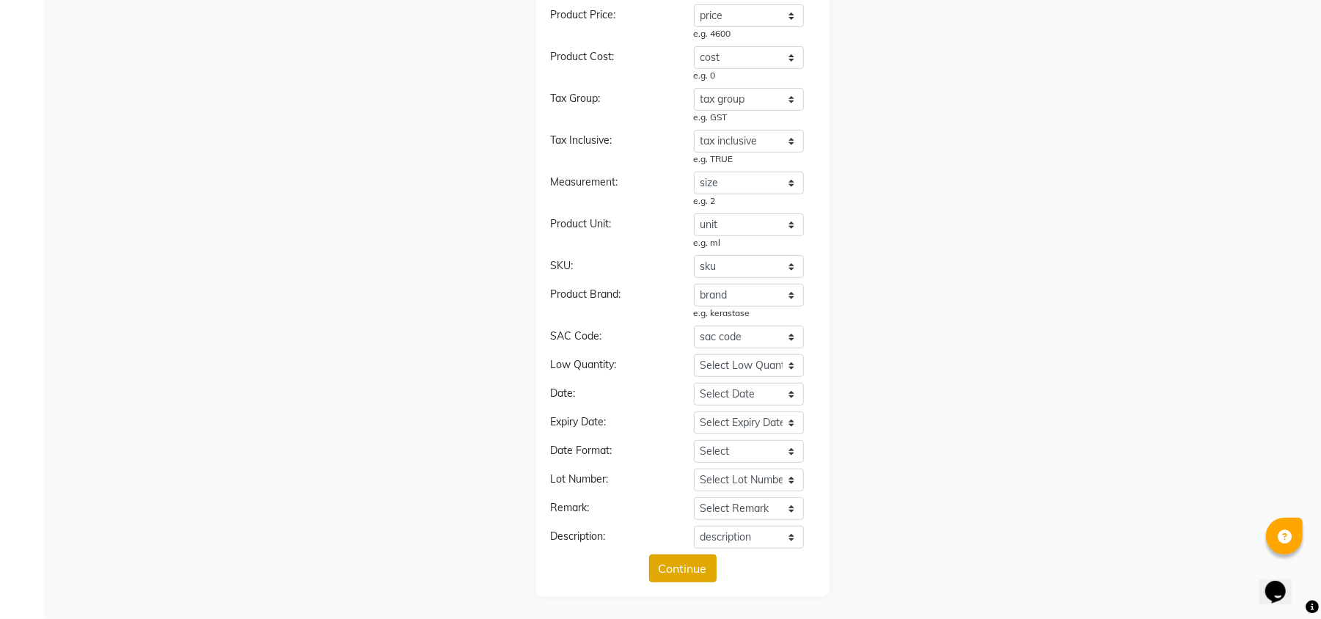
click at [696, 575] on button "Continue" at bounding box center [683, 569] width 68 height 28
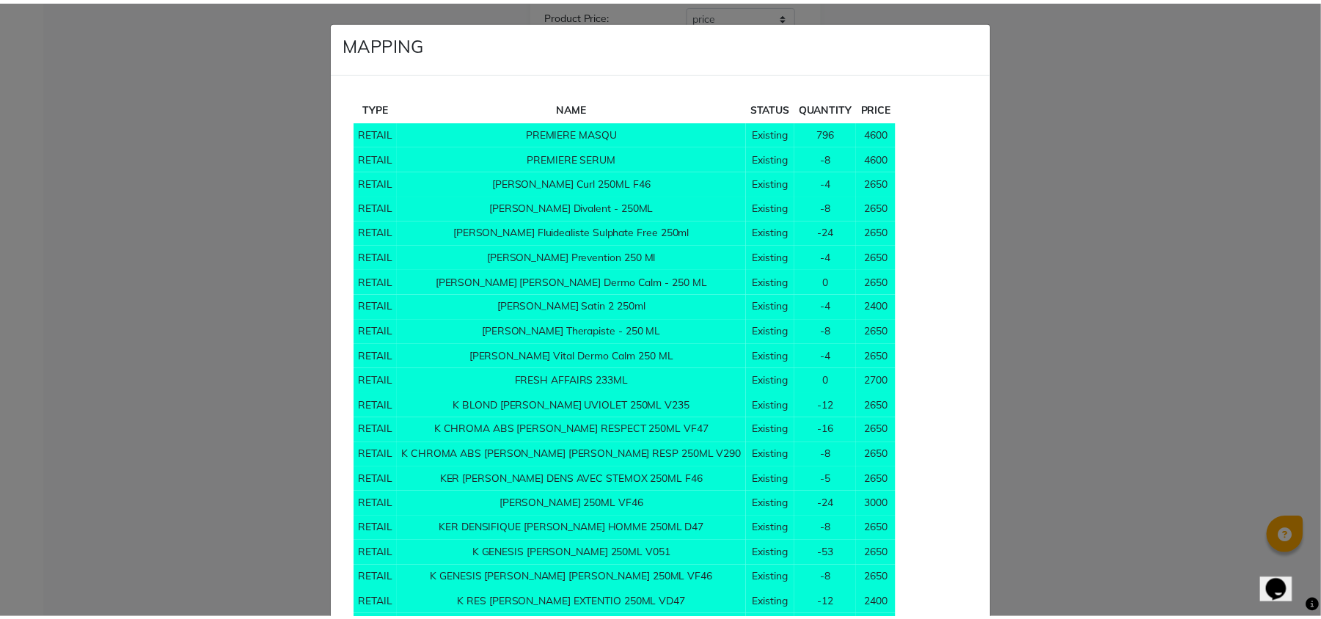
scroll to position [5407, 0]
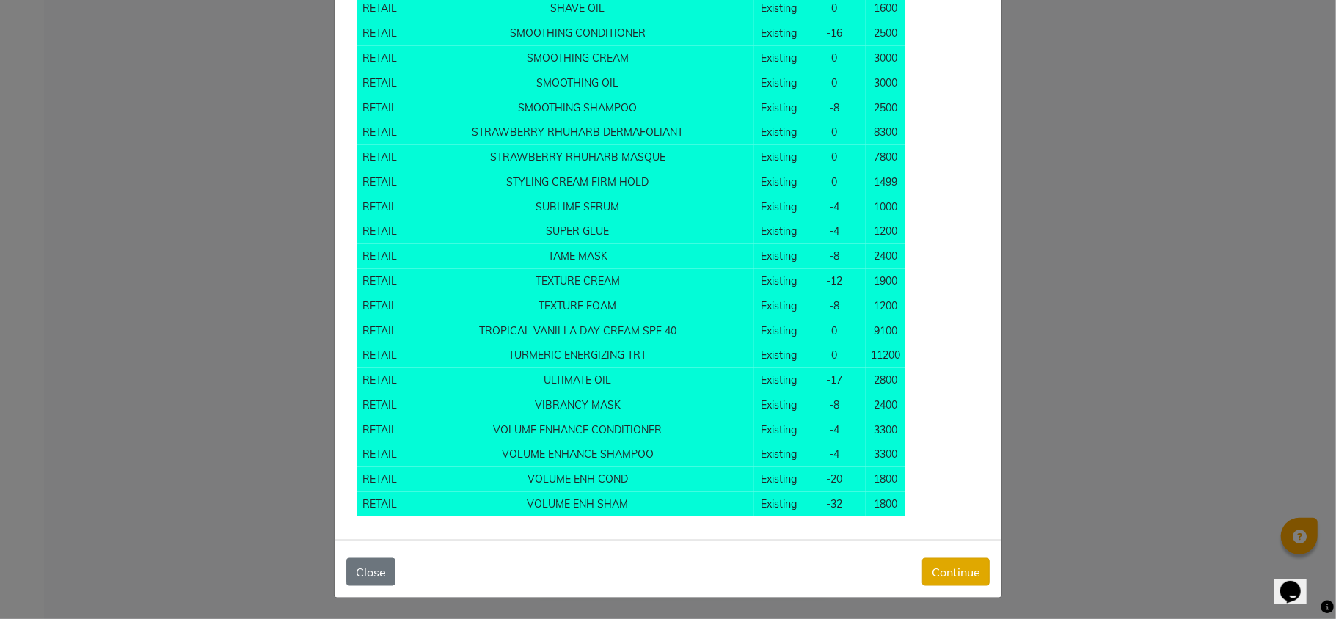
click at [966, 567] on button "Continue" at bounding box center [956, 572] width 68 height 28
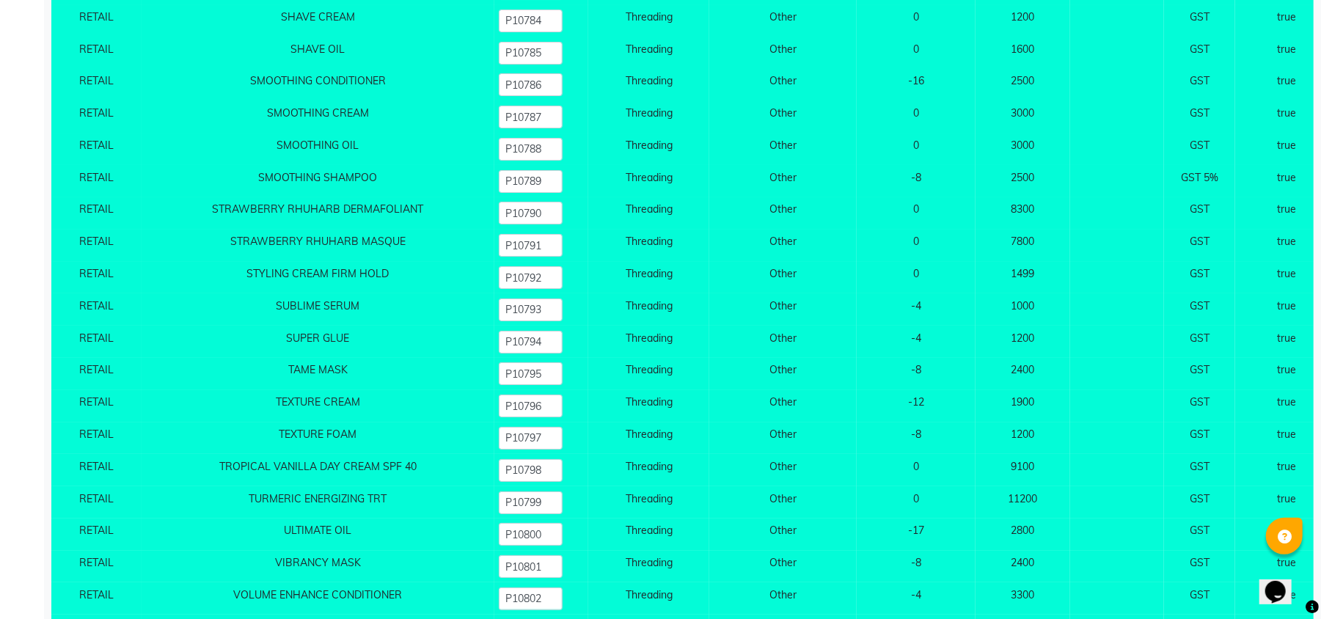
scroll to position [8018, 0]
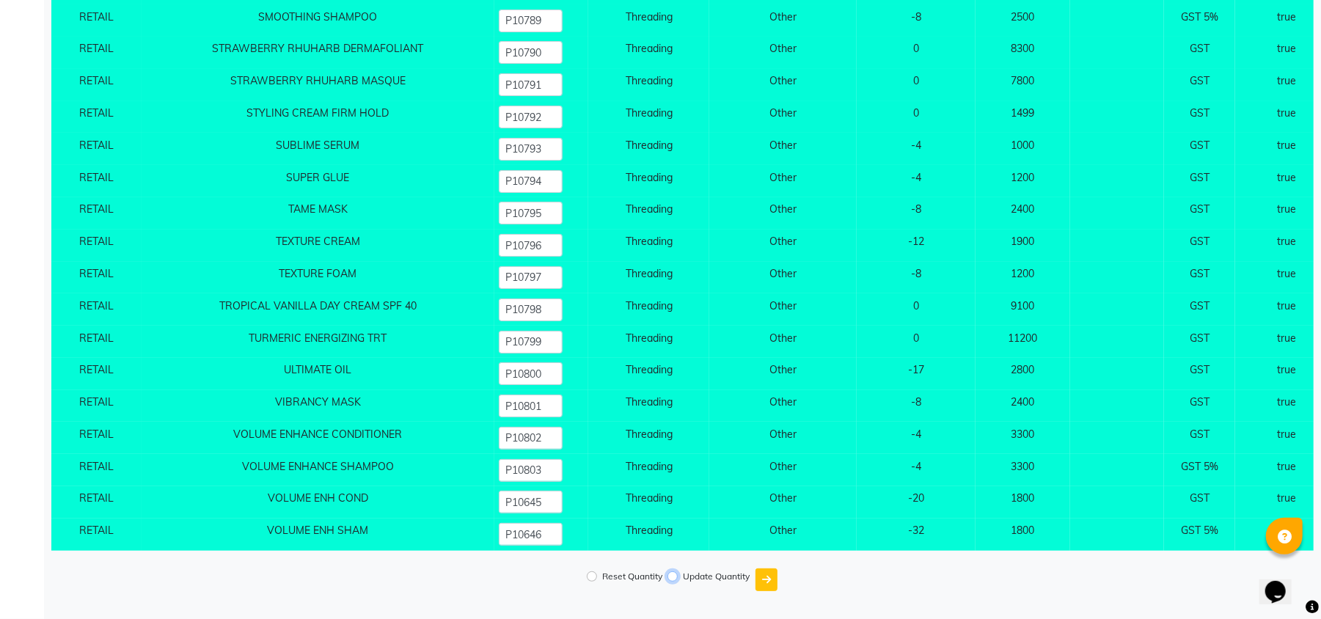
click at [672, 574] on input "Update Quantity" at bounding box center [673, 577] width 10 height 10
radio input "true"
click at [770, 580] on icon "submit" at bounding box center [766, 579] width 9 height 10
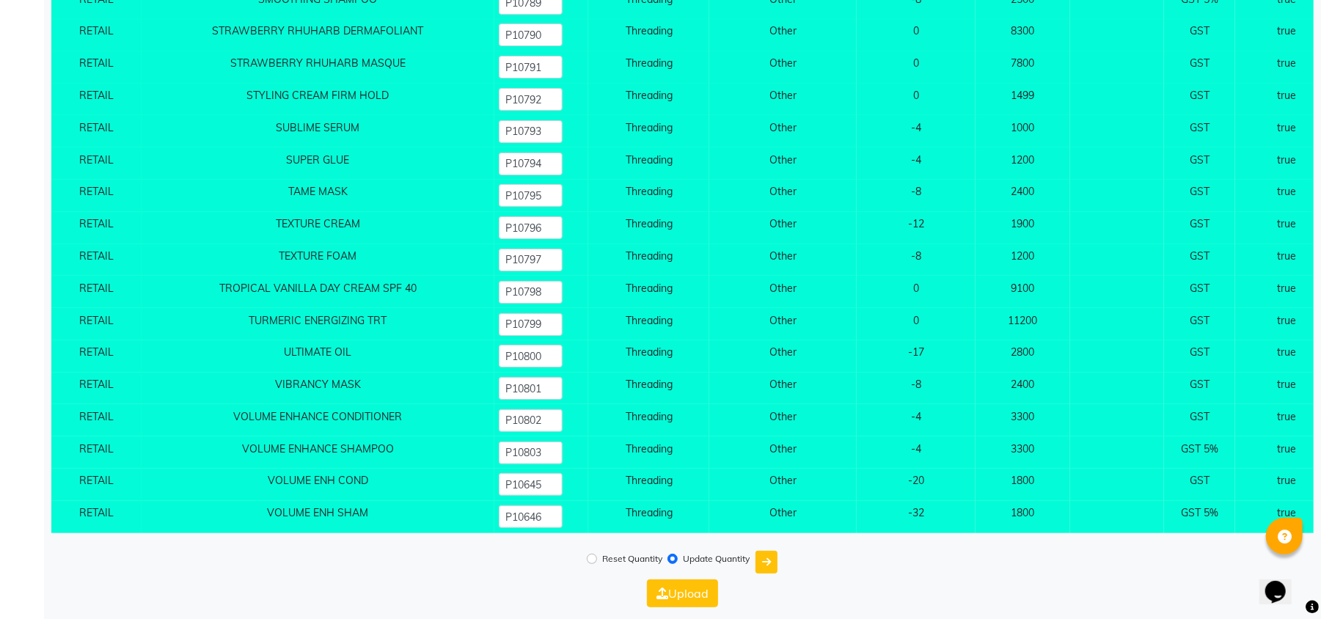
click at [676, 608] on button "Upload" at bounding box center [682, 594] width 71 height 28
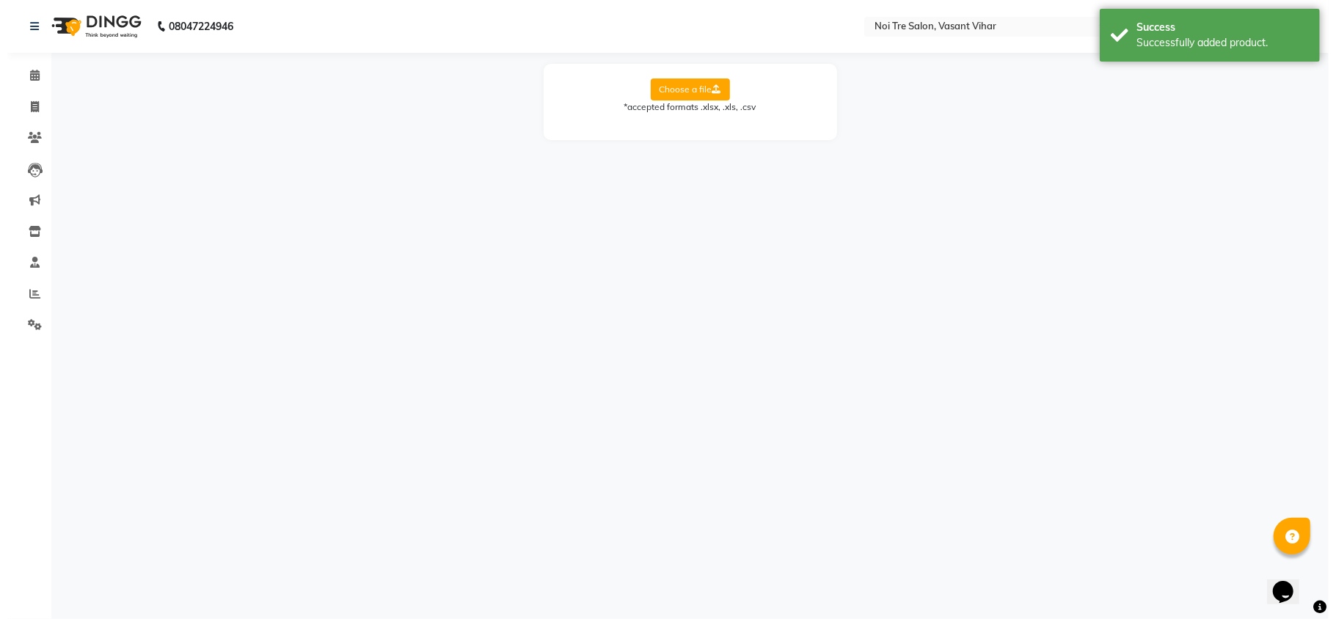
scroll to position [0, 0]
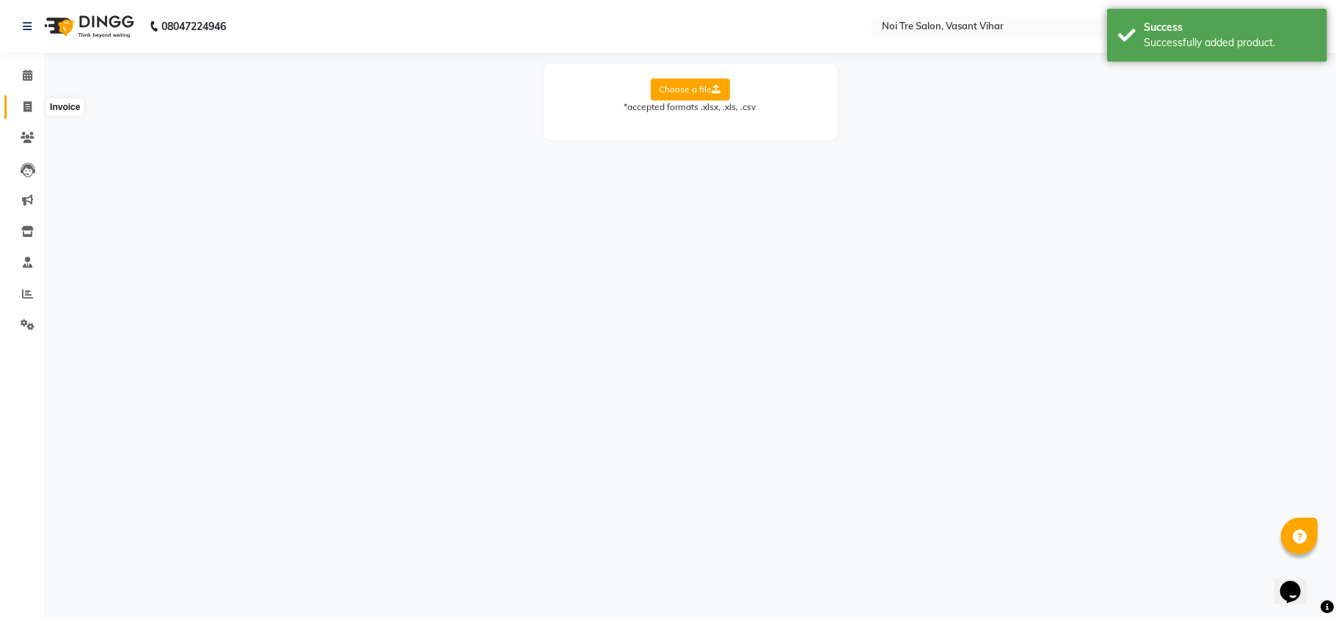
click at [35, 109] on span at bounding box center [28, 107] width 26 height 17
select select "service"
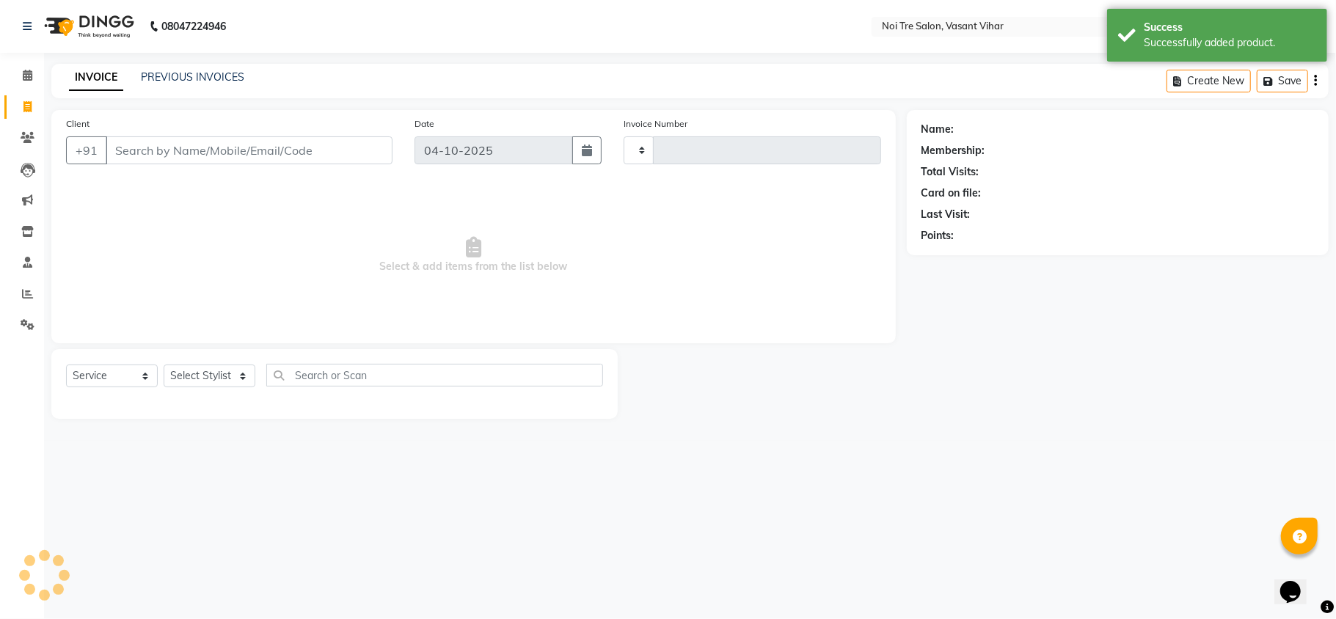
type input "3854"
select select "3944"
click at [18, 289] on span at bounding box center [28, 294] width 26 height 17
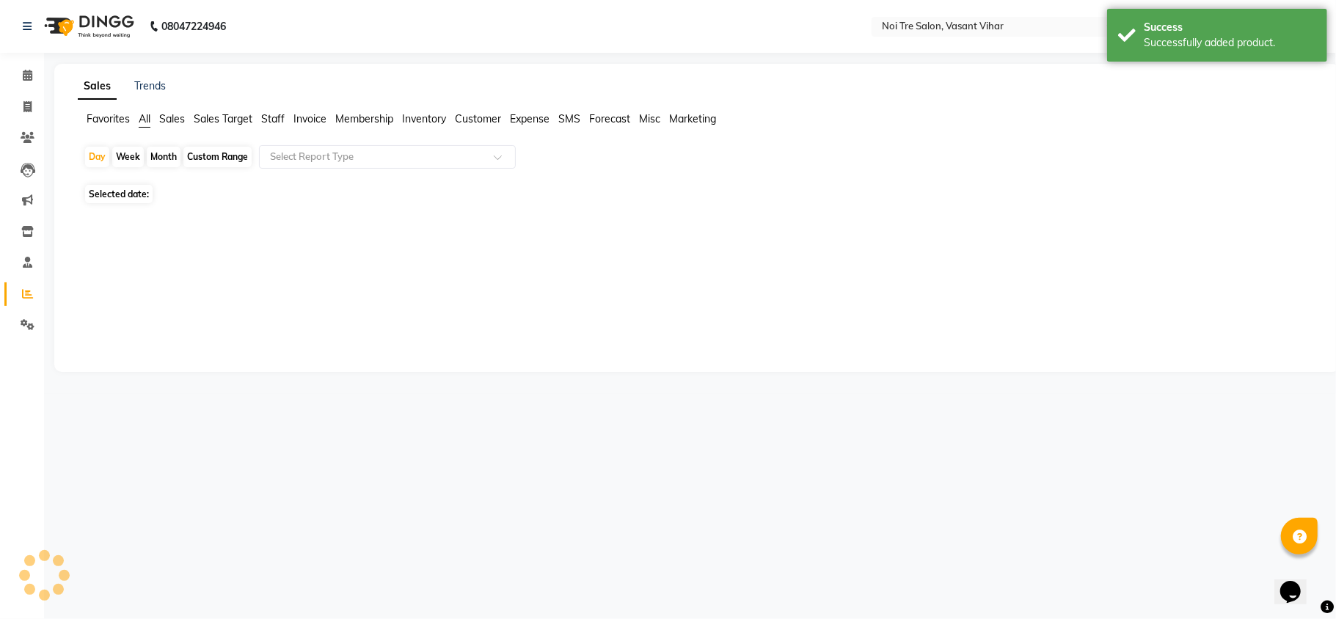
click at [263, 115] on span "Staff" at bounding box center [272, 118] width 23 height 13
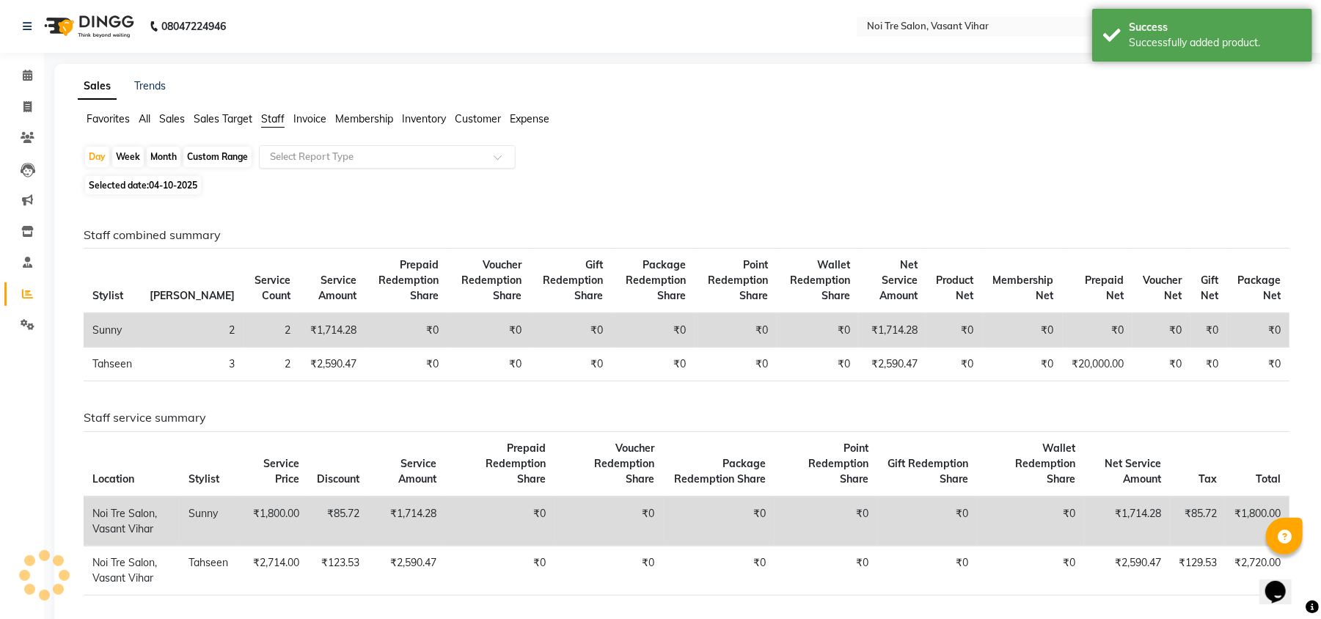
click at [327, 150] on input "text" at bounding box center [372, 157] width 211 height 15
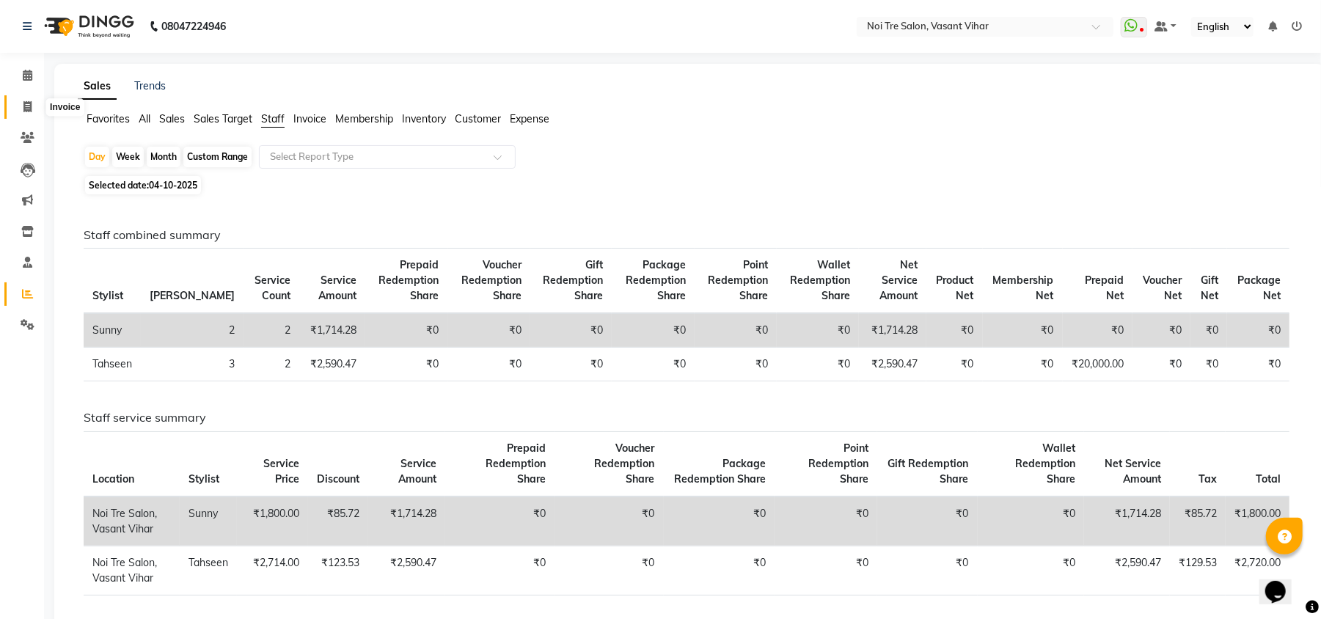
click at [19, 103] on span at bounding box center [28, 107] width 26 height 17
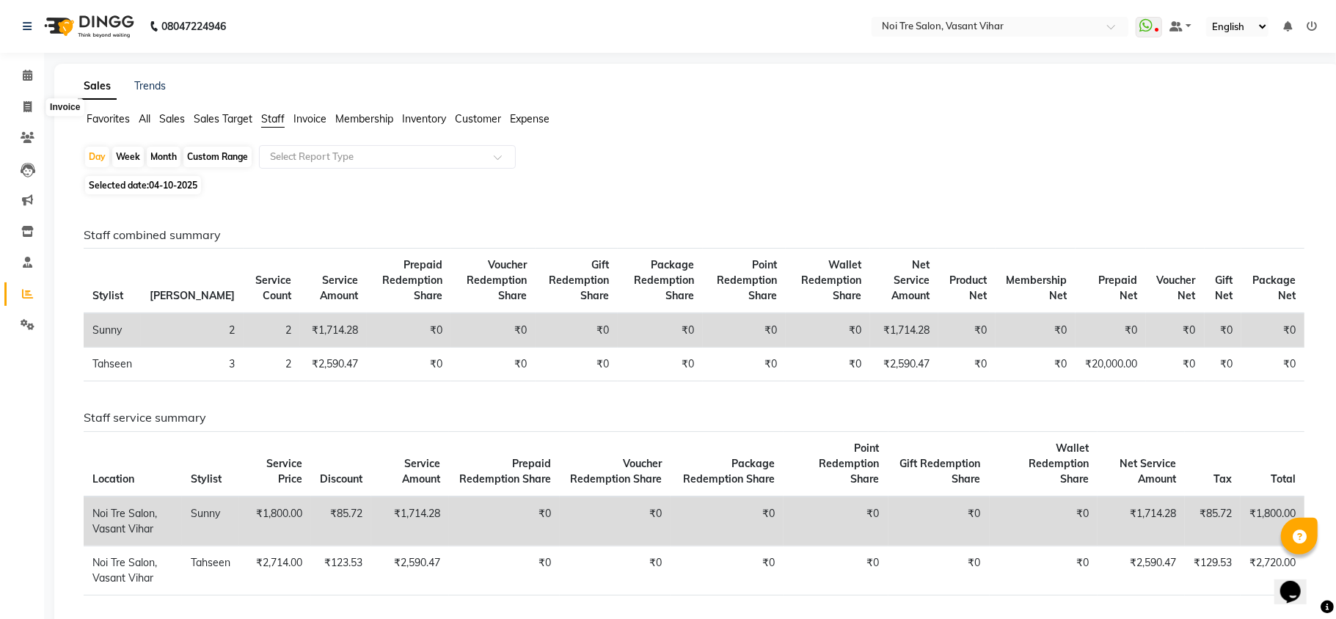
select select "3944"
select select "service"
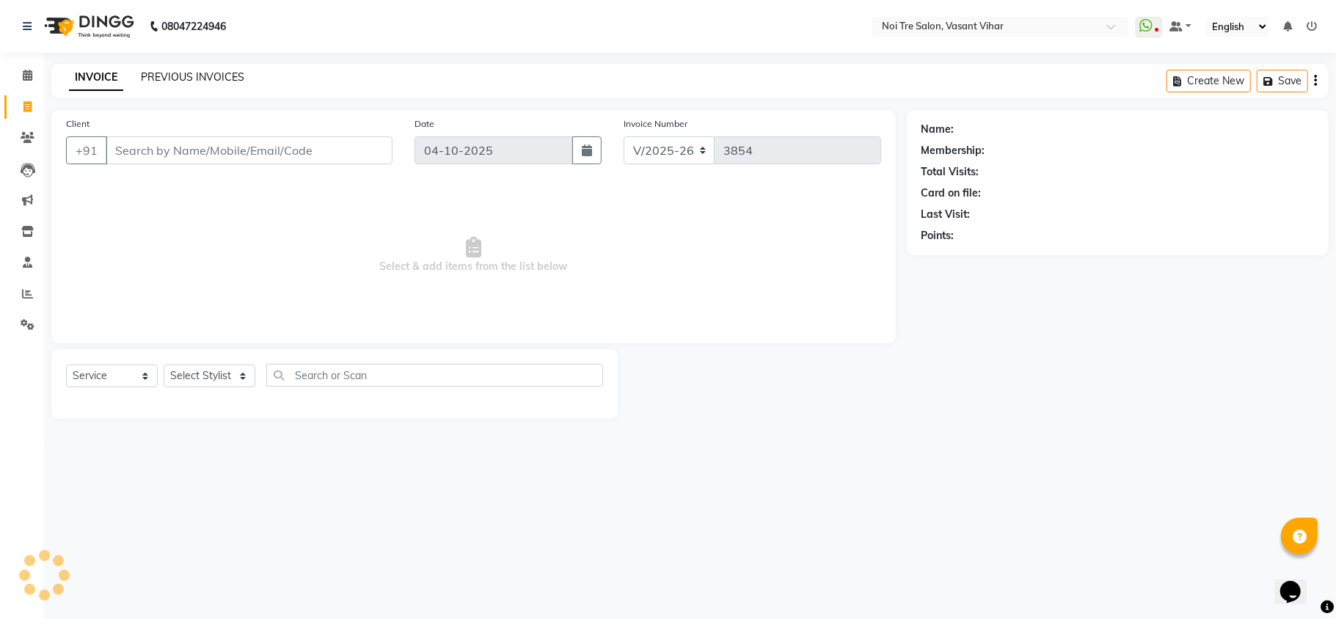
click at [182, 81] on link "PREVIOUS INVOICES" at bounding box center [192, 76] width 103 height 13
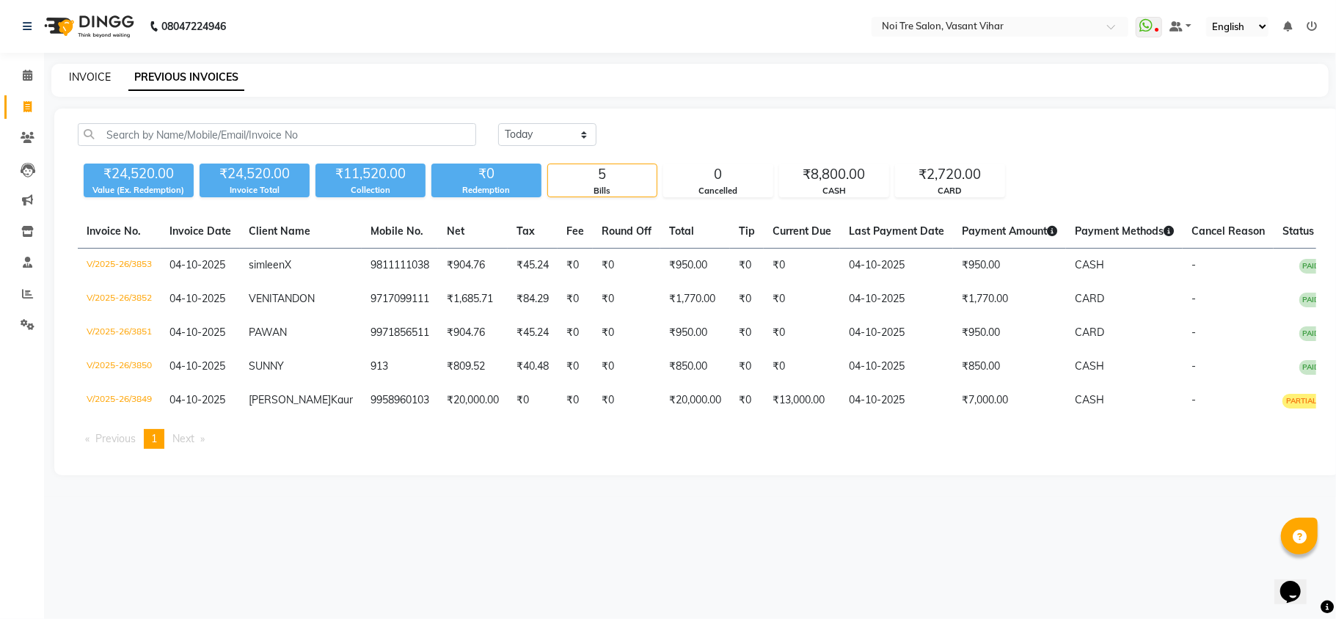
click at [86, 72] on link "INVOICE" at bounding box center [90, 76] width 42 height 13
select select "service"
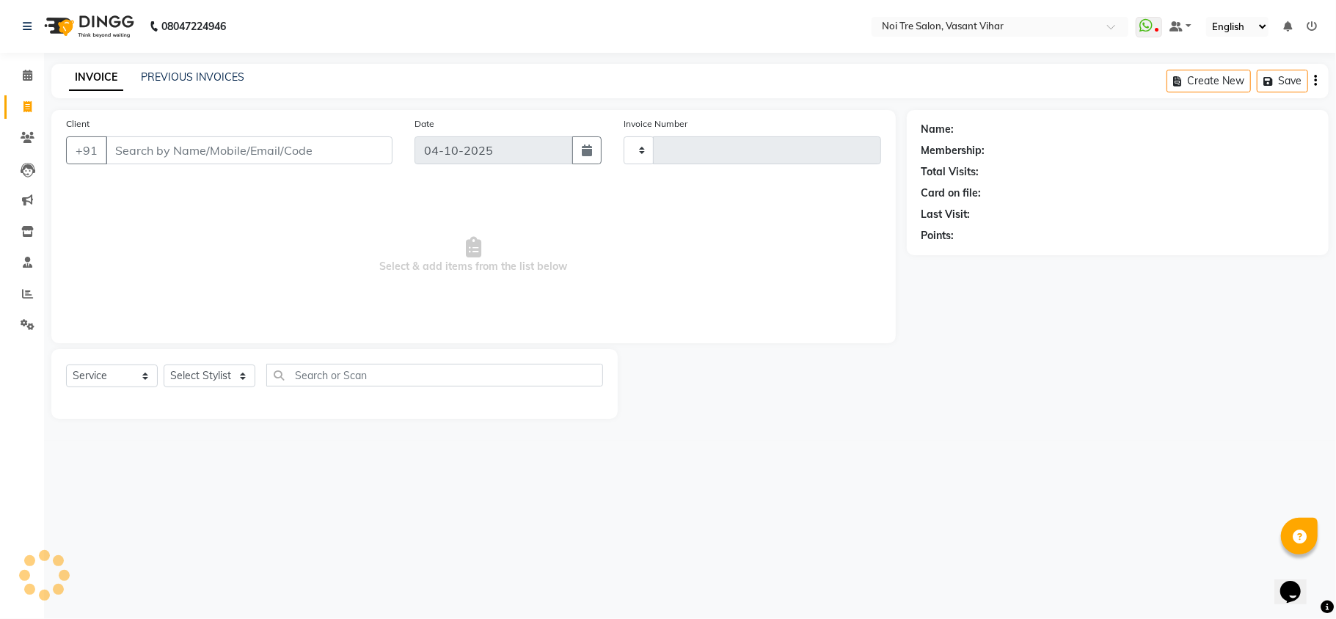
type input "3854"
select select "3944"
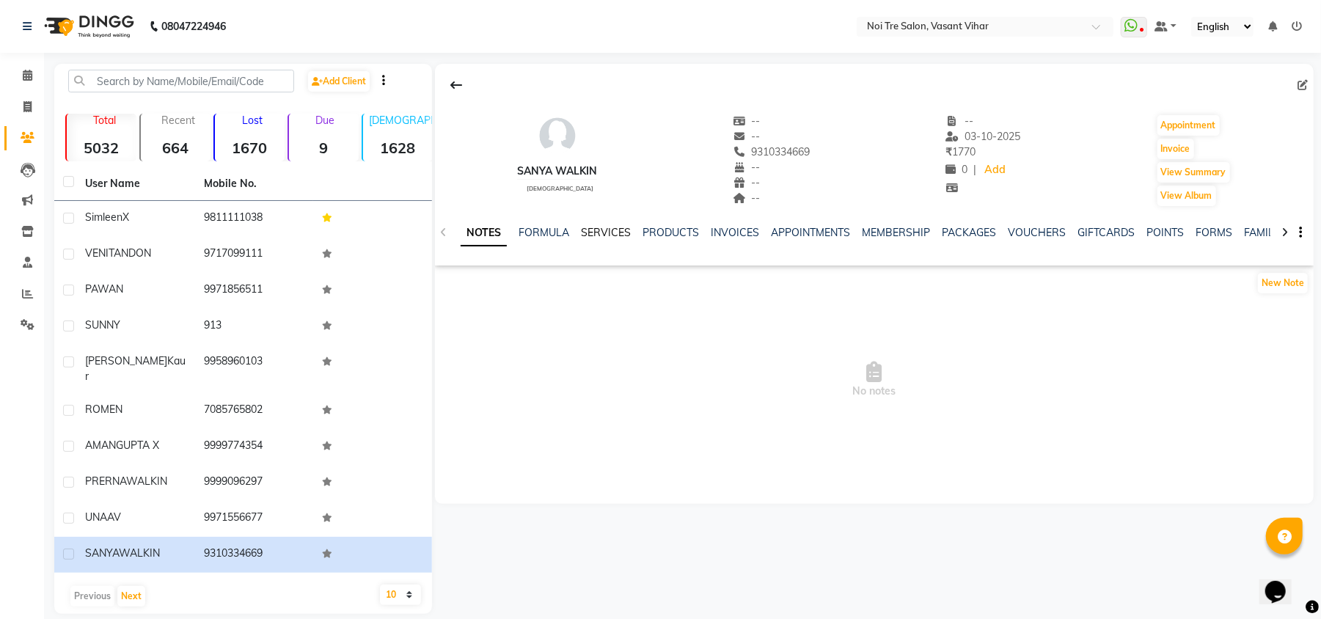
click at [597, 227] on link "SERVICES" at bounding box center [606, 232] width 50 height 13
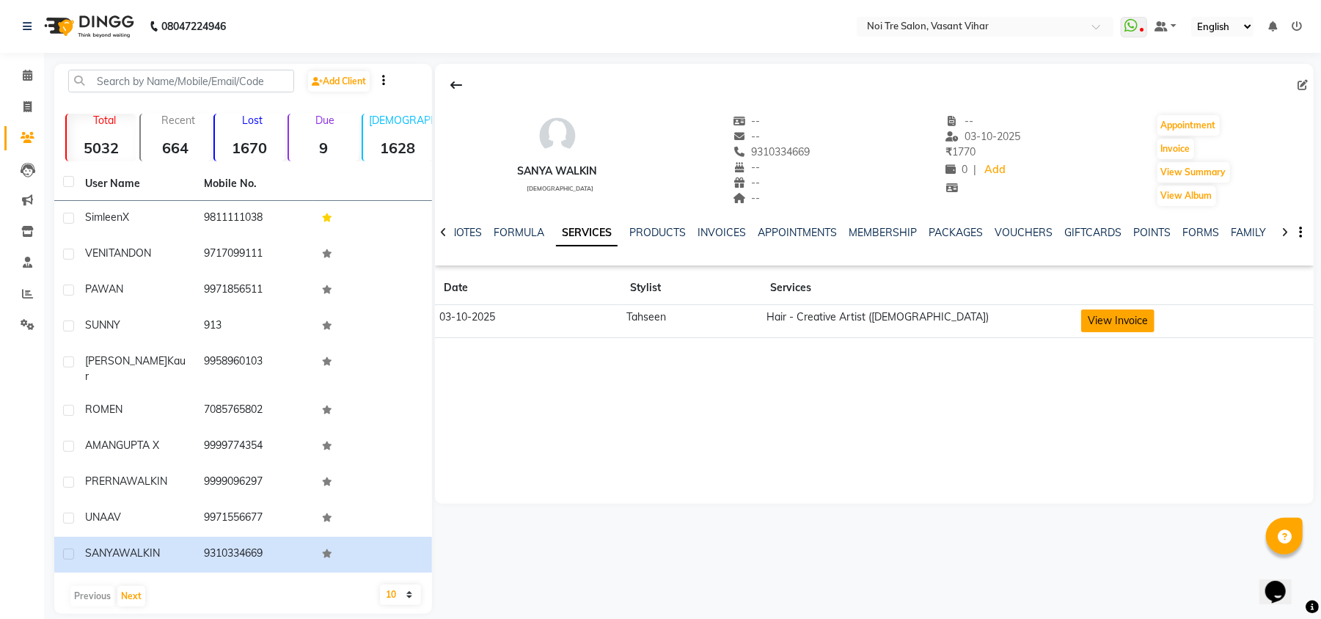
click at [1130, 312] on button "View Invoice" at bounding box center [1117, 321] width 73 height 23
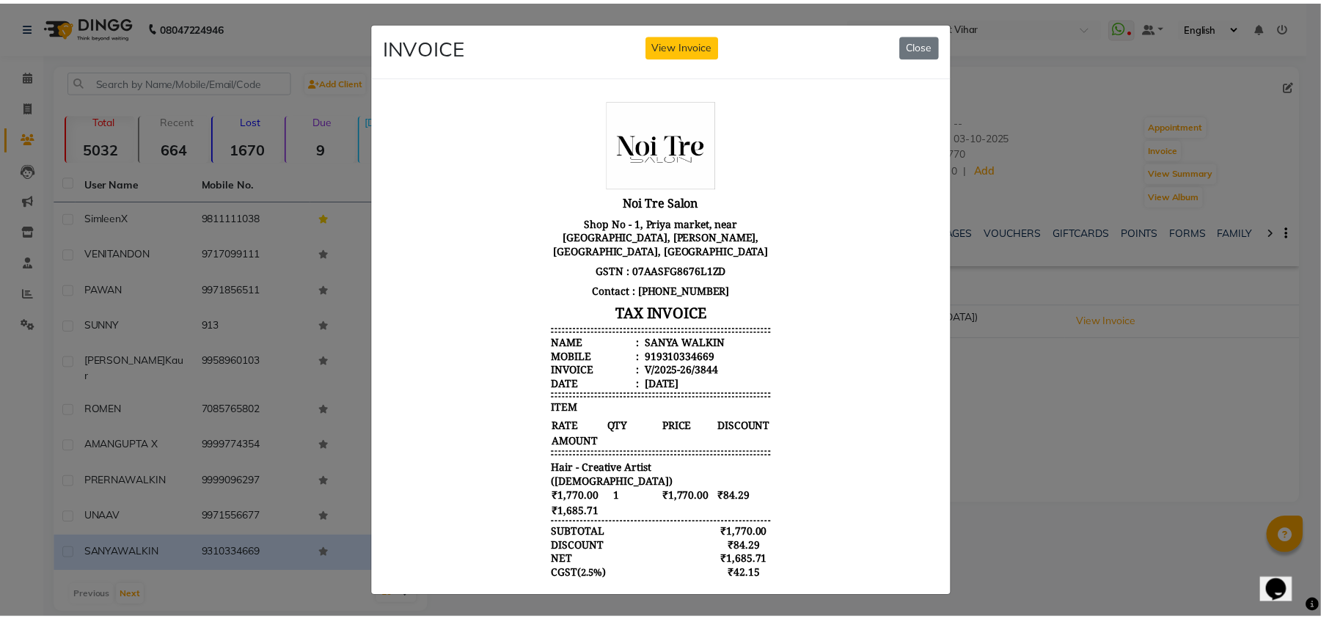
scroll to position [88, 0]
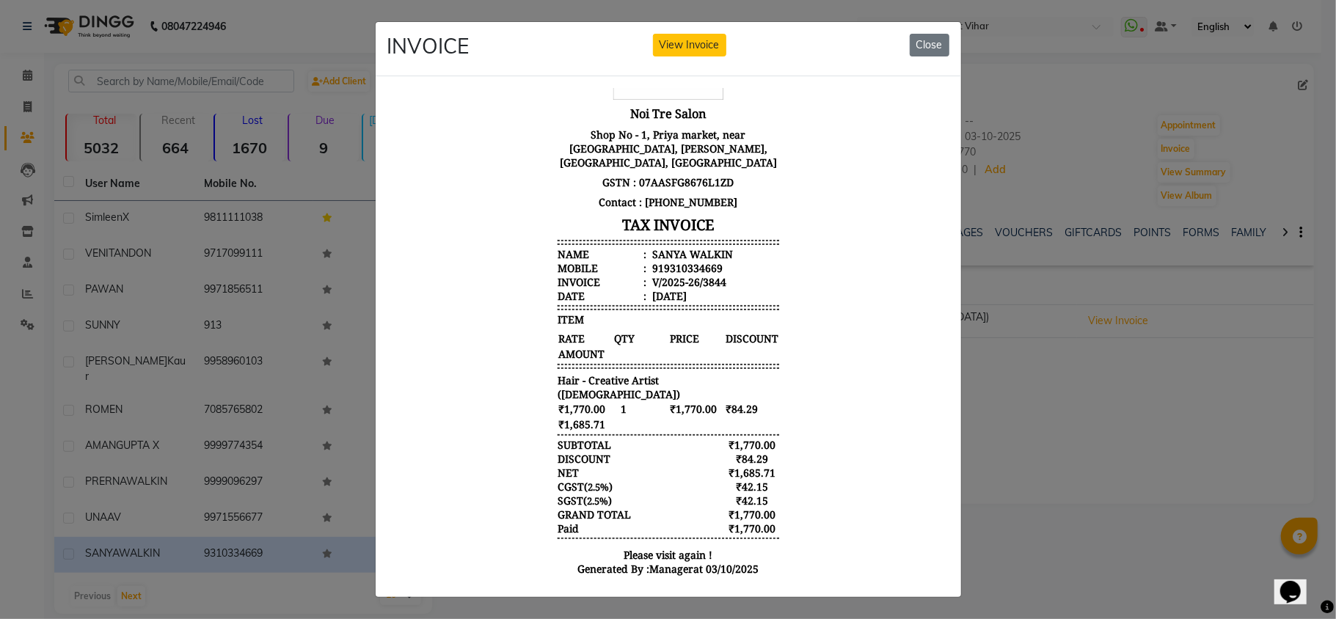
click at [1020, 487] on ngb-modal-window "INVOICE View Invoice Close" at bounding box center [668, 309] width 1336 height 619
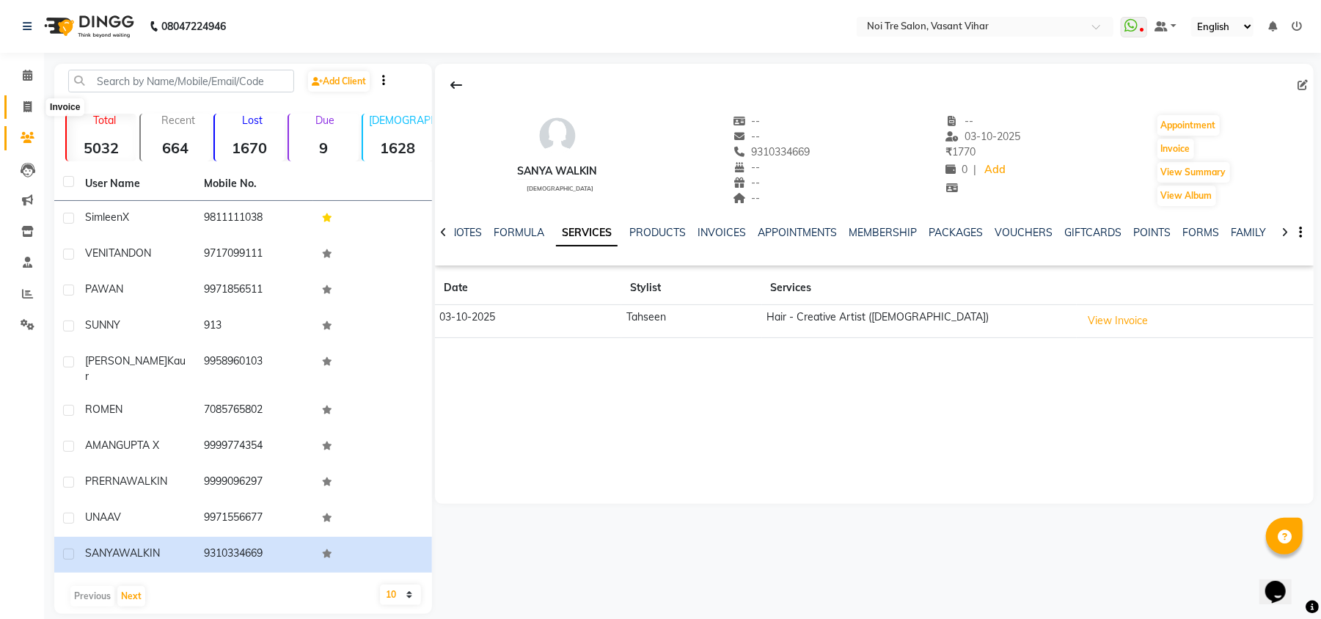
click at [18, 101] on span at bounding box center [28, 107] width 26 height 17
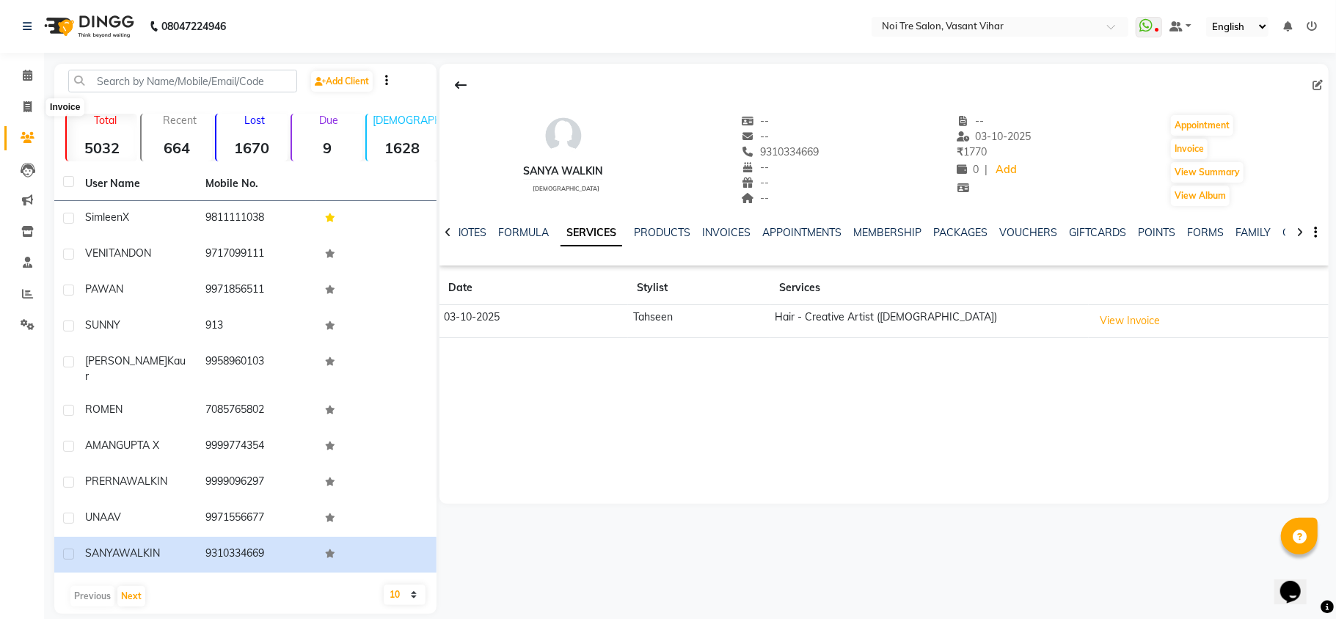
select select "service"
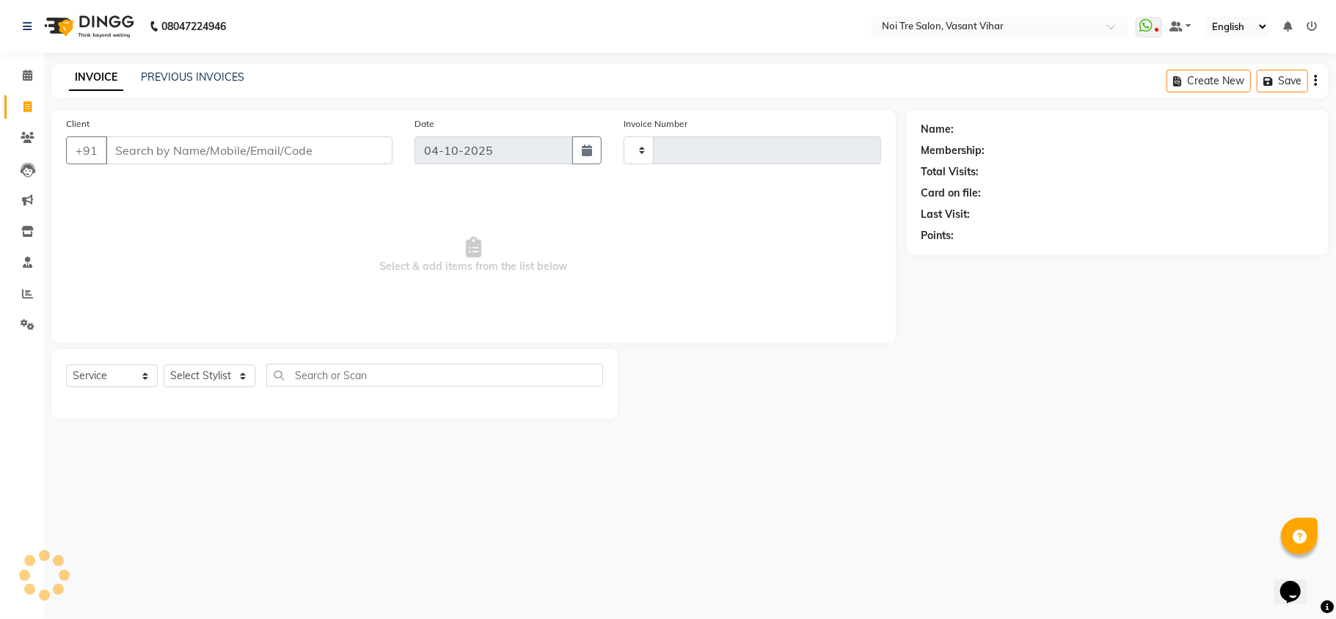
type input "3854"
select select "3944"
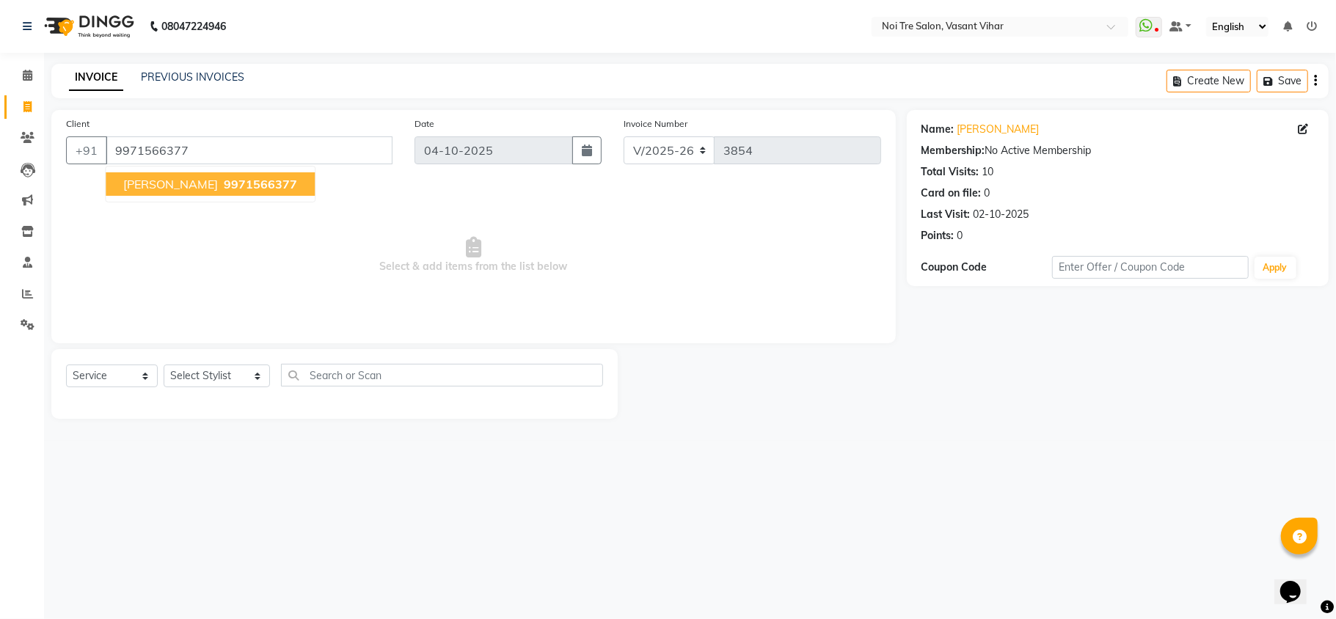
click at [195, 133] on div "Client [PHONE_NUMBER] [PERSON_NAME] 9971566377" at bounding box center [229, 146] width 349 height 60
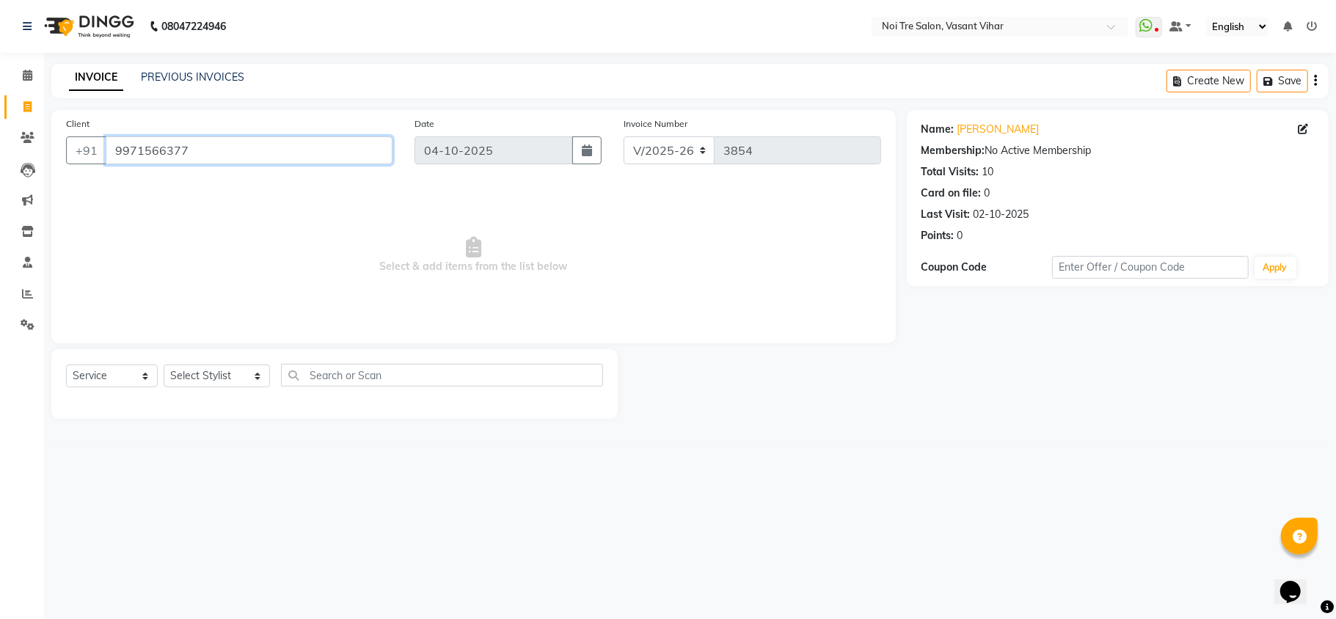
click at [203, 153] on input "9971566377" at bounding box center [249, 150] width 287 height 28
paste input "811985858"
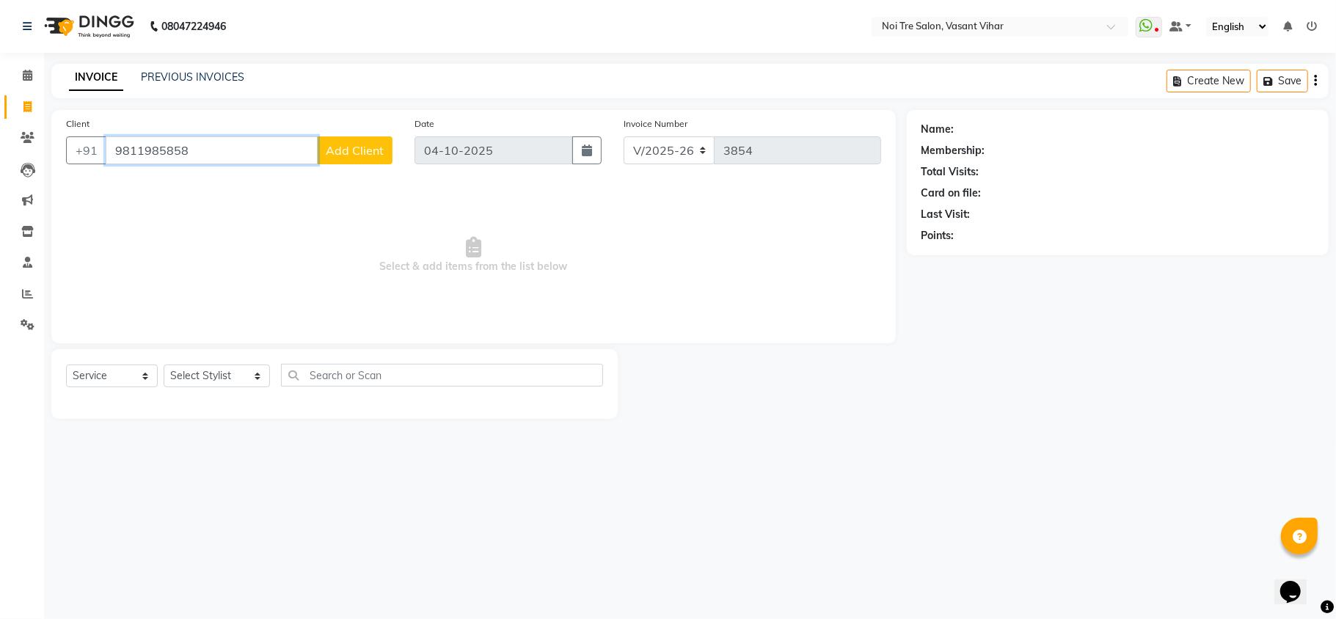
paste input "587873443"
type input "9587873443"
drag, startPoint x: 283, startPoint y: 153, endPoint x: 0, endPoint y: 84, distance: 291.7
click at [0, 84] on app-home "08047224946 Select Location × Noi Tre Salon, [GEOGRAPHIC_DATA] Vihar WhatsApp S…" at bounding box center [668, 220] width 1336 height 441
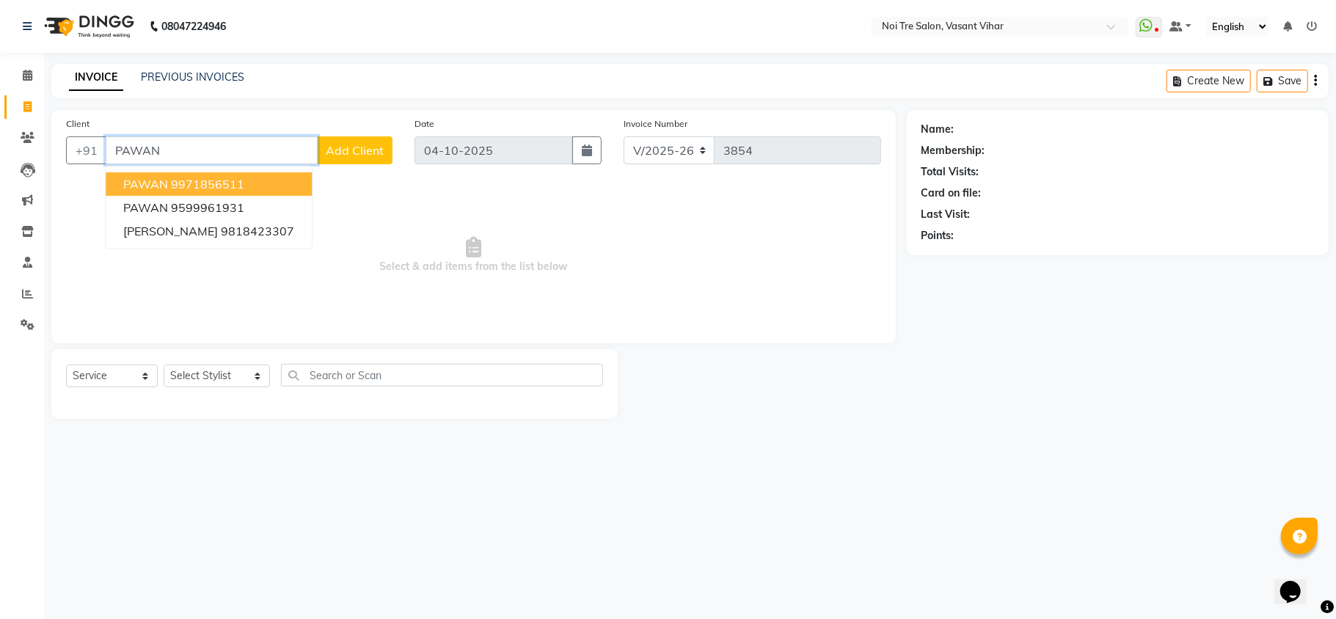
click at [157, 177] on span "PAWAN" at bounding box center [145, 184] width 45 height 15
type input "9971856511"
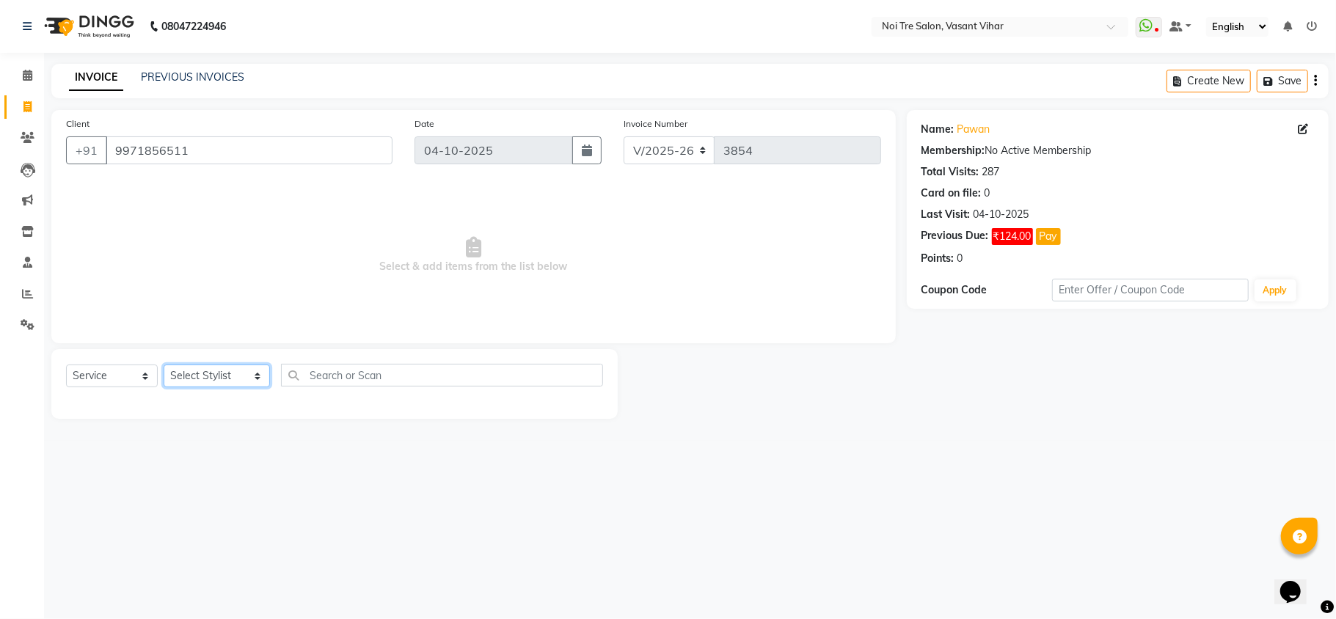
click at [203, 368] on select "Select Stylist [PERSON_NAME](PUNJABI BAGH) [PERSON_NAME] GEETA [PERSON_NAME] PD…" at bounding box center [217, 376] width 106 height 23
select select "46585"
click at [164, 365] on select "Select Stylist [PERSON_NAME](PUNJABI BAGH) [PERSON_NAME] GEETA [PERSON_NAME] PD…" at bounding box center [217, 376] width 106 height 23
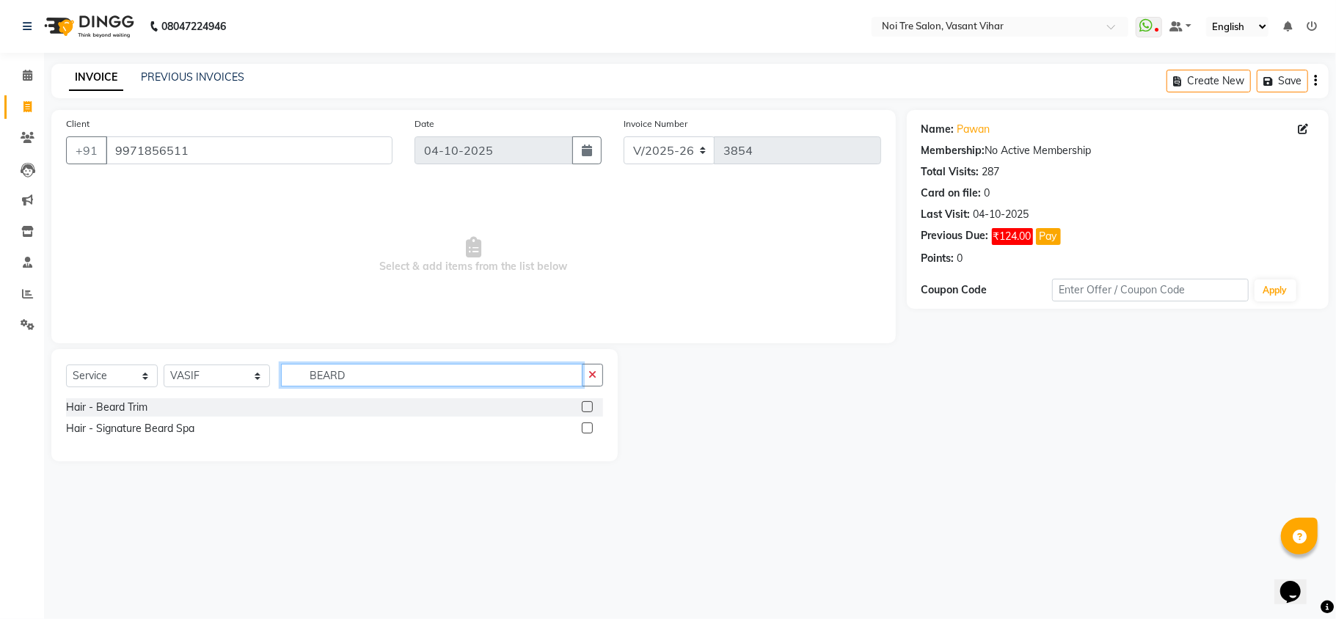
type input "BEARD"
click at [583, 408] on label at bounding box center [587, 406] width 11 height 11
click at [583, 408] on input "checkbox" at bounding box center [587, 408] width 10 height 10
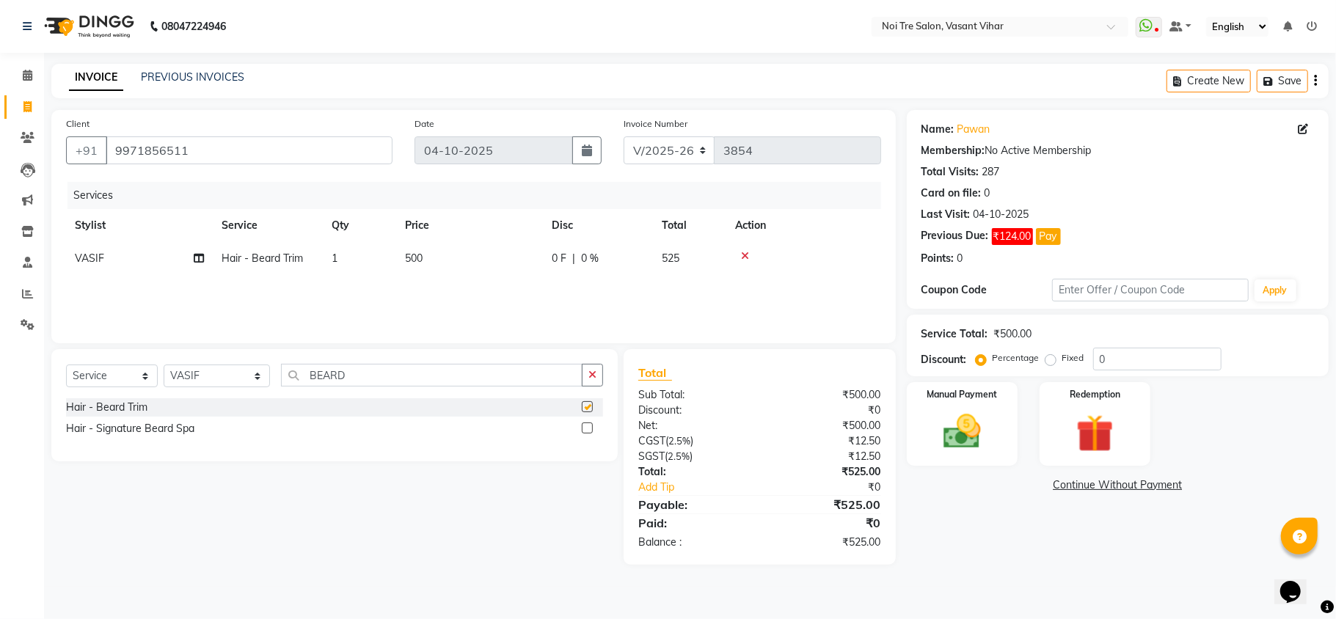
checkbox input "false"
drag, startPoint x: 453, startPoint y: 245, endPoint x: 467, endPoint y: 251, distance: 15.1
click at [456, 244] on td "500" at bounding box center [469, 258] width 147 height 33
select select "46585"
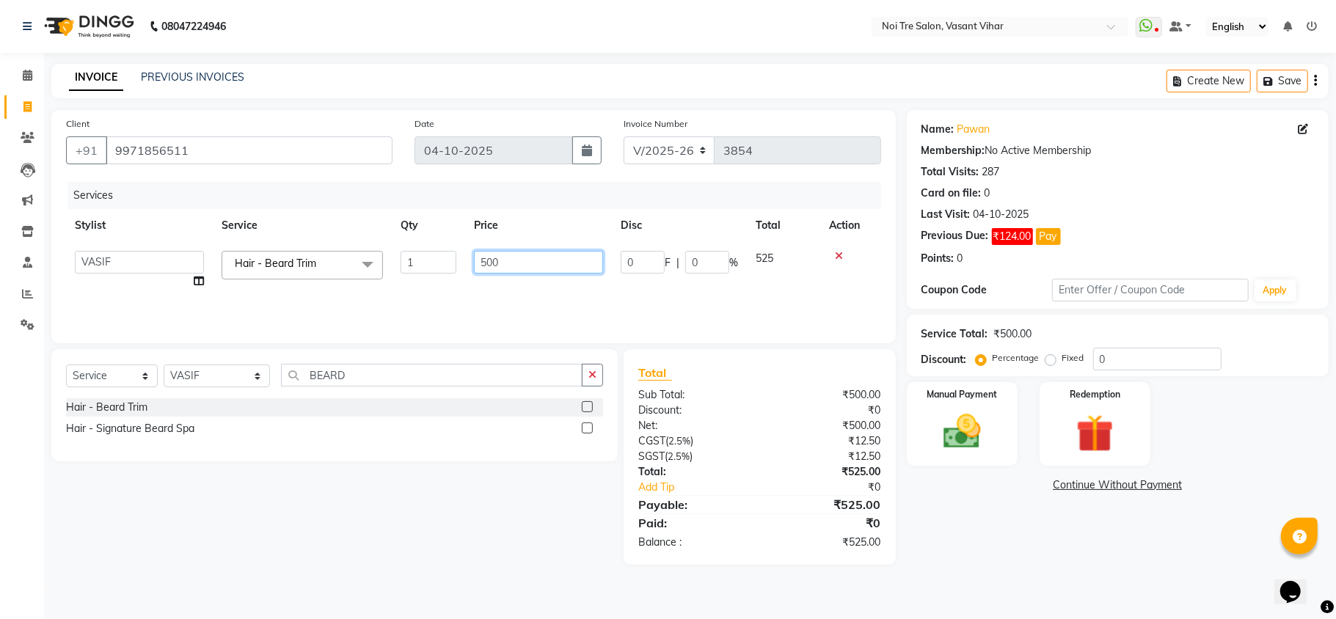
drag, startPoint x: 531, startPoint y: 255, endPoint x: 211, endPoint y: 226, distance: 321.2
click at [211, 226] on table "Stylist Service Qty Price Disc Total Action [PERSON_NAME](PUNJABI BAGH) [PERSON…" at bounding box center [473, 253] width 815 height 89
type input "600"
click at [523, 289] on div "Services Stylist Service Qty Price Disc Total Action [PERSON_NAME](PUNJABI BAGH…" at bounding box center [473, 255] width 815 height 147
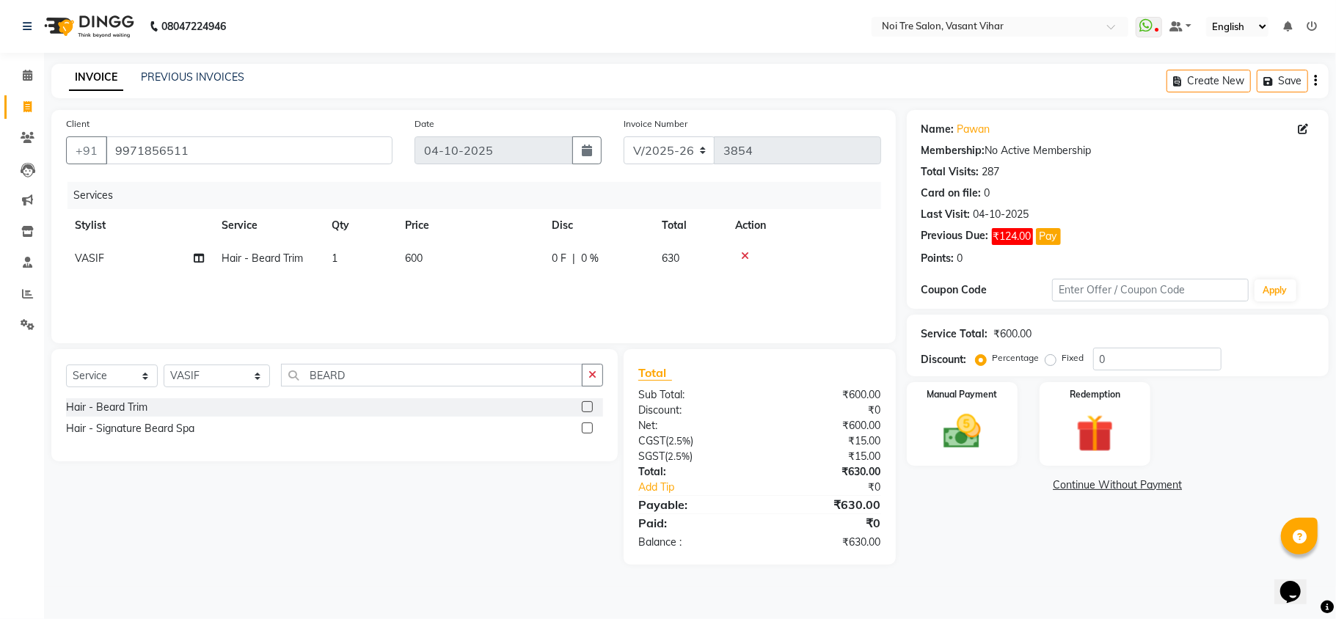
click at [1062, 357] on label "Fixed" at bounding box center [1073, 357] width 22 height 13
click at [1054, 357] on input "Fixed" at bounding box center [1053, 358] width 10 height 10
radio input "true"
drag, startPoint x: 1133, startPoint y: 364, endPoint x: 964, endPoint y: 358, distance: 168.9
click at [964, 358] on div "Discount: Percentage Fixed 0" at bounding box center [1118, 359] width 393 height 23
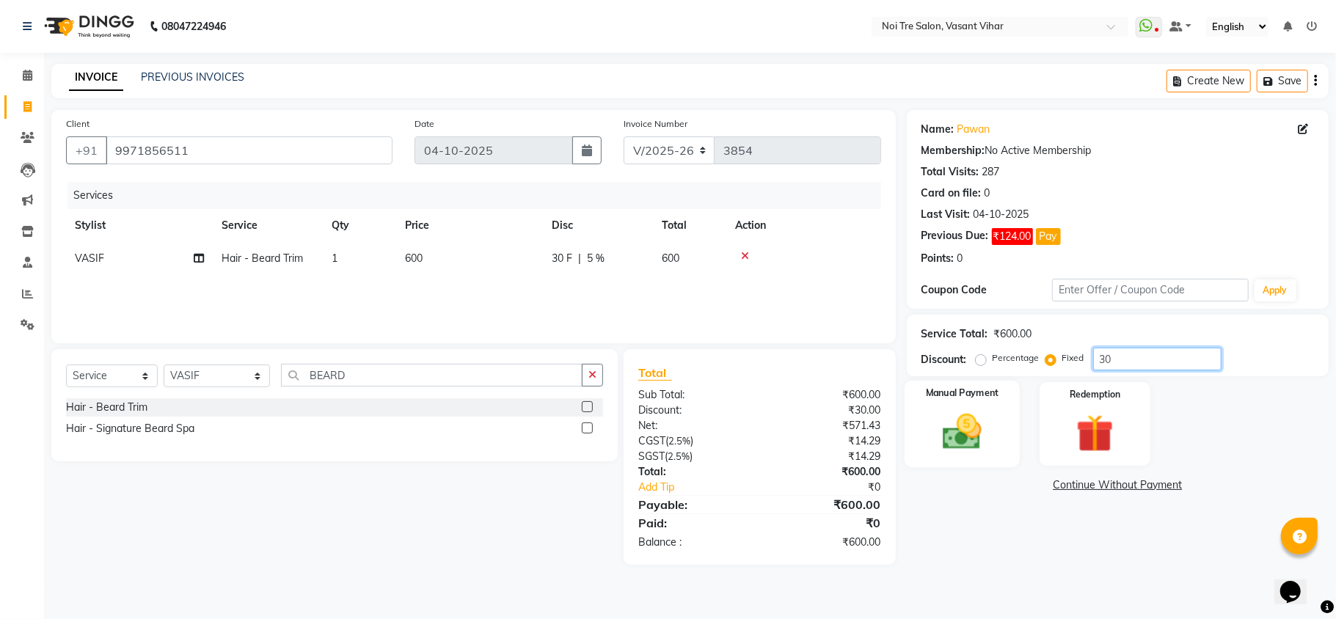
type input "30"
click at [1001, 450] on div "Manual Payment" at bounding box center [962, 424] width 115 height 87
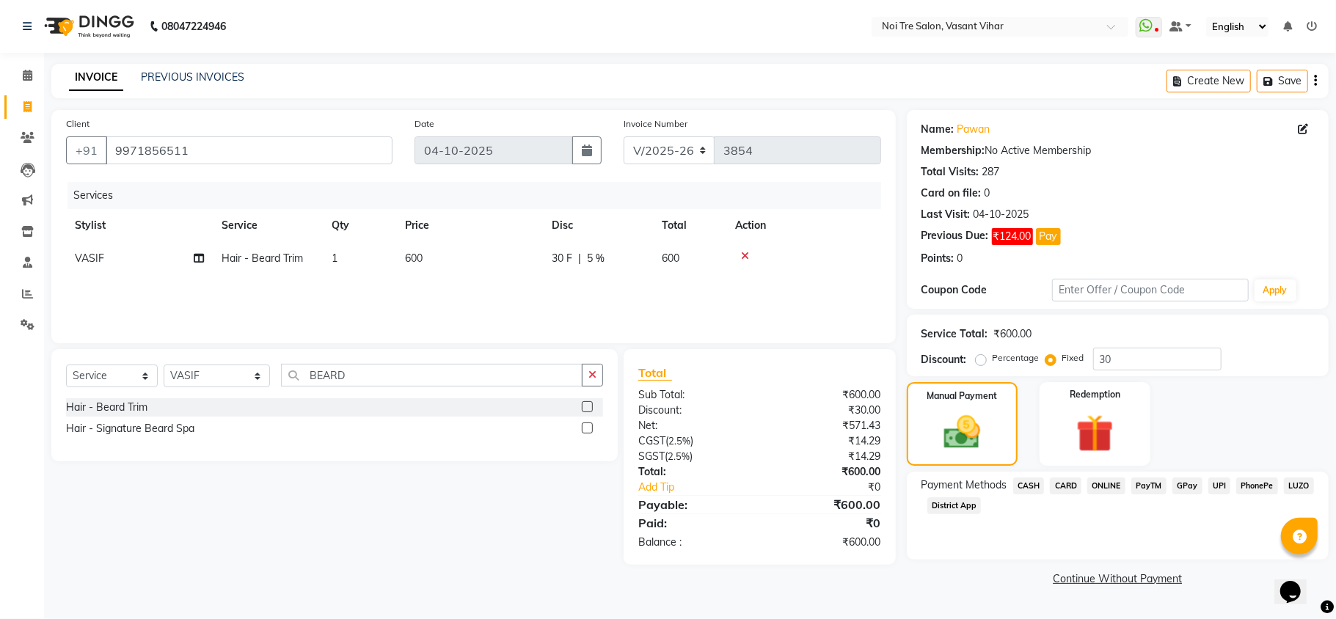
click at [1025, 490] on span "CASH" at bounding box center [1029, 486] width 32 height 17
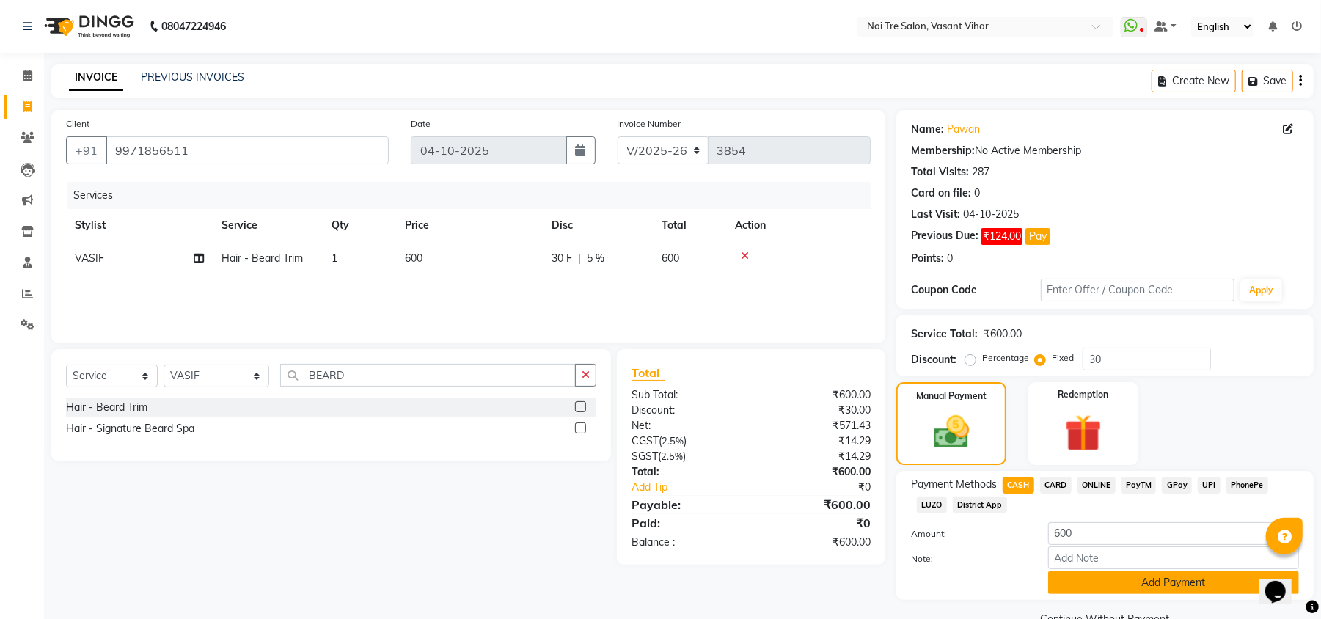
click at [1168, 577] on button "Add Payment" at bounding box center [1173, 583] width 251 height 23
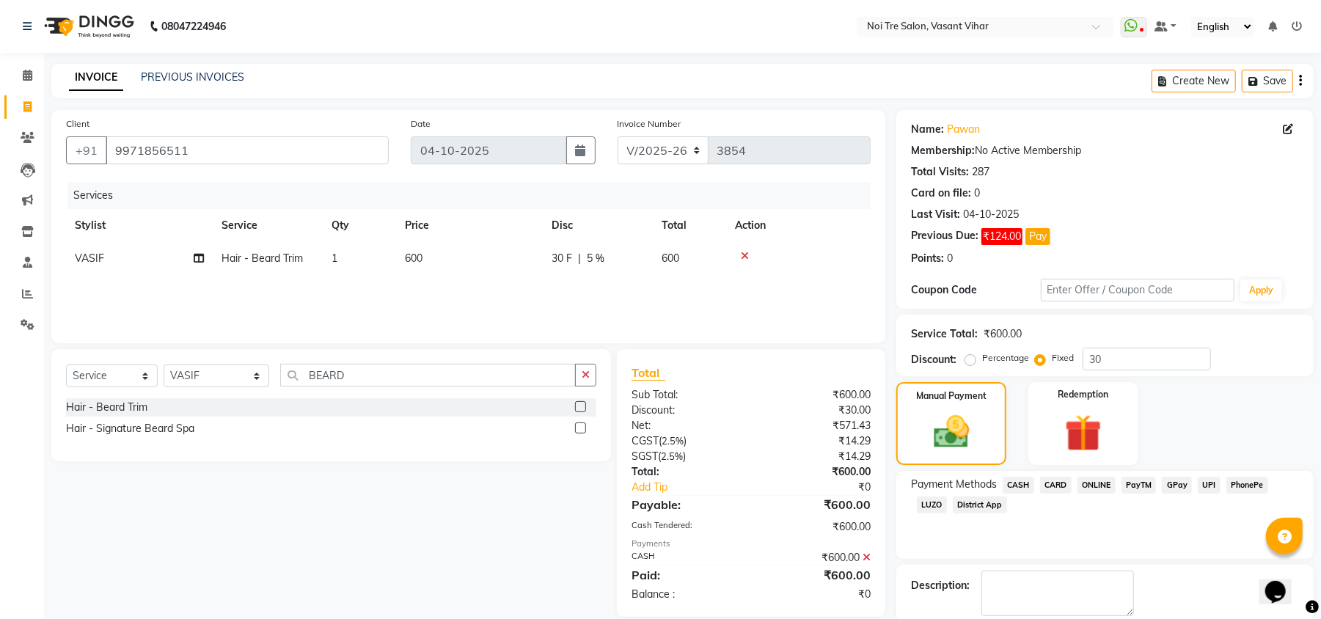
scroll to position [76, 0]
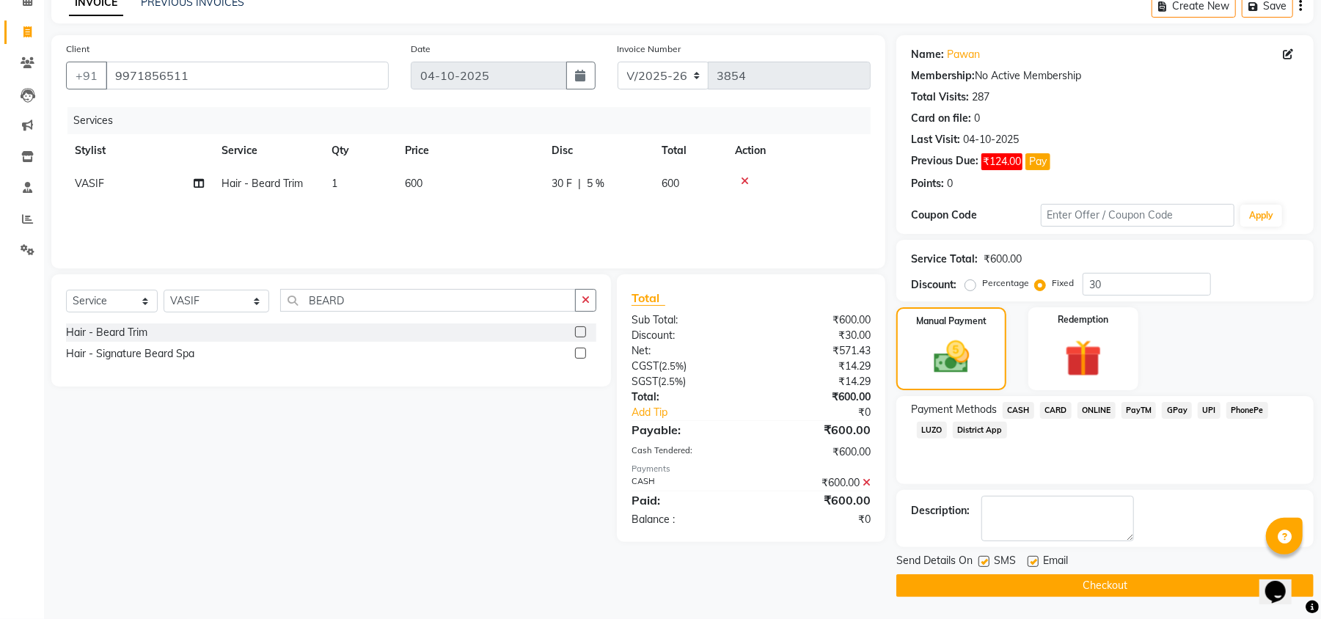
click at [1166, 588] on button "Checkout" at bounding box center [1105, 585] width 417 height 23
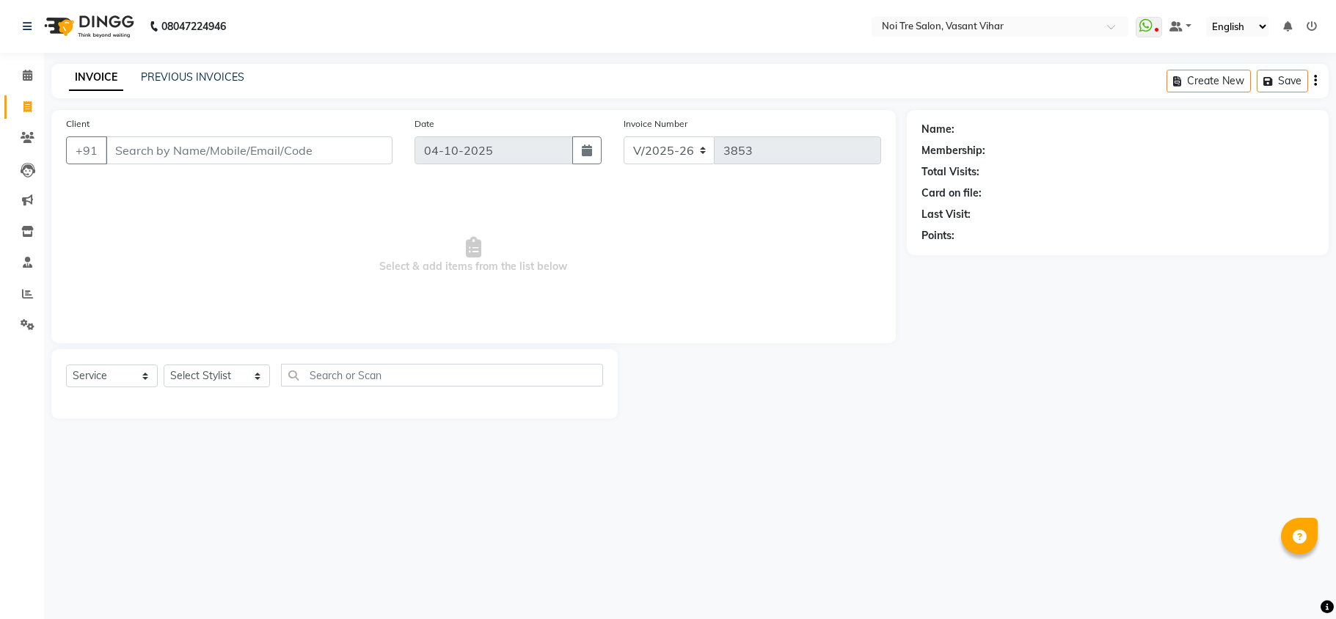
select select "3944"
select select "service"
type input "9"
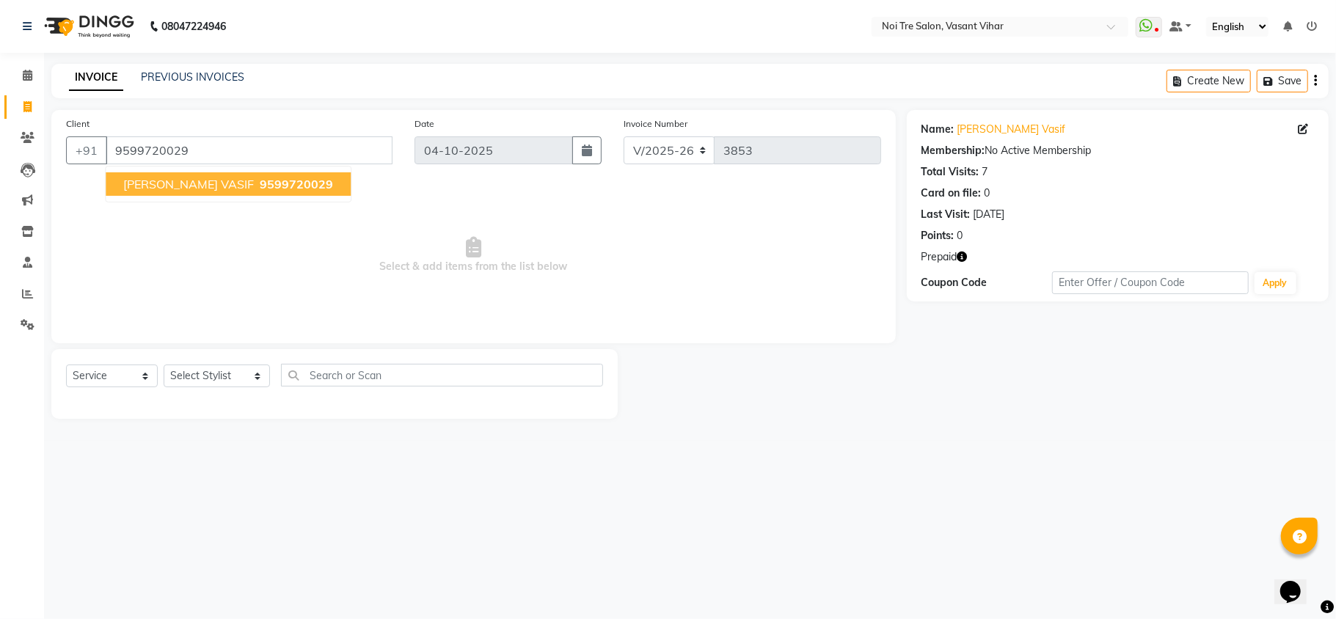
click at [255, 174] on button "[PERSON_NAME] VASIF 9599720029" at bounding box center [228, 183] width 245 height 23
click at [960, 261] on icon "button" at bounding box center [962, 257] width 10 height 10
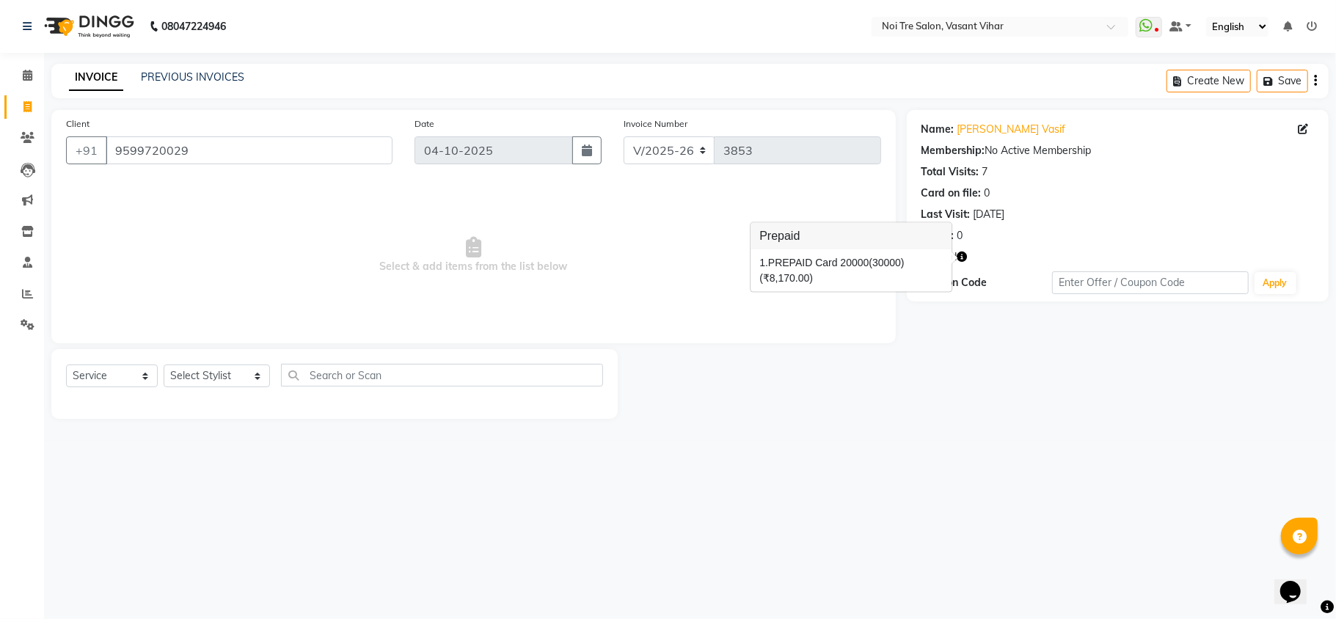
click at [794, 476] on div "08047224946 Select Location × Noi Tre Salon, [GEOGRAPHIC_DATA] Vihar WhatsApp S…" at bounding box center [668, 309] width 1336 height 619
drag, startPoint x: 269, startPoint y: 147, endPoint x: 0, endPoint y: 78, distance: 277.4
click at [0, 86] on app-home "08047224946 Select Location × Noi Tre Salon, [GEOGRAPHIC_DATA] Vihar WhatsApp S…" at bounding box center [668, 220] width 1336 height 441
paste input "87149893"
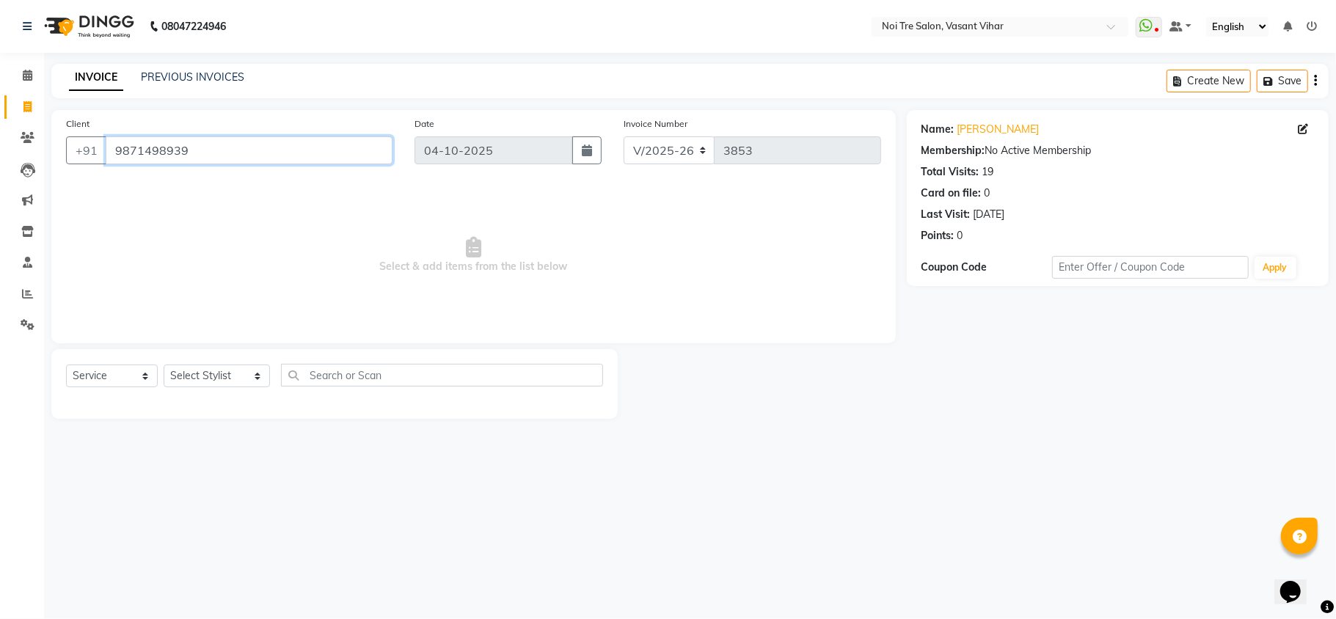
click at [268, 148] on input "9871498939" at bounding box center [249, 150] width 287 height 28
paste input "7536888888"
paste input "9717721064"
paste input "8097110956"
paste input "9717354797"
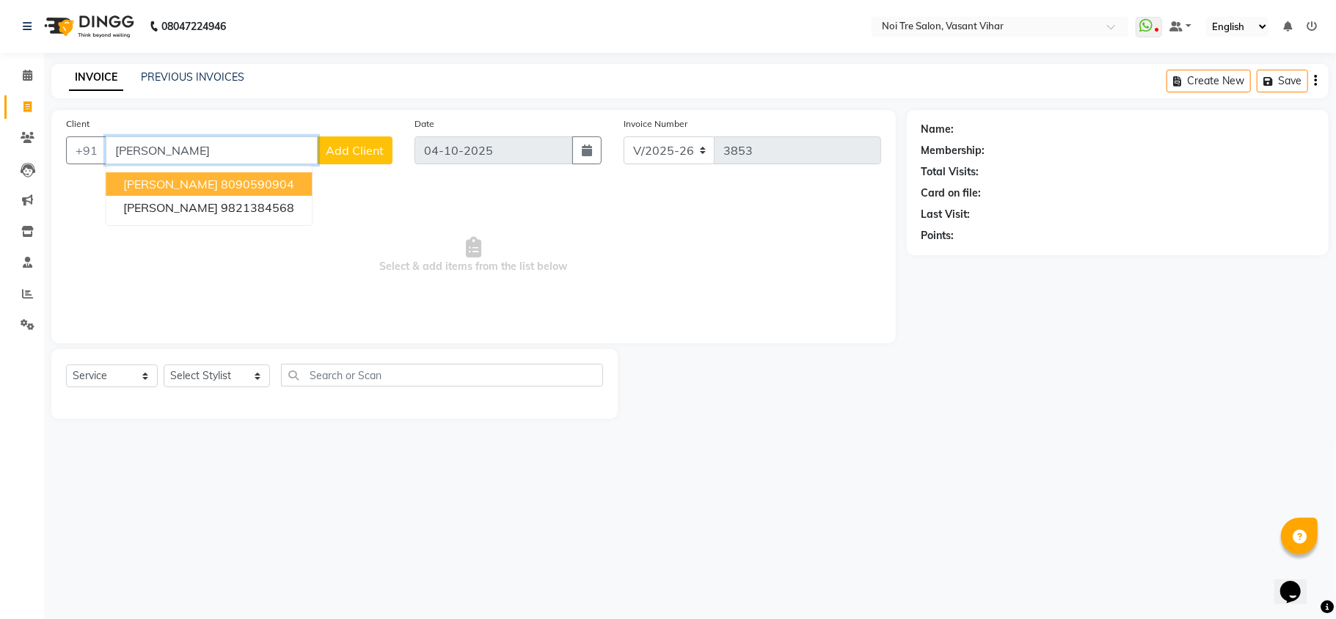
click at [238, 188] on ngb-highlight "8090590904" at bounding box center [257, 184] width 73 height 15
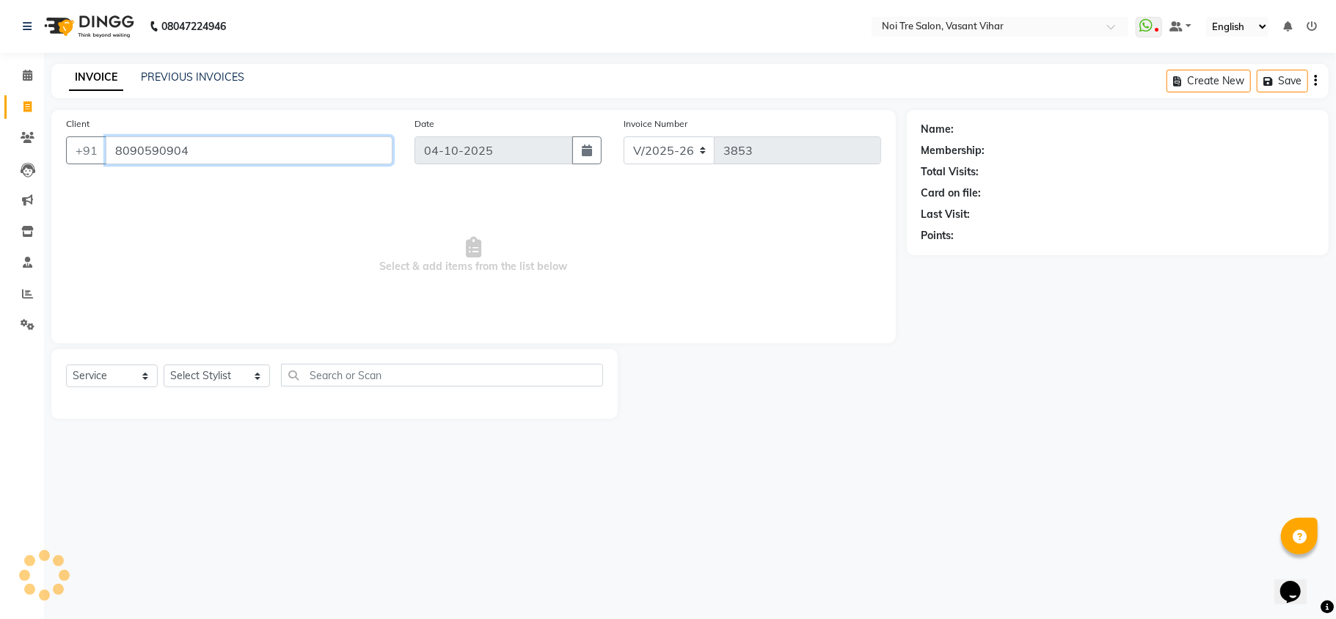
type input "8090590904"
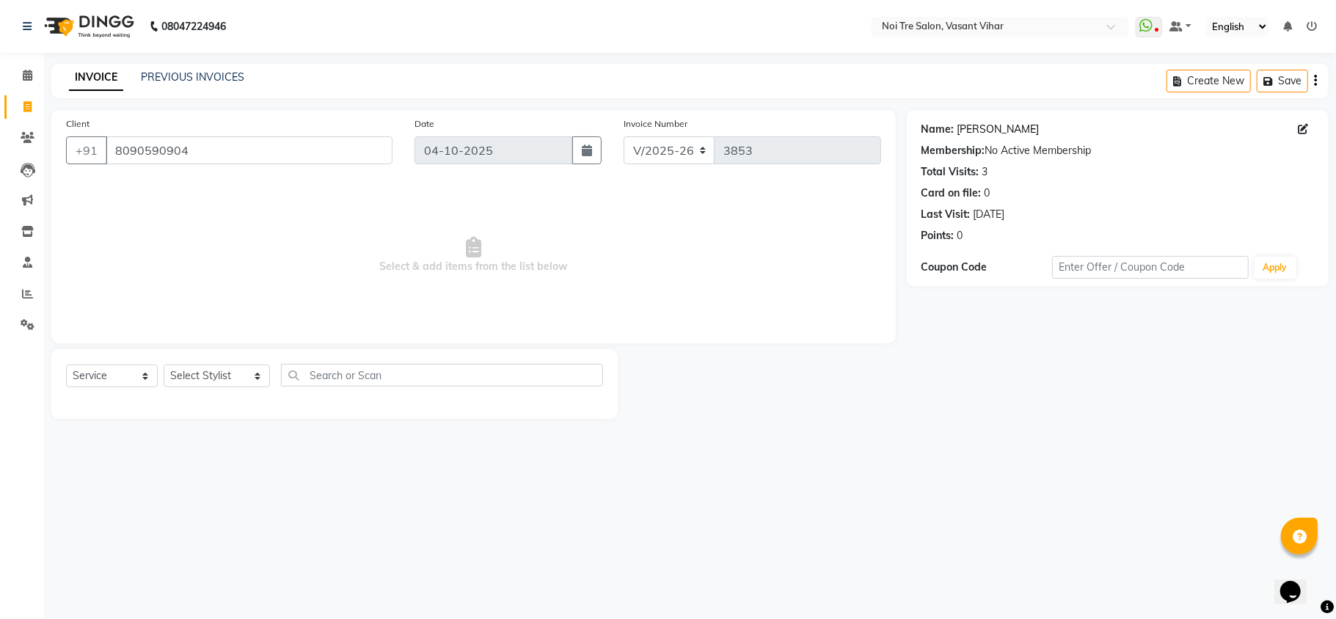
click at [987, 126] on link "[PERSON_NAME]" at bounding box center [998, 129] width 82 height 15
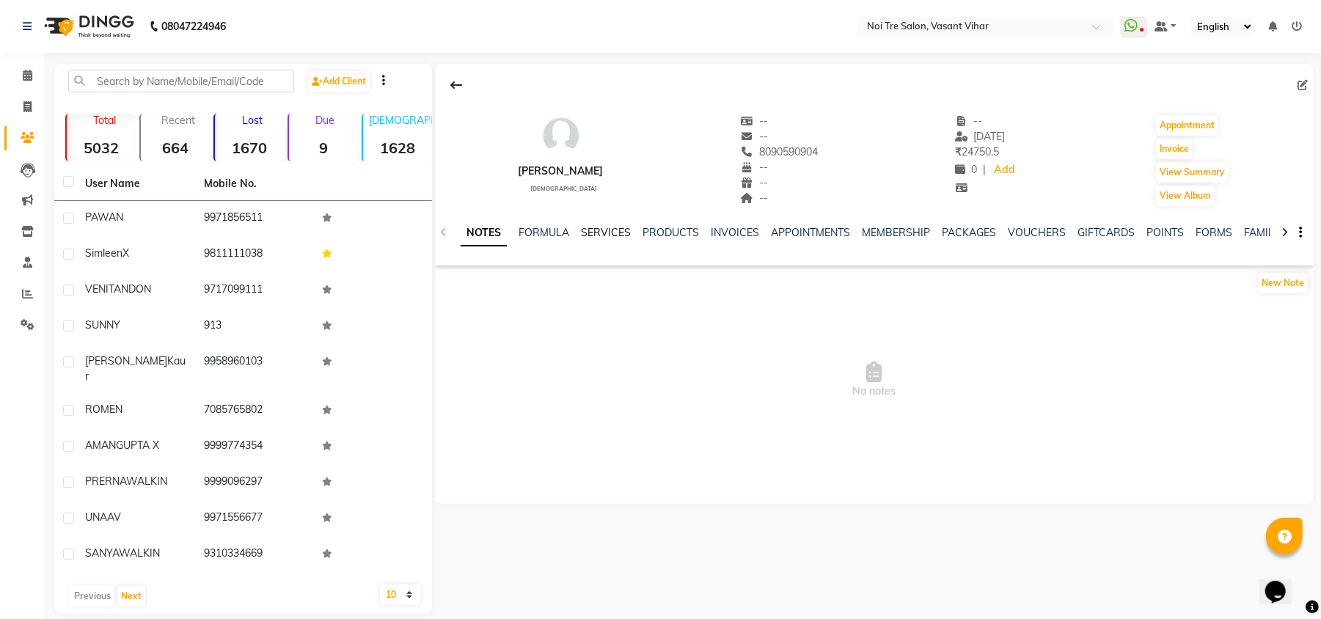
click at [614, 232] on link "SERVICES" at bounding box center [606, 232] width 50 height 13
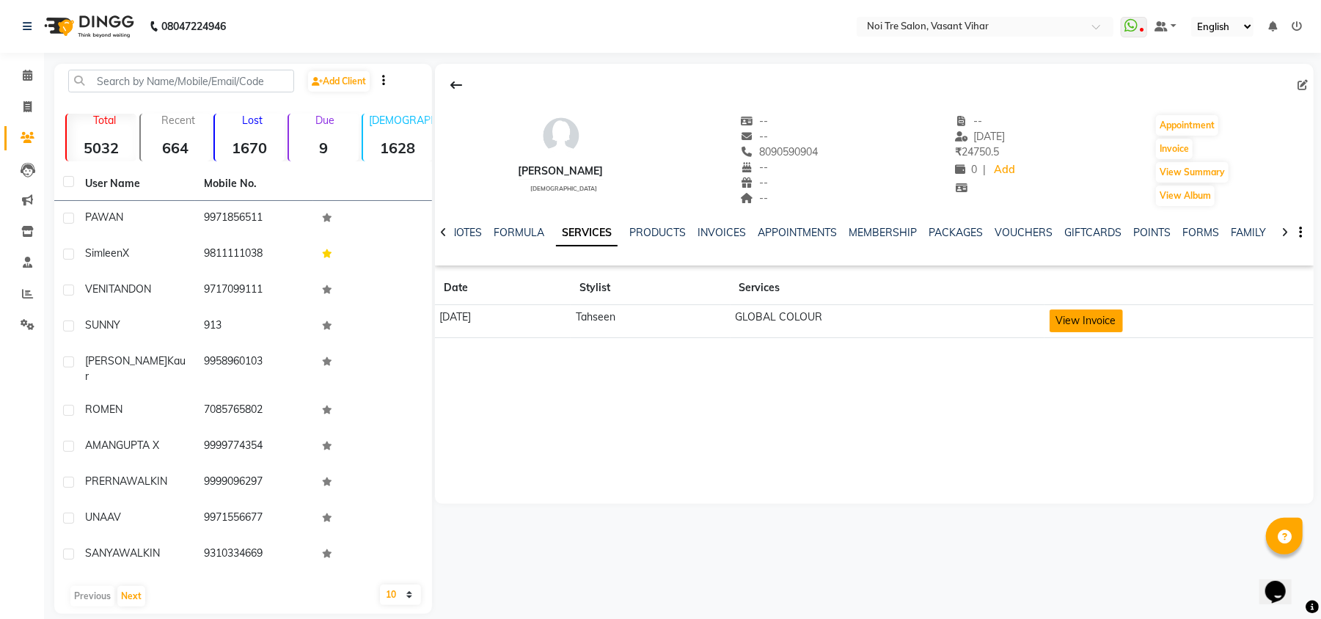
click at [1123, 315] on button "View Invoice" at bounding box center [1086, 321] width 73 height 23
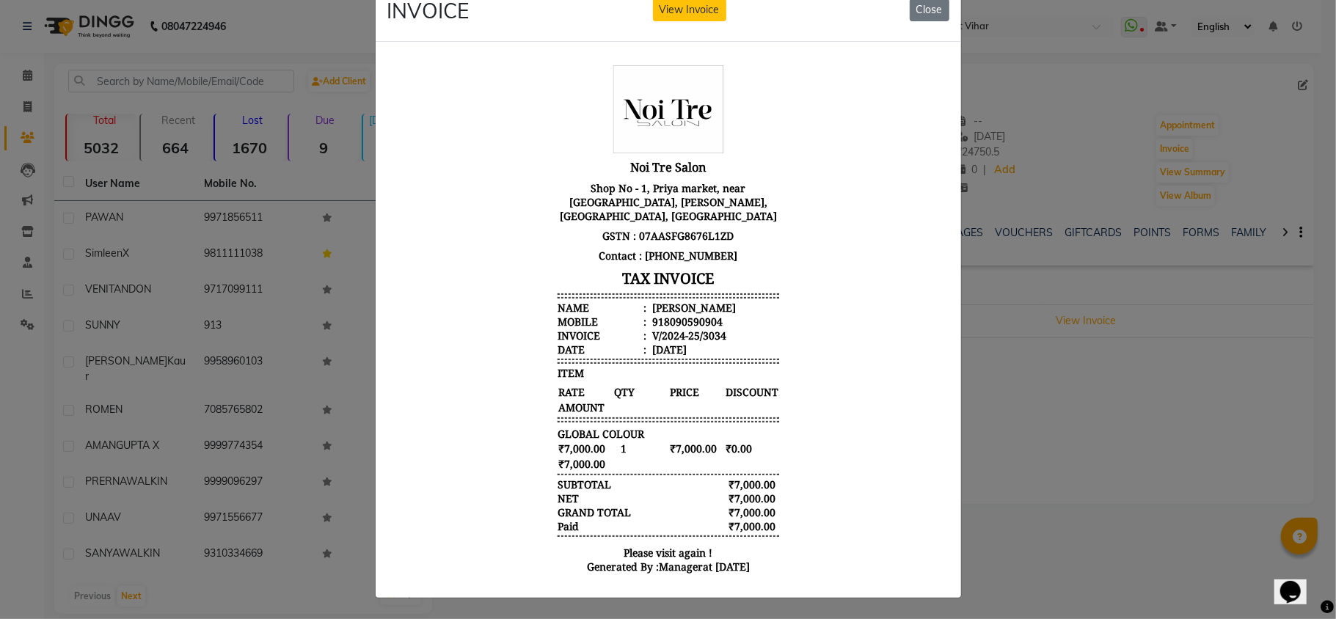
scroll to position [12, 0]
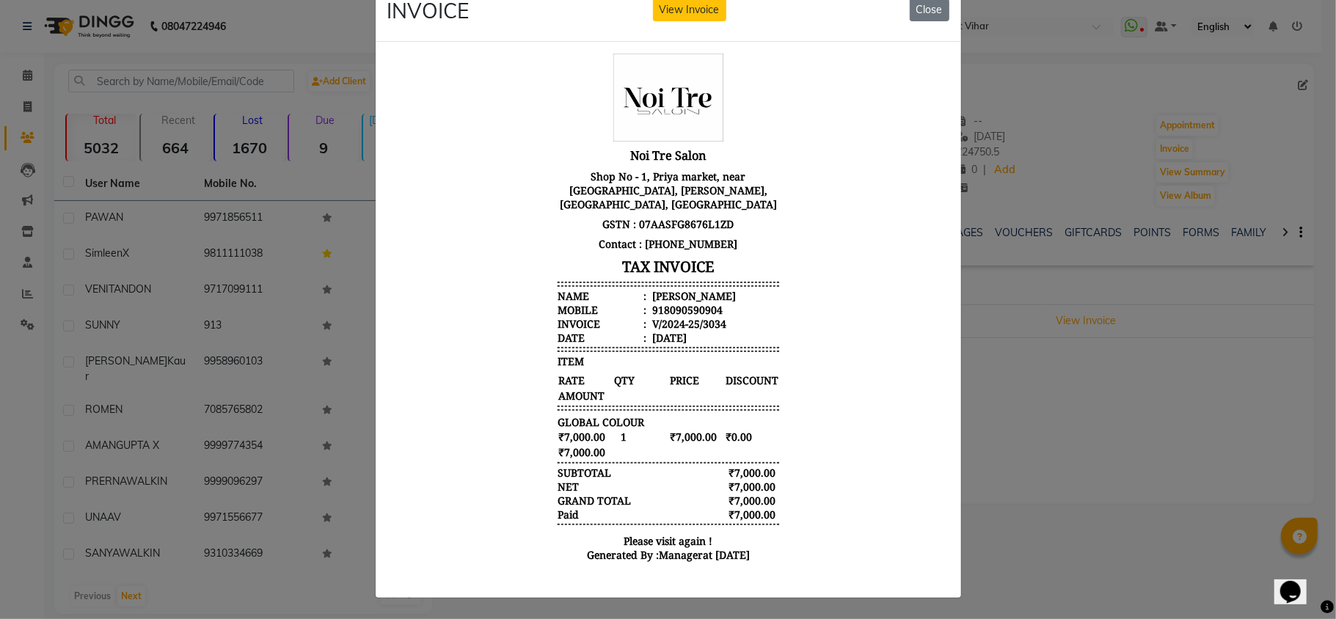
click at [1155, 450] on ngb-modal-window "INVOICE View Invoice Close" at bounding box center [668, 309] width 1336 height 619
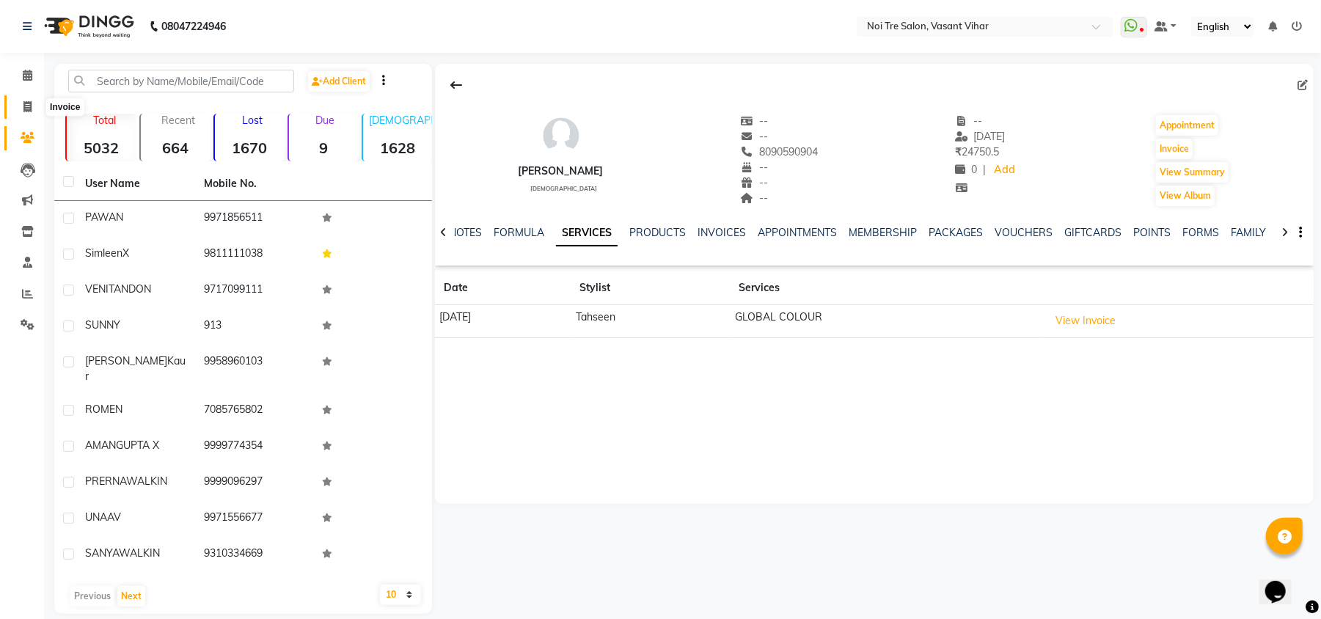
click at [37, 101] on span at bounding box center [28, 107] width 26 height 17
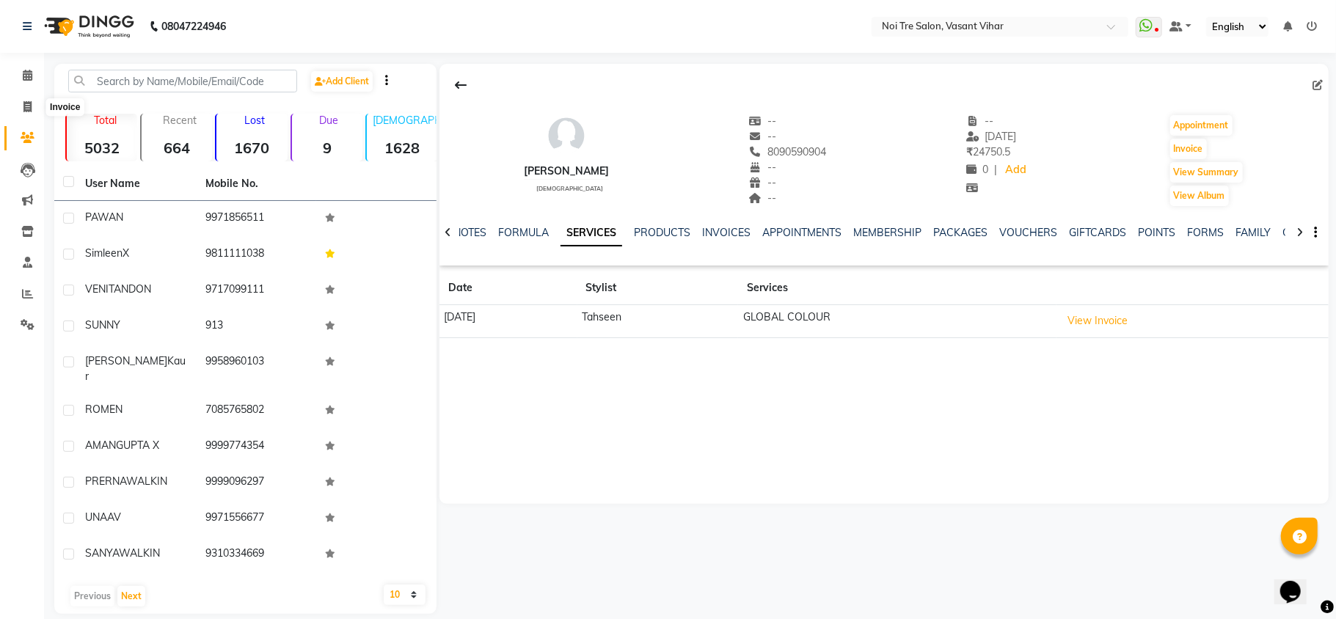
select select "3944"
select select "service"
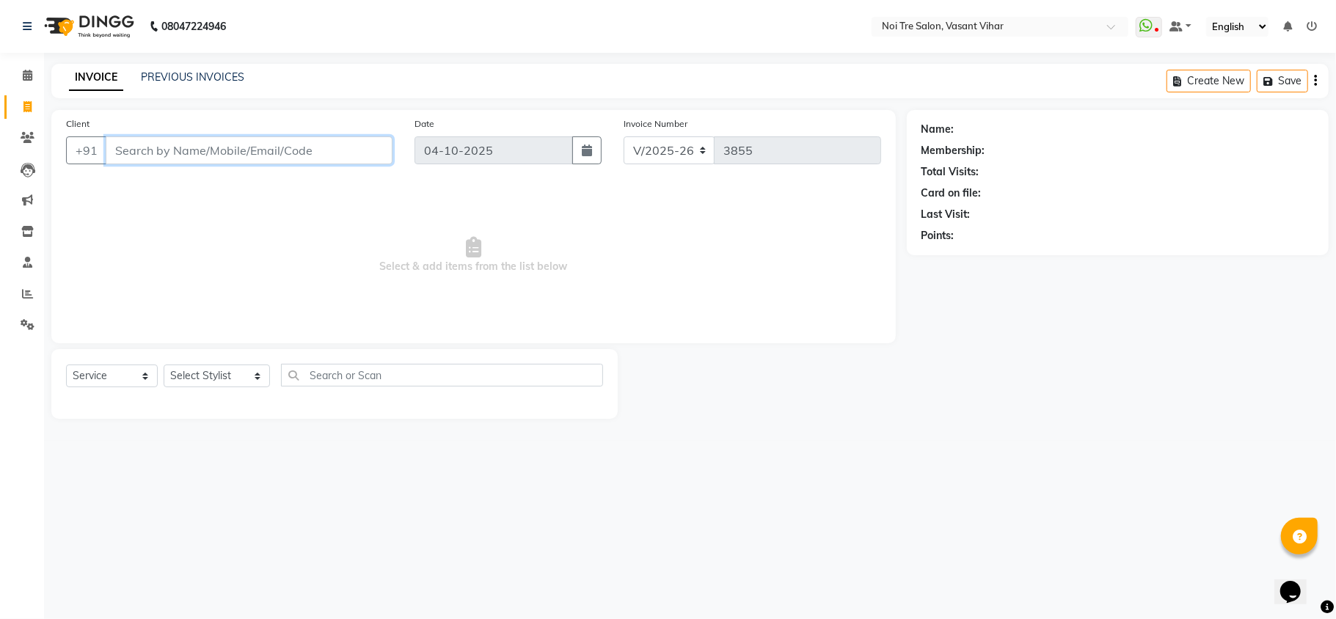
paste input "9717354797"
drag, startPoint x: 221, startPoint y: 154, endPoint x: 0, endPoint y: 128, distance: 222.4
click at [0, 128] on app-home "08047224946 Select Location × Noi Tre Salon, [GEOGRAPHIC_DATA] Vihar WhatsApp S…" at bounding box center [668, 220] width 1336 height 441
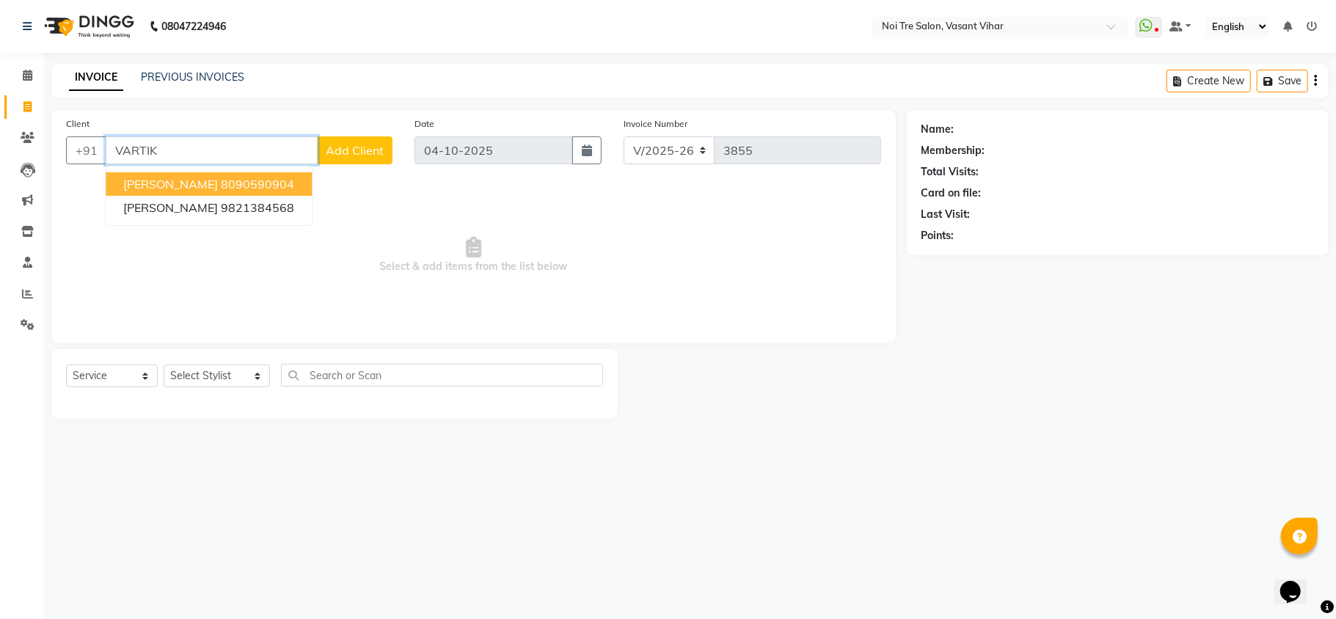
click at [247, 186] on ngb-highlight "8090590904" at bounding box center [257, 184] width 73 height 15
type input "8090590904"
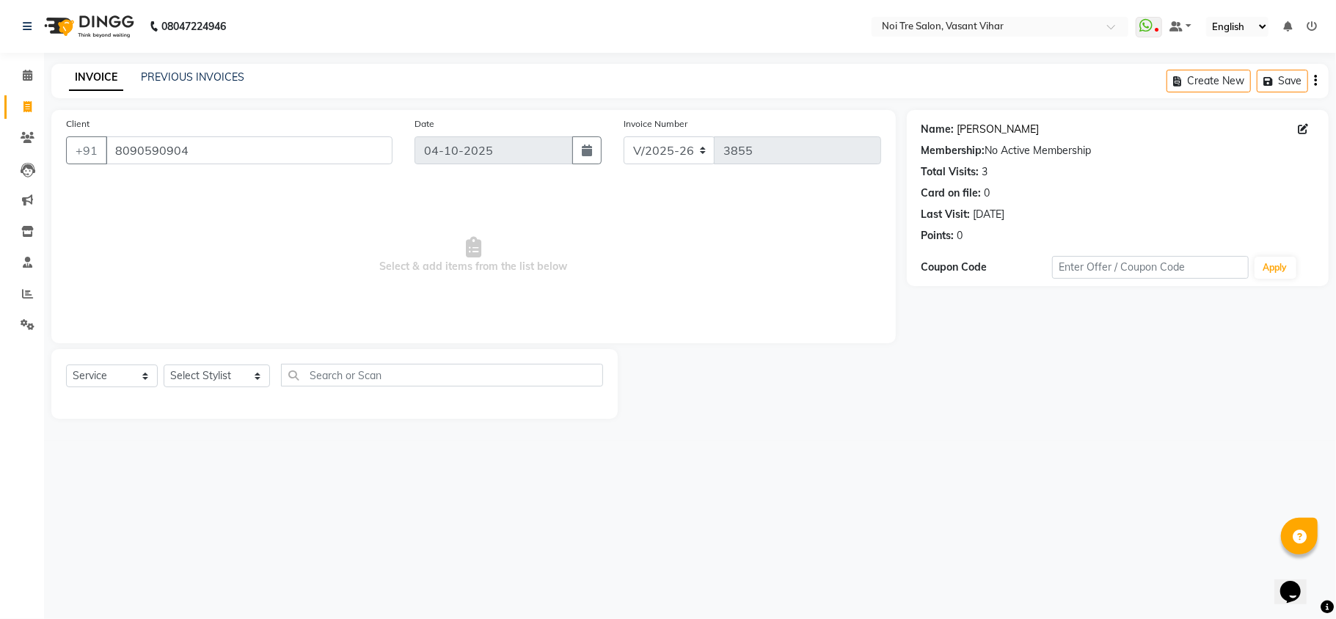
click at [982, 132] on link "[PERSON_NAME]" at bounding box center [998, 129] width 82 height 15
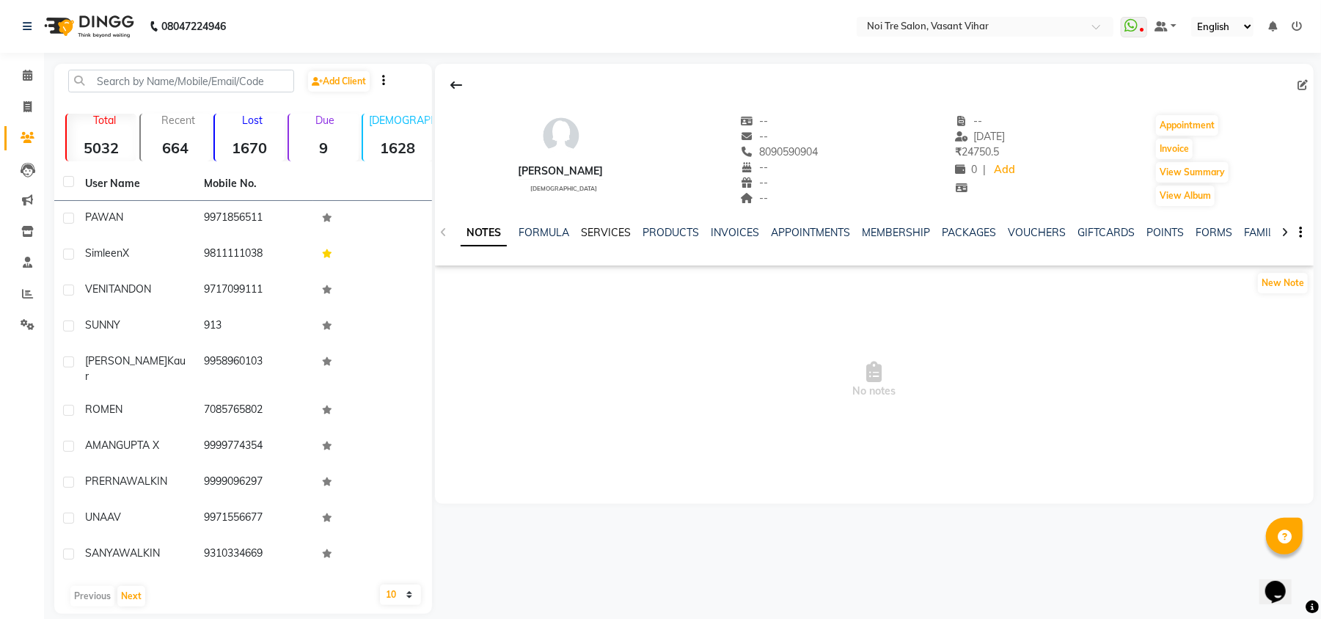
click at [614, 230] on link "SERVICES" at bounding box center [606, 232] width 50 height 13
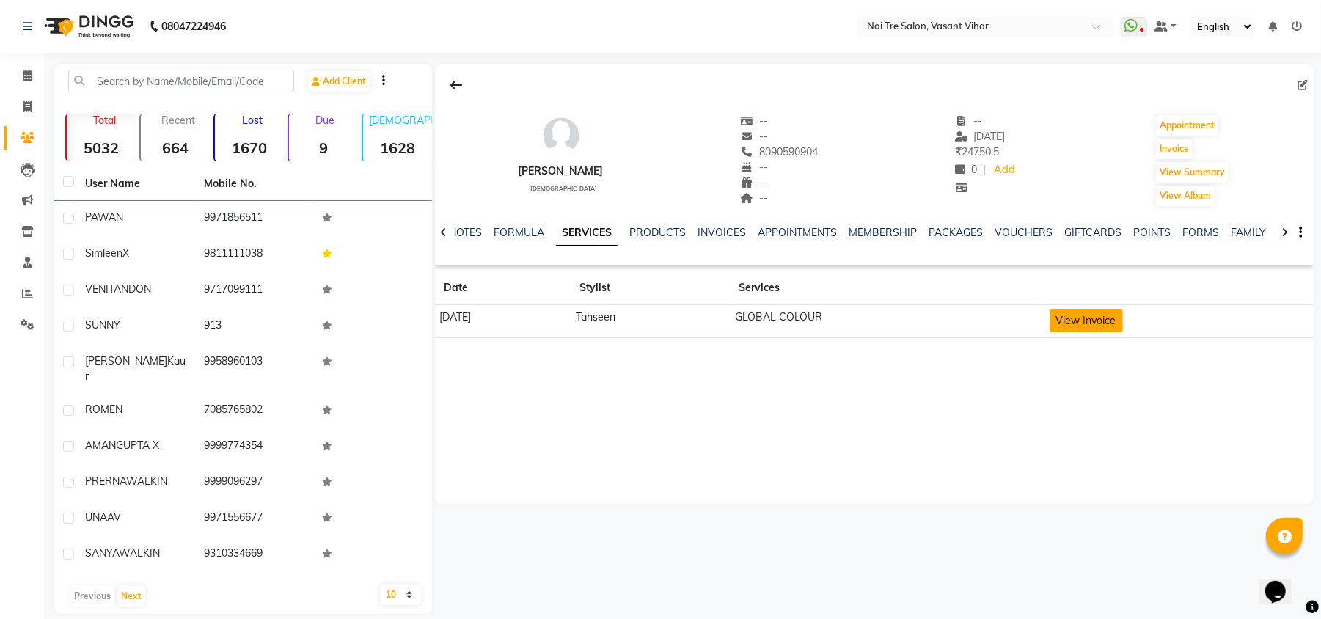
click at [1099, 323] on button "View Invoice" at bounding box center [1086, 321] width 73 height 23
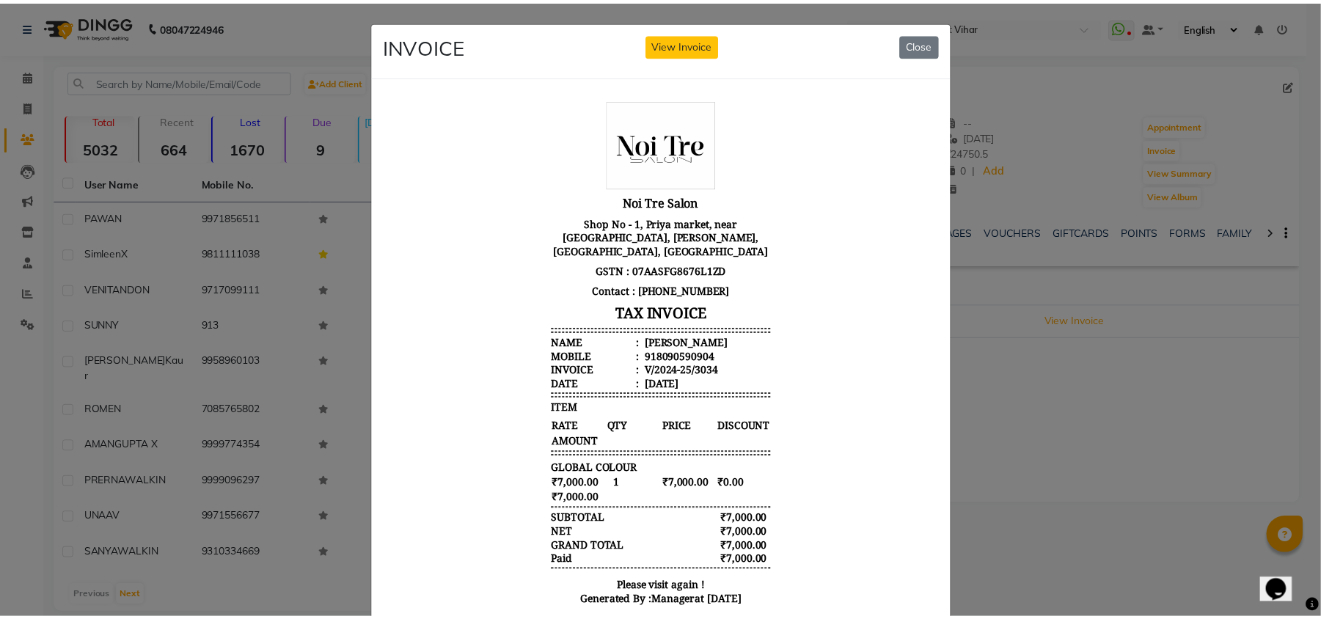
scroll to position [12, 0]
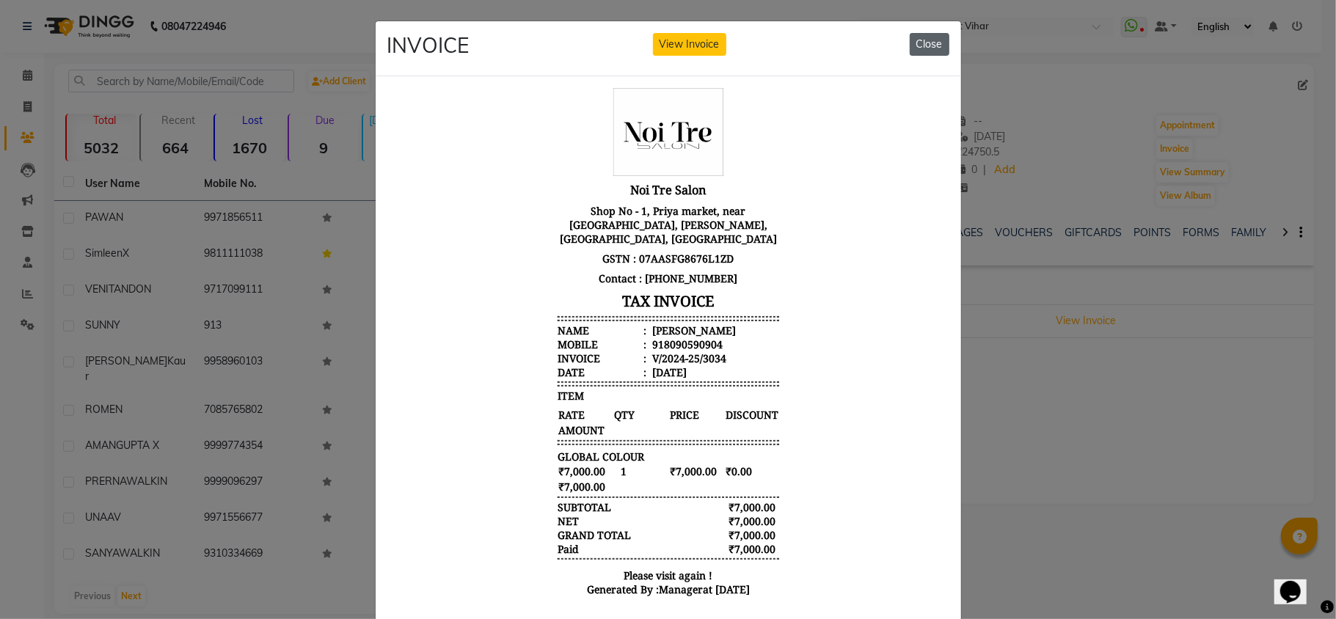
click at [913, 44] on button "Close" at bounding box center [930, 44] width 40 height 23
